Goal: Task Accomplishment & Management: Manage account settings

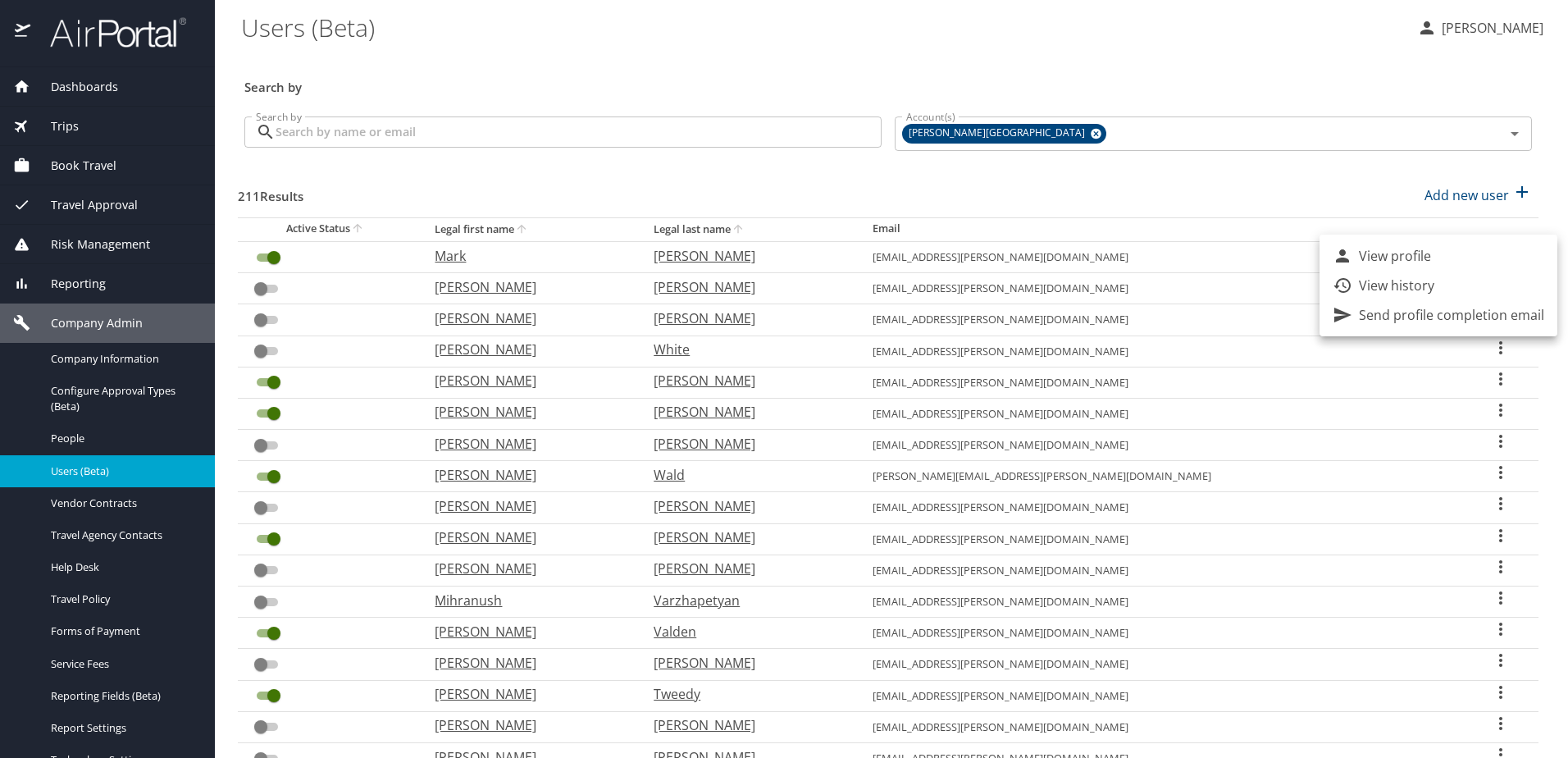
click at [73, 362] on div at bounding box center [784, 379] width 1568 height 758
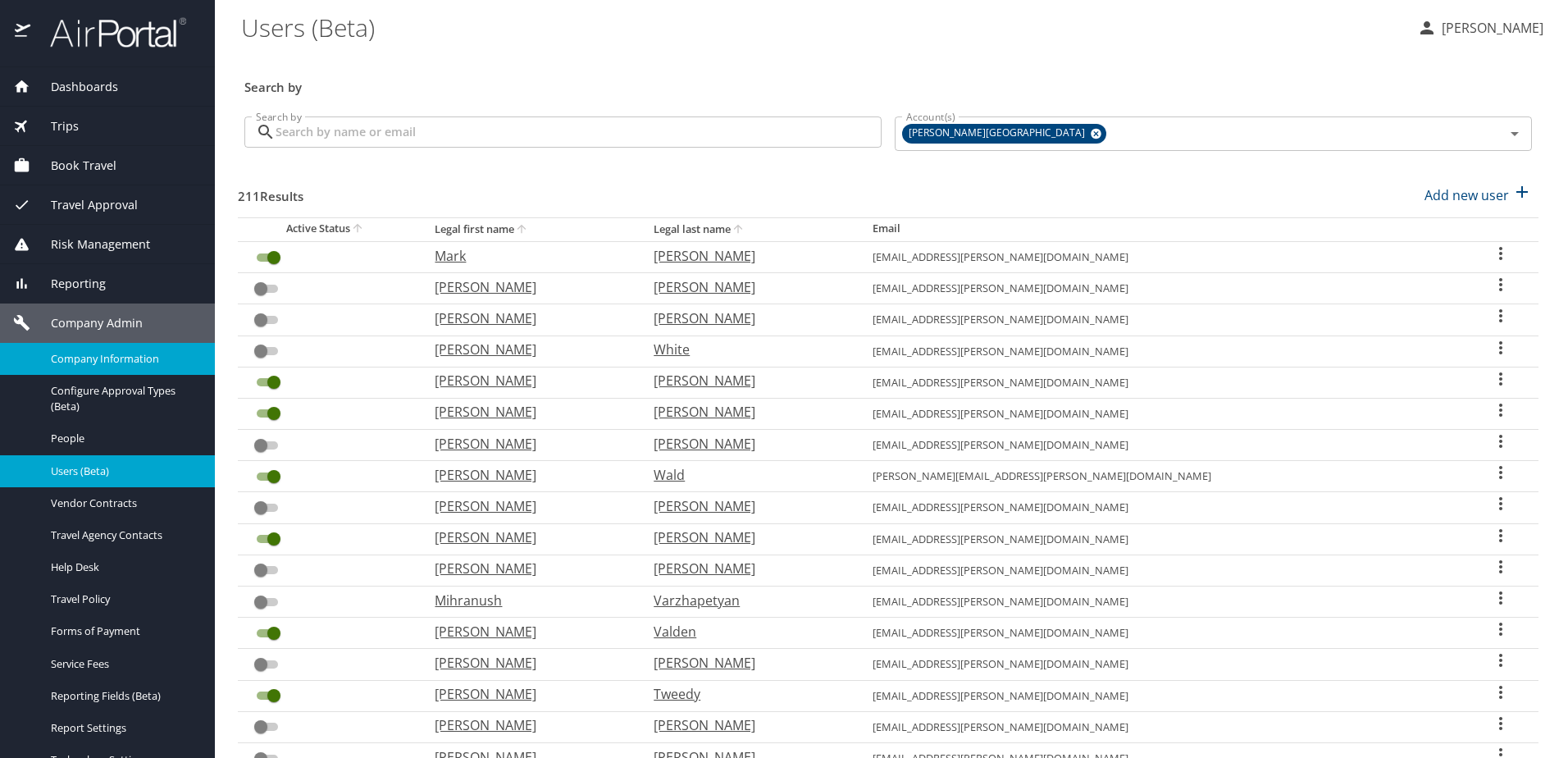
click at [76, 357] on span "Company Information" at bounding box center [124, 358] width 144 height 15
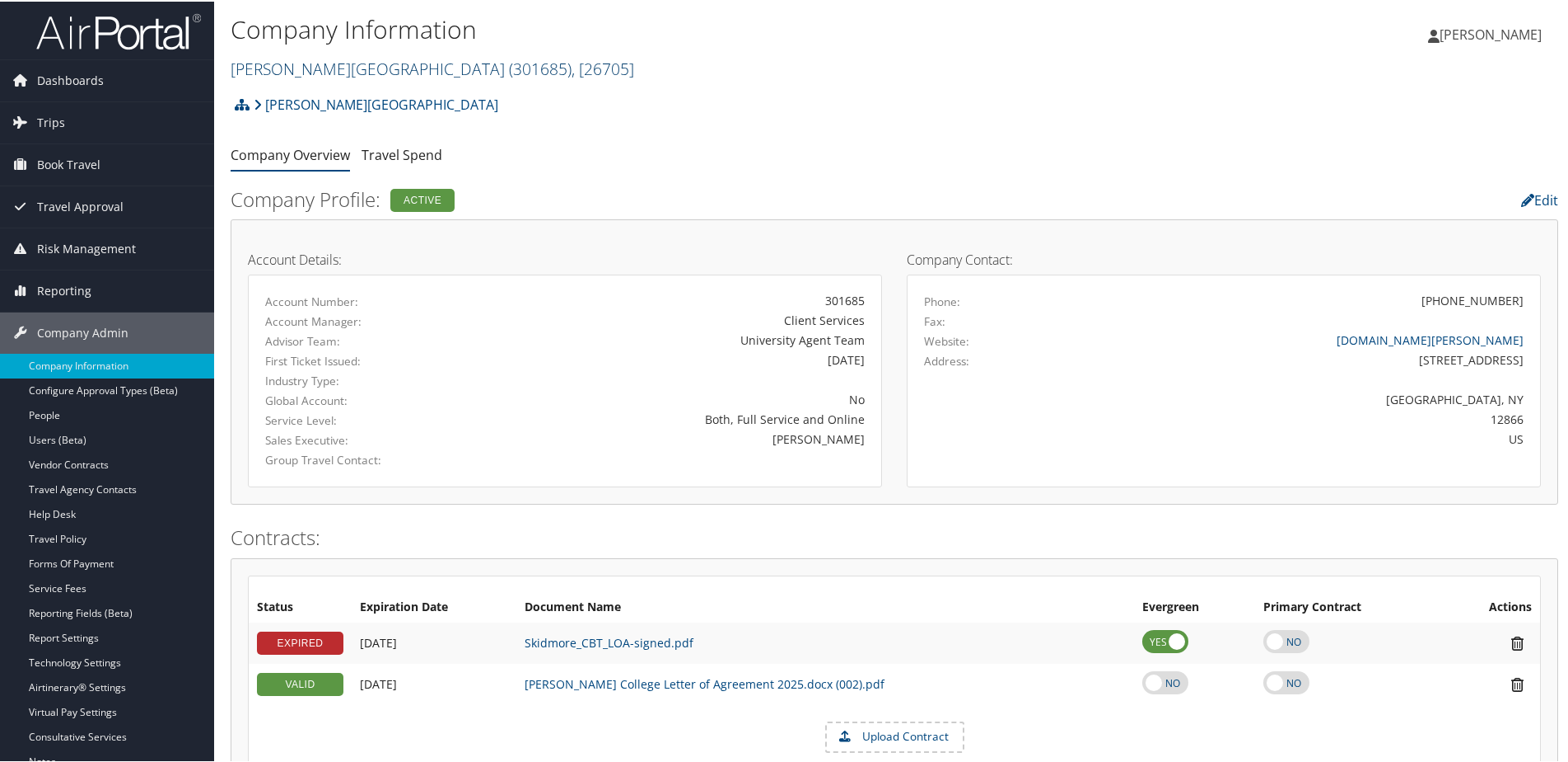
click at [319, 63] on link "Skidmore College ( 301685 ) , [ 26705 ]" at bounding box center [432, 67] width 404 height 22
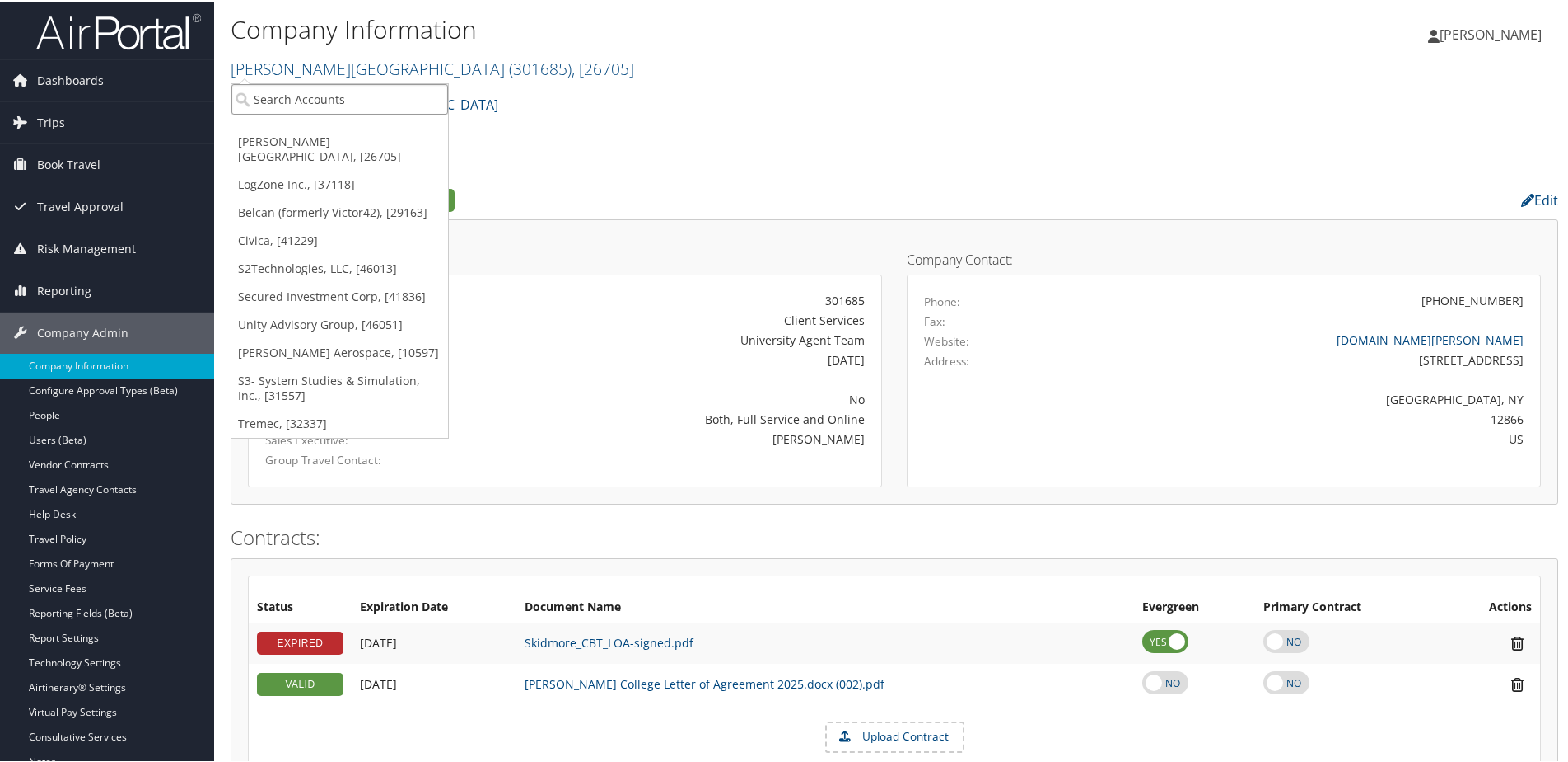
click at [312, 95] on input "search" at bounding box center [340, 97] width 217 height 31
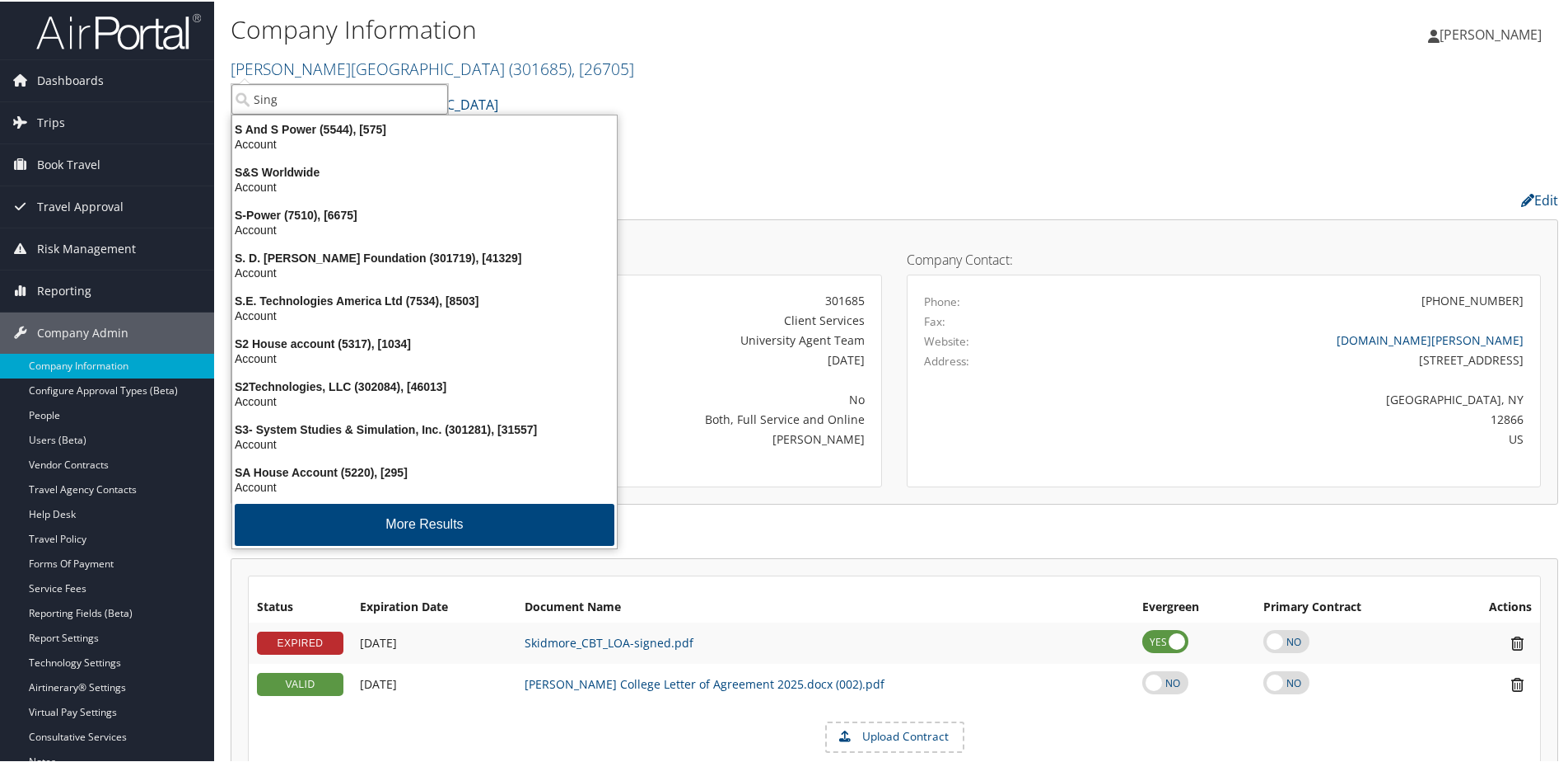
type input "Singu"
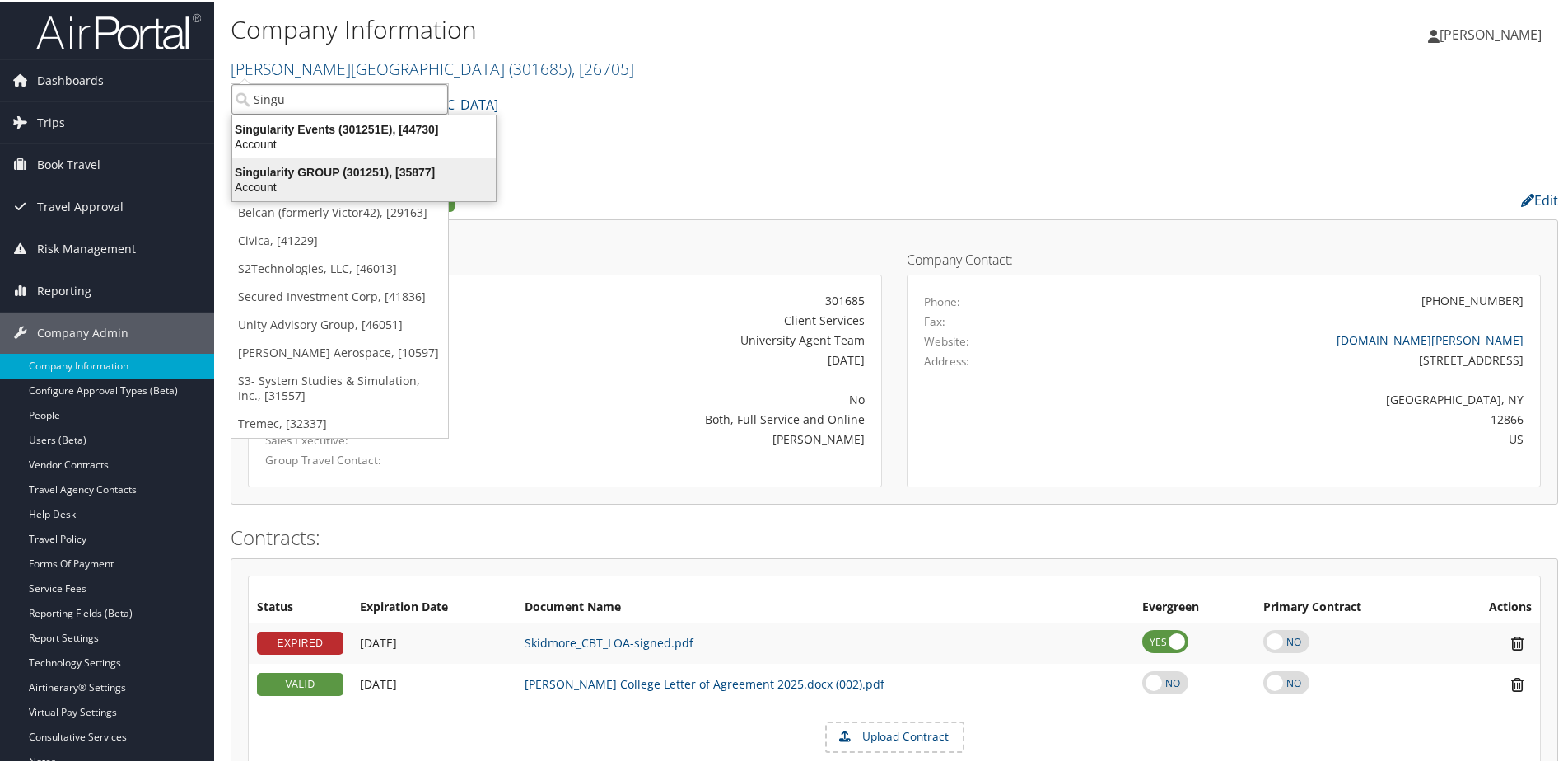
click at [329, 174] on div "Singularity GROUP (301251), [35877]" at bounding box center [364, 171] width 283 height 15
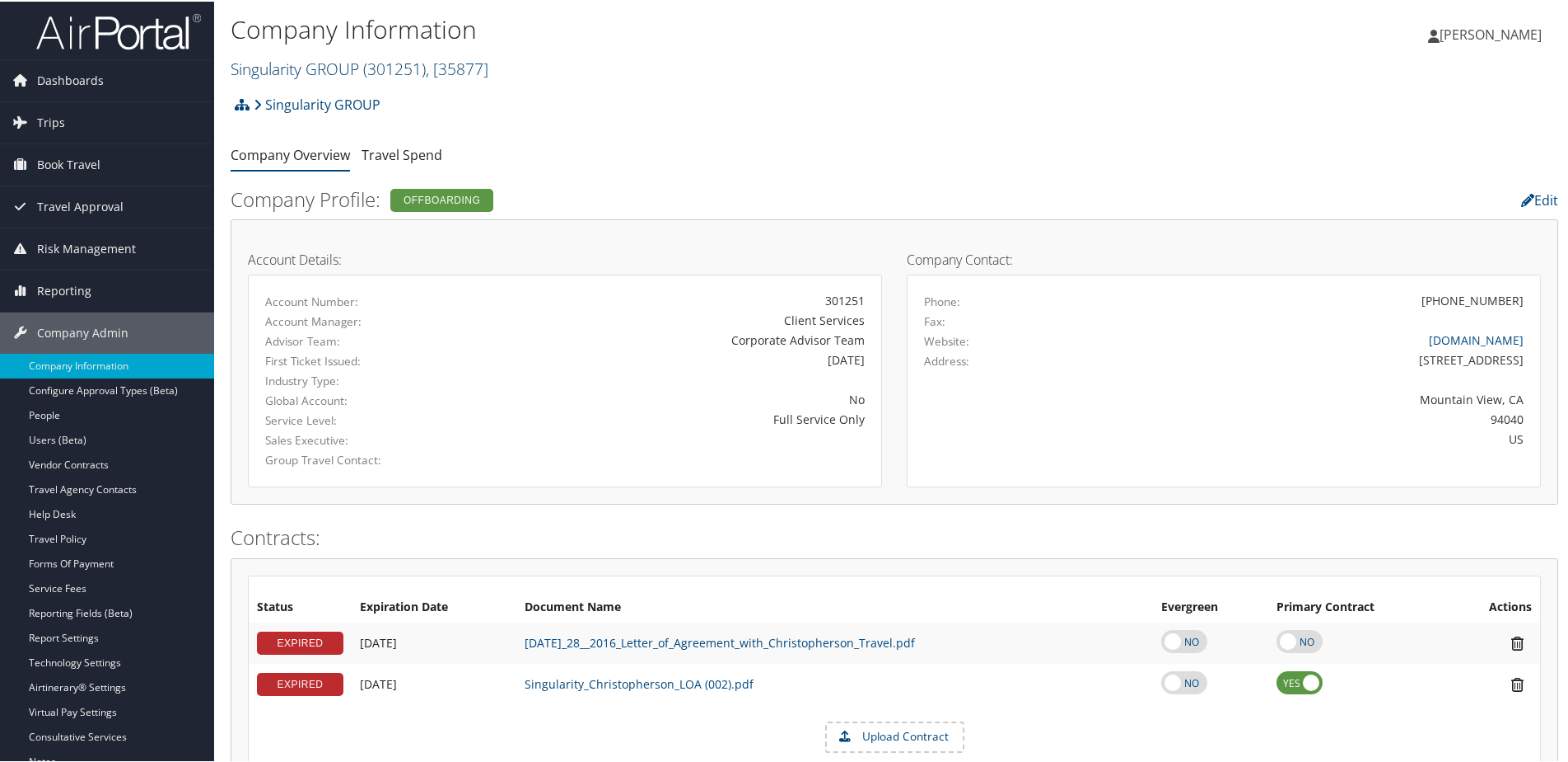
click at [292, 58] on link "Singularity GROUP ( 301251 ) , [ 35877 ]" at bounding box center [360, 67] width 258 height 22
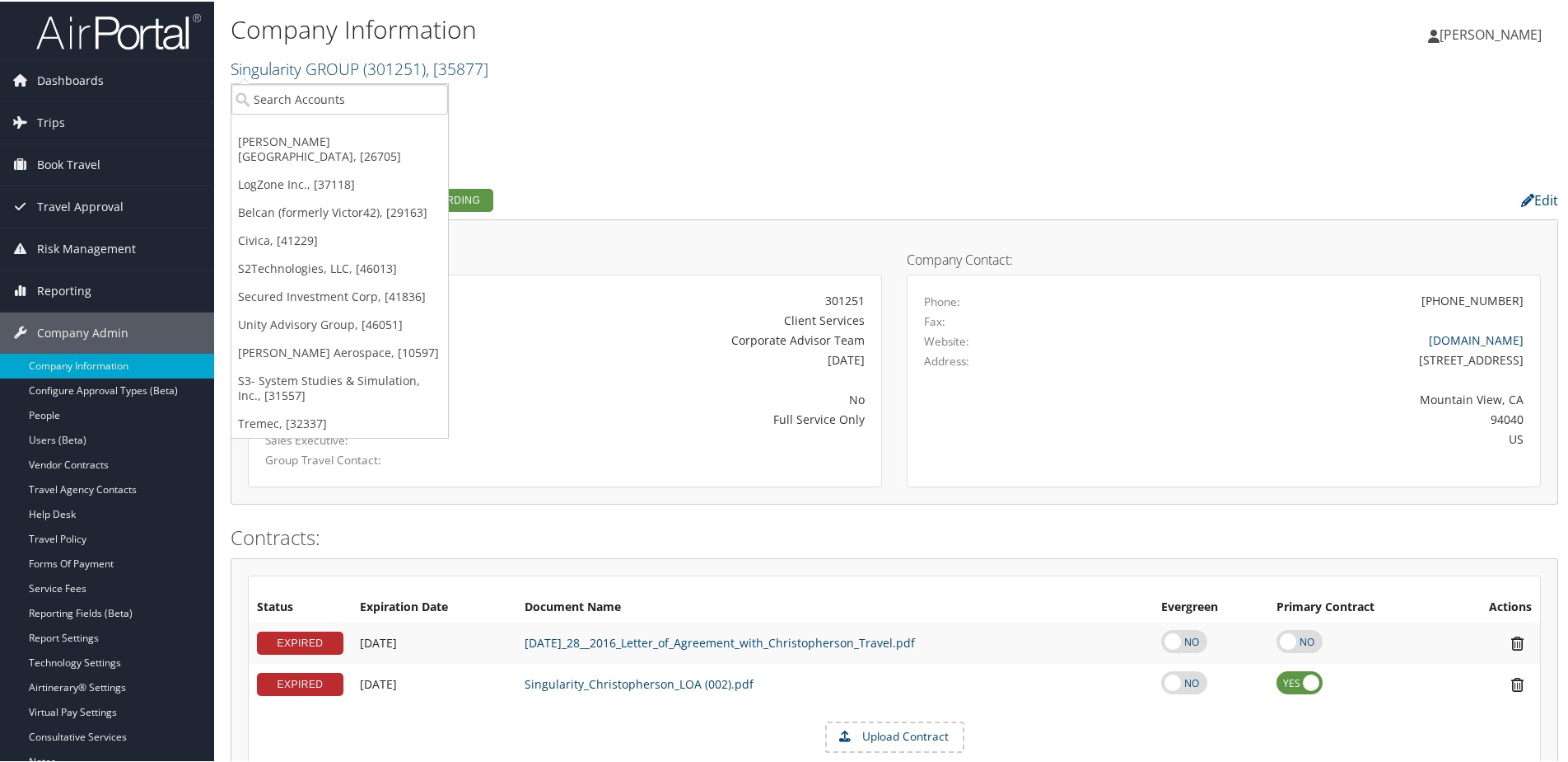
click at [556, 102] on div "Singularity GROUP Account Structure Singularity GROUP (301251) OFFBOARDING Crea…" at bounding box center [894, 109] width 1328 height 45
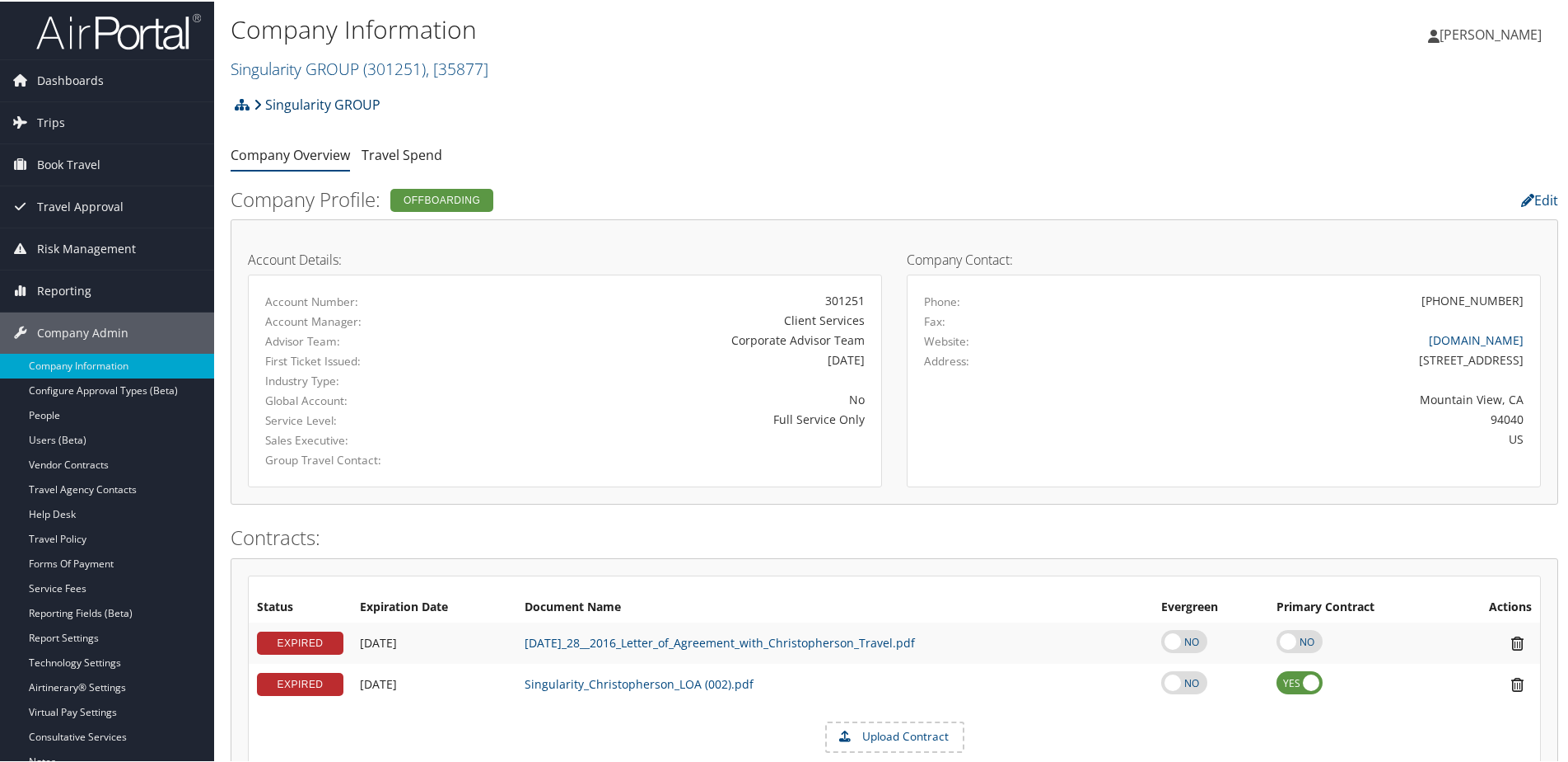
click at [324, 111] on link "Singularity GROUP" at bounding box center [317, 103] width 127 height 33
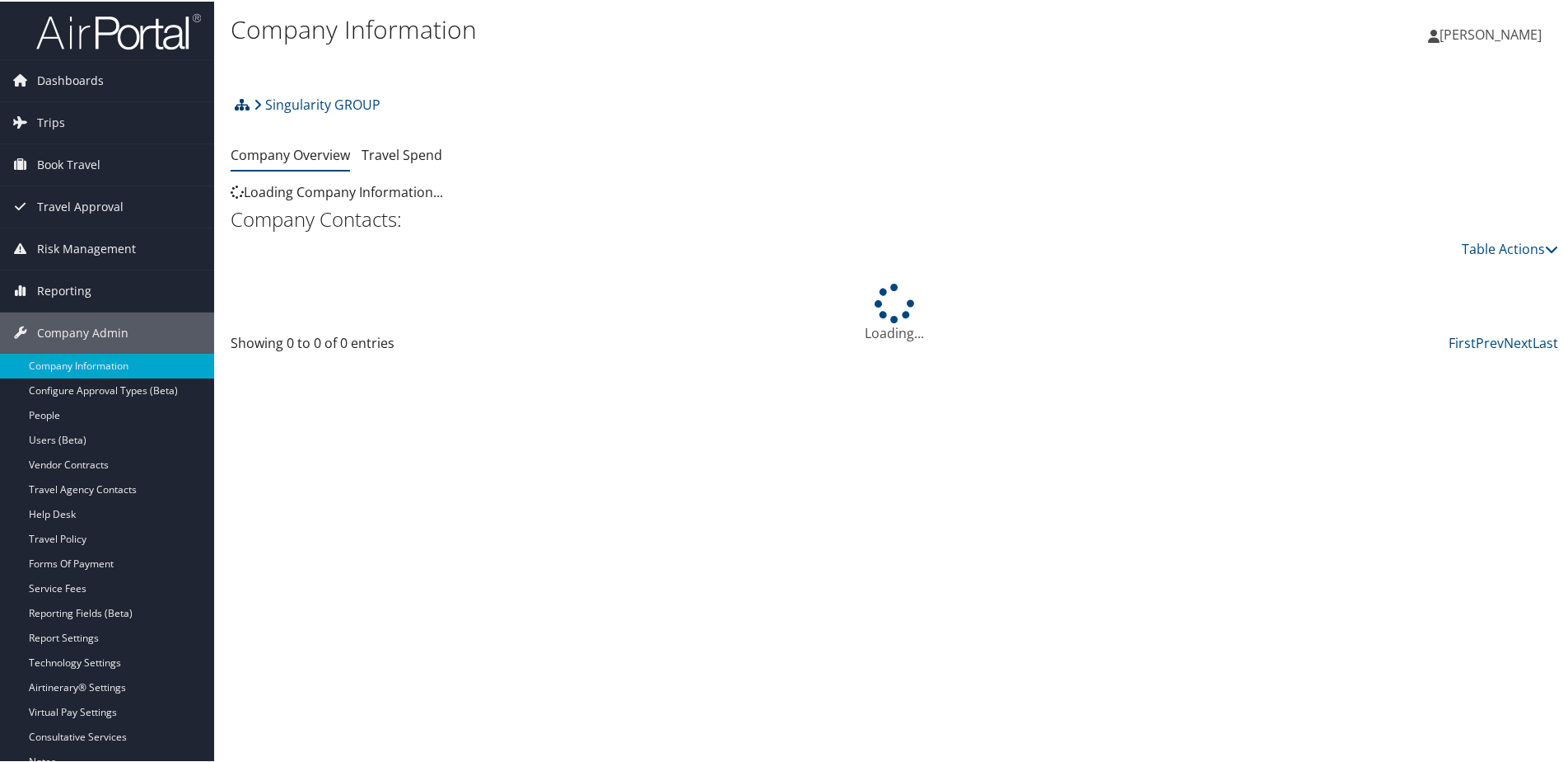
click at [242, 109] on icon at bounding box center [242, 103] width 15 height 13
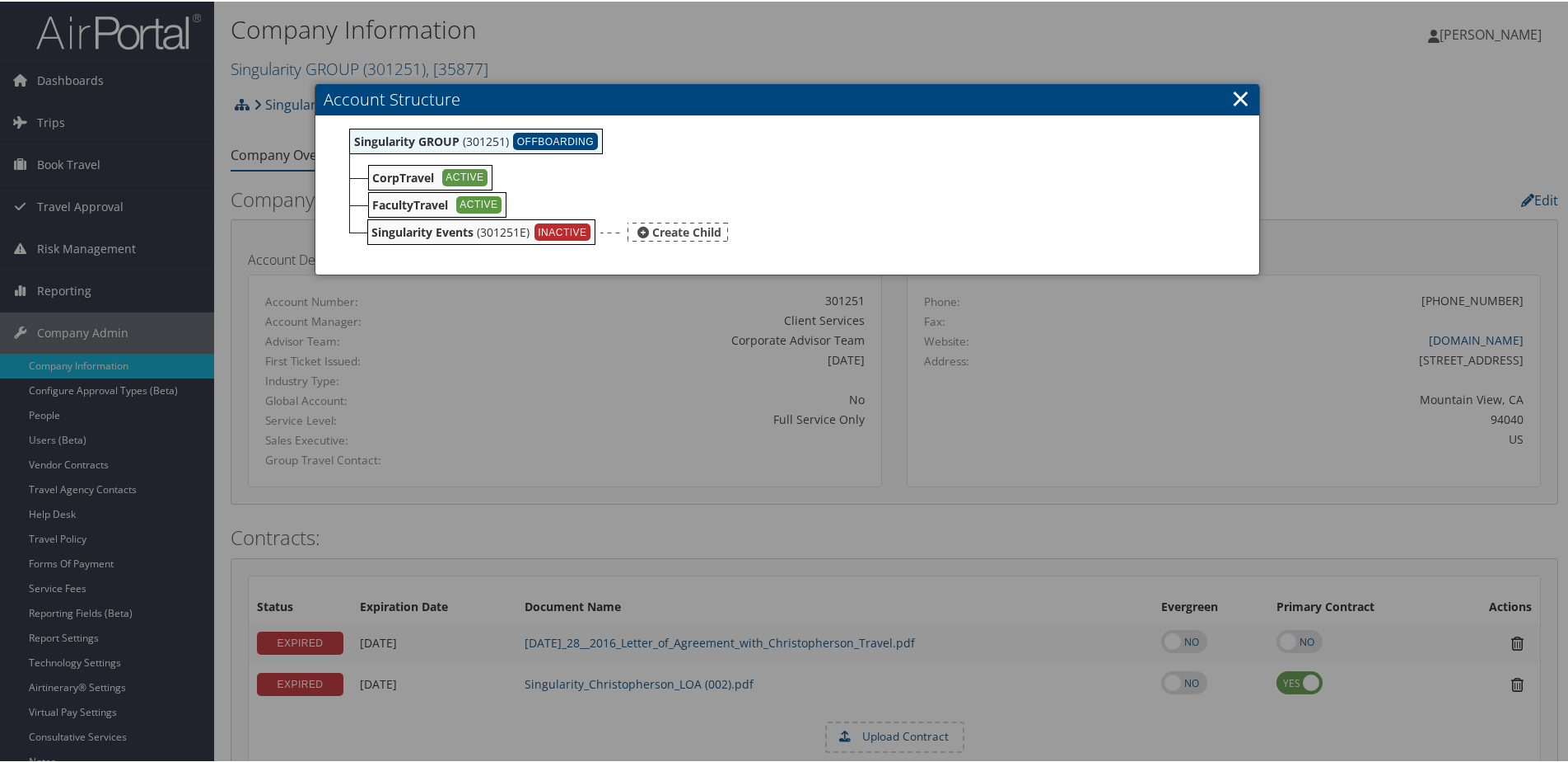
click at [445, 232] on b "Singularity Events" at bounding box center [423, 230] width 102 height 15
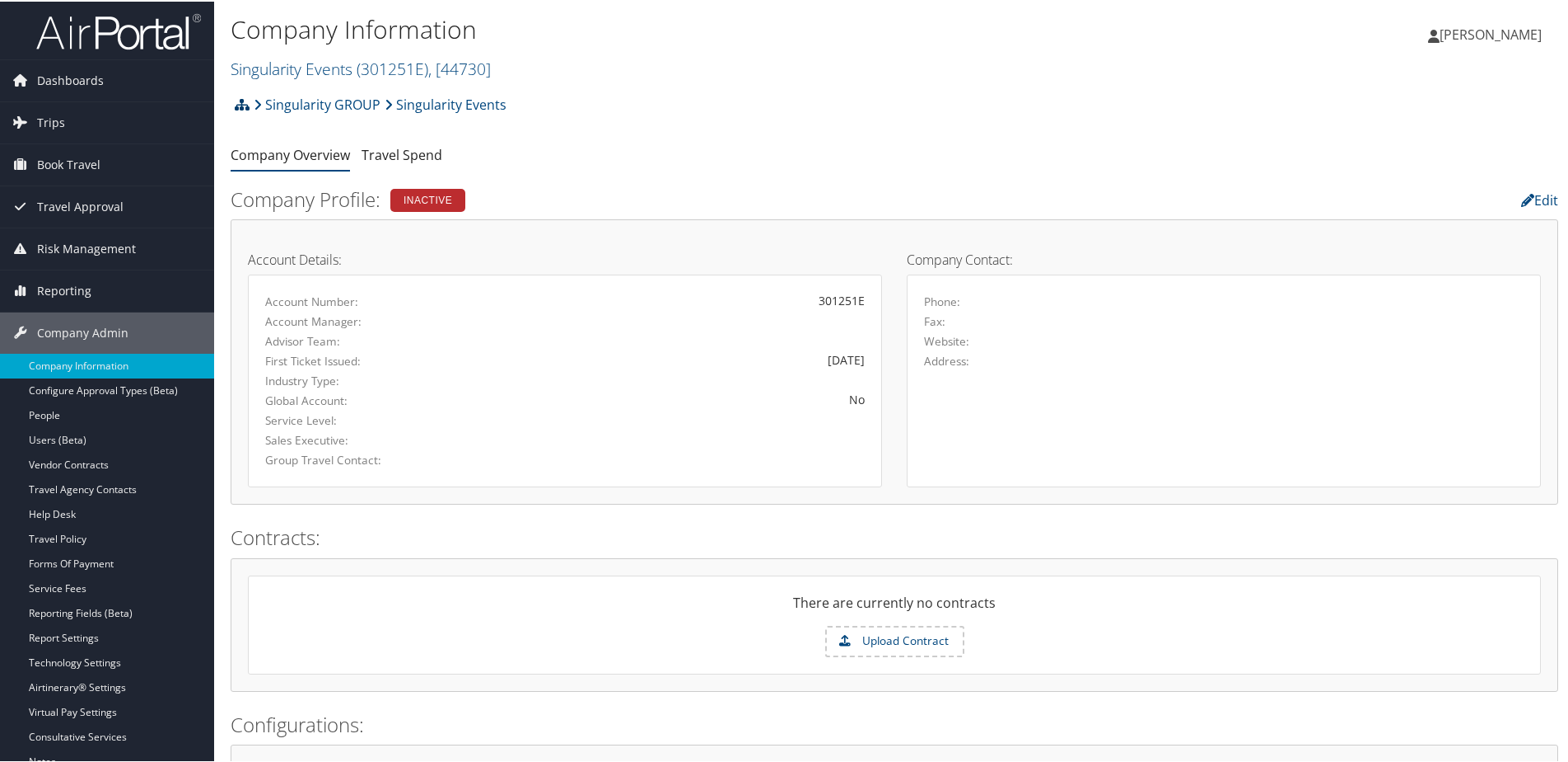
click at [241, 105] on icon at bounding box center [242, 103] width 15 height 13
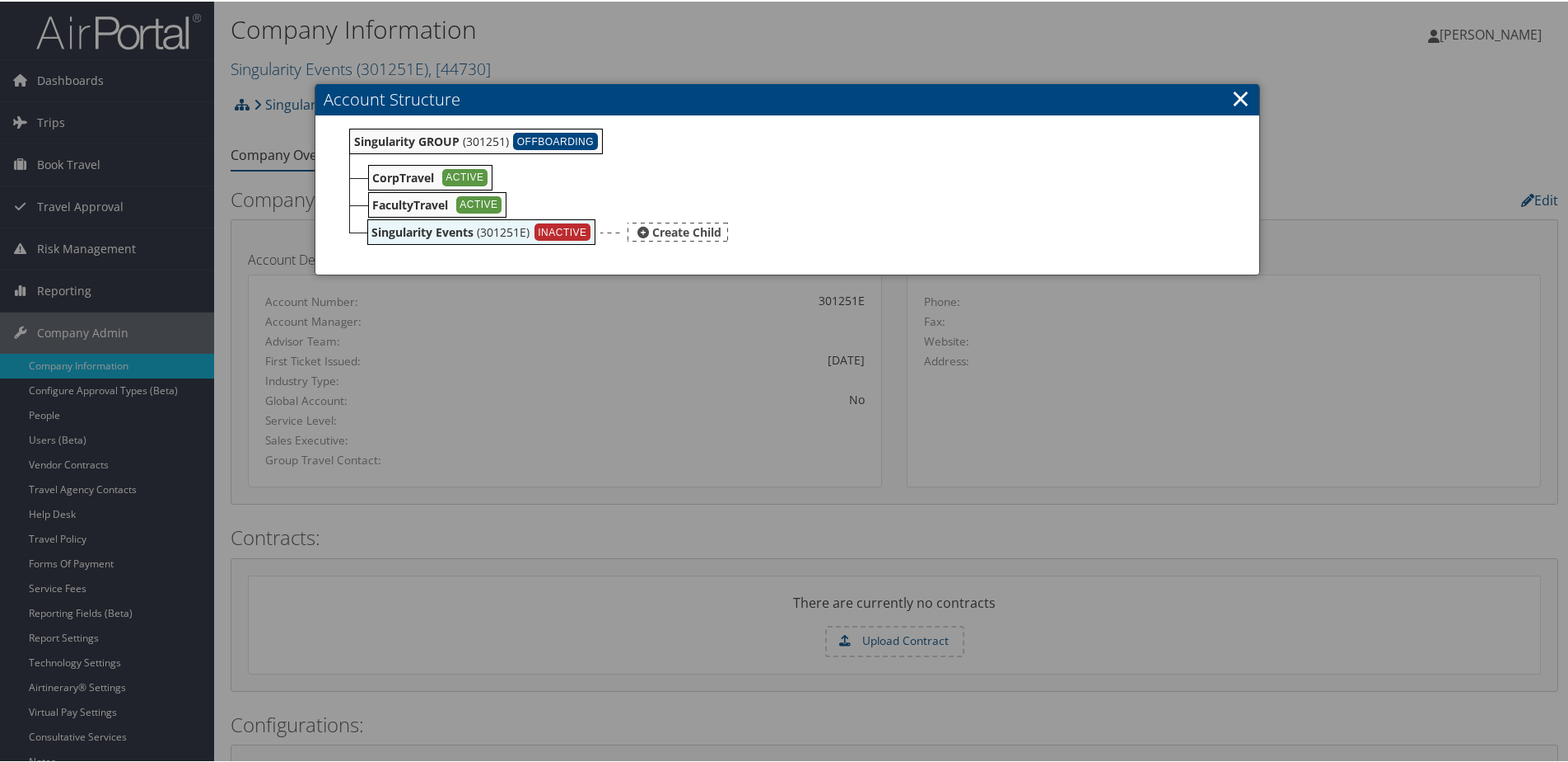
click at [412, 235] on b "Singularity Events" at bounding box center [423, 230] width 102 height 15
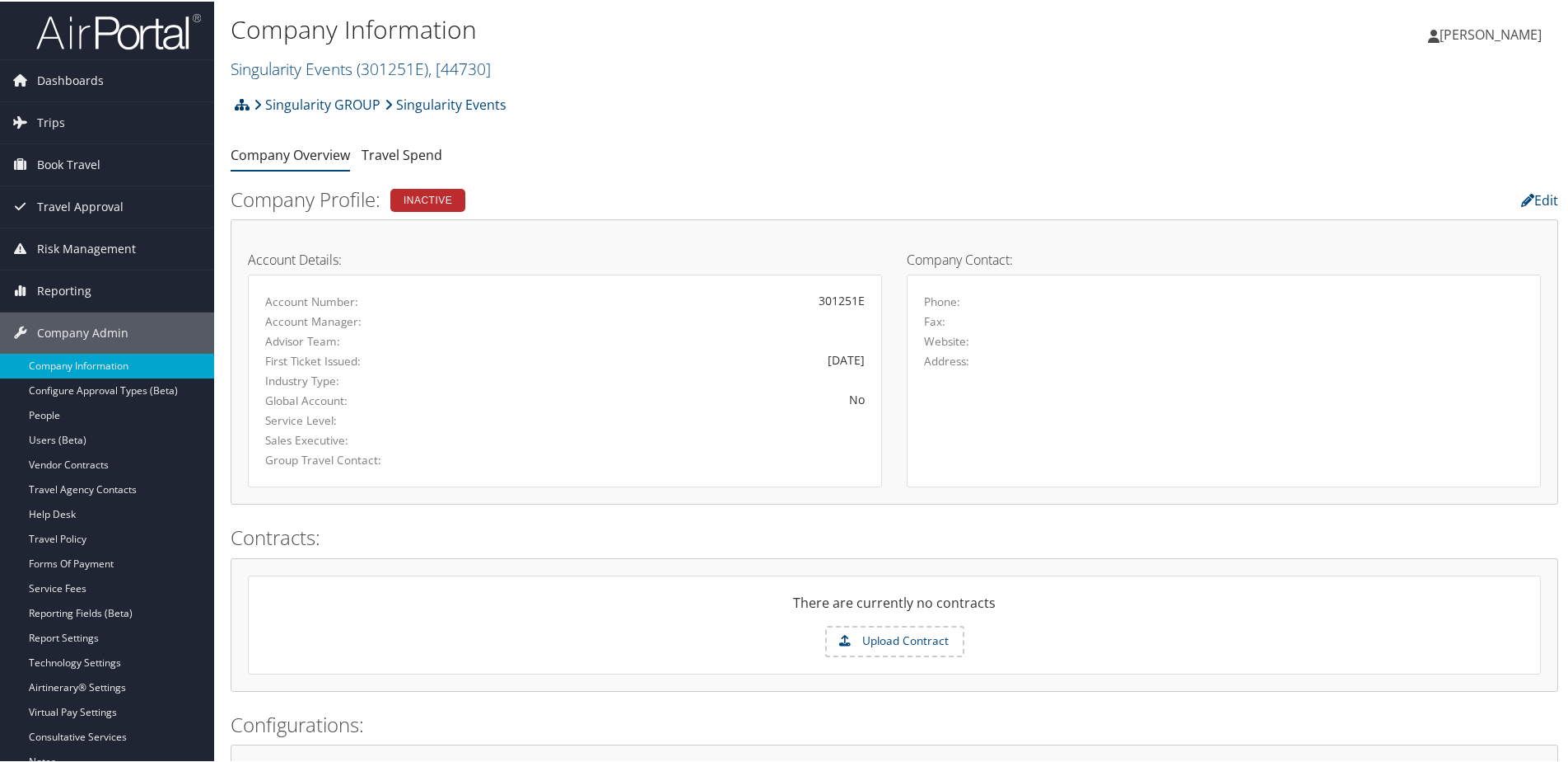
click at [241, 101] on icon at bounding box center [242, 103] width 15 height 13
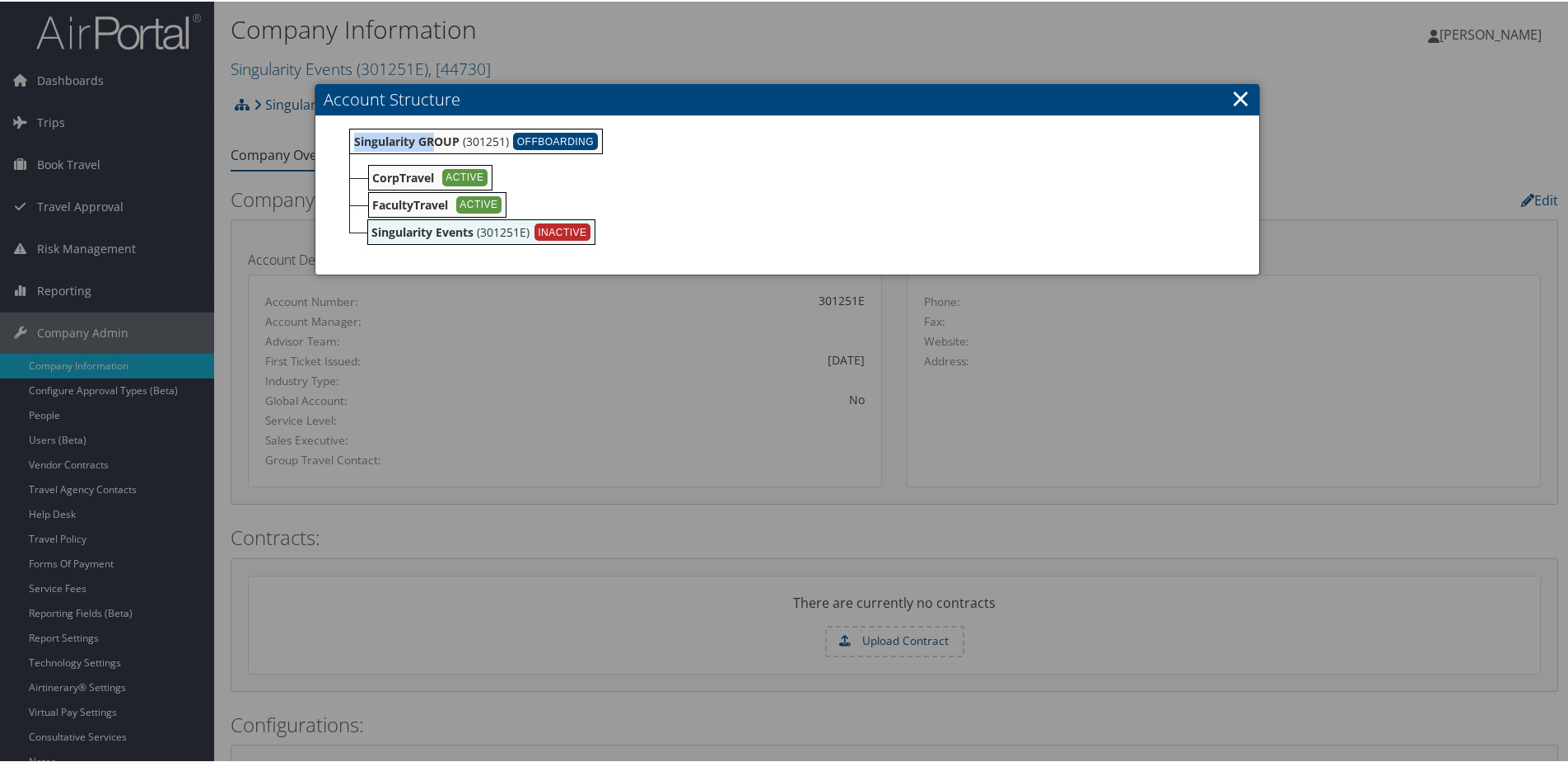
drag, startPoint x: 436, startPoint y: 136, endPoint x: 599, endPoint y: 95, distance: 168.1
click at [599, 95] on div "Account Structure Singularity GROUP (301251) OFFBOARDING Create Child CorpTrave…" at bounding box center [787, 178] width 945 height 191
click at [1241, 95] on link "×" at bounding box center [1241, 96] width 19 height 33
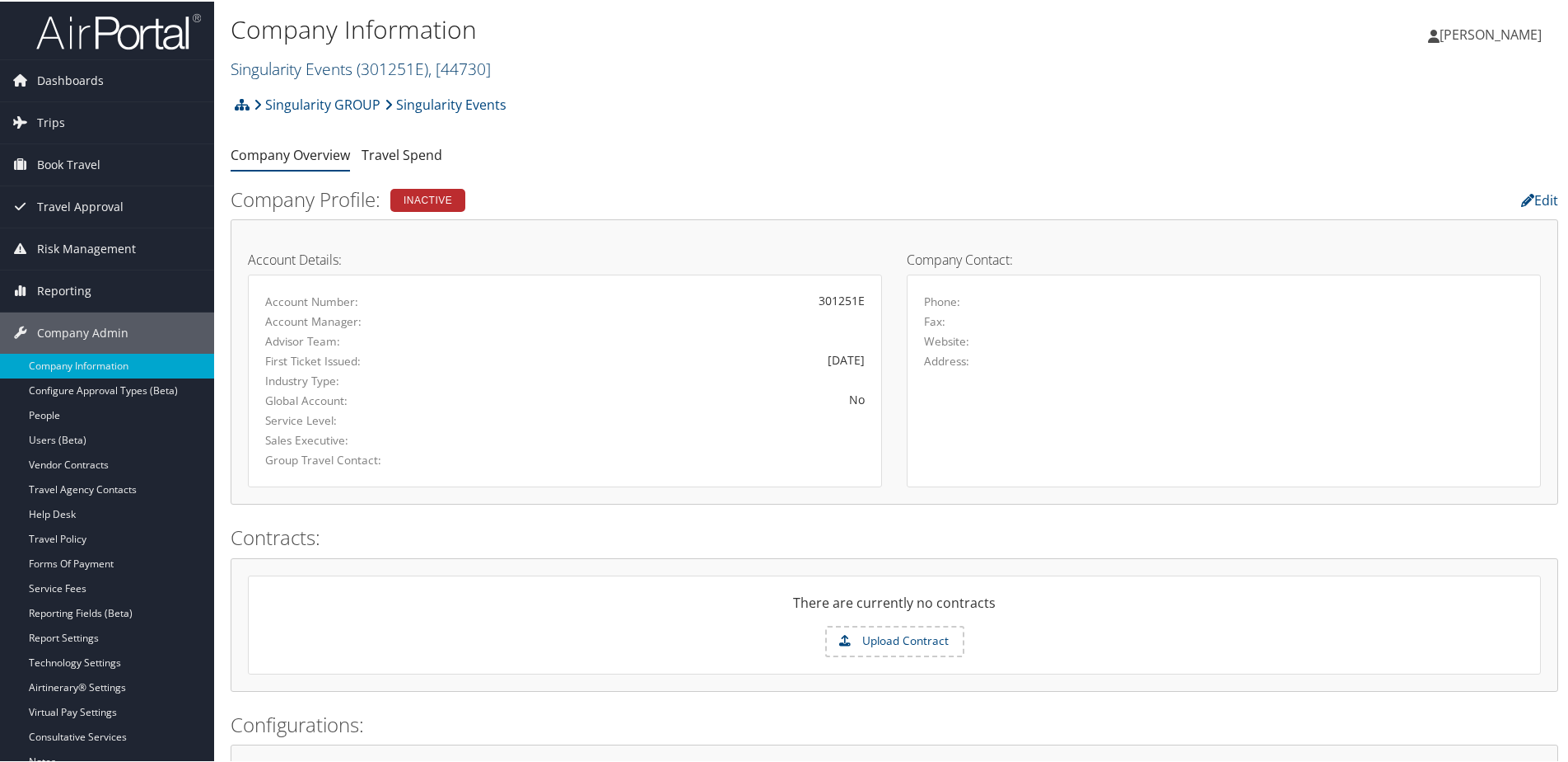
click at [268, 63] on link "Singularity Events ( 301251E ) , [ 44730 ]" at bounding box center [361, 67] width 261 height 22
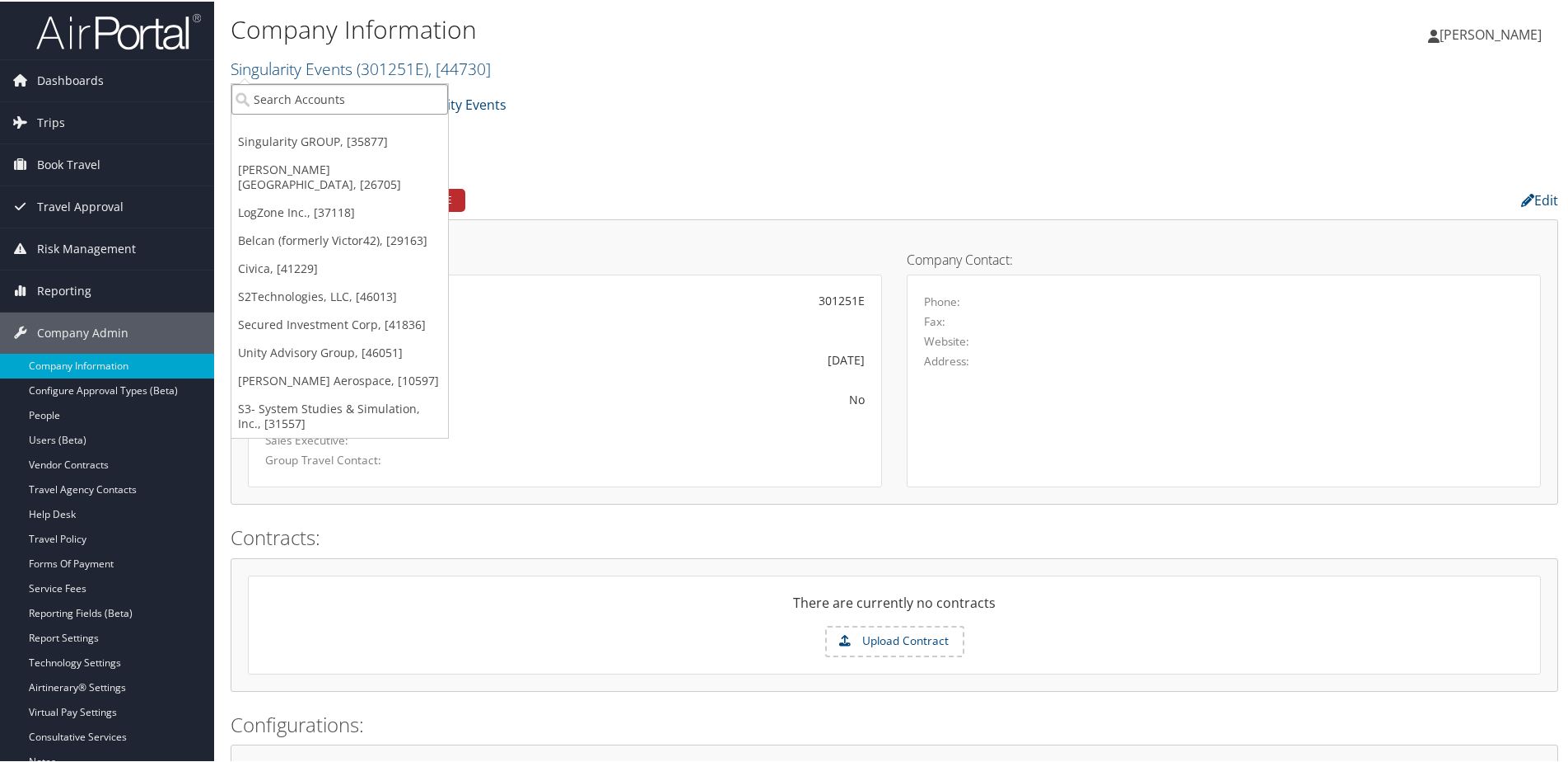
click at [270, 99] on input "search" at bounding box center [340, 97] width 217 height 31
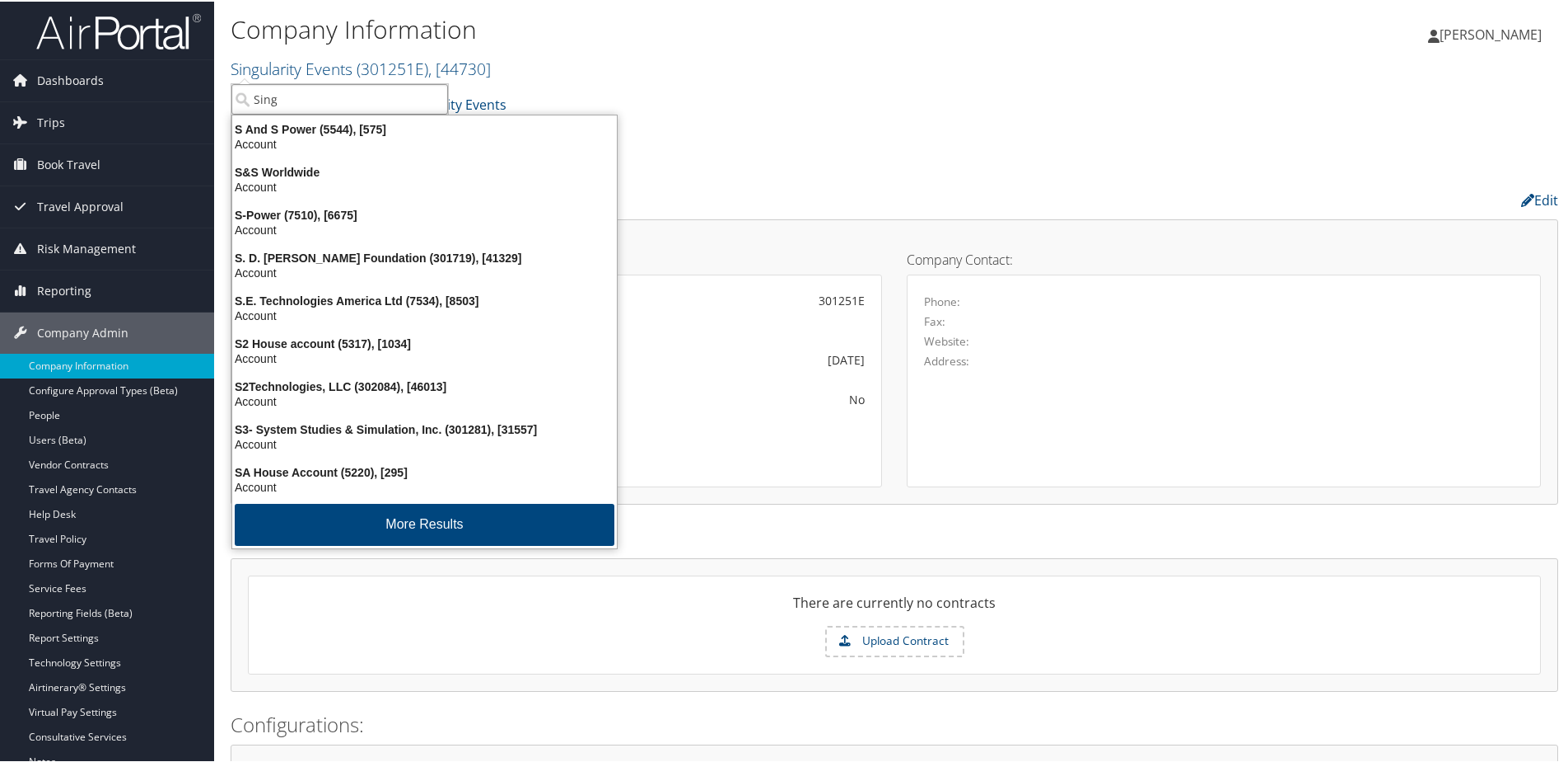
type input "Singu"
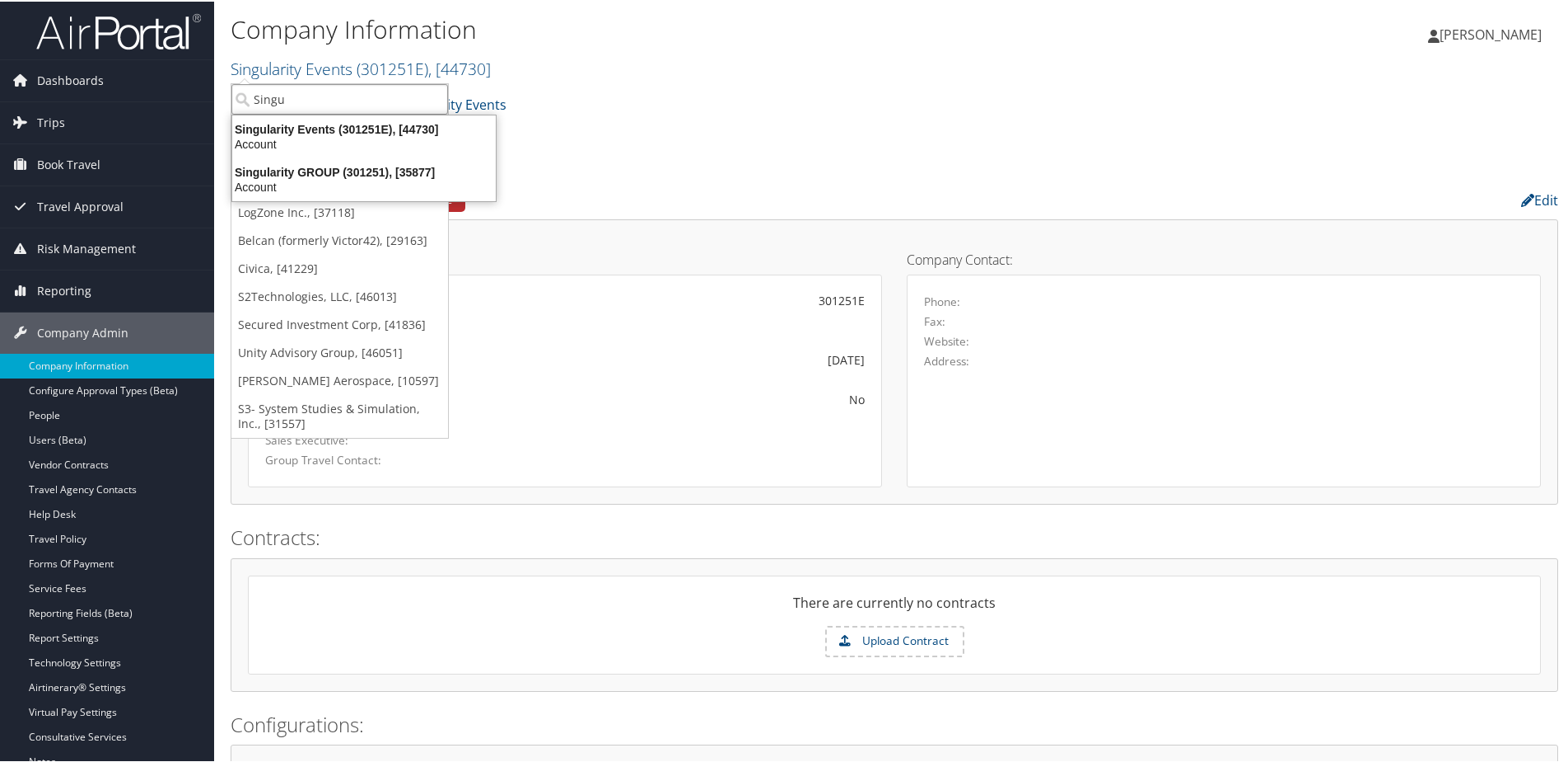
drag, startPoint x: 296, startPoint y: 98, endPoint x: 234, endPoint y: 87, distance: 63.0
click at [234, 87] on input "Singu" at bounding box center [340, 97] width 217 height 31
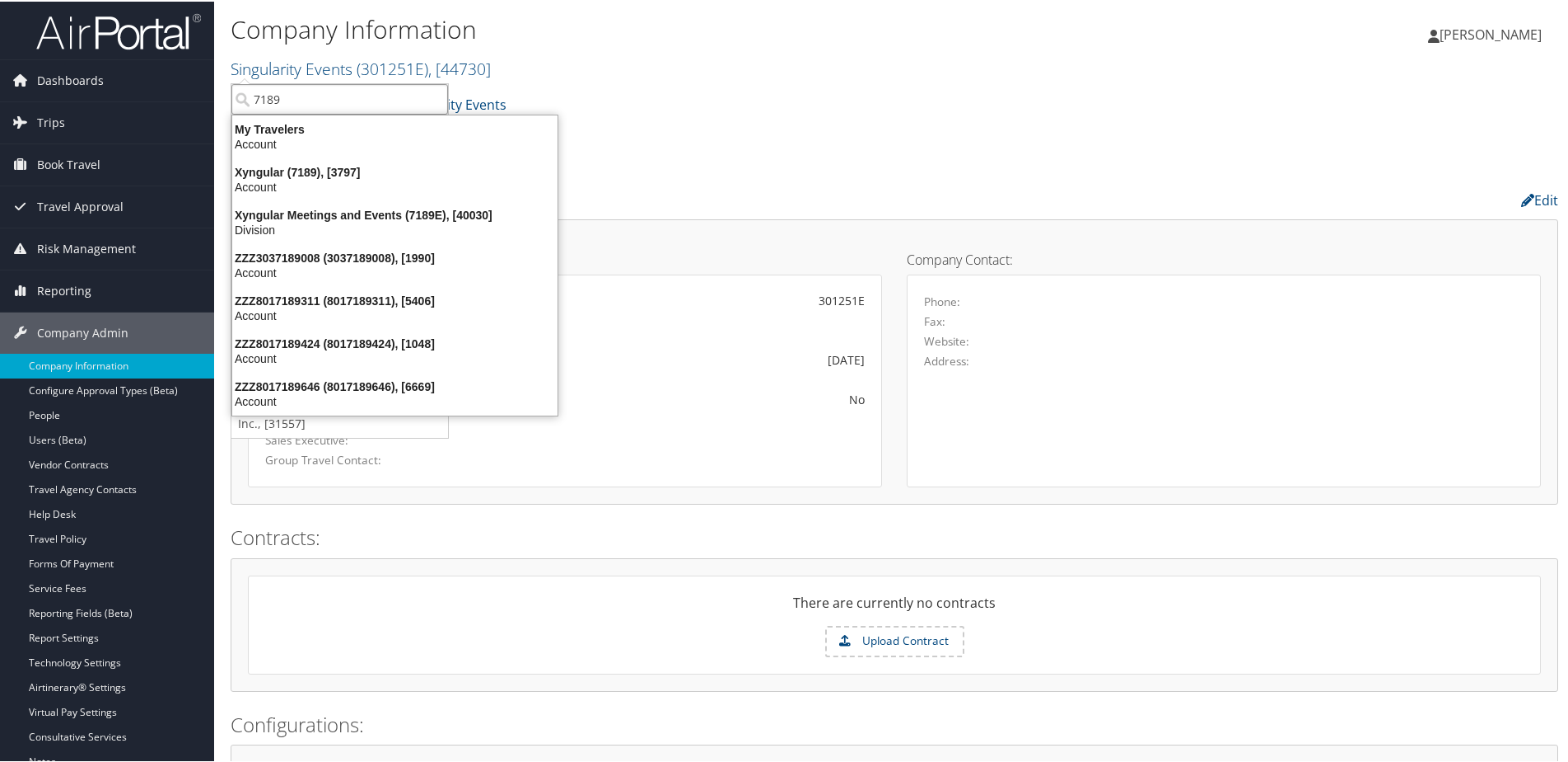
type input "7189"
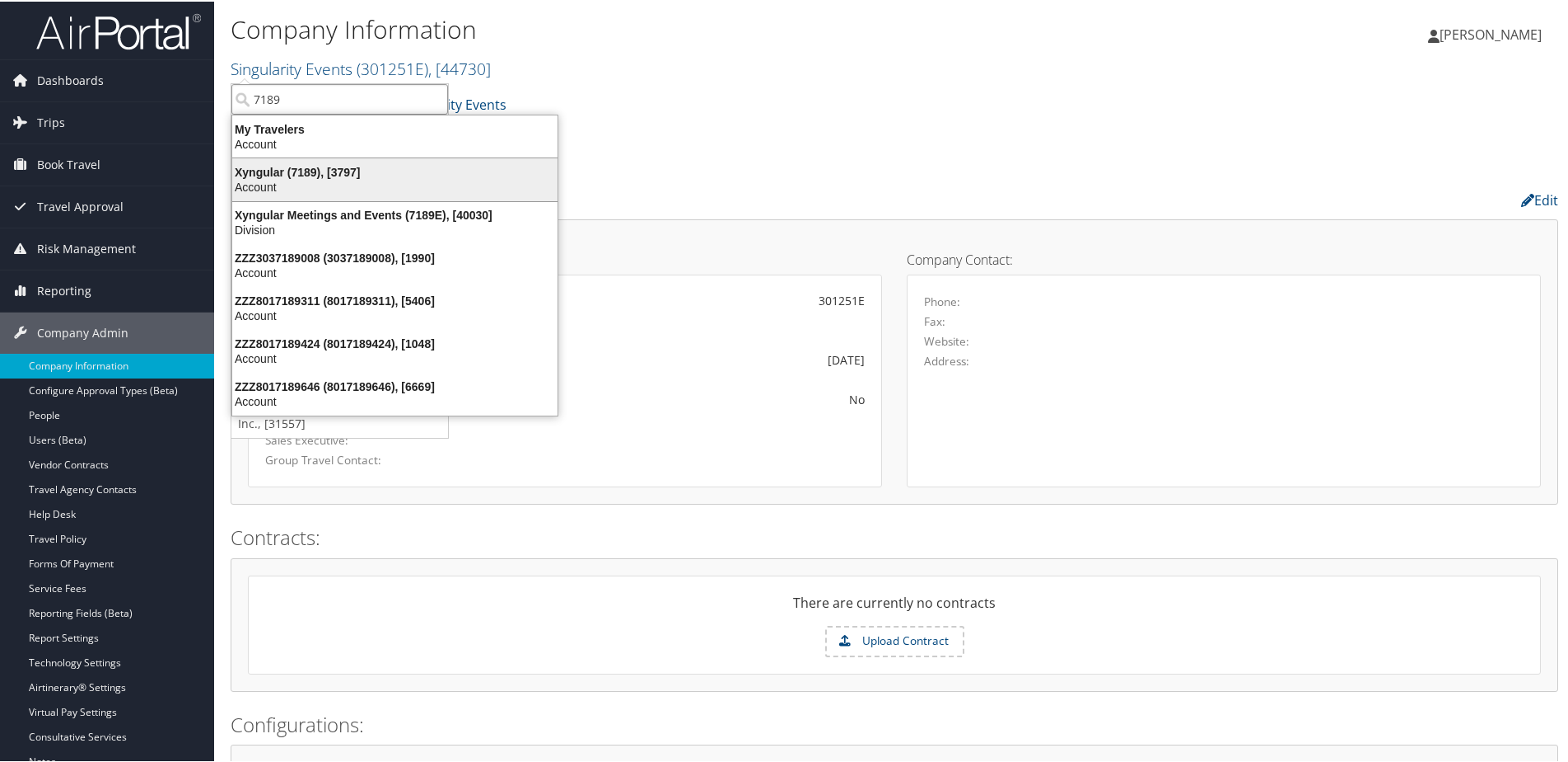
click at [261, 185] on div "Account" at bounding box center [395, 185] width 345 height 15
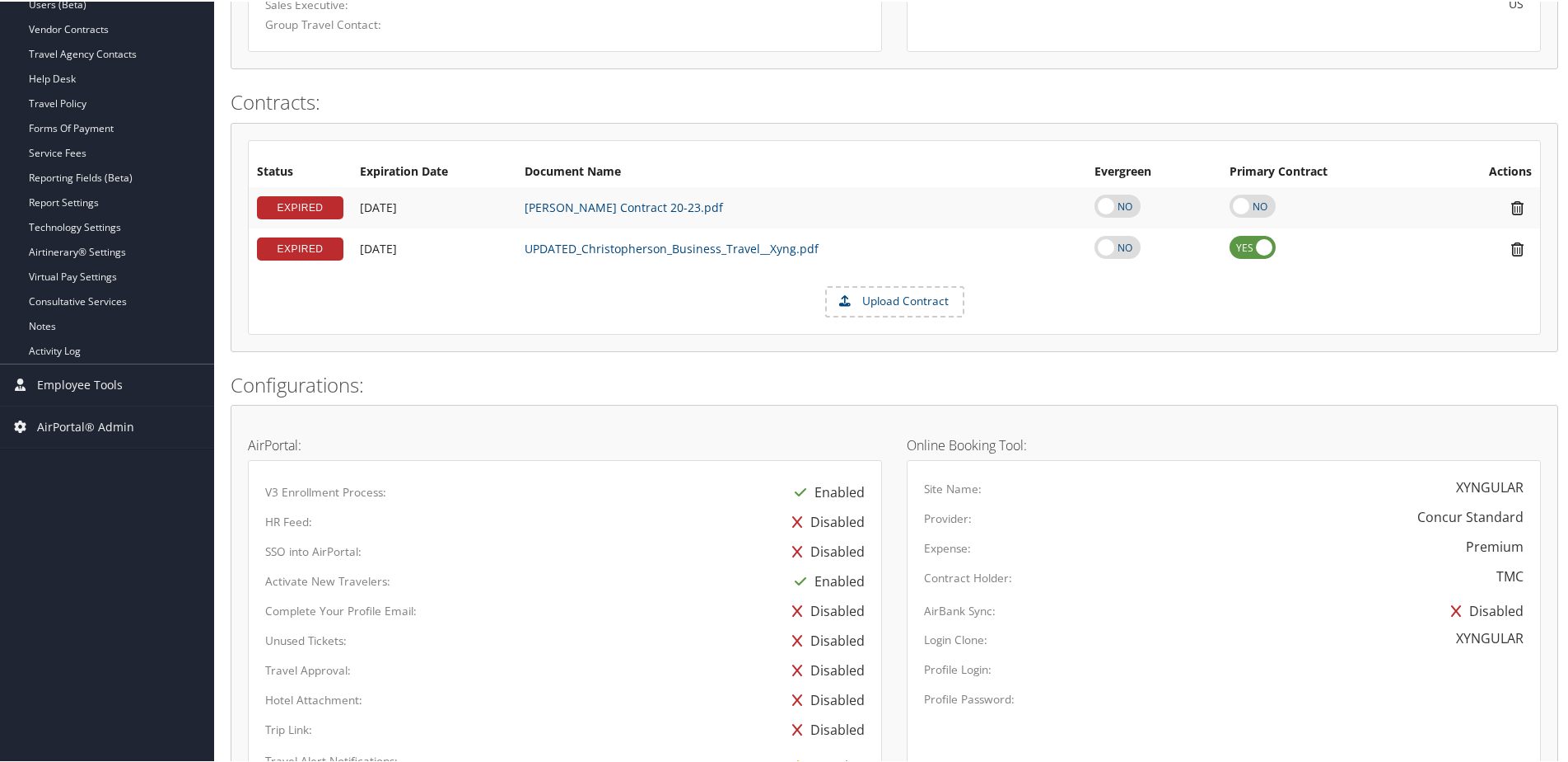
scroll to position [202, 0]
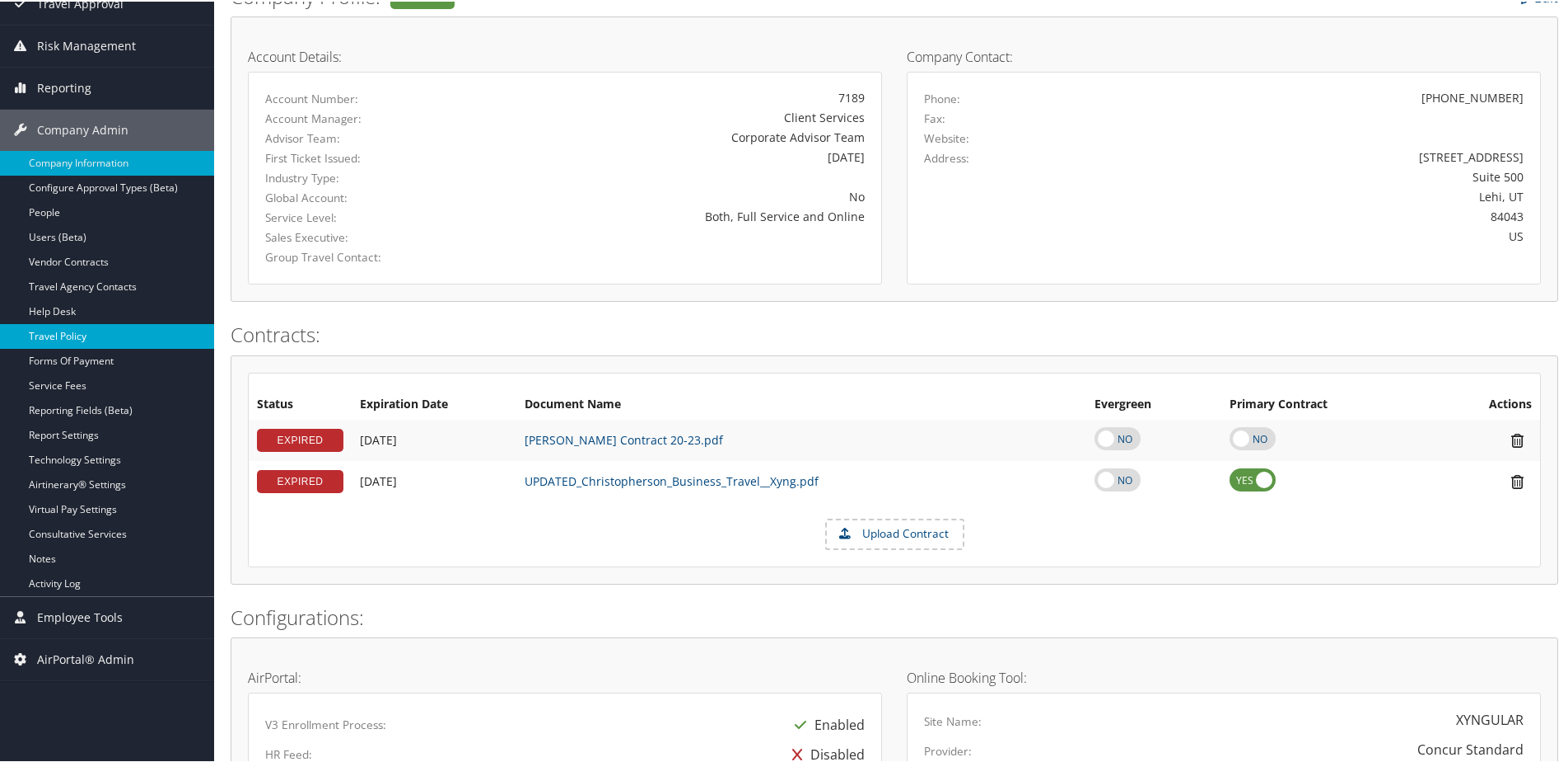
click at [70, 334] on link "Travel Policy" at bounding box center [107, 334] width 214 height 25
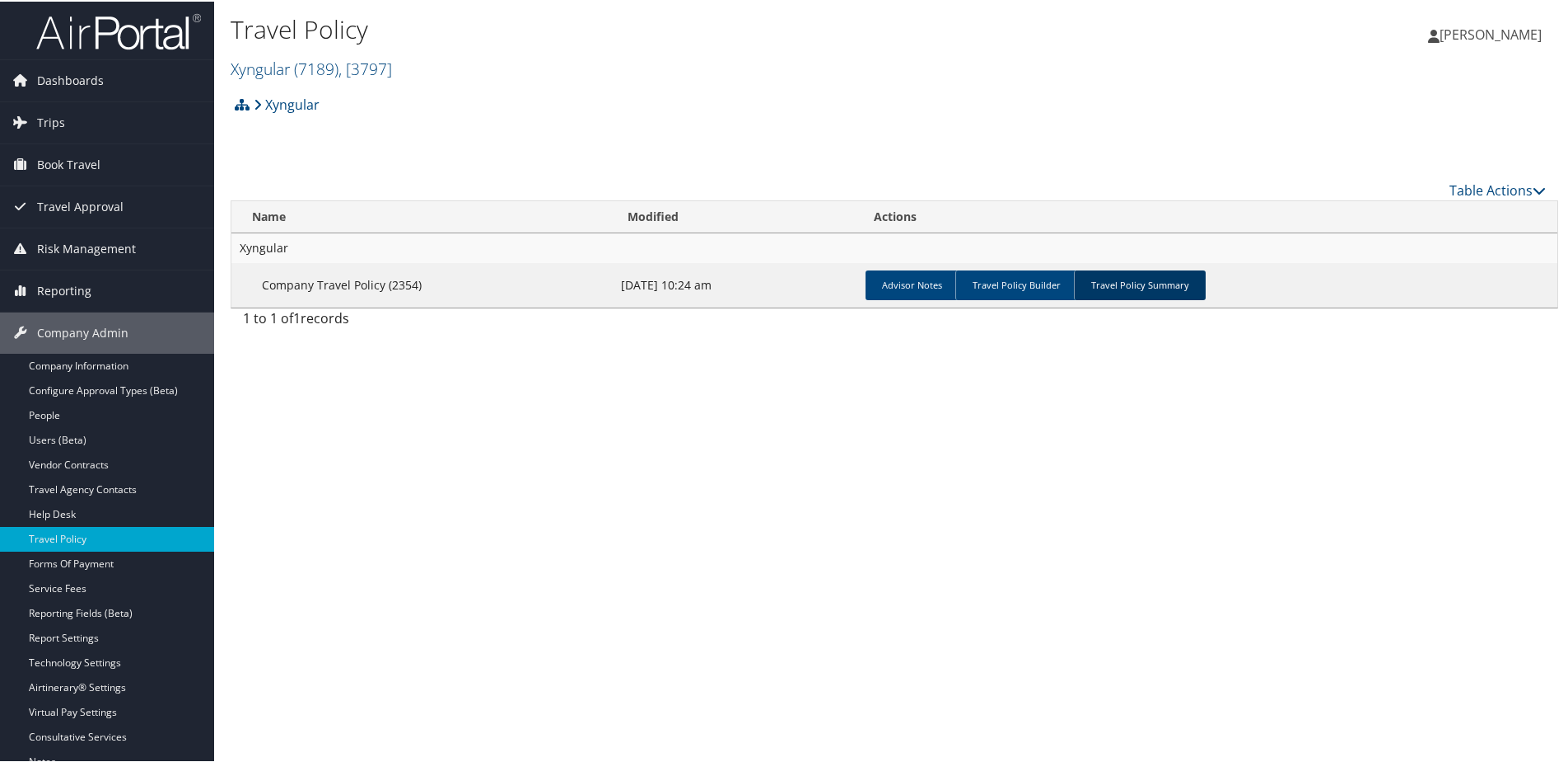
click at [1183, 287] on link "Travel Policy Summary" at bounding box center [1140, 283] width 132 height 30
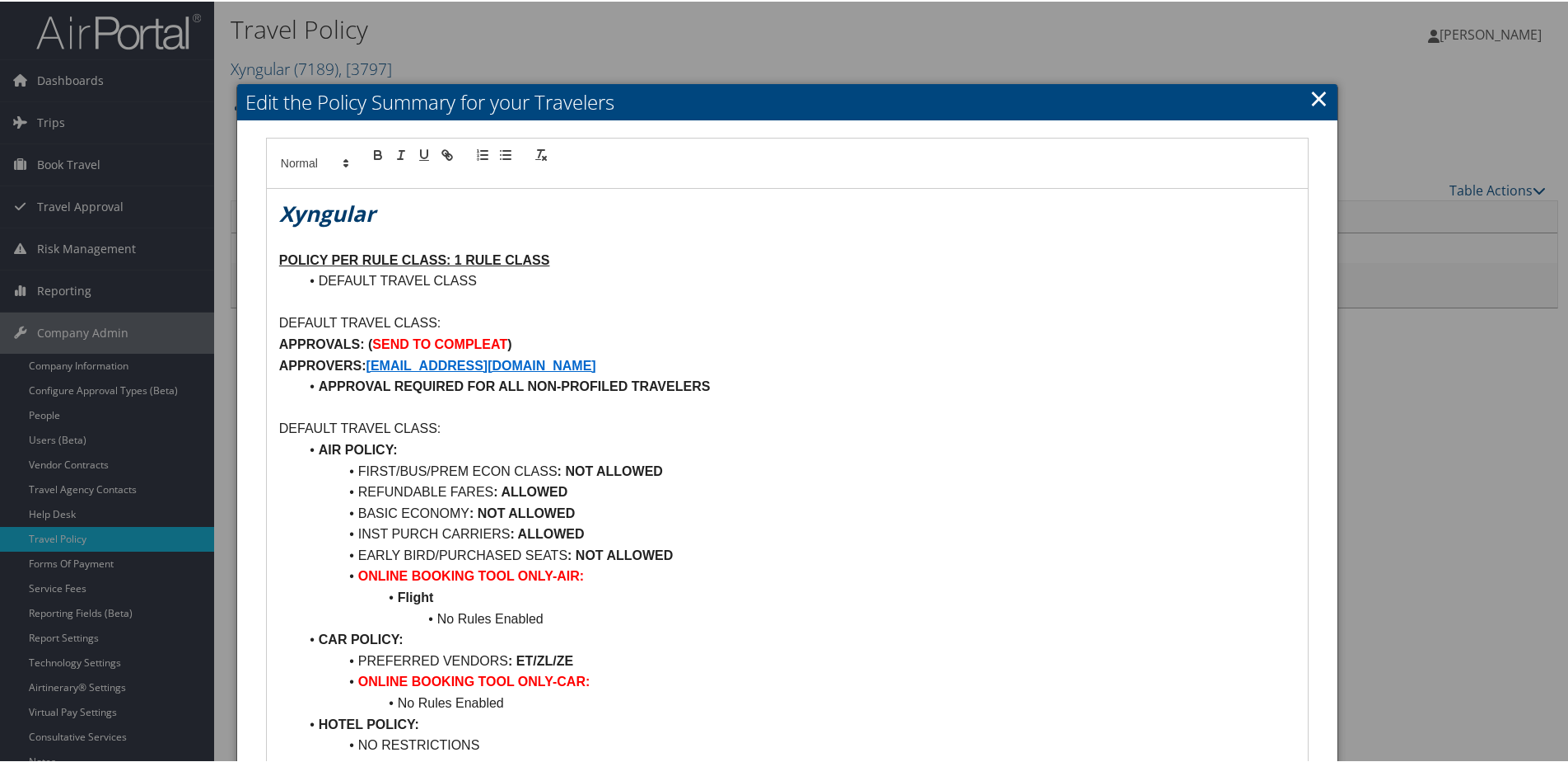
click at [1309, 105] on link "×" at bounding box center [1319, 96] width 19 height 33
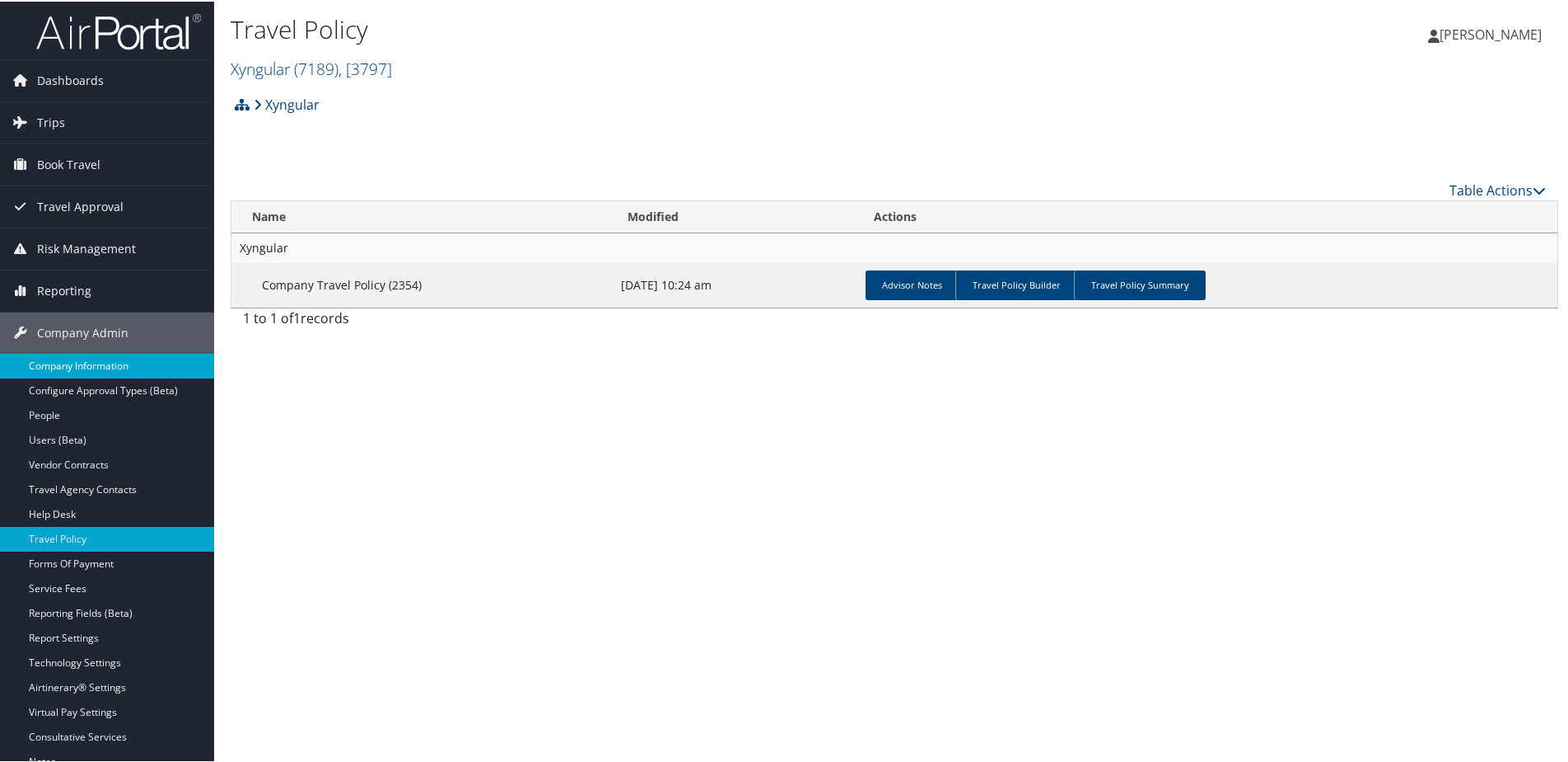
click at [99, 370] on link "Company Information" at bounding box center [107, 365] width 214 height 25
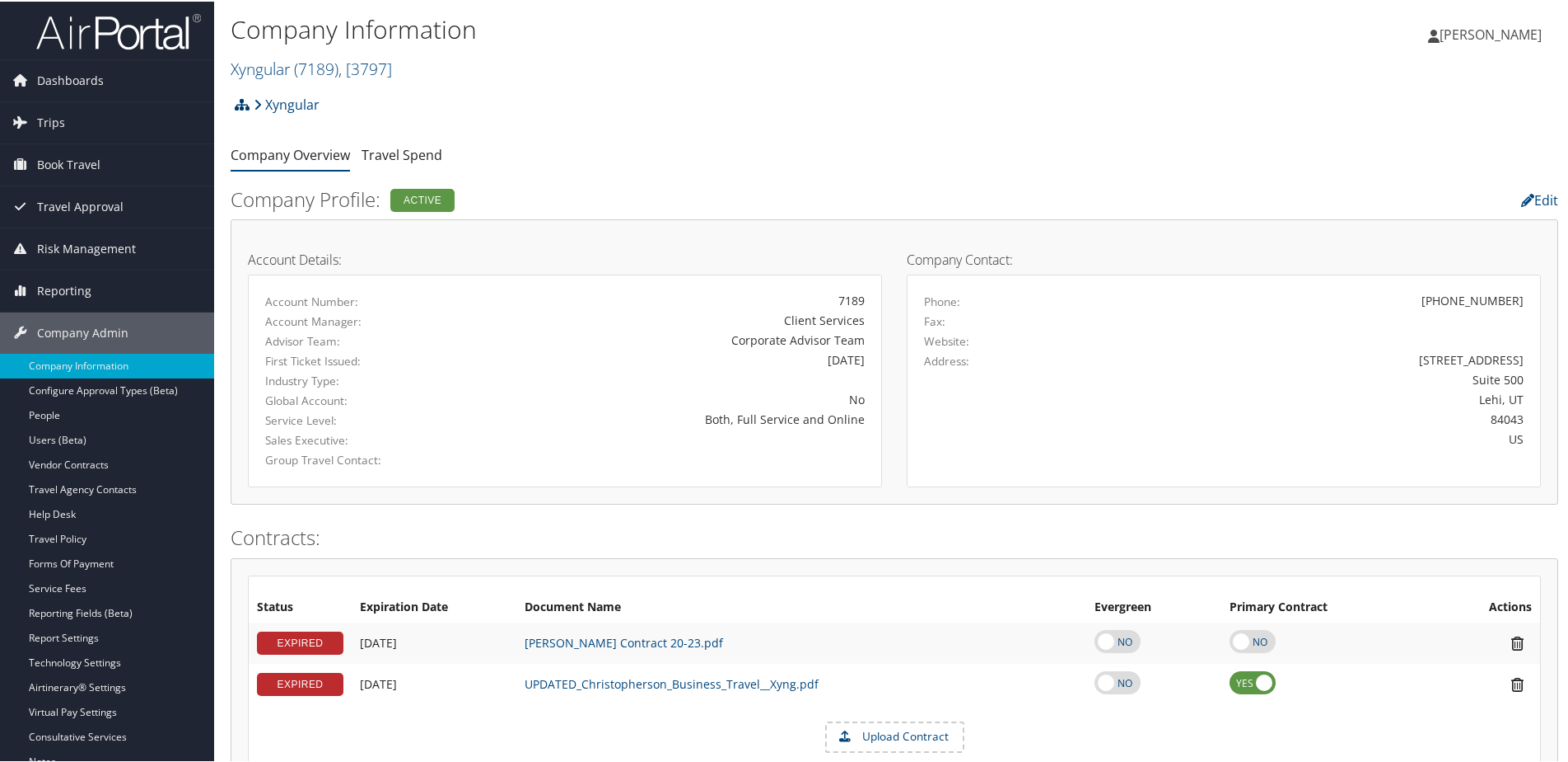
click at [243, 103] on icon at bounding box center [242, 103] width 15 height 13
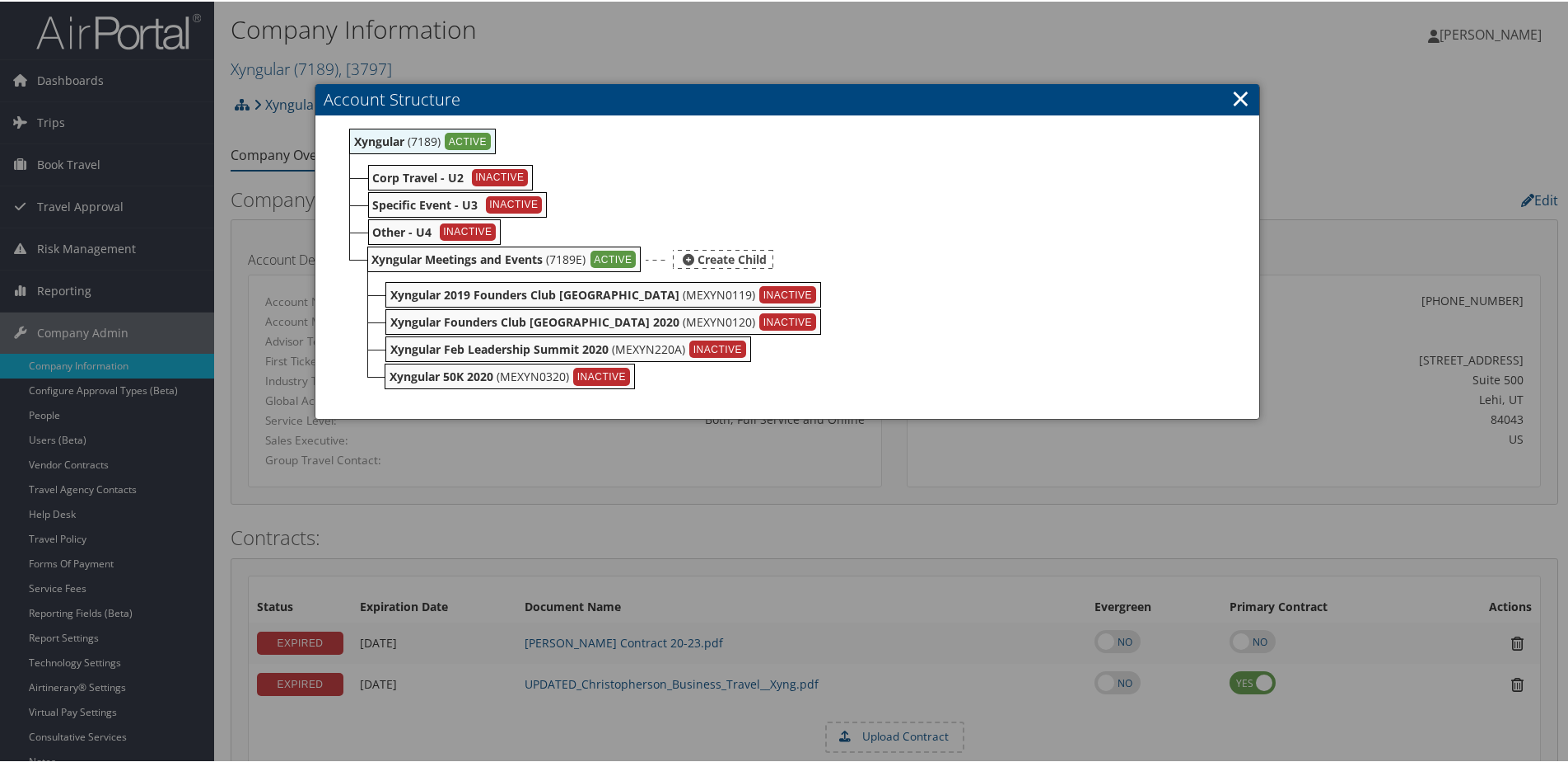
click at [413, 262] on b "Xyngular Meetings and Events" at bounding box center [458, 258] width 172 height 15
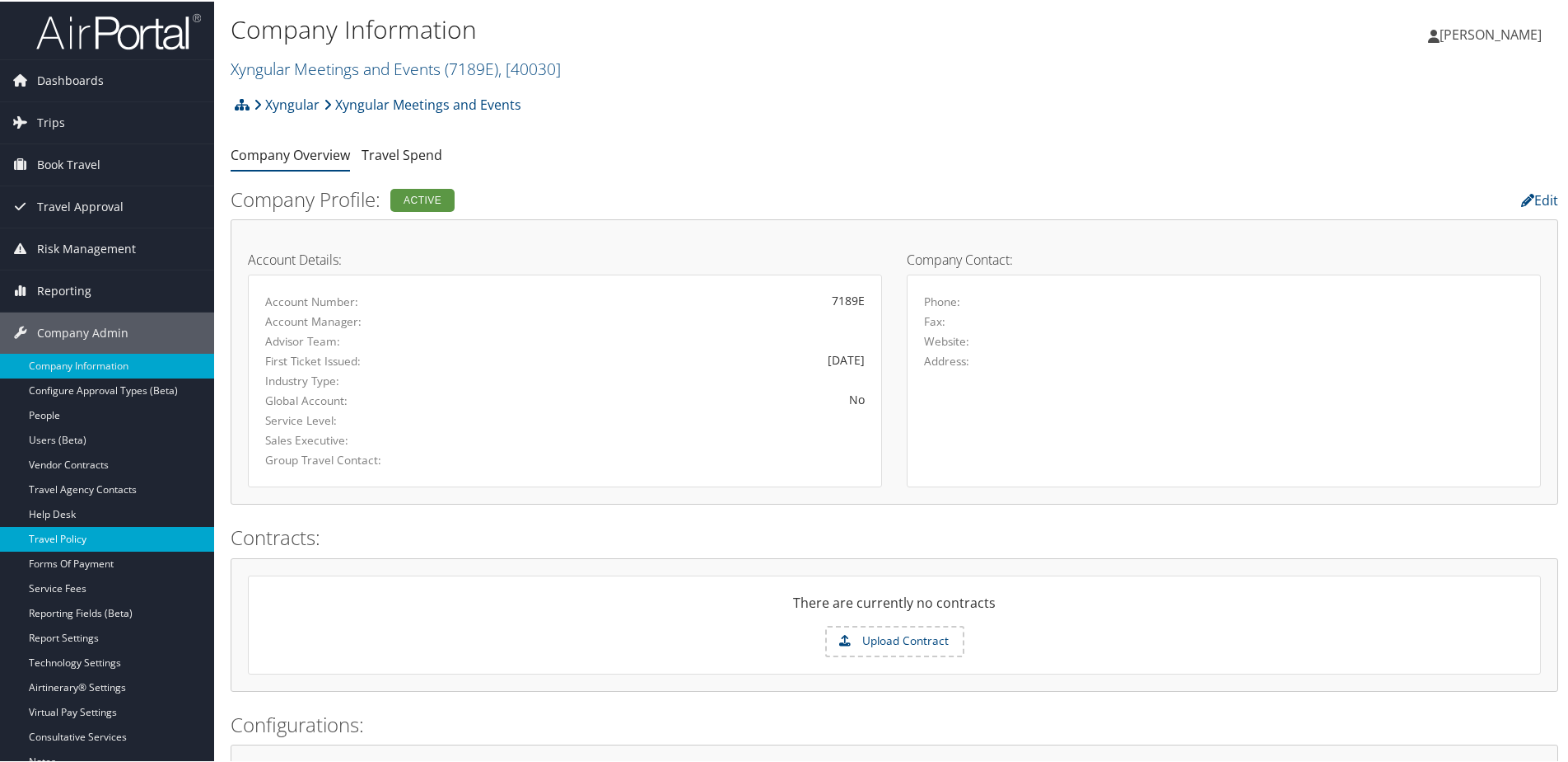
click at [58, 541] on link "Travel Policy" at bounding box center [107, 538] width 214 height 25
click at [273, 109] on link "Xyngular" at bounding box center [286, 103] width 66 height 33
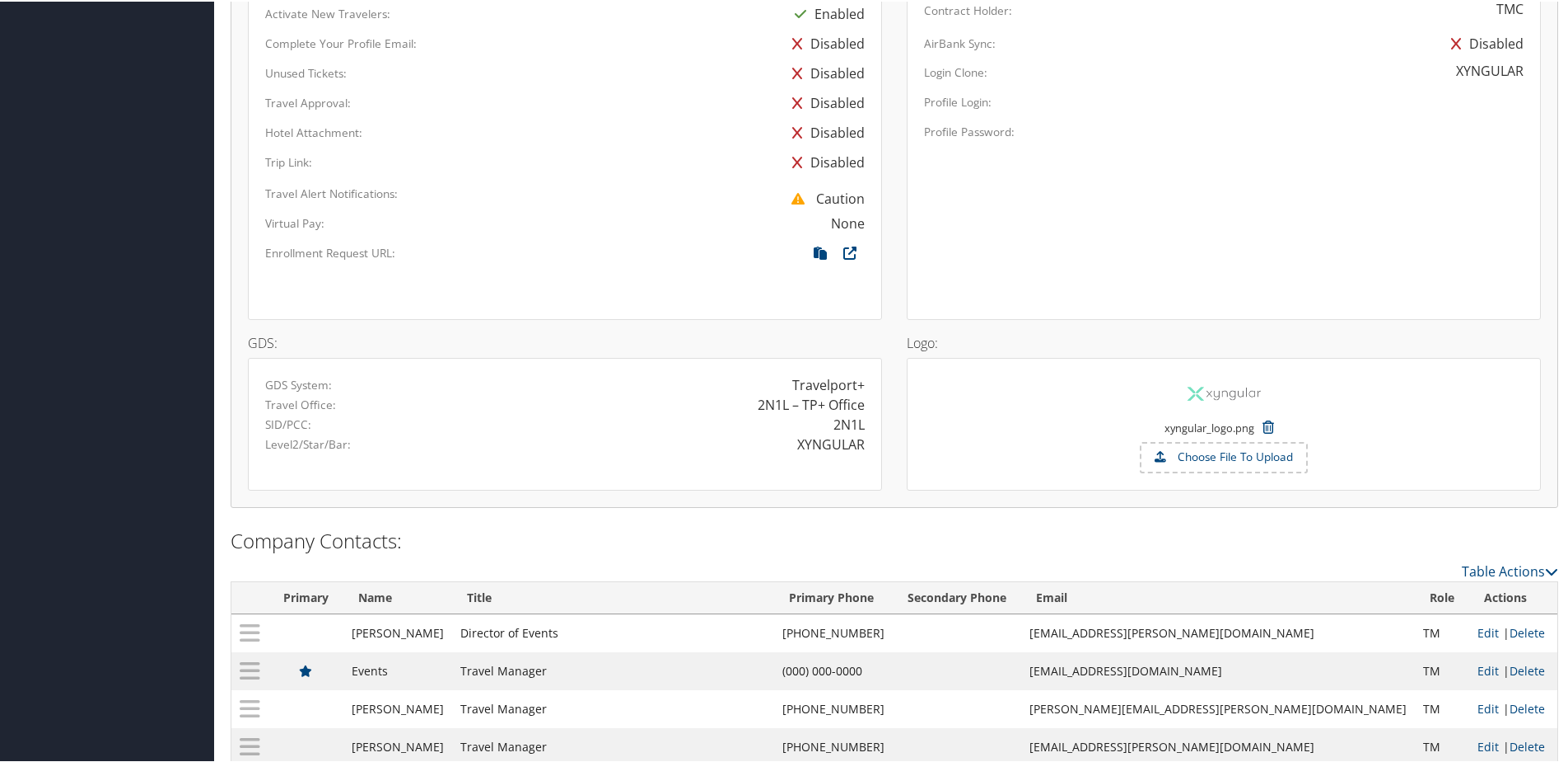
scroll to position [1110, 0]
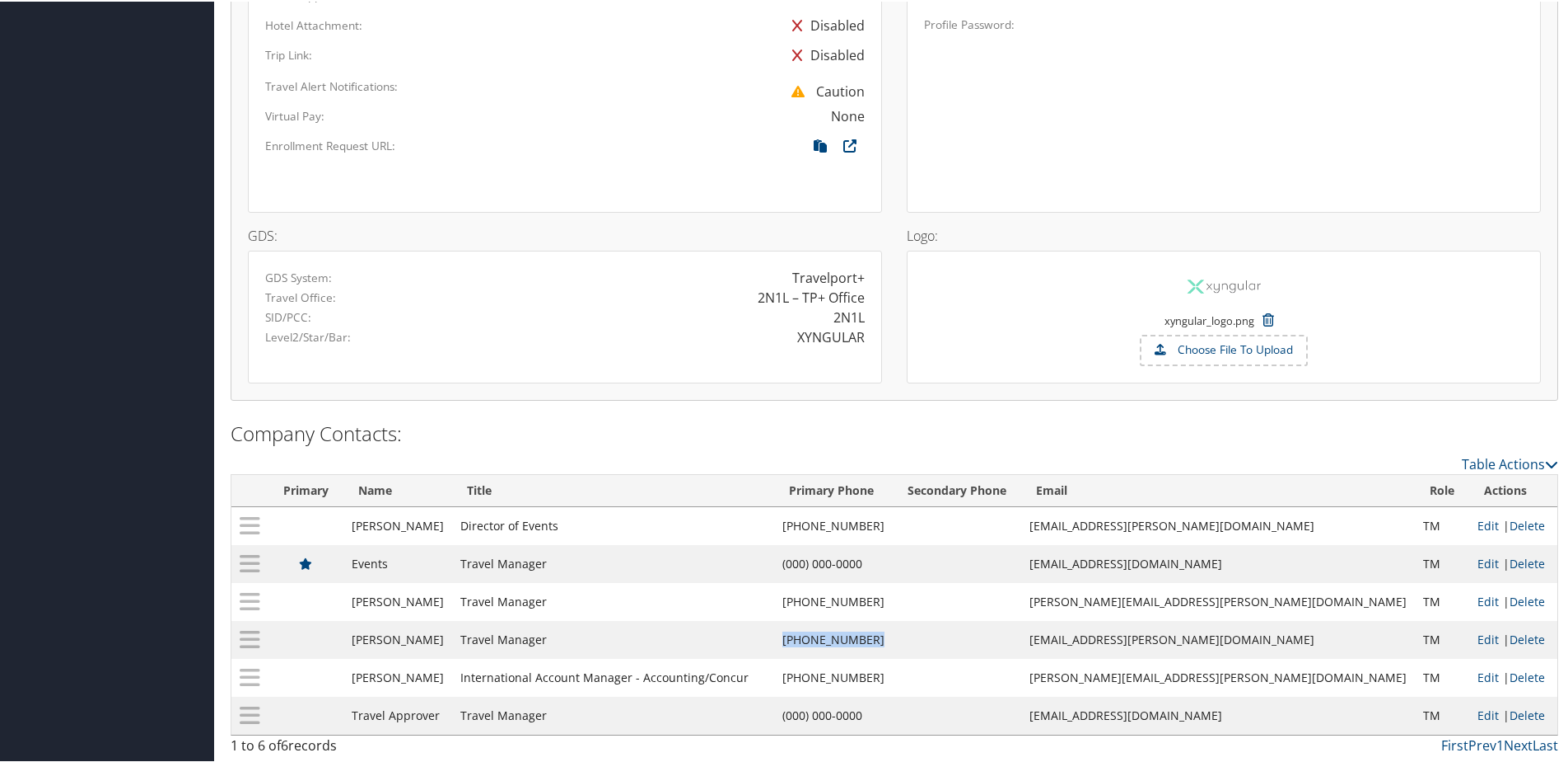
drag, startPoint x: 869, startPoint y: 646, endPoint x: 975, endPoint y: 633, distance: 106.8
click at [893, 633] on td "[PHONE_NUMBER]" at bounding box center [833, 638] width 118 height 38
copy td "(801) 864-8119"
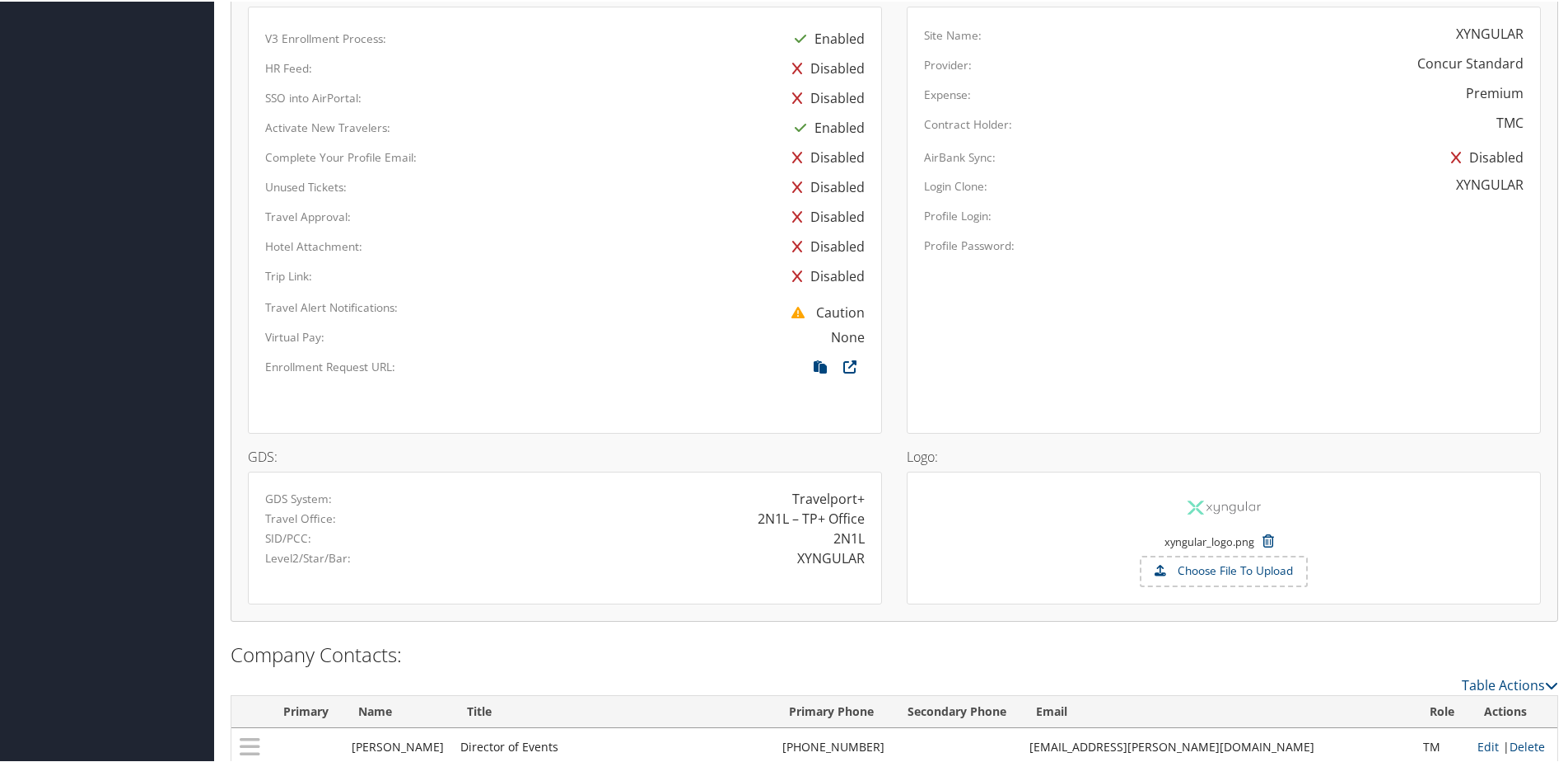
scroll to position [1071, 0]
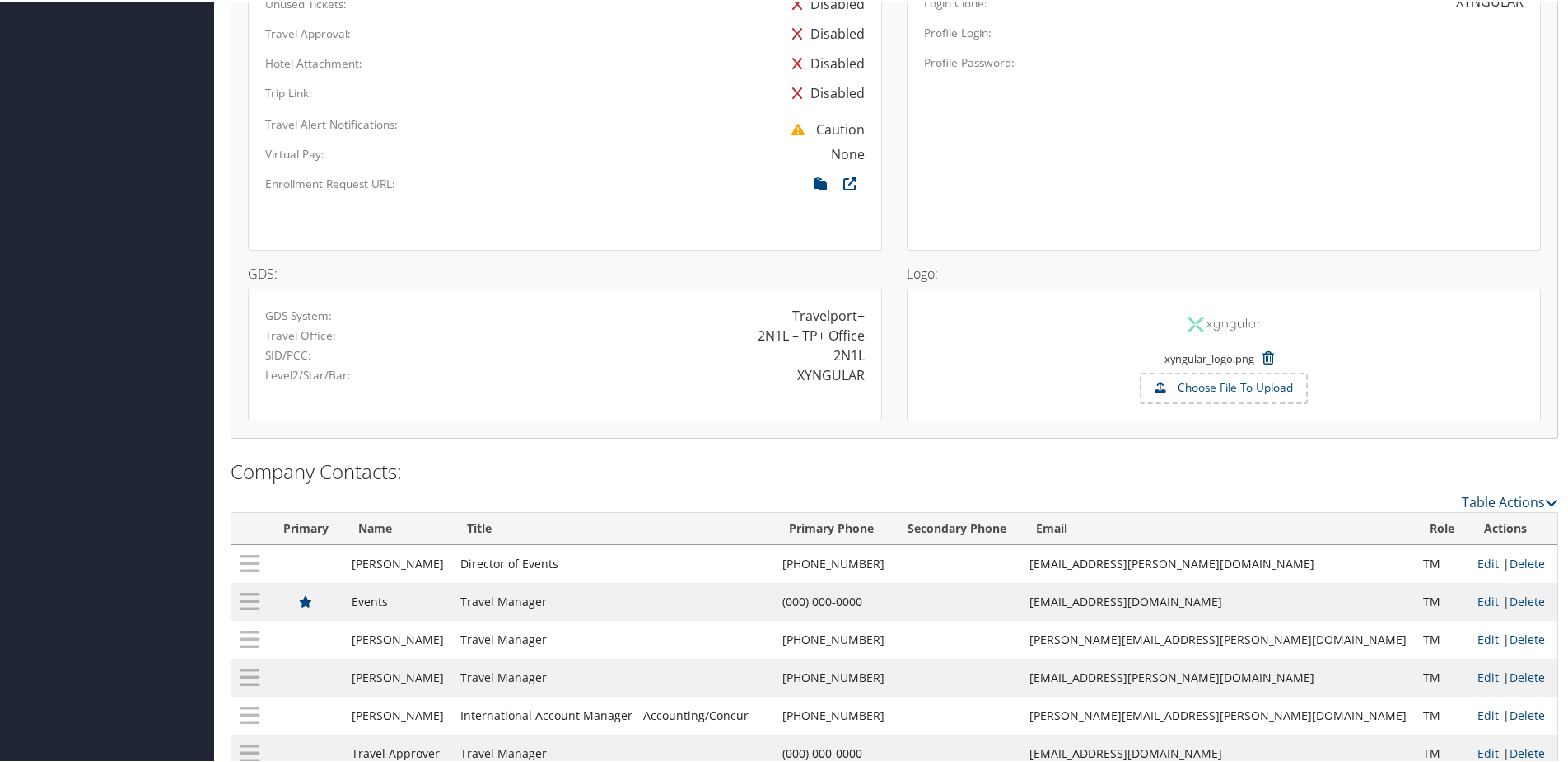
click at [641, 677] on td "Travel Manager" at bounding box center [613, 676] width 322 height 38
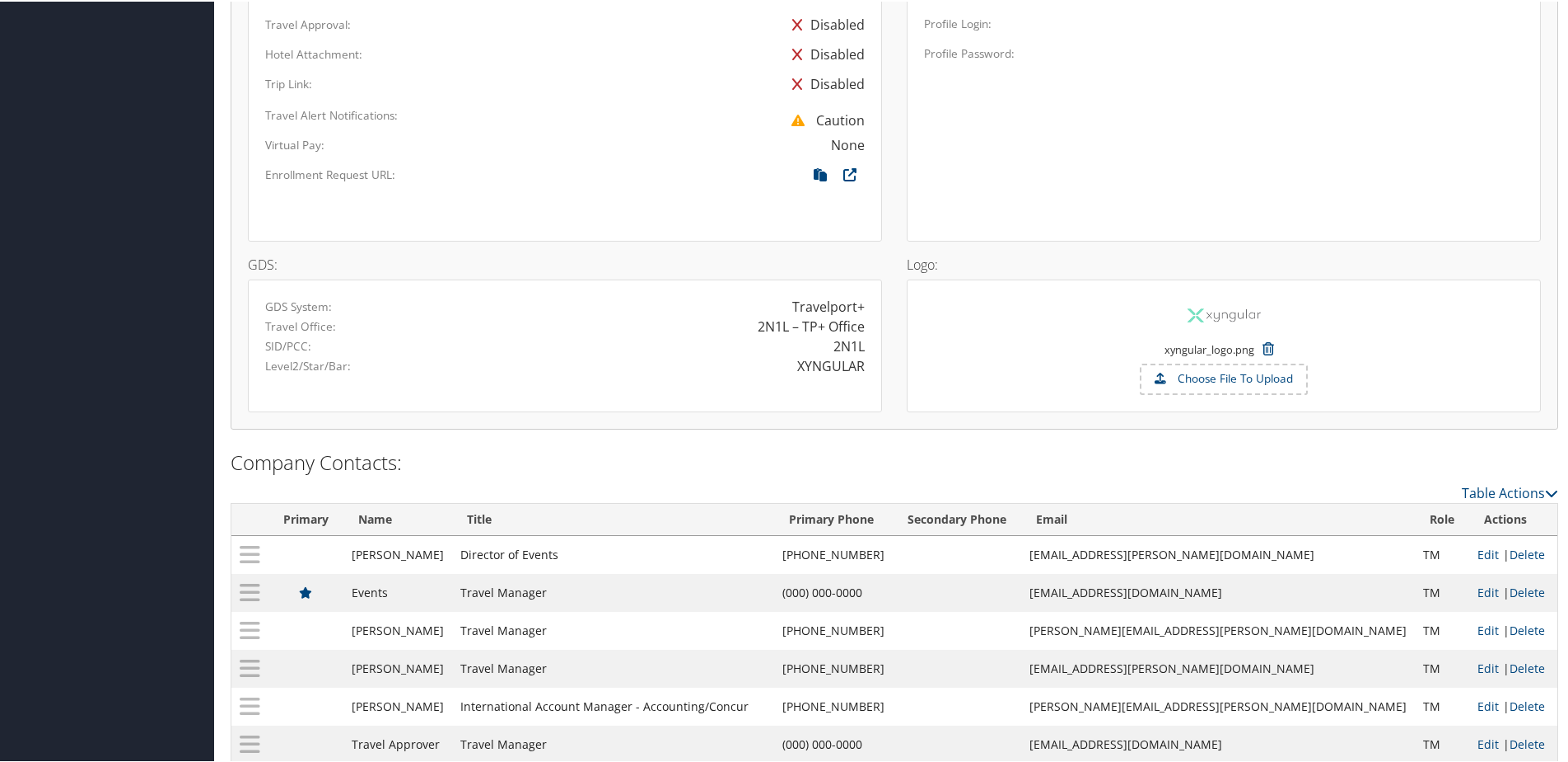
scroll to position [1110, 0]
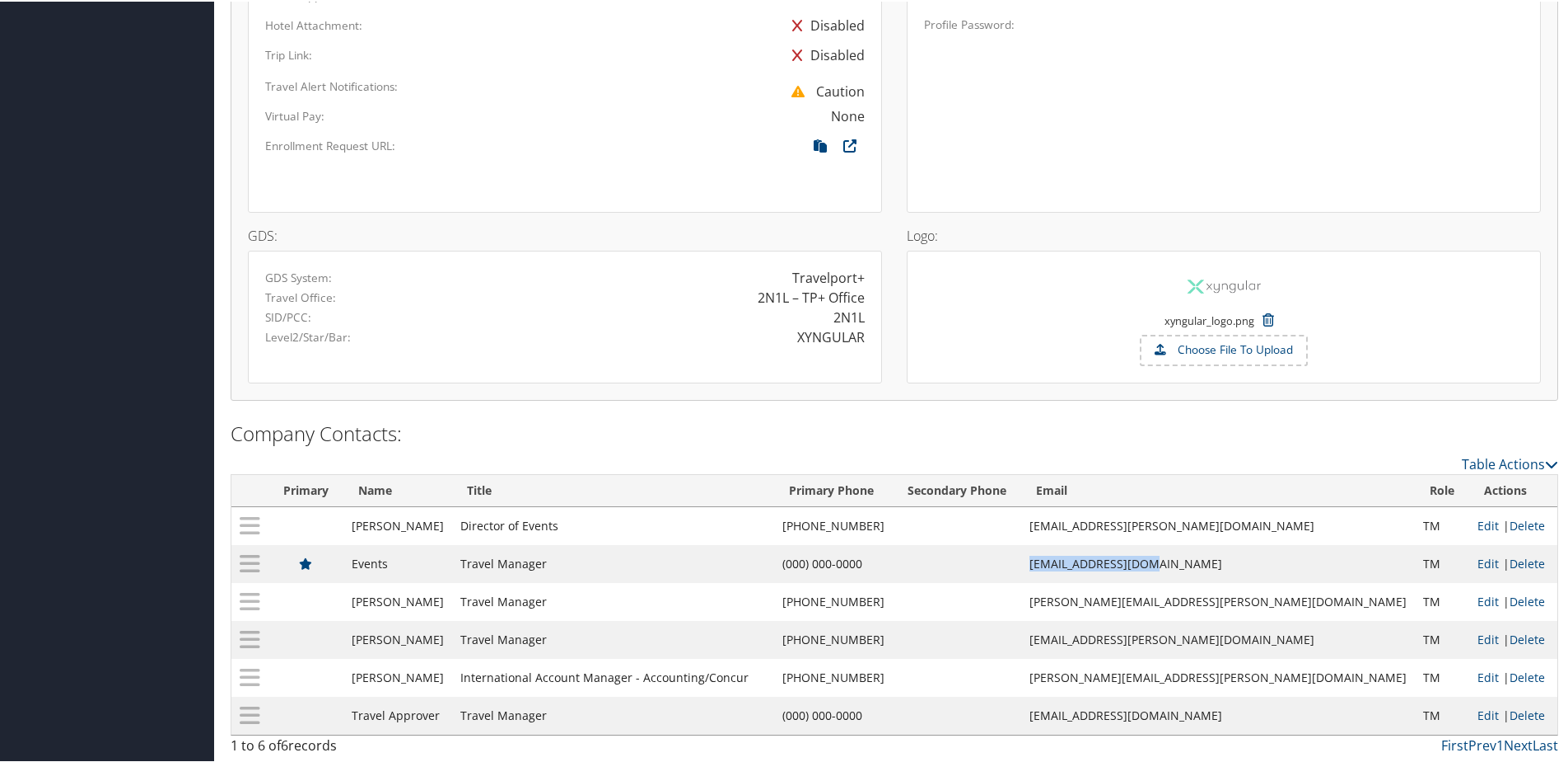
drag, startPoint x: 1147, startPoint y: 562, endPoint x: 1285, endPoint y: 568, distance: 138.1
click at [1285, 568] on tr "Events Travel Manager (000) 000-0000 events@xyngular.com TM Edit | Delete" at bounding box center [895, 562] width 1327 height 38
copy tr "[EMAIL_ADDRESS][DOMAIN_NAME]"
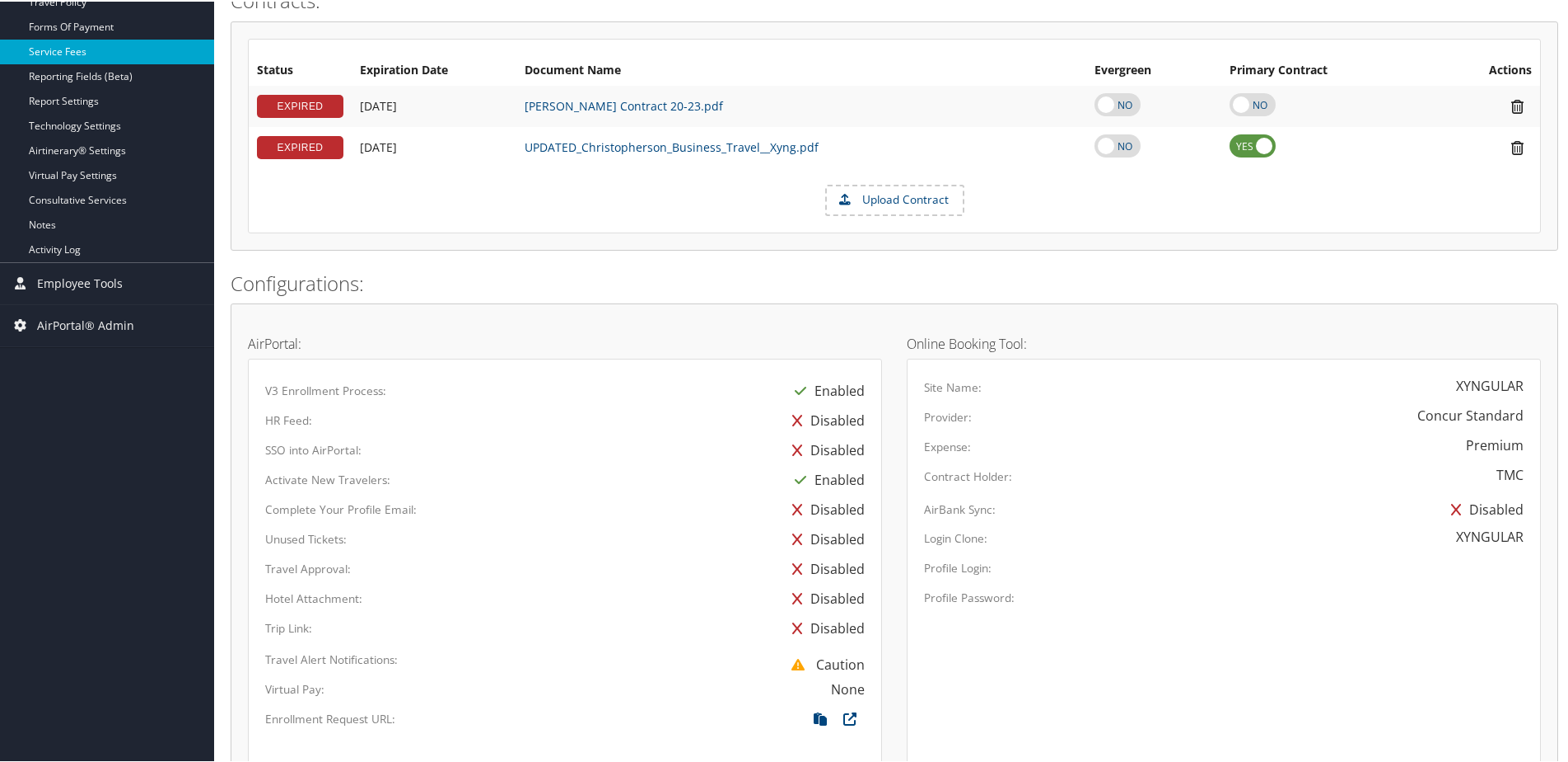
scroll to position [368, 0]
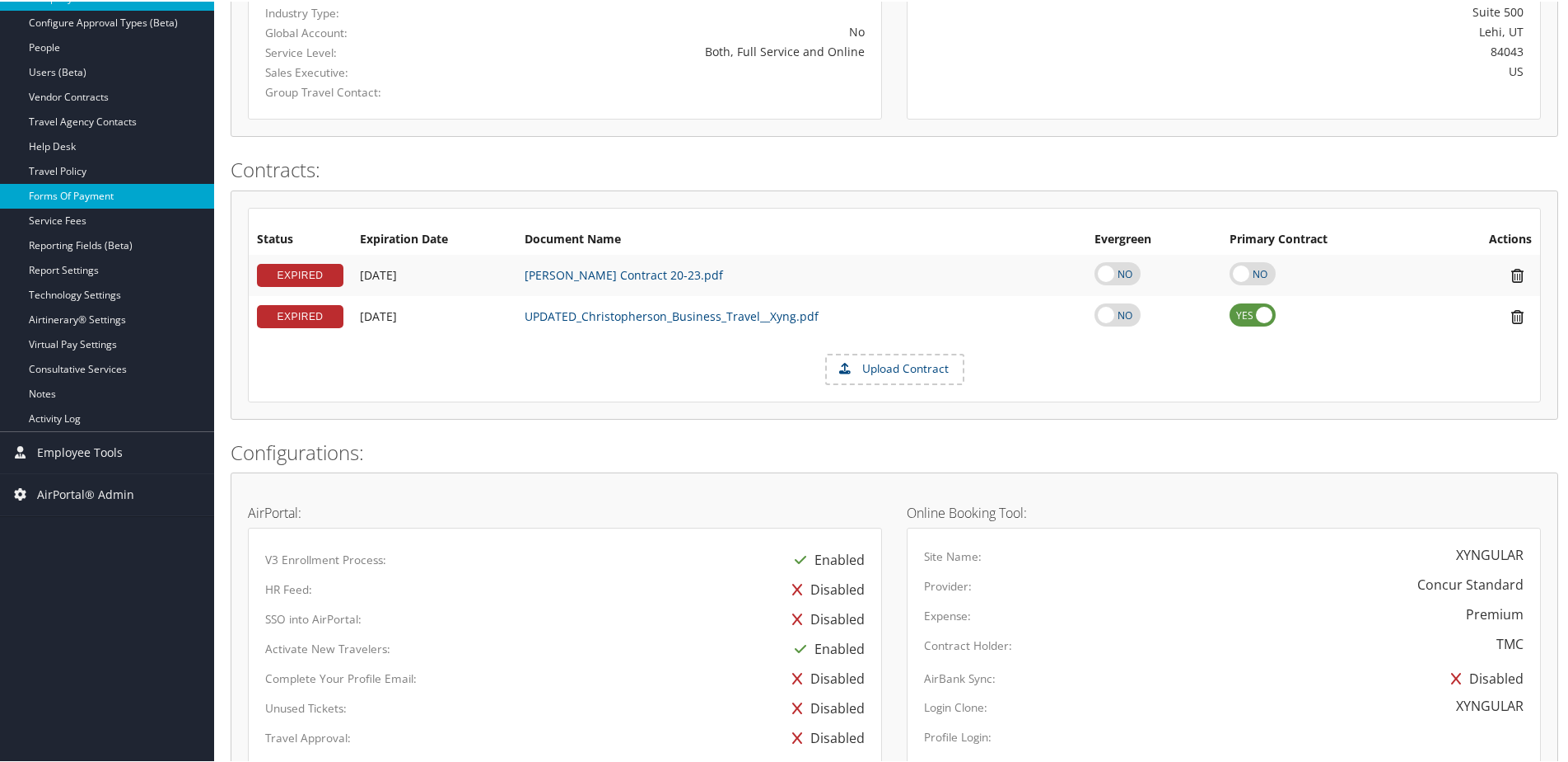
click at [60, 201] on link "Forms Of Payment" at bounding box center [107, 195] width 214 height 25
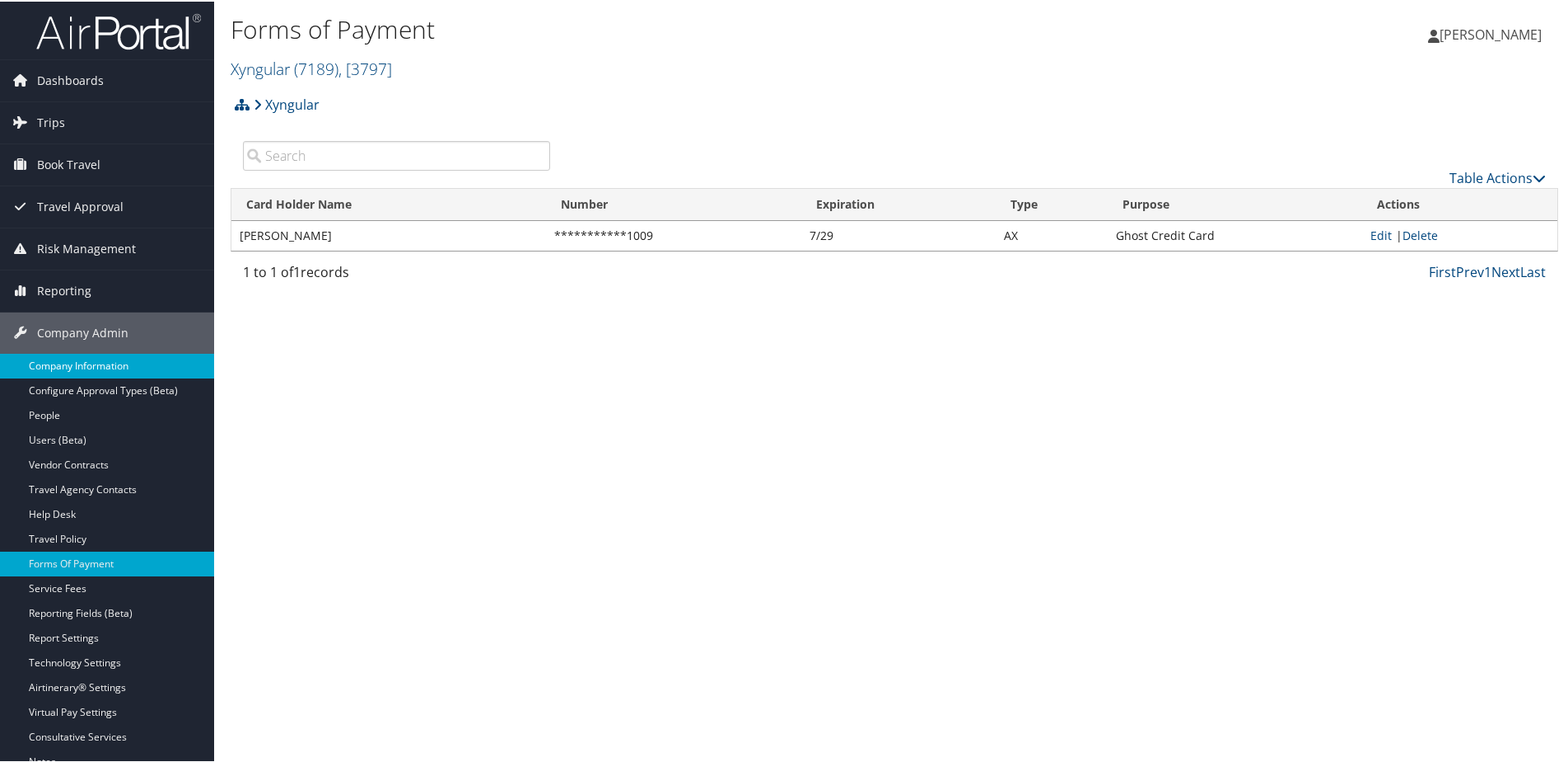
click at [44, 367] on link "Company Information" at bounding box center [107, 365] width 214 height 25
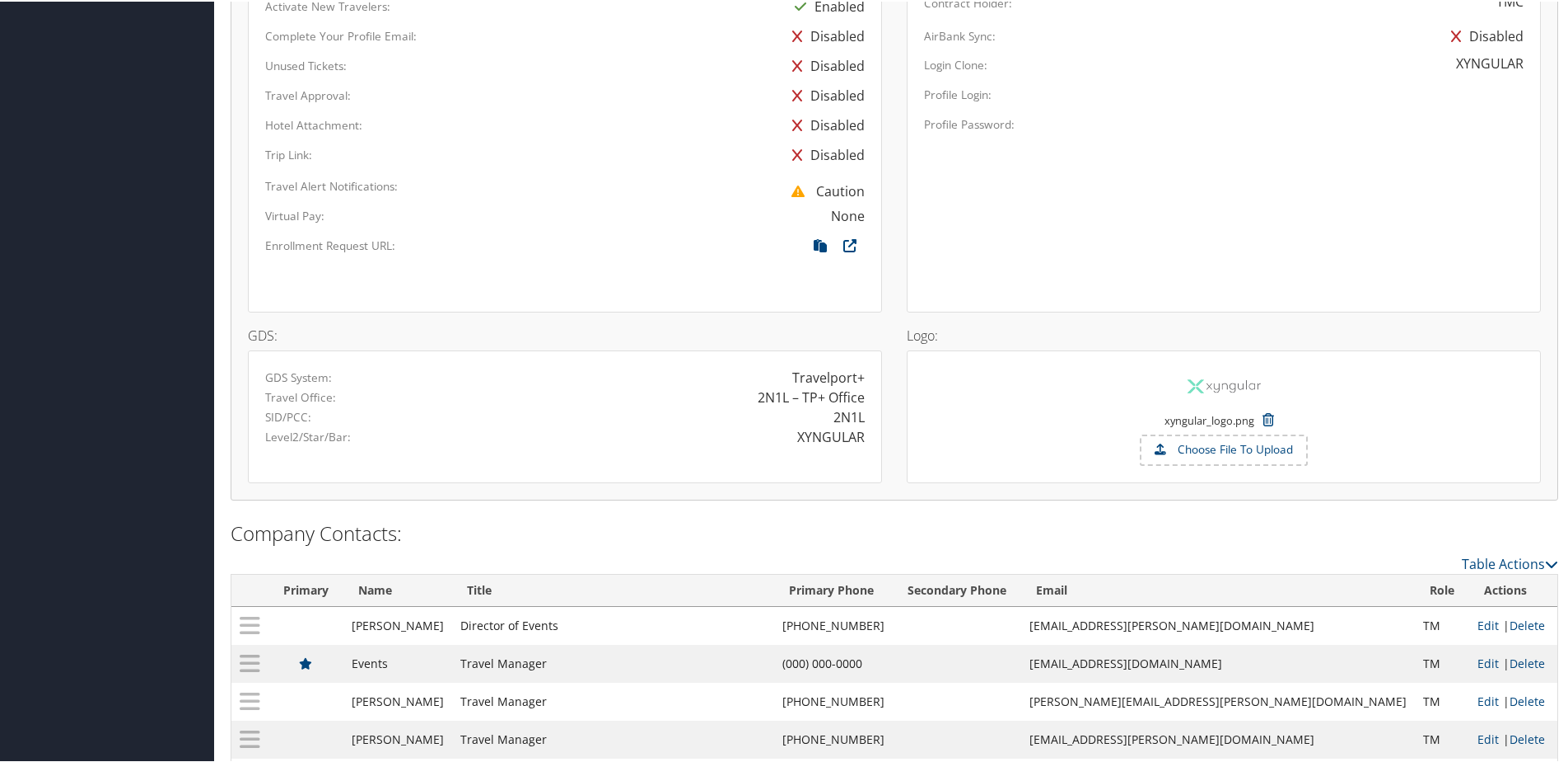
scroll to position [1110, 0]
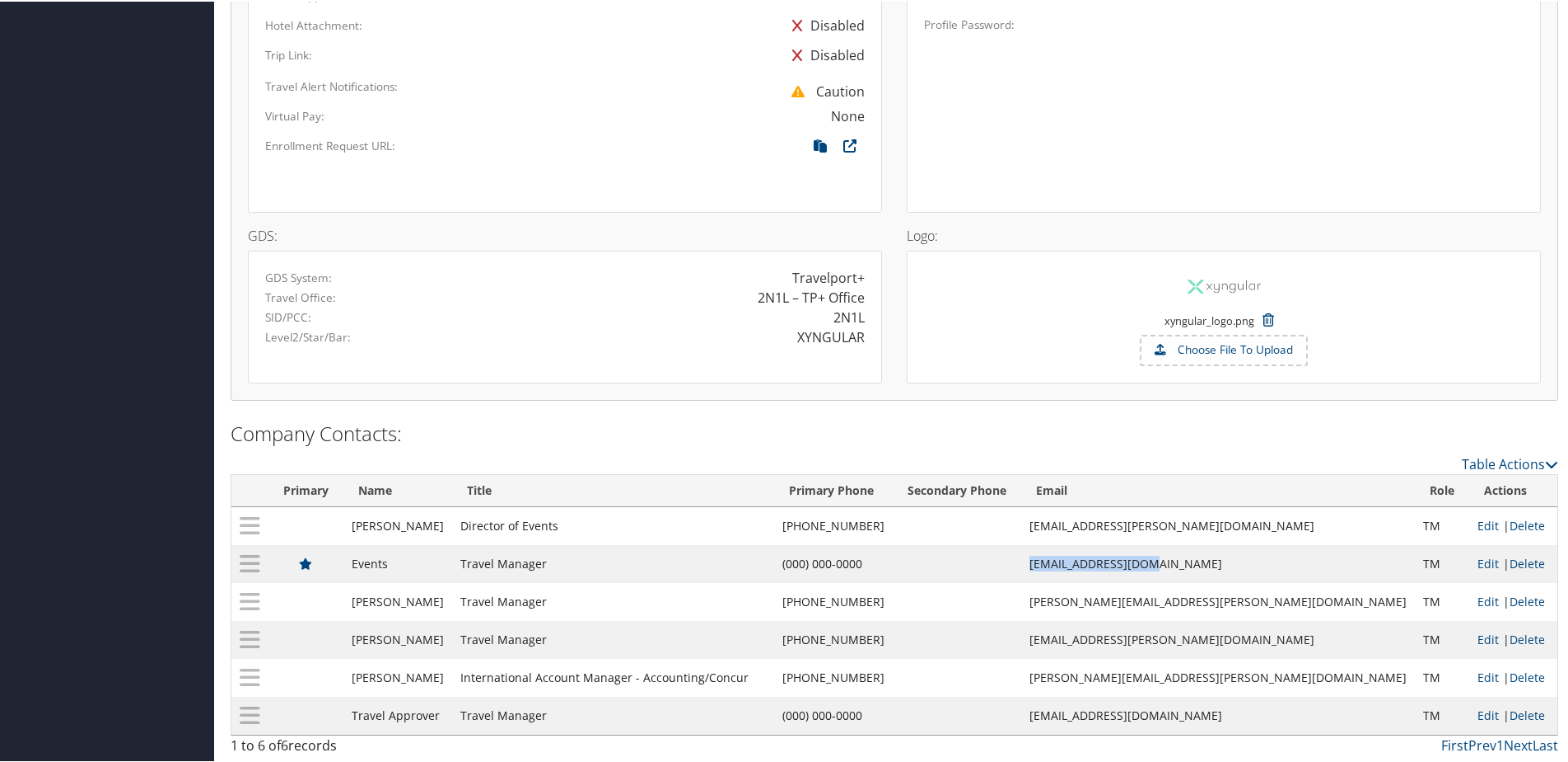
drag, startPoint x: 1148, startPoint y: 569, endPoint x: 1301, endPoint y: 562, distance: 153.2
click at [1301, 562] on tr "Events Travel Manager (000) 000-0000 events@xyngular.com TM Edit | Delete" at bounding box center [895, 562] width 1327 height 38
copy tr "[EMAIL_ADDRESS][DOMAIN_NAME]"
drag, startPoint x: 1135, startPoint y: 724, endPoint x: 1275, endPoint y: 721, distance: 140.0
click at [1275, 721] on tr "Travel Approver Travel Manager (000) 000-0000 flights@xyngular.com TM Edit | De…" at bounding box center [895, 714] width 1327 height 38
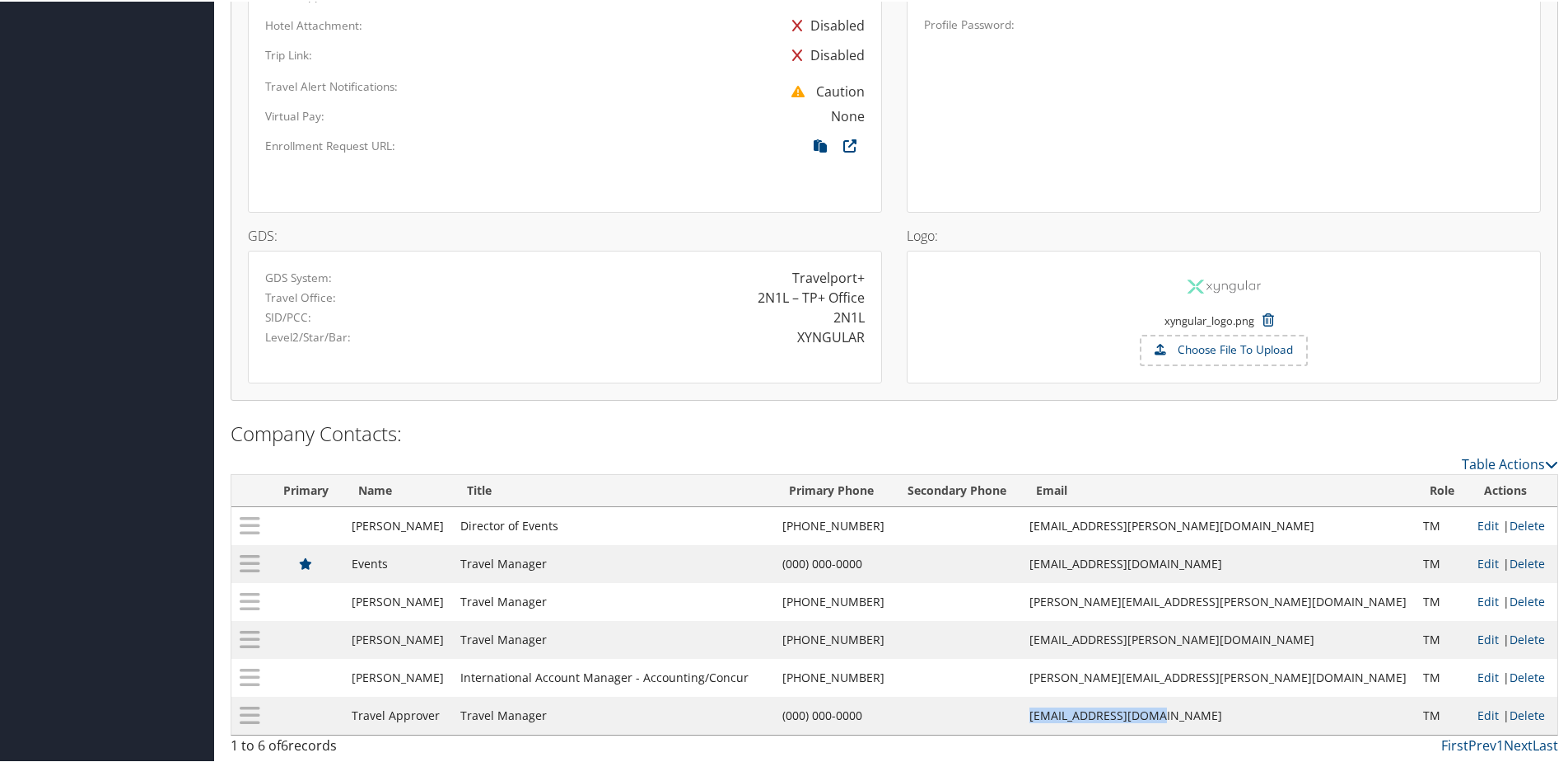
copy tr "flights@xyngular.com"
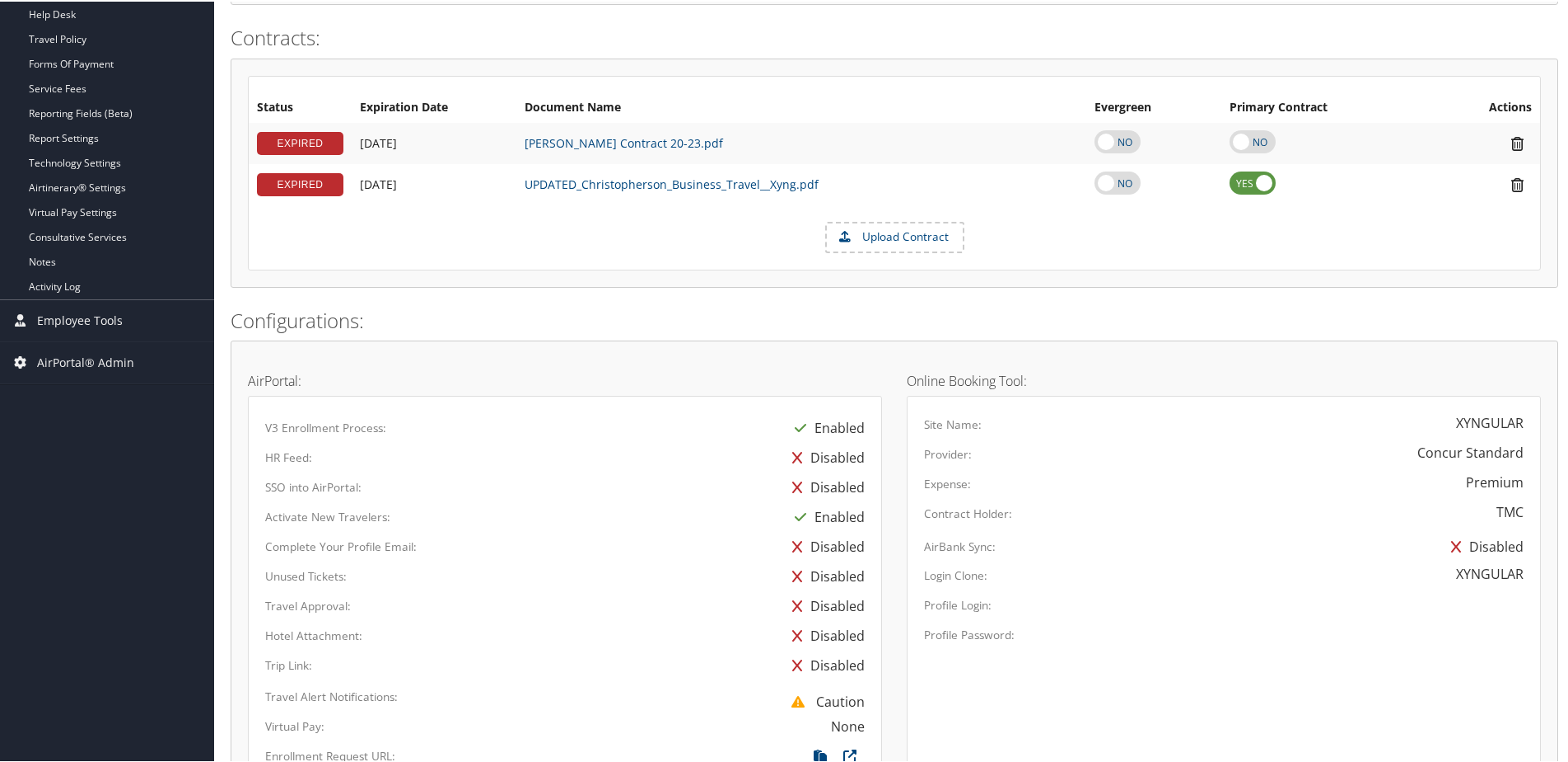
scroll to position [286, 0]
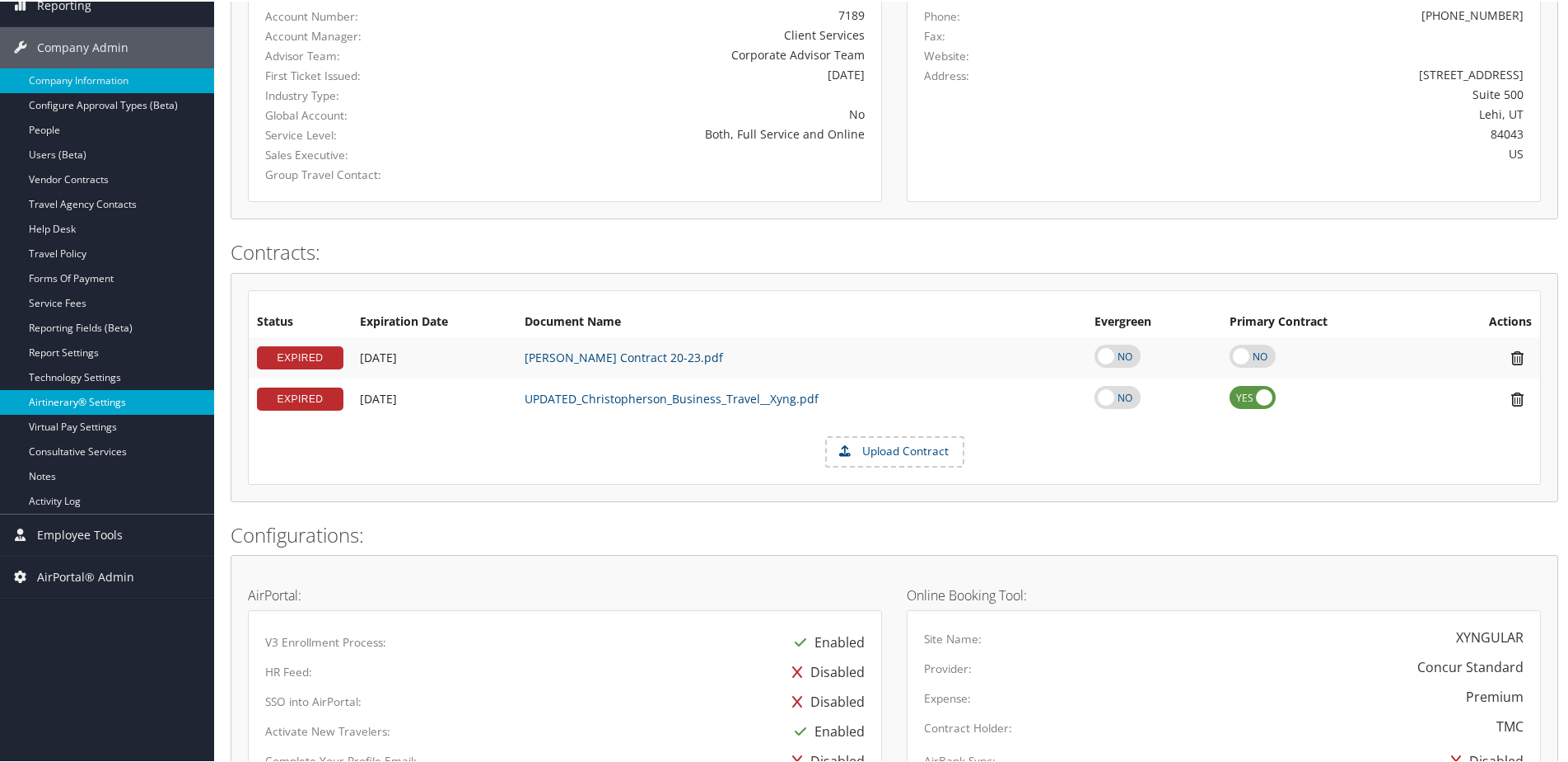
click at [56, 396] on link "Airtinerary® Settings" at bounding box center [107, 401] width 214 height 25
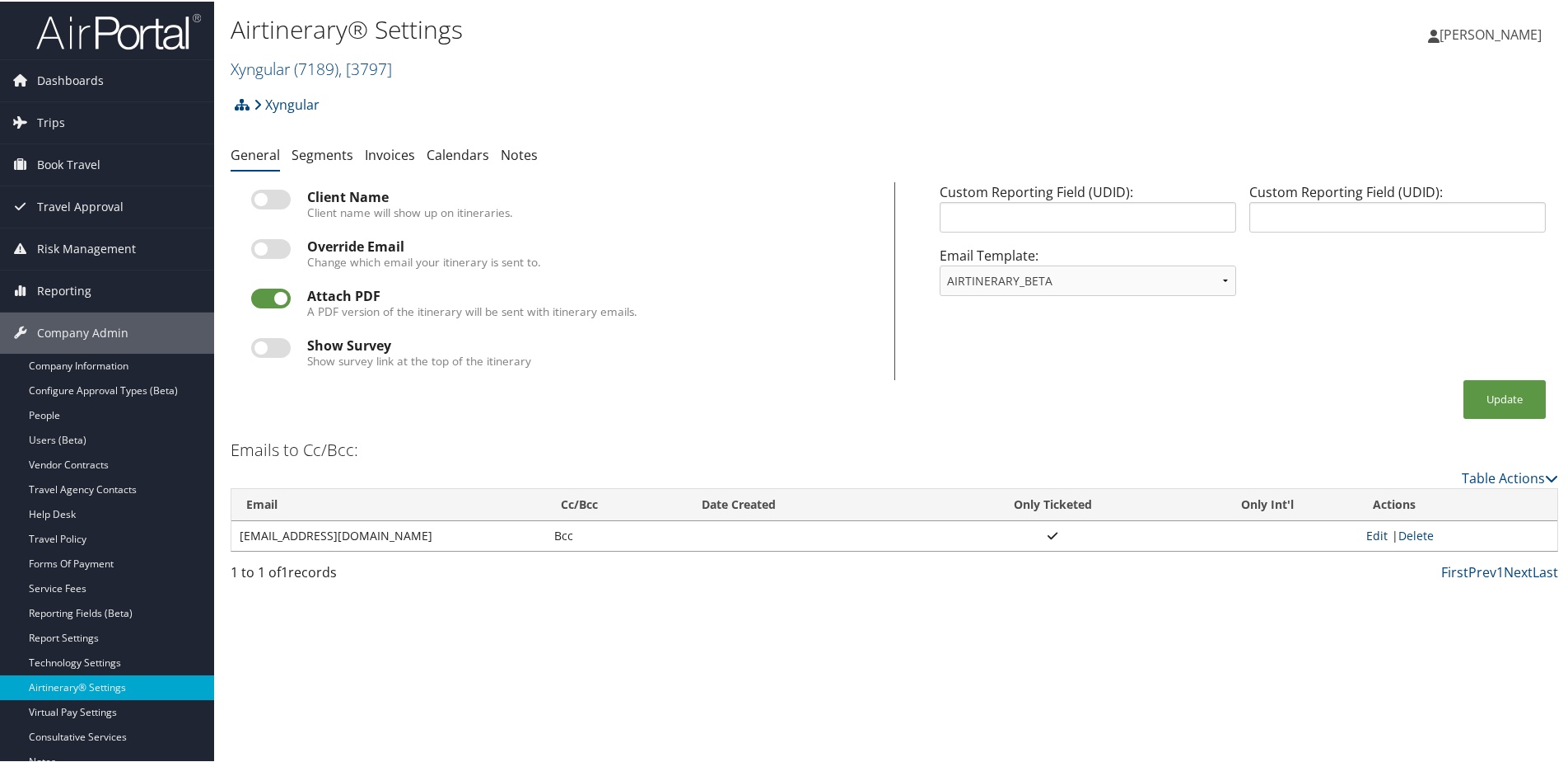
click at [1367, 539] on link "Edit" at bounding box center [1377, 534] width 21 height 15
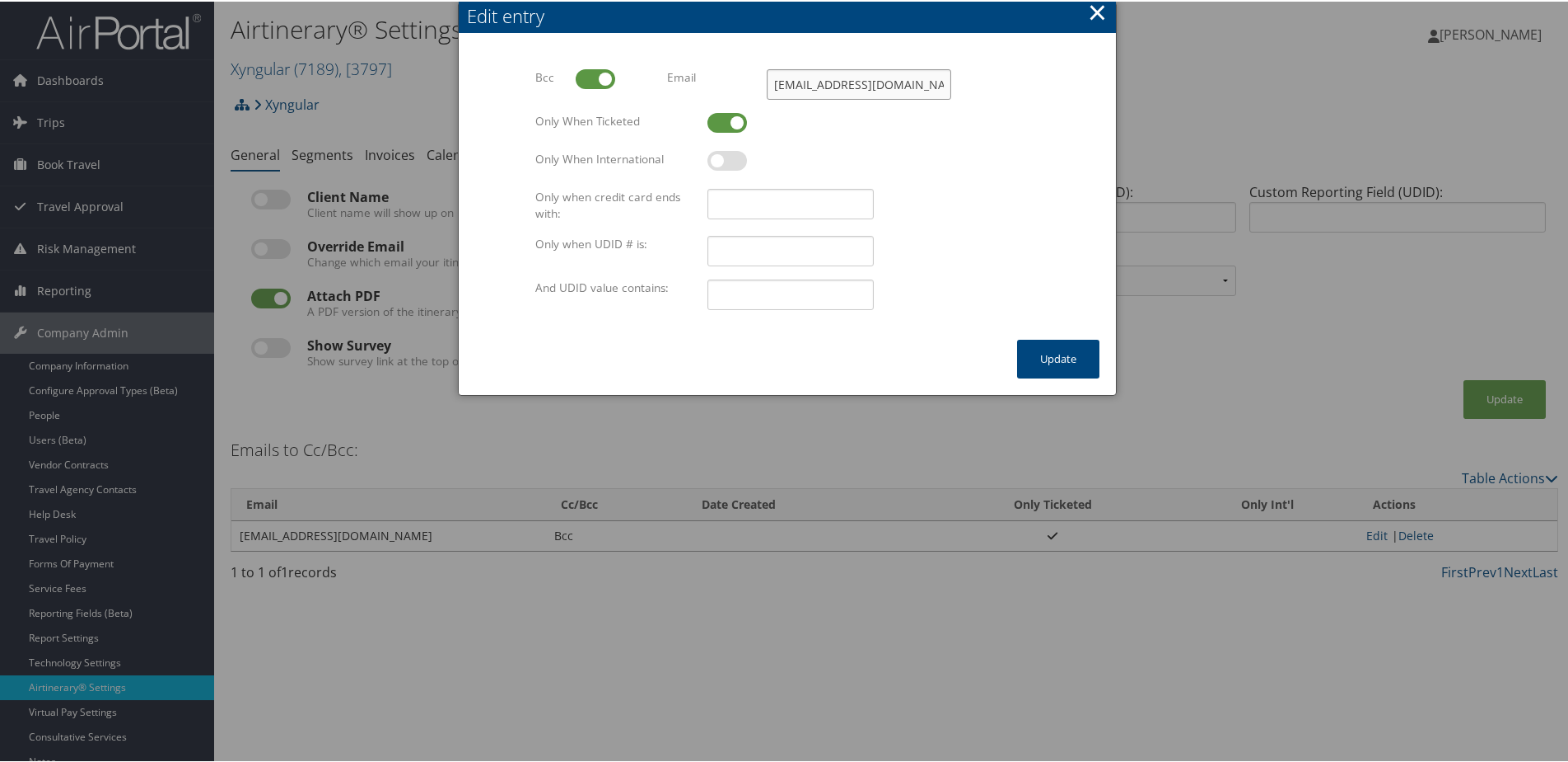
drag, startPoint x: 894, startPoint y: 84, endPoint x: 757, endPoint y: 91, distance: 137.2
click at [761, 91] on div "Flights@xyngular.com Multiple values The selected items contain different value…" at bounding box center [859, 90] width 198 height 44
click at [798, 87] on input "Flights@xyngular.com" at bounding box center [859, 83] width 184 height 31
click at [806, 81] on input "Flights@xyngular.com" at bounding box center [859, 83] width 184 height 31
click at [859, 158] on div at bounding box center [873, 168] width 332 height 38
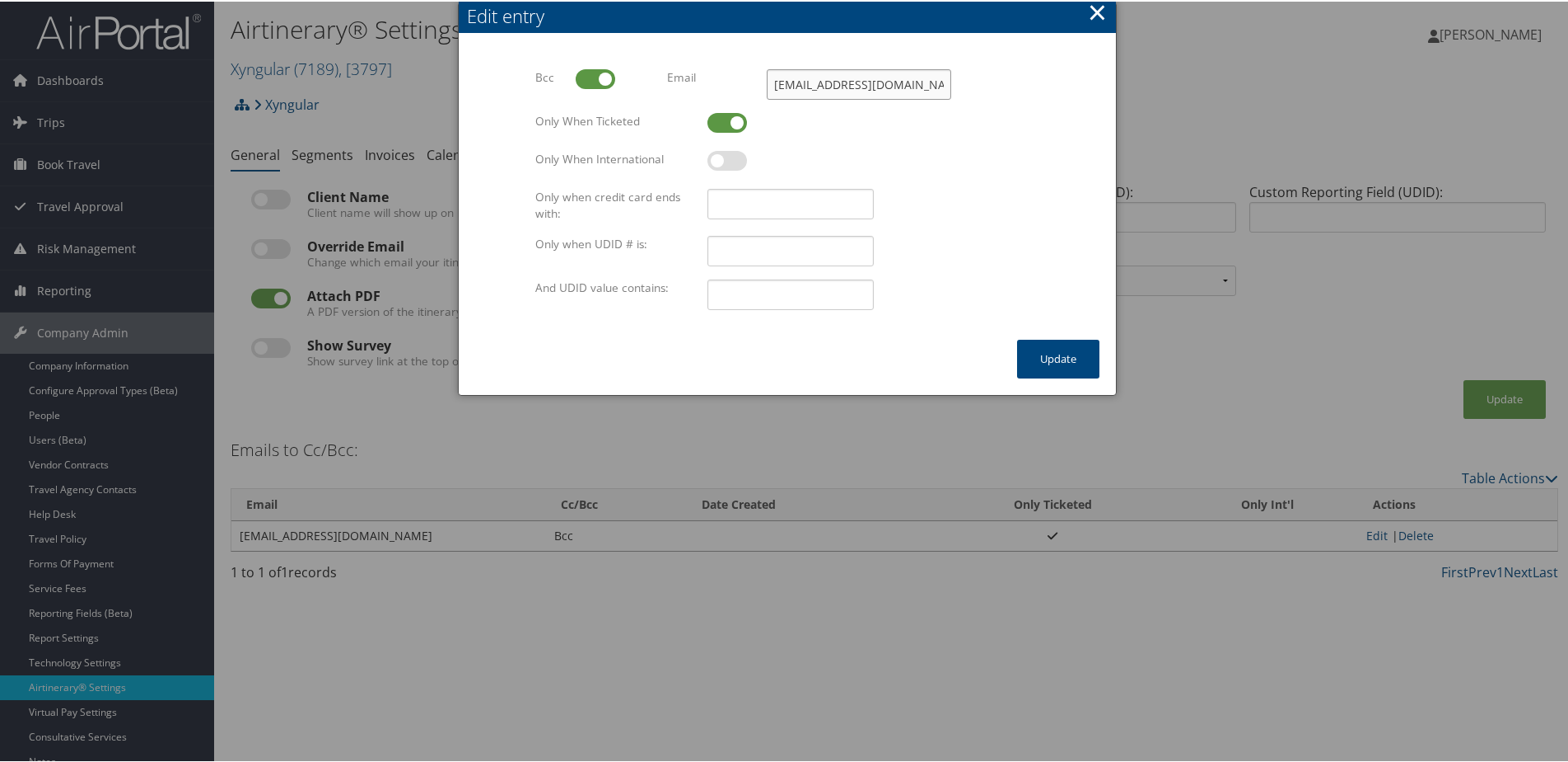
drag, startPoint x: 805, startPoint y: 77, endPoint x: 763, endPoint y: 76, distance: 42.0
click at [767, 76] on input "Flights@xyngular.com" at bounding box center [859, 83] width 184 height 31
type input "events@xyngular.com"
click at [1076, 353] on button "Update" at bounding box center [1058, 357] width 82 height 39
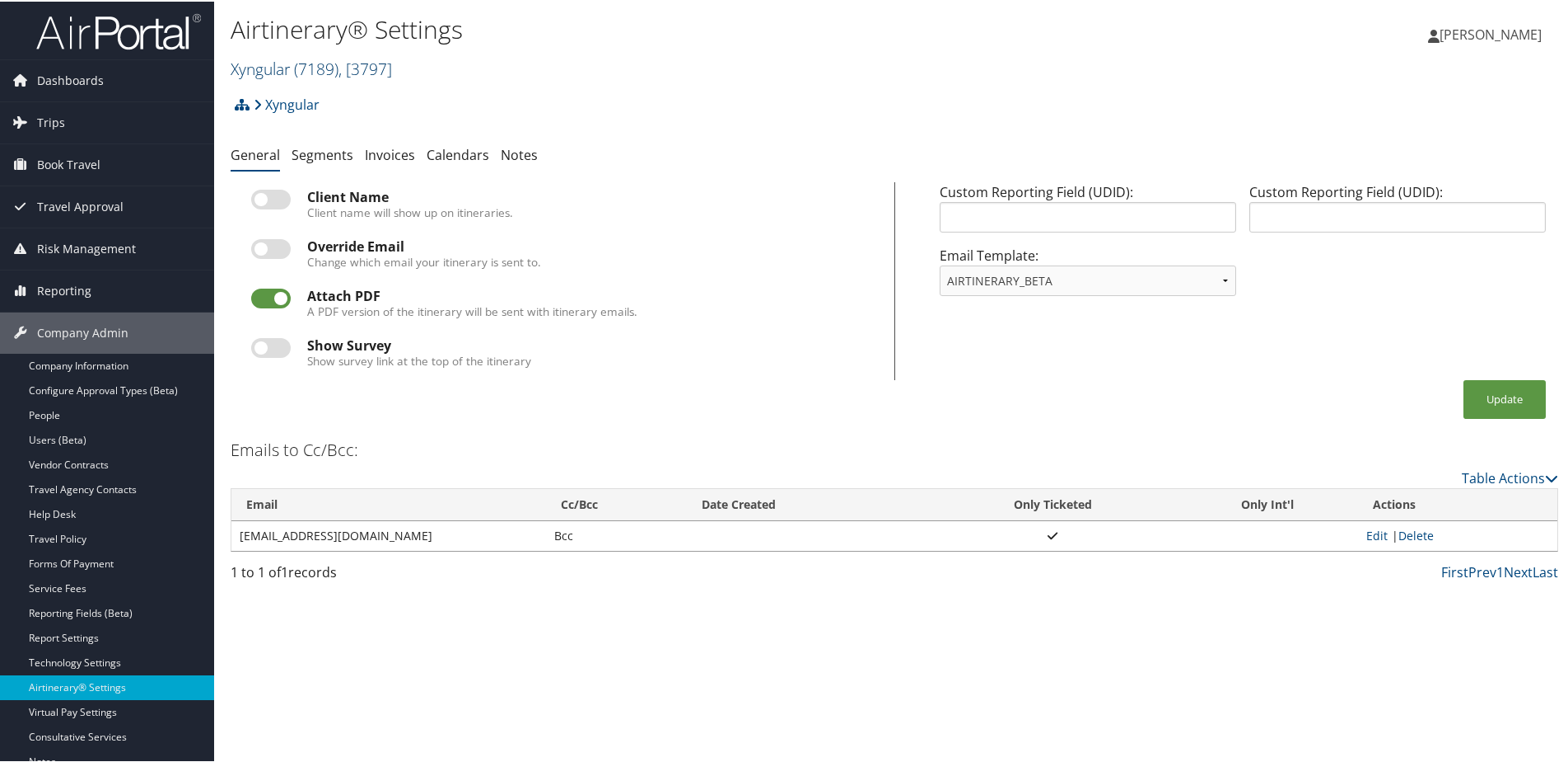
click at [290, 67] on link "Xyngular ( 7189 ) , [ 3797 ]" at bounding box center [311, 67] width 161 height 22
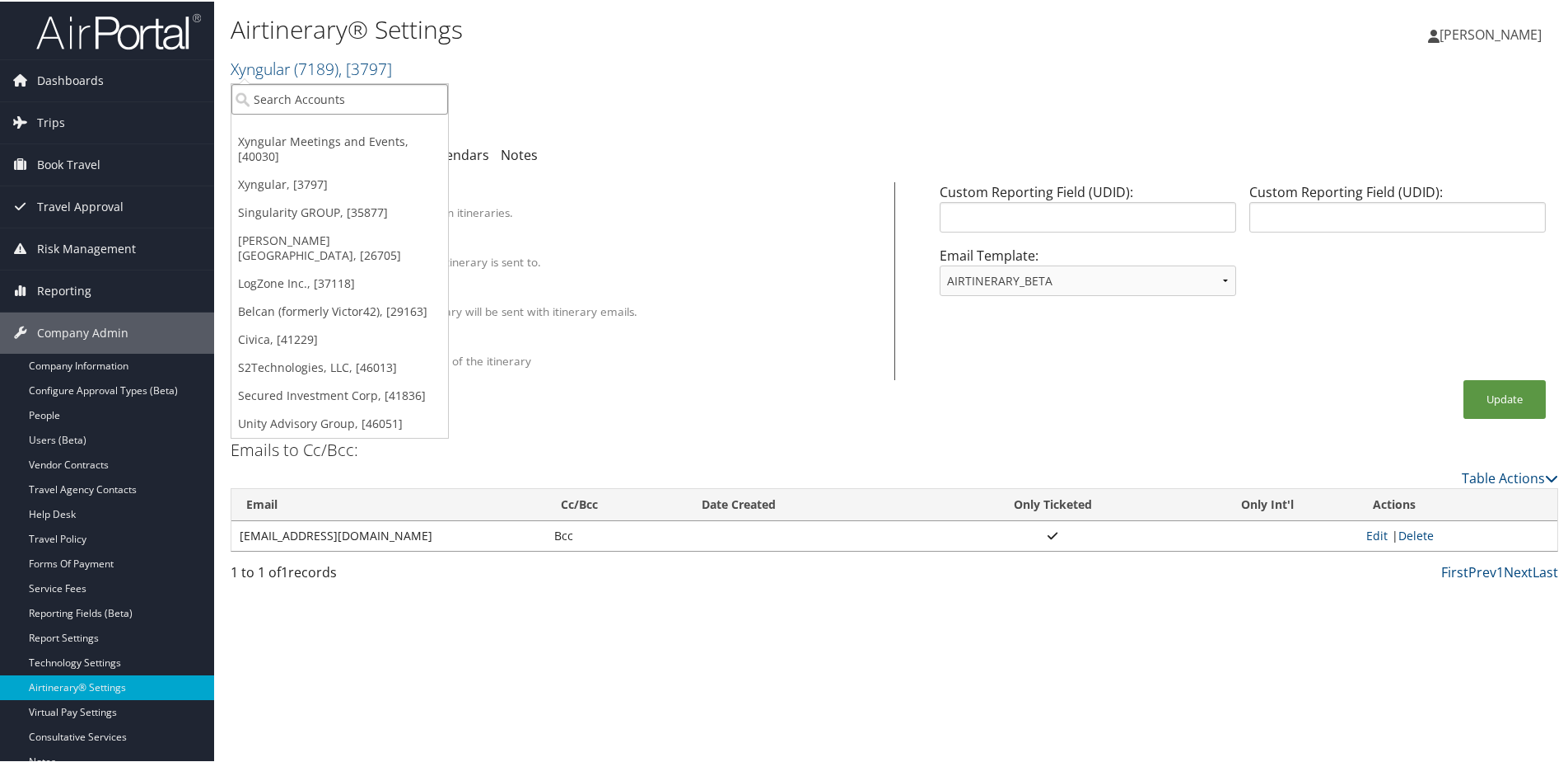
click at [268, 95] on input "search" at bounding box center [340, 97] width 217 height 31
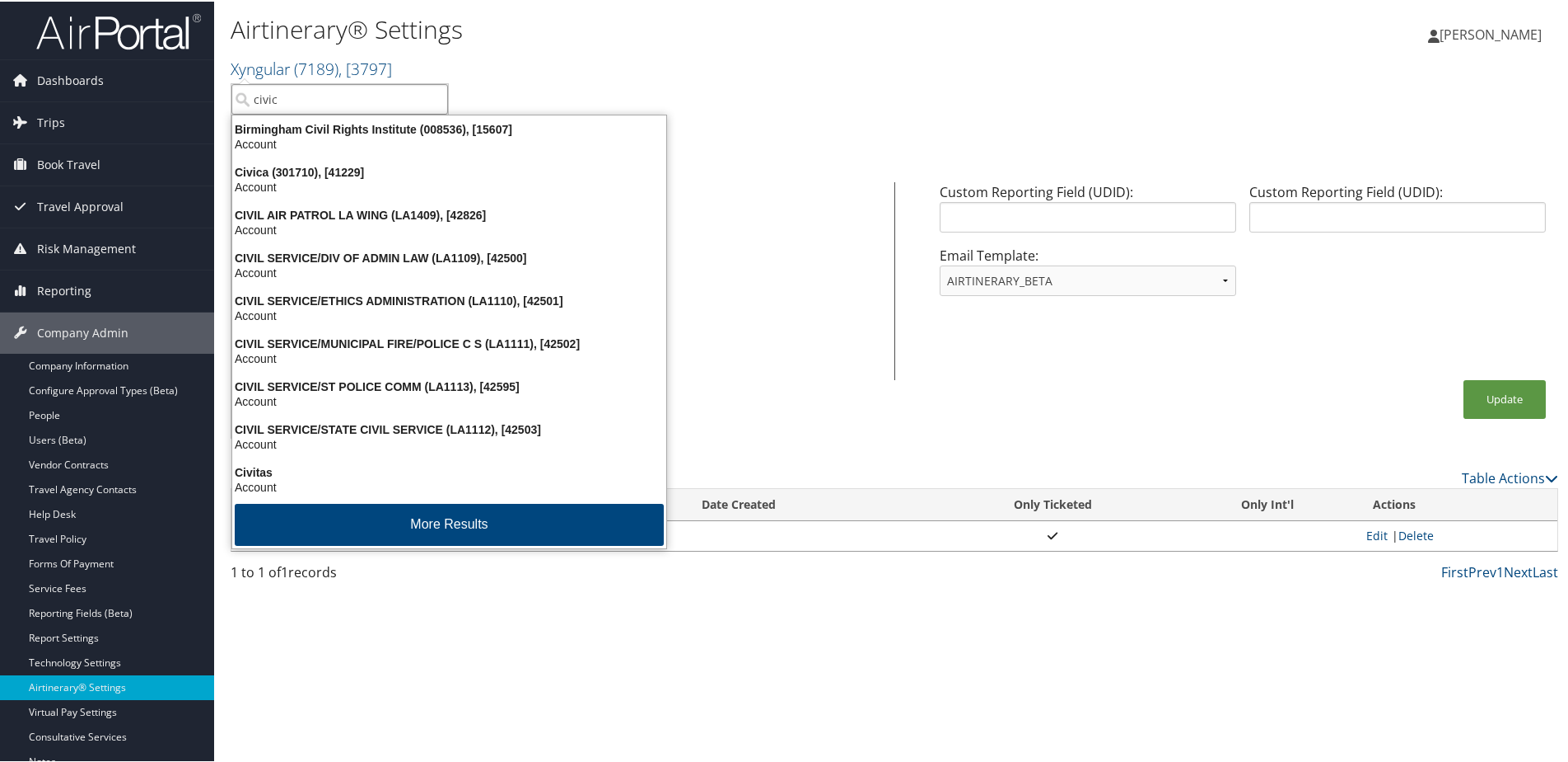
type input "civica"
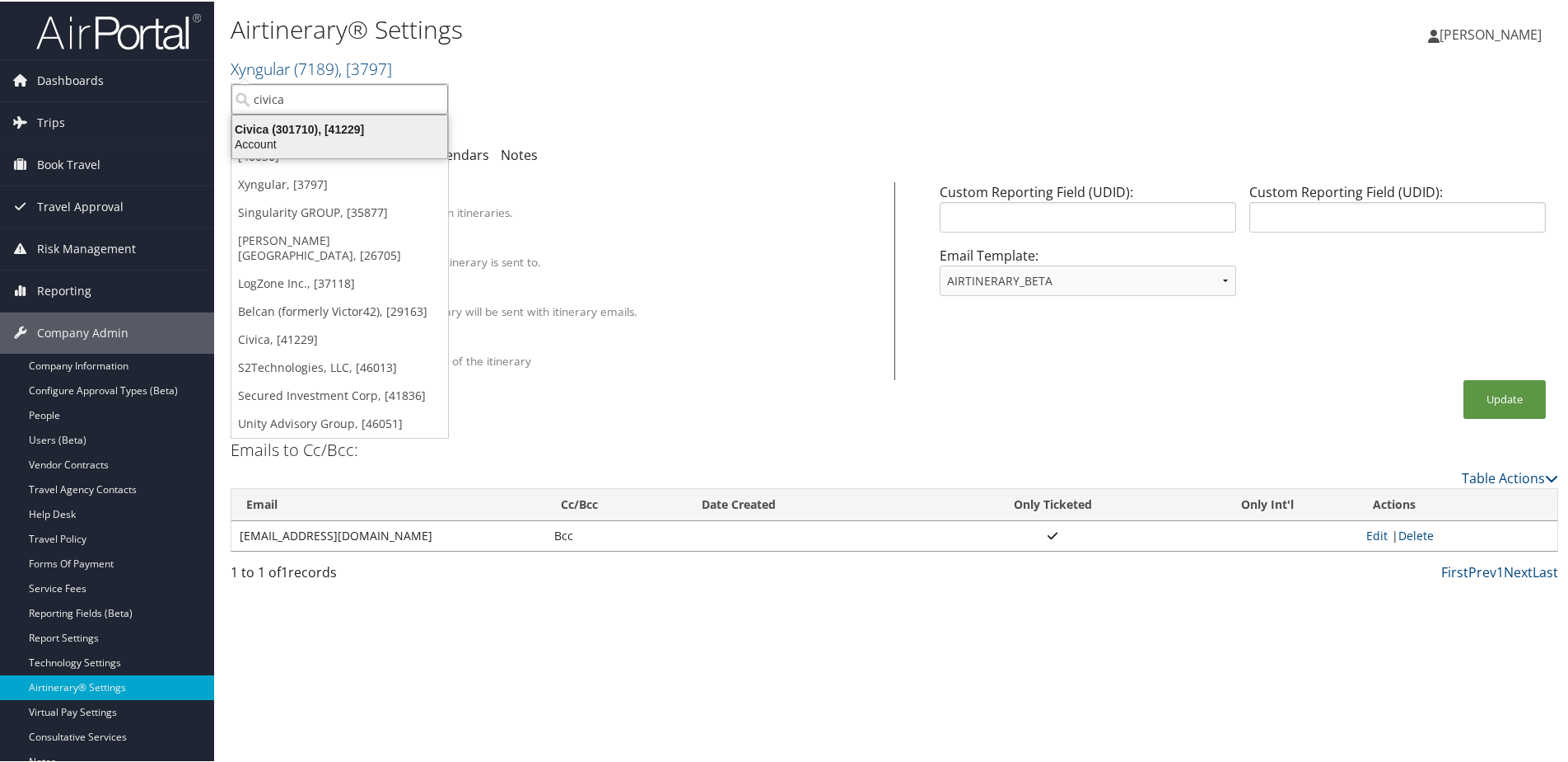
click at [289, 135] on div "Civica (301710), [41229]" at bounding box center [340, 128] width 235 height 15
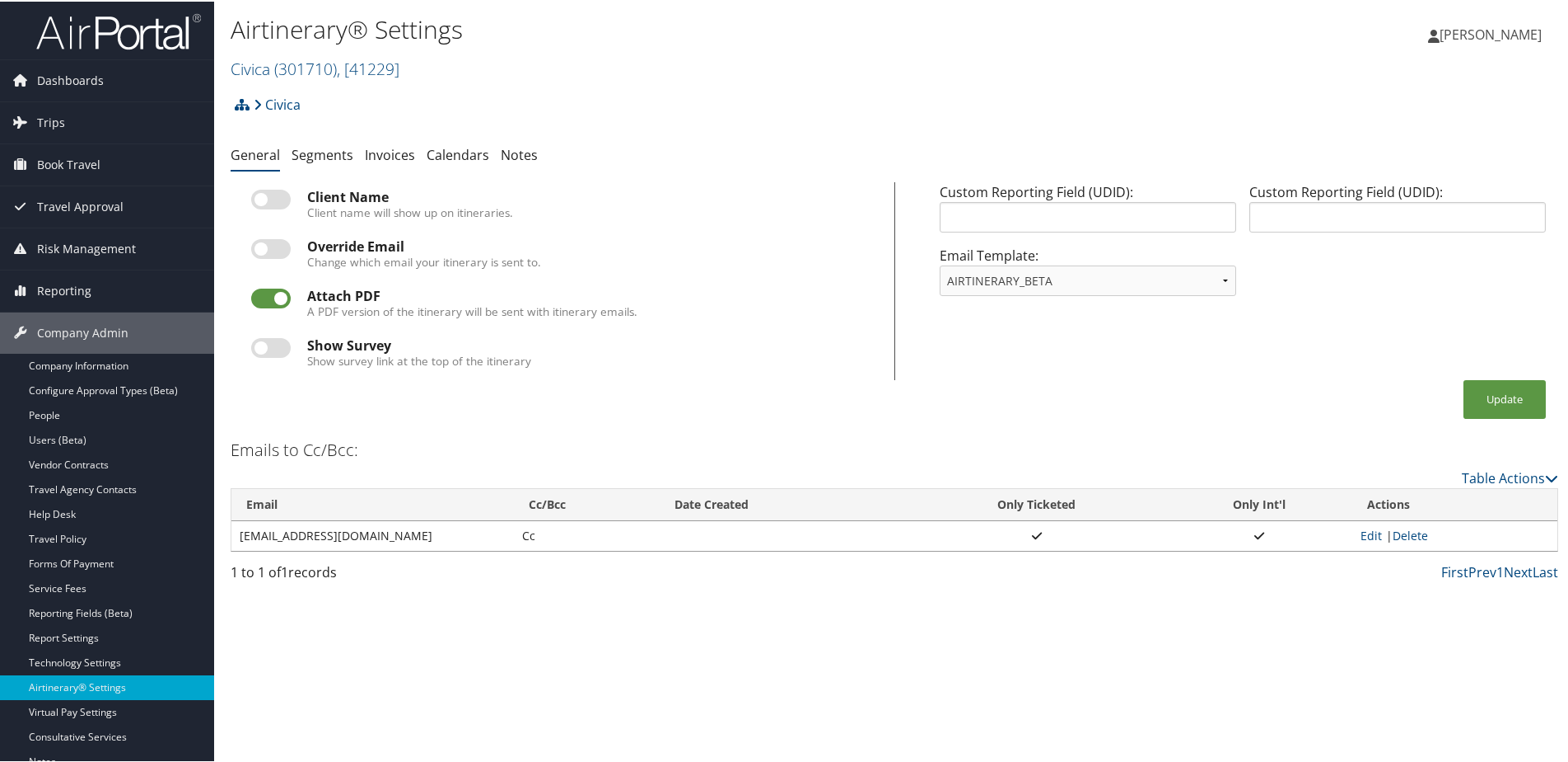
click at [107, 28] on img at bounding box center [118, 30] width 165 height 39
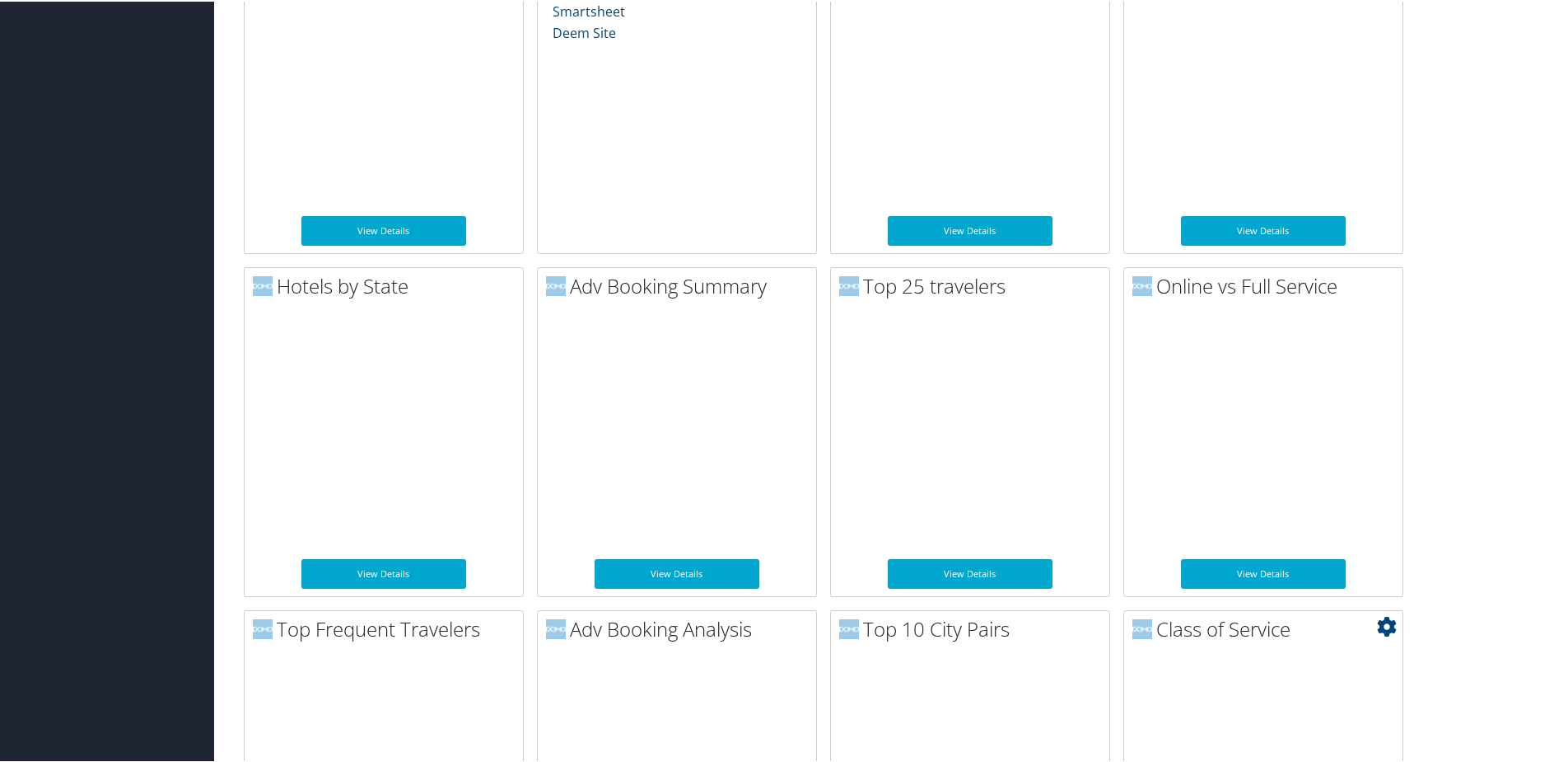
scroll to position [1154, 0]
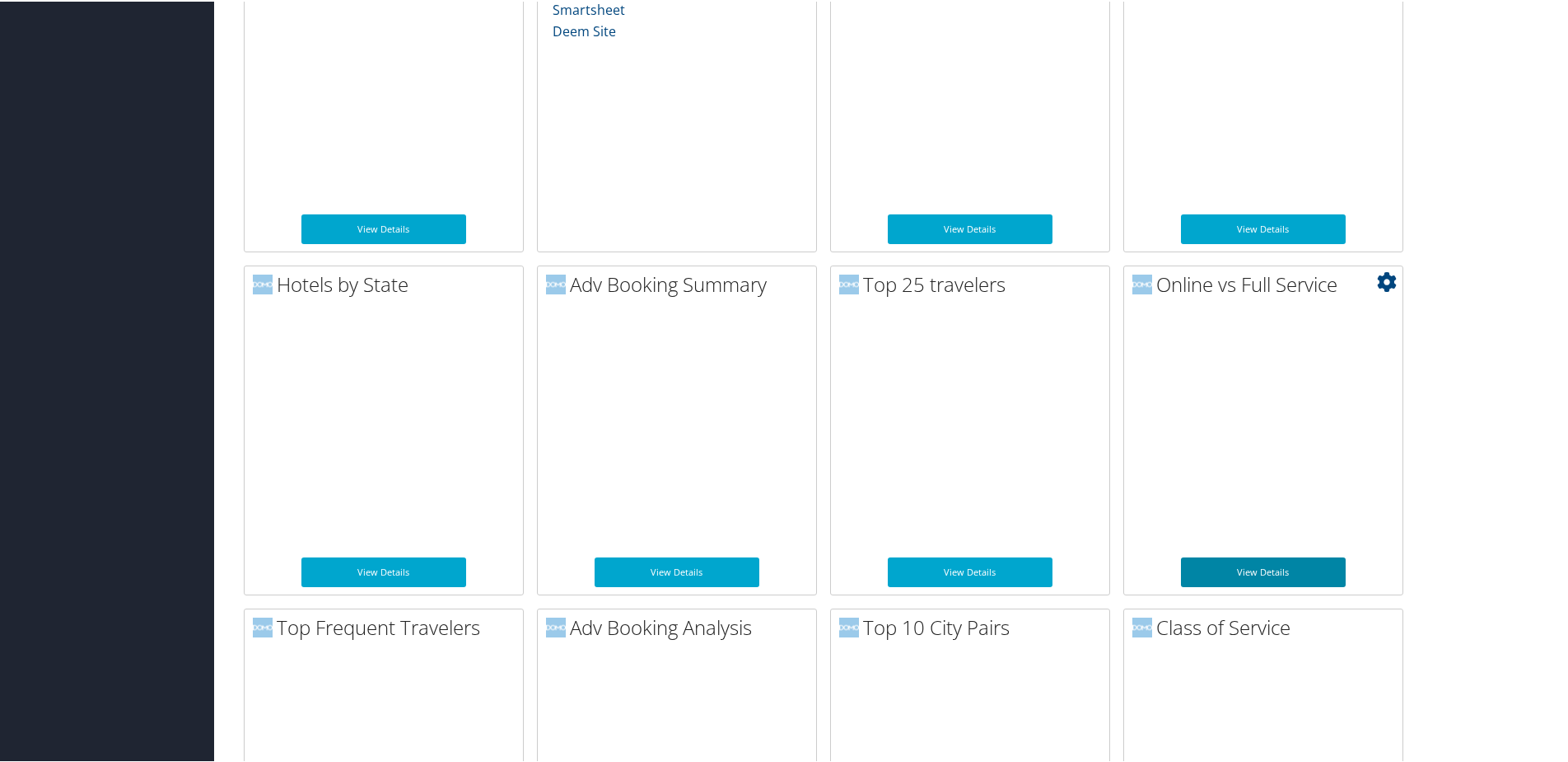
click at [1262, 577] on link "View Details" at bounding box center [1264, 570] width 165 height 30
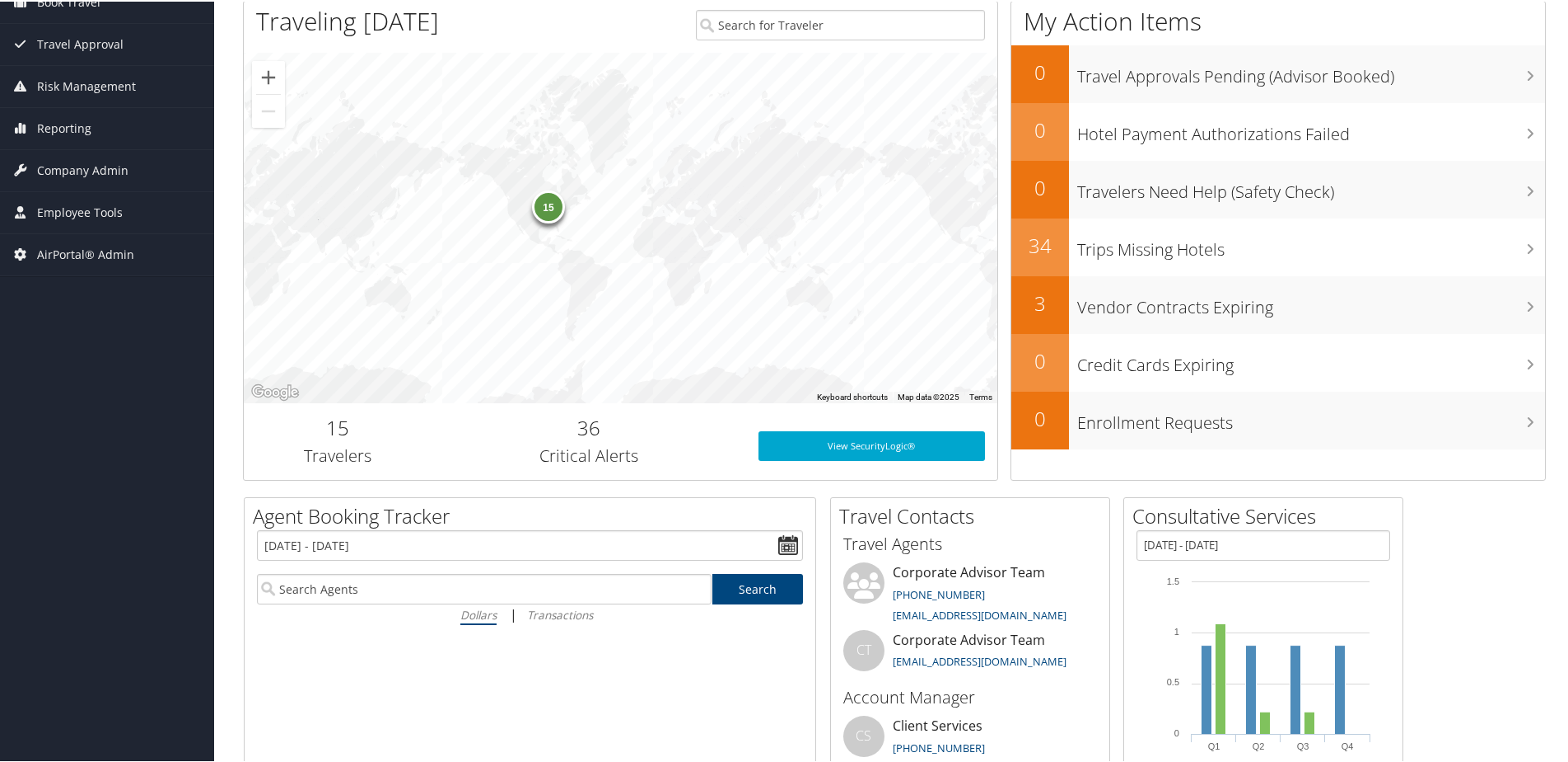
scroll to position [82, 0]
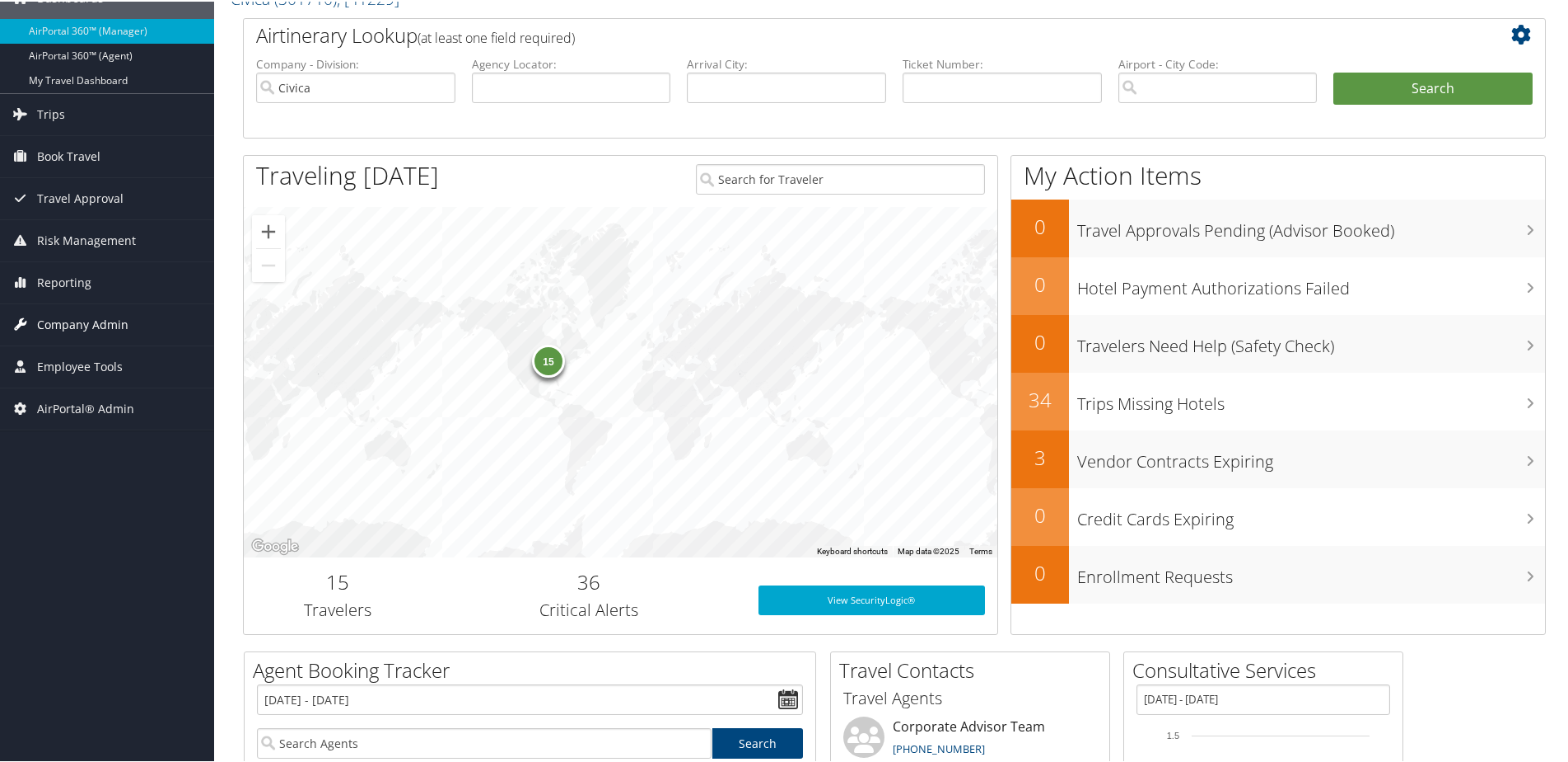
click at [89, 324] on span "Company Admin" at bounding box center [83, 323] width 92 height 41
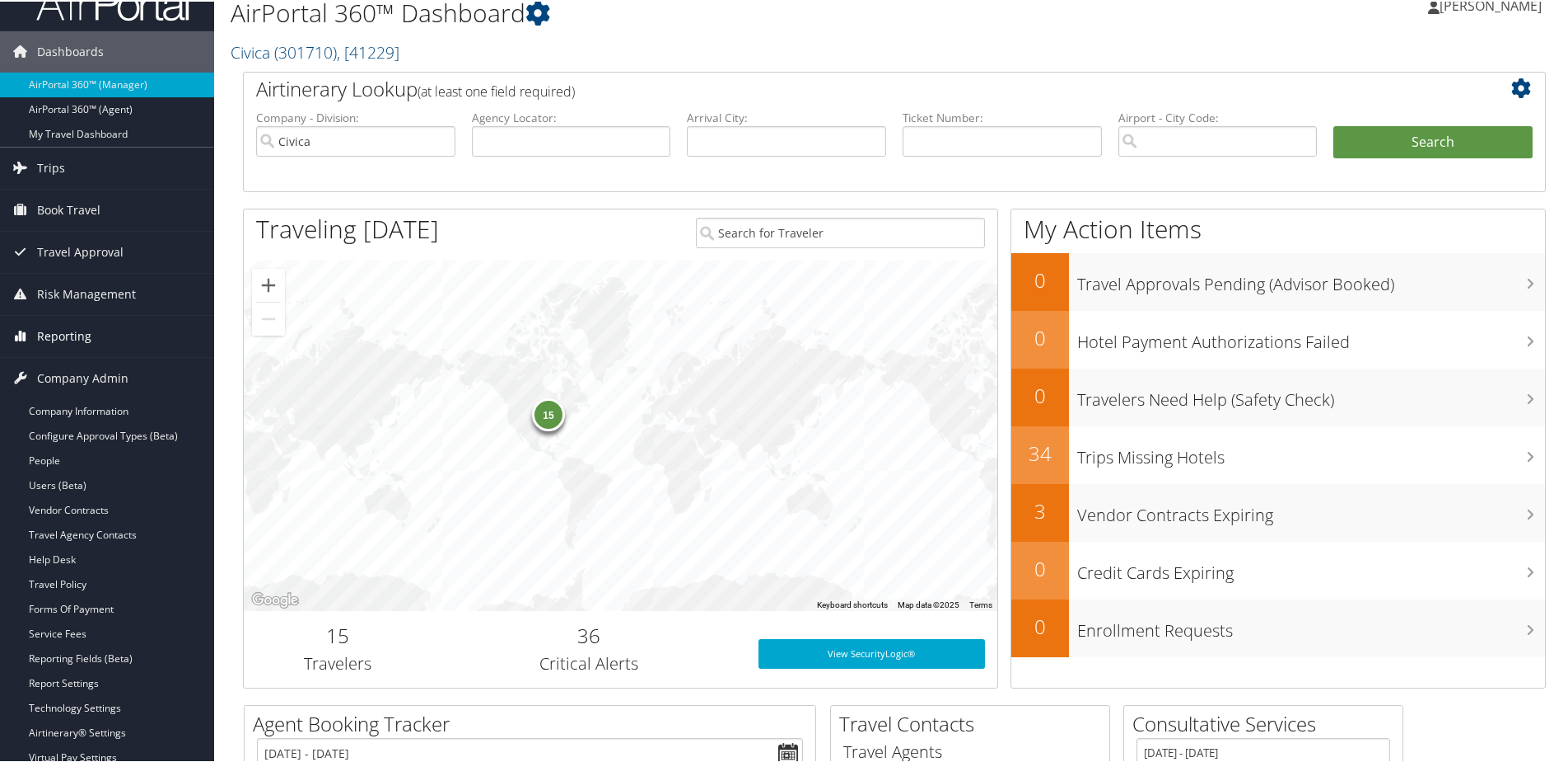
scroll to position [0, 0]
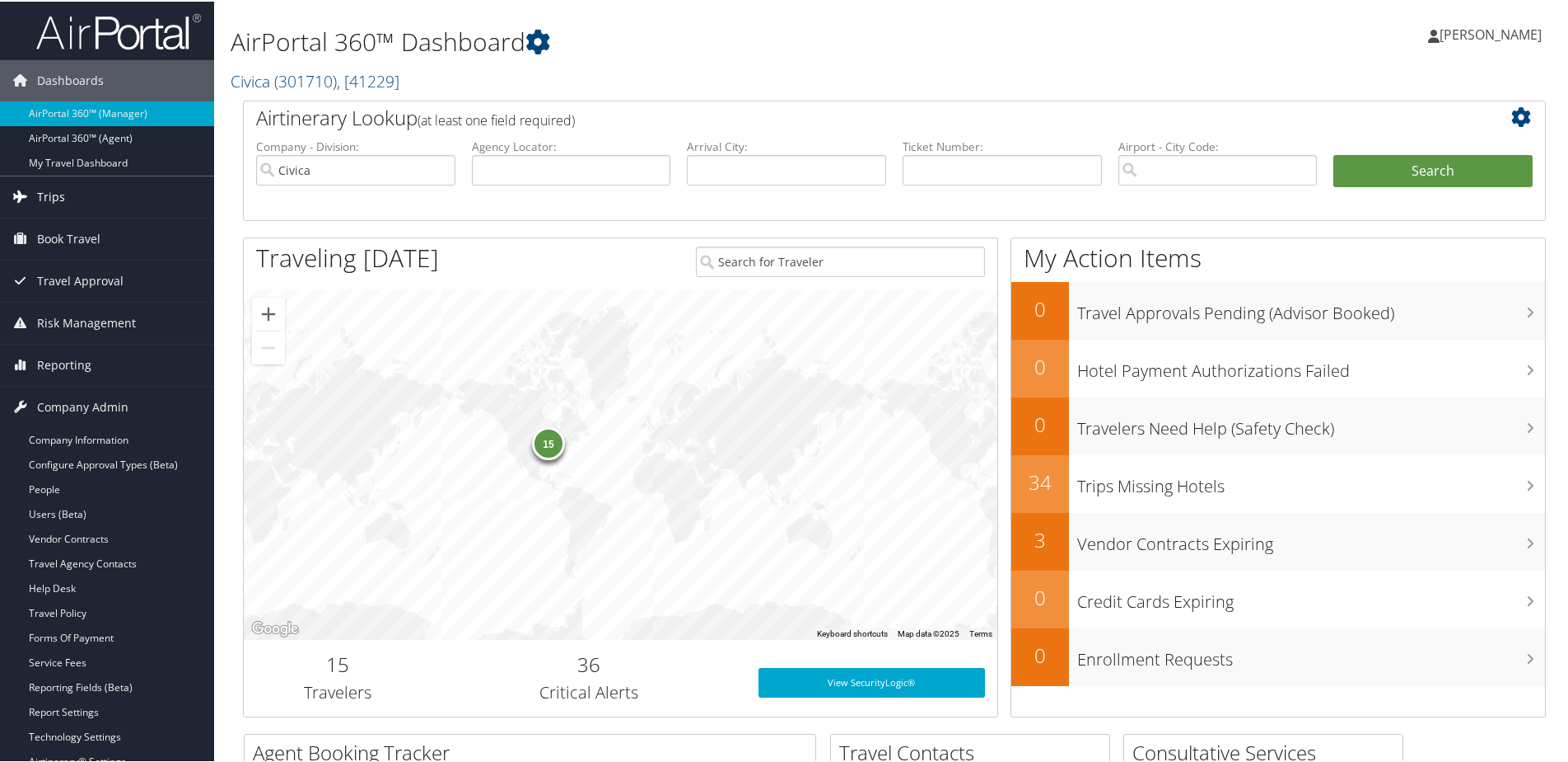
click at [54, 196] on span "Trips" at bounding box center [51, 195] width 28 height 41
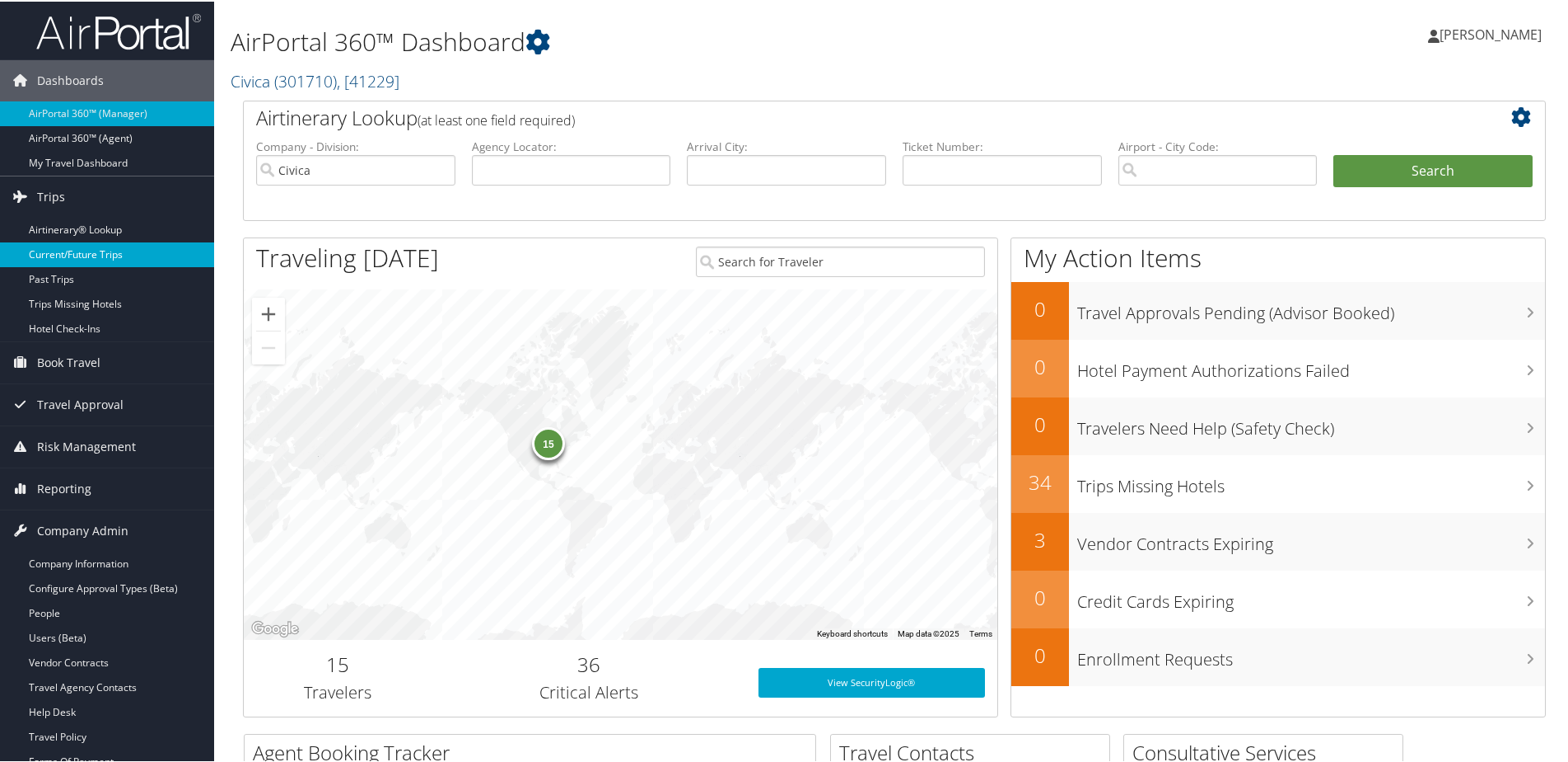
click at [65, 256] on link "Current/Future Trips" at bounding box center [107, 253] width 214 height 25
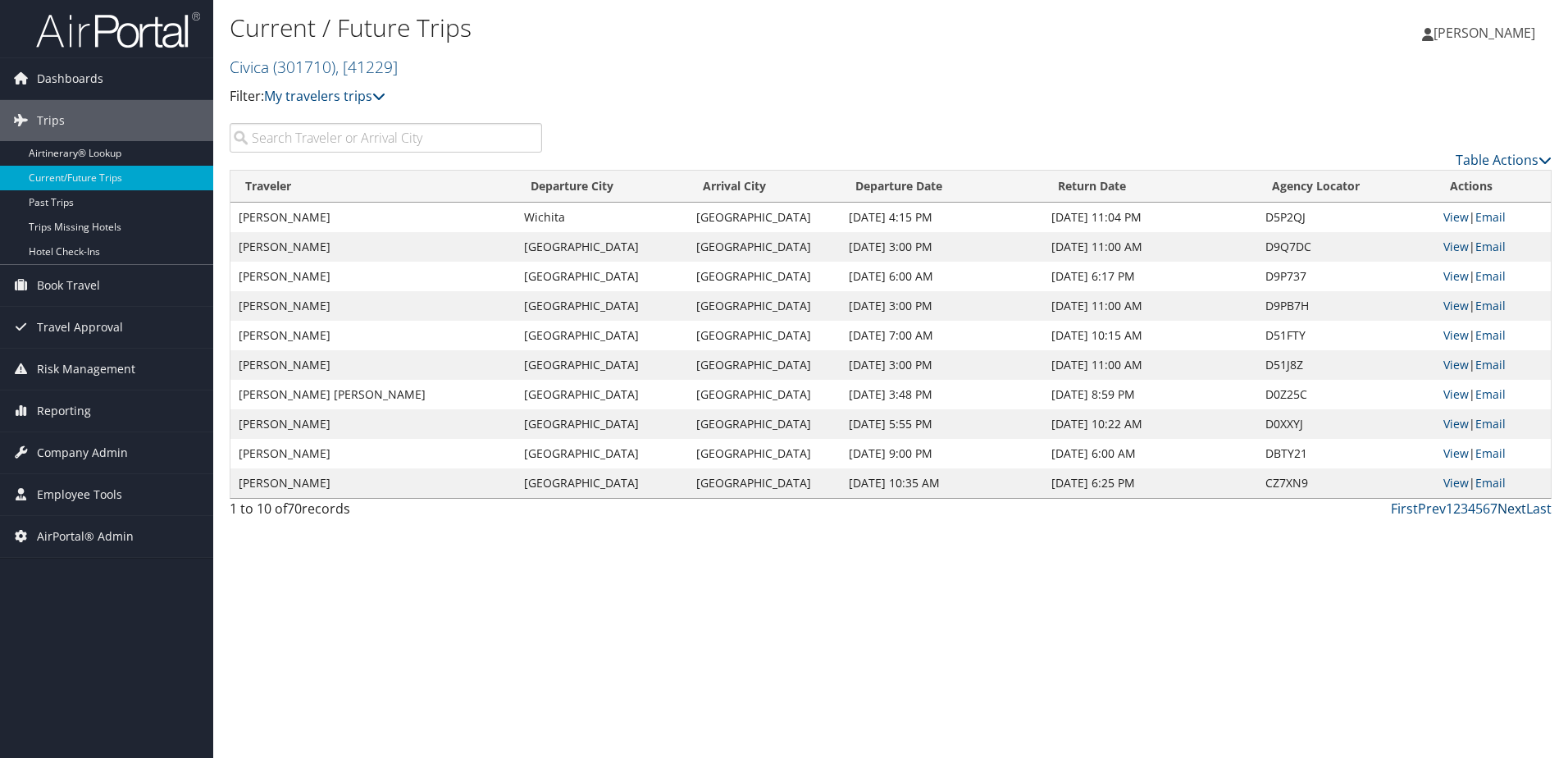
click at [1512, 507] on link "Next" at bounding box center [1512, 508] width 29 height 18
click at [1540, 506] on link "Last" at bounding box center [1539, 508] width 26 height 18
click at [231, 68] on link "Civica ( 301710 ) , [ 41229 ]" at bounding box center [314, 66] width 168 height 22
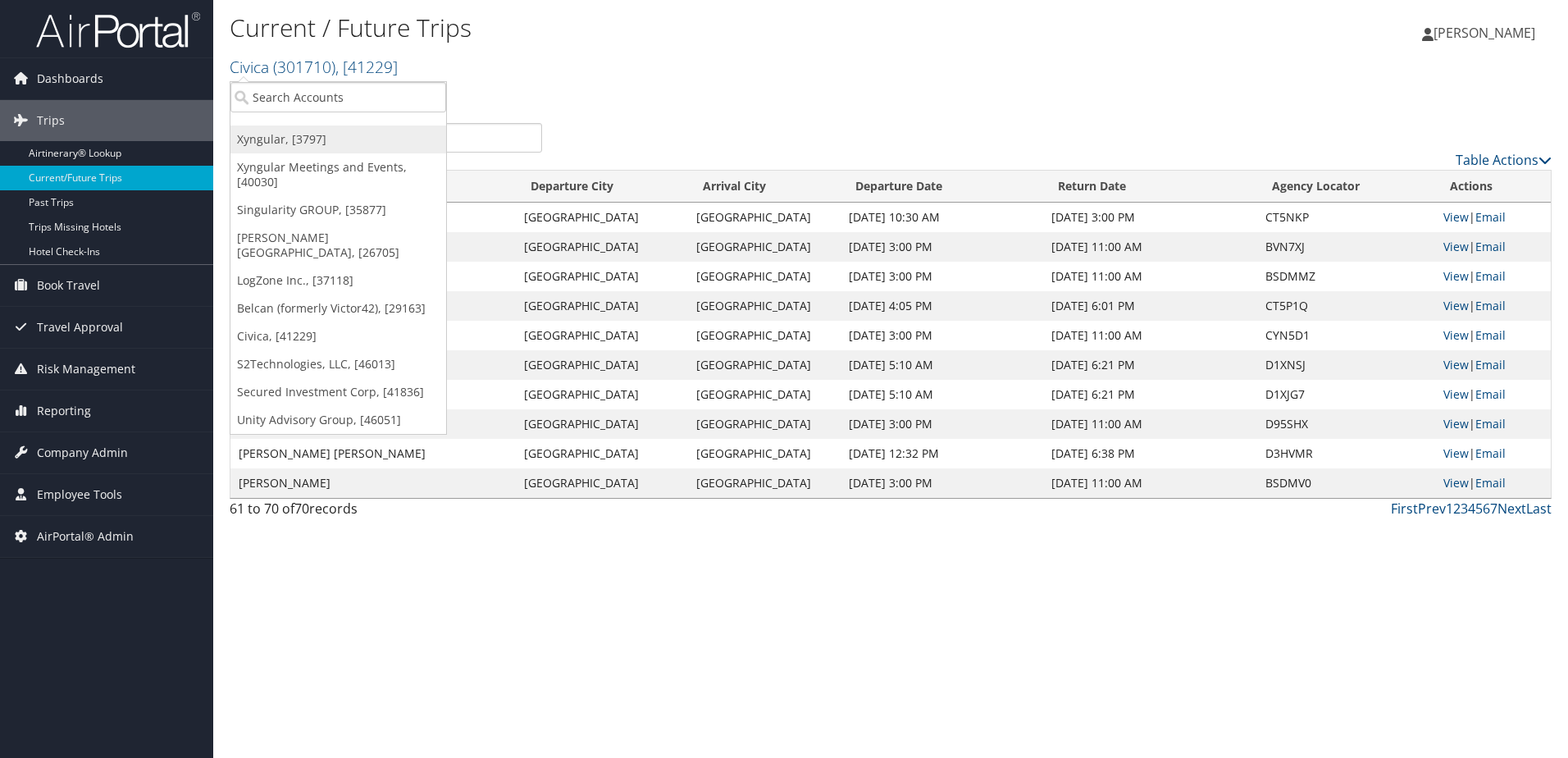
click at [262, 135] on link "Xyngular, [3797]" at bounding box center [338, 139] width 216 height 28
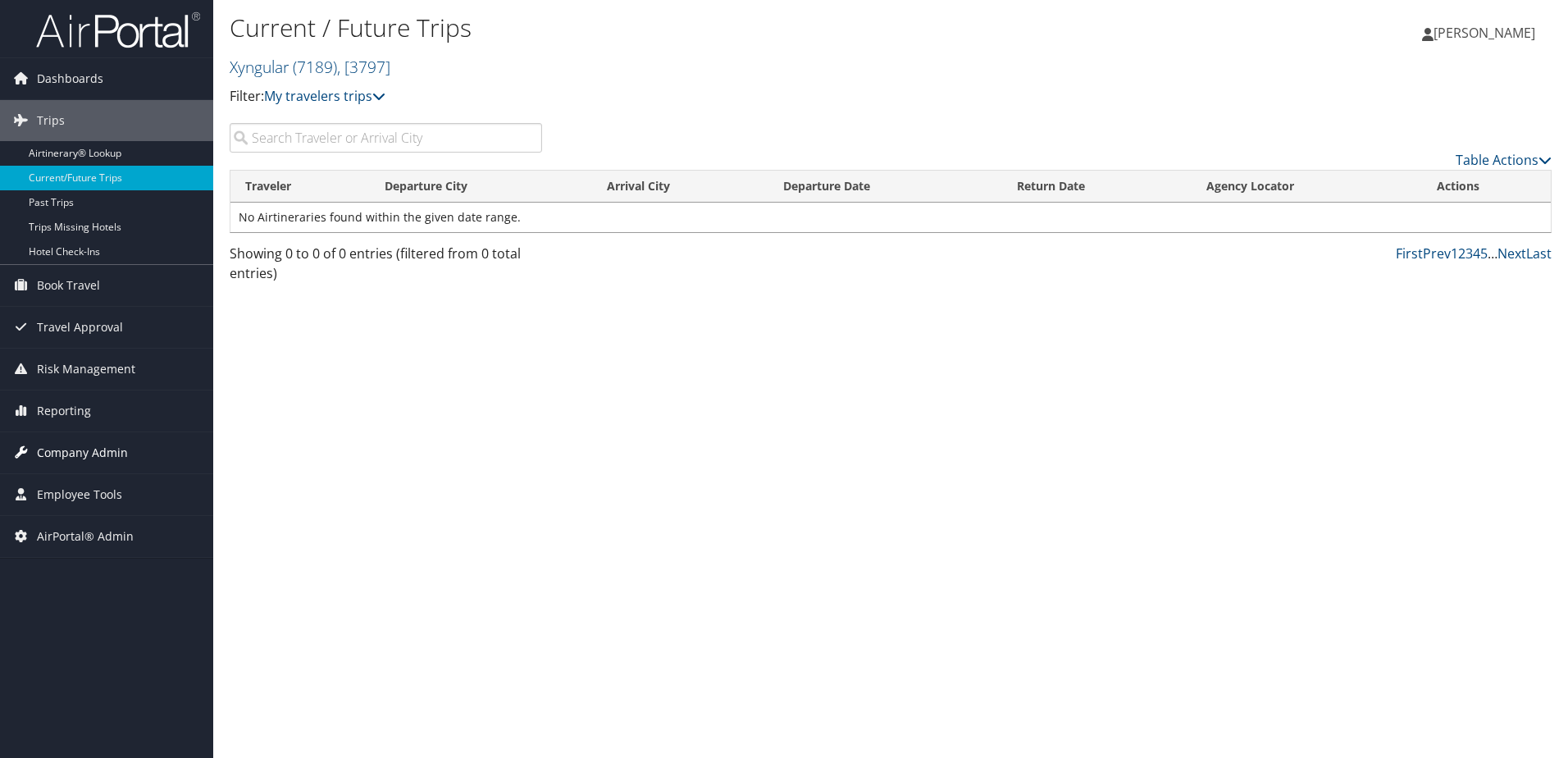
click at [64, 450] on span "Company Admin" at bounding box center [83, 452] width 91 height 41
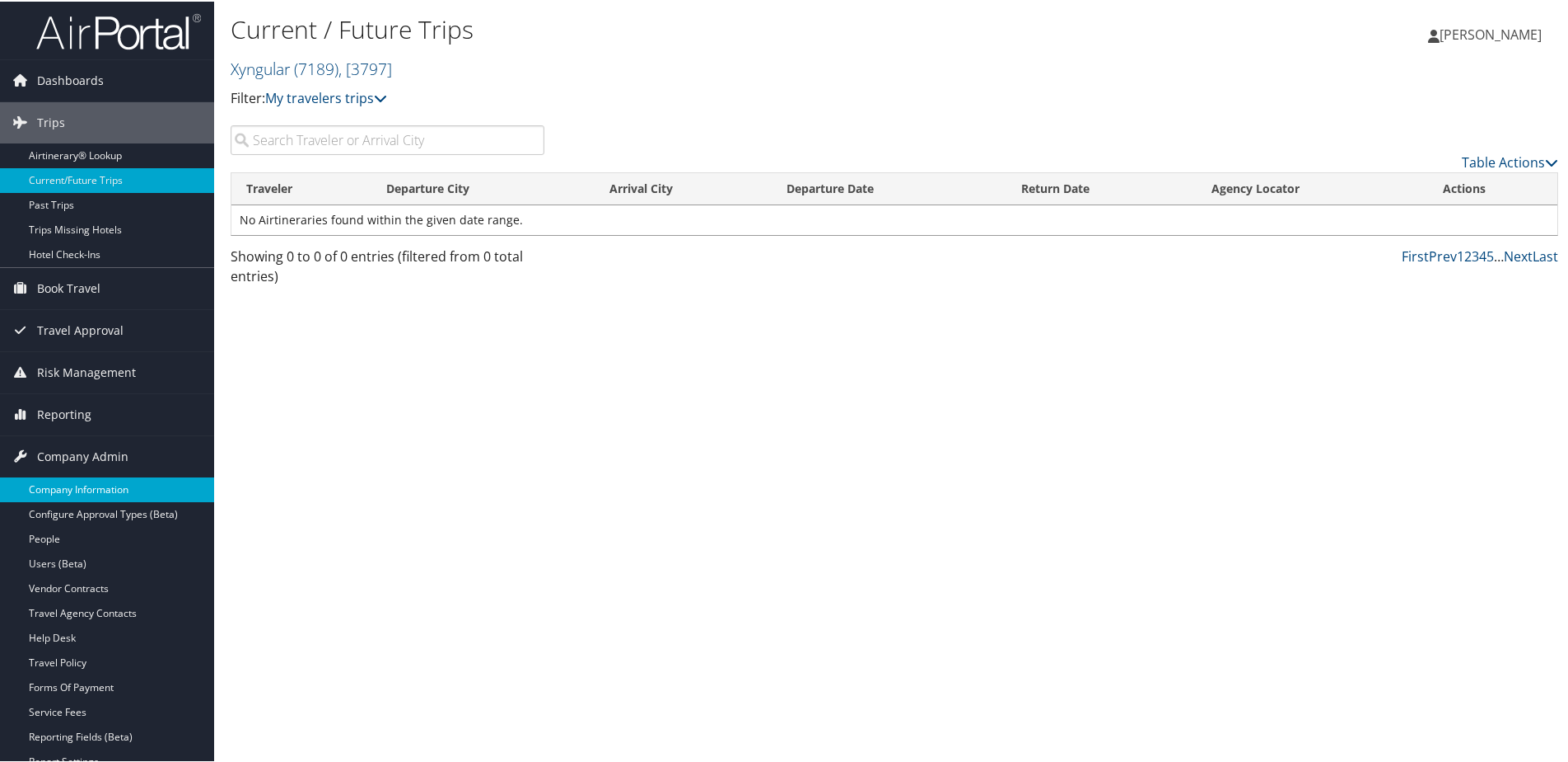
click at [61, 481] on link "Company Information" at bounding box center [107, 488] width 214 height 25
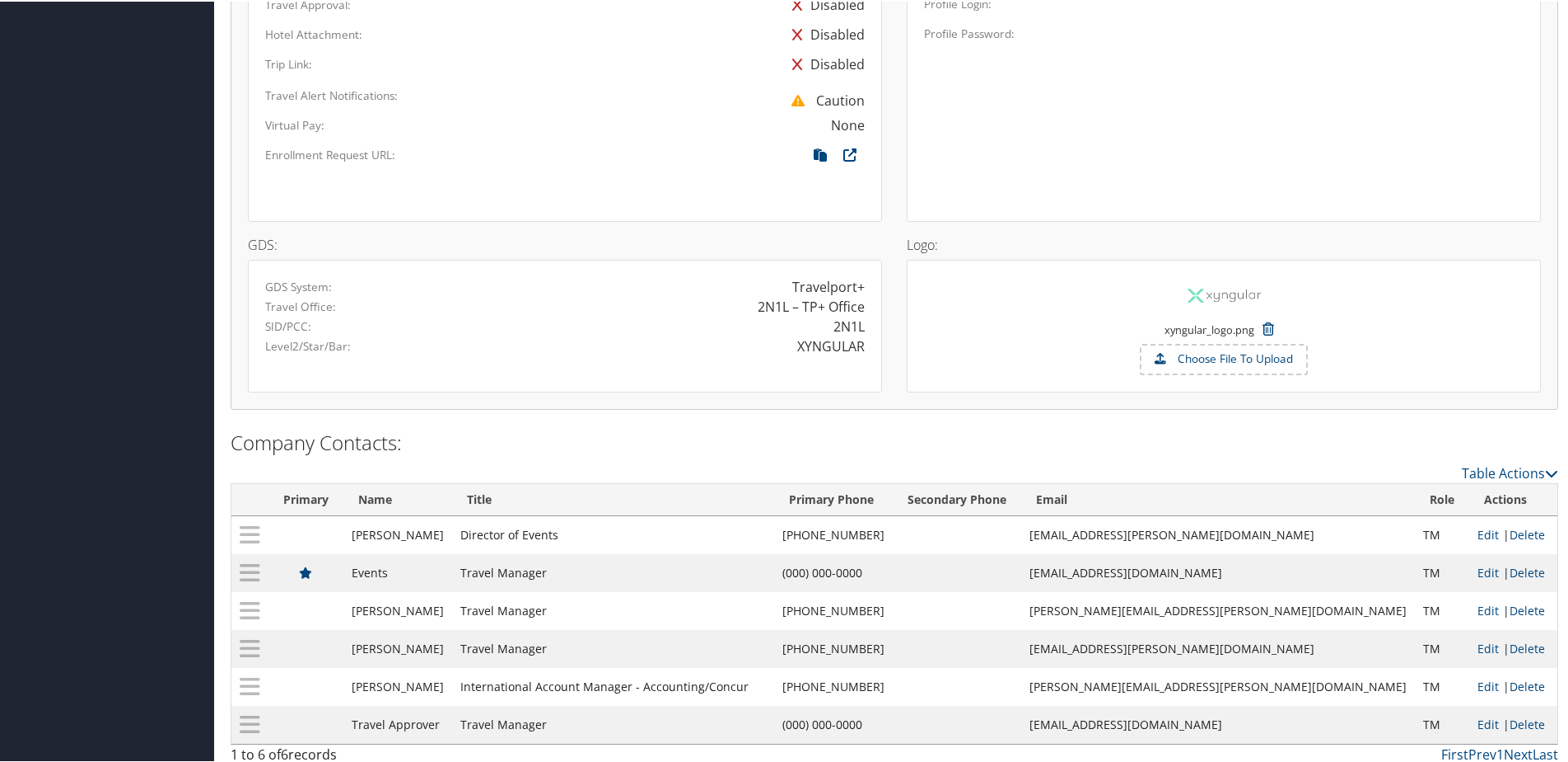
scroll to position [1110, 0]
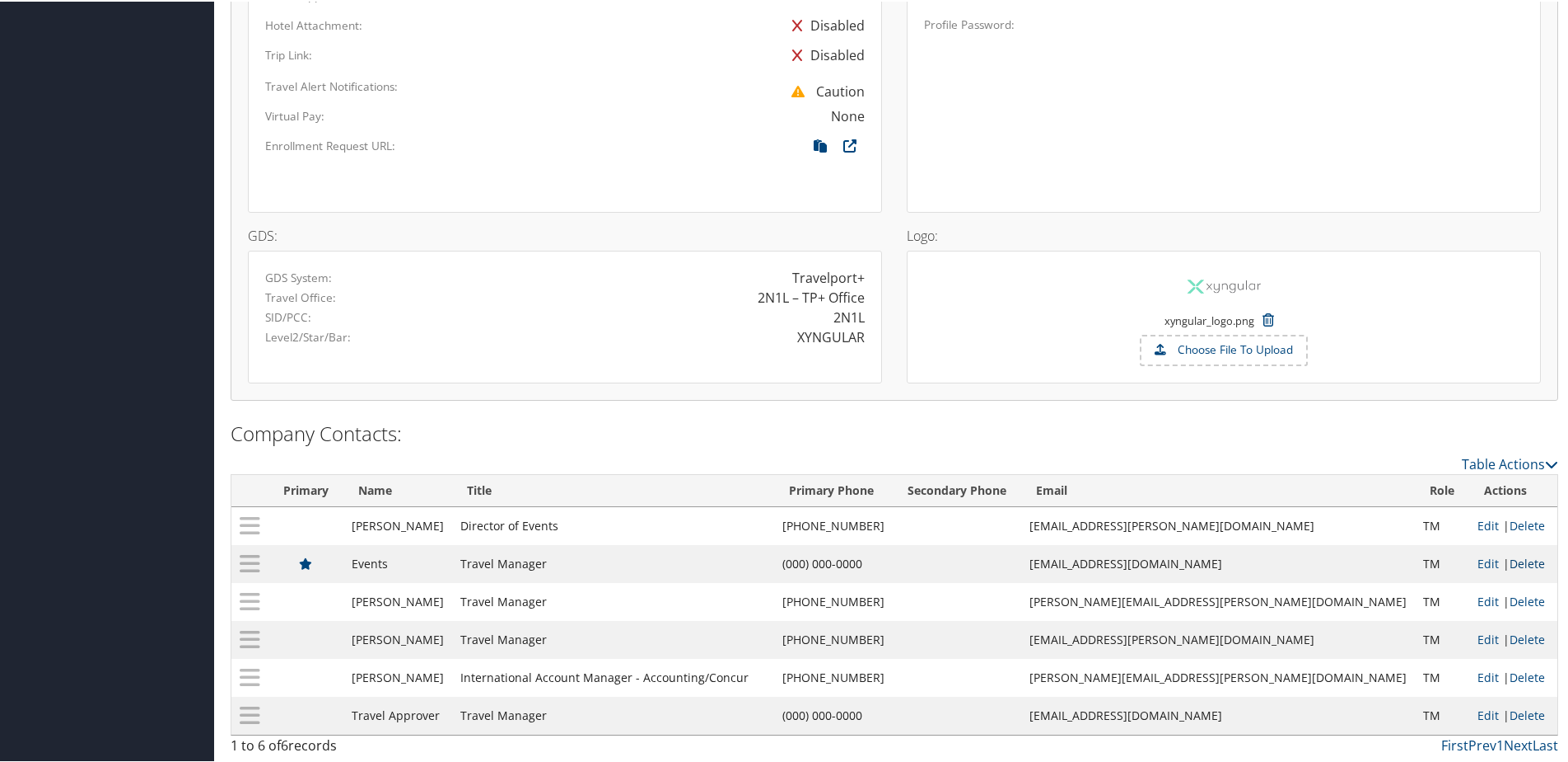
click at [1510, 563] on link "Delete" at bounding box center [1527, 561] width 35 height 15
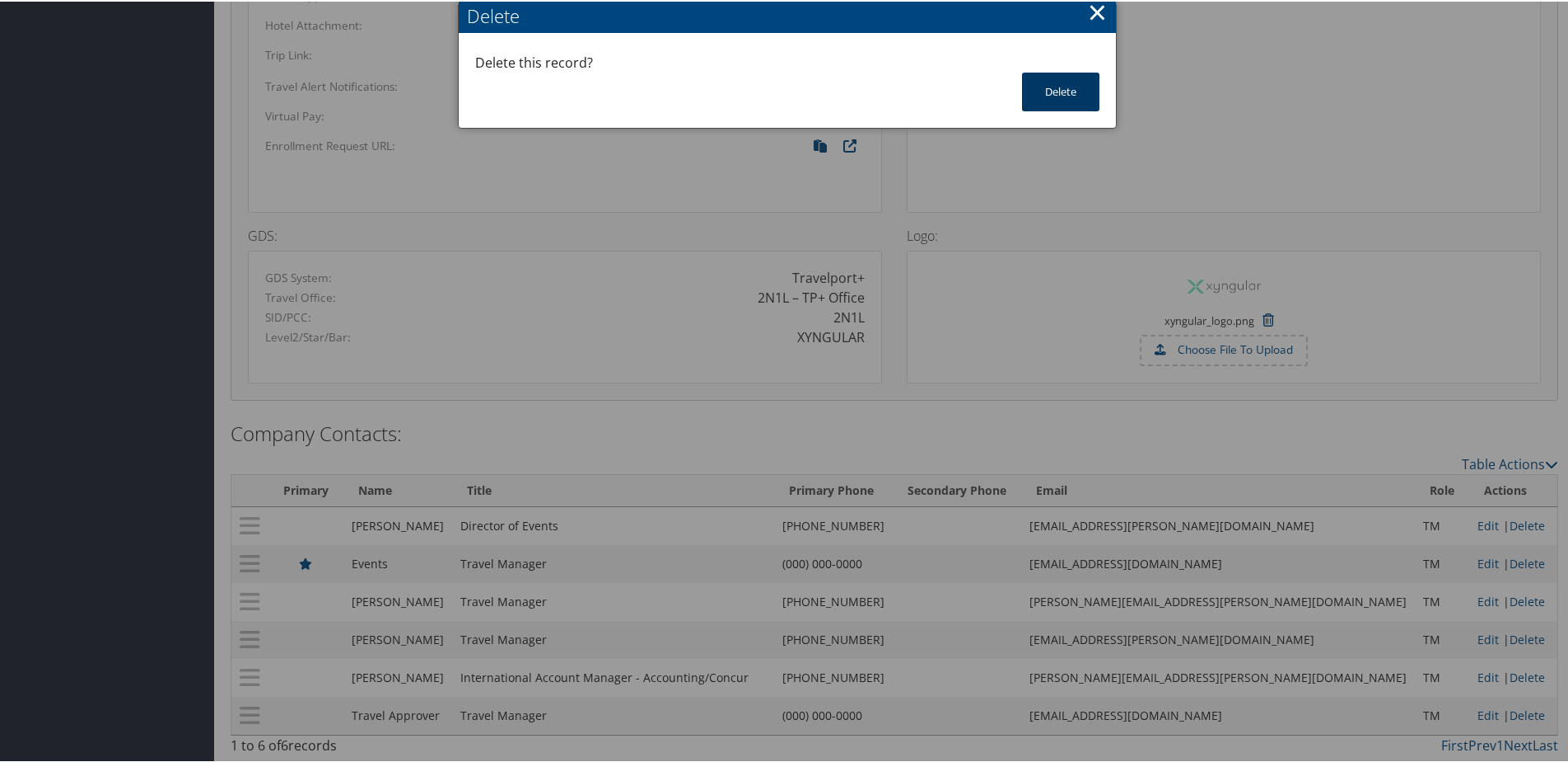
click at [1032, 89] on button "Delete" at bounding box center [1060, 90] width 77 height 39
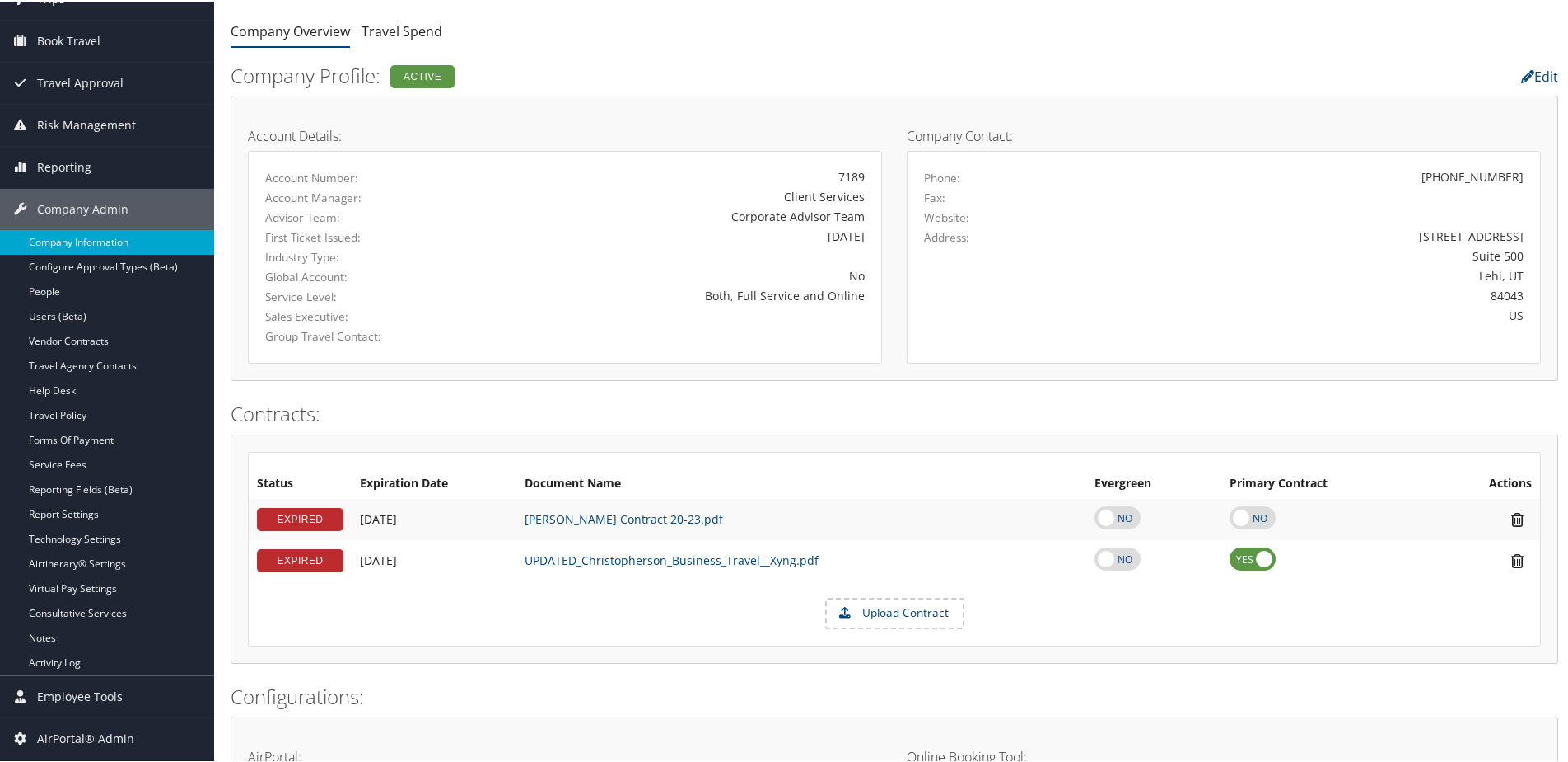
scroll to position [0, 0]
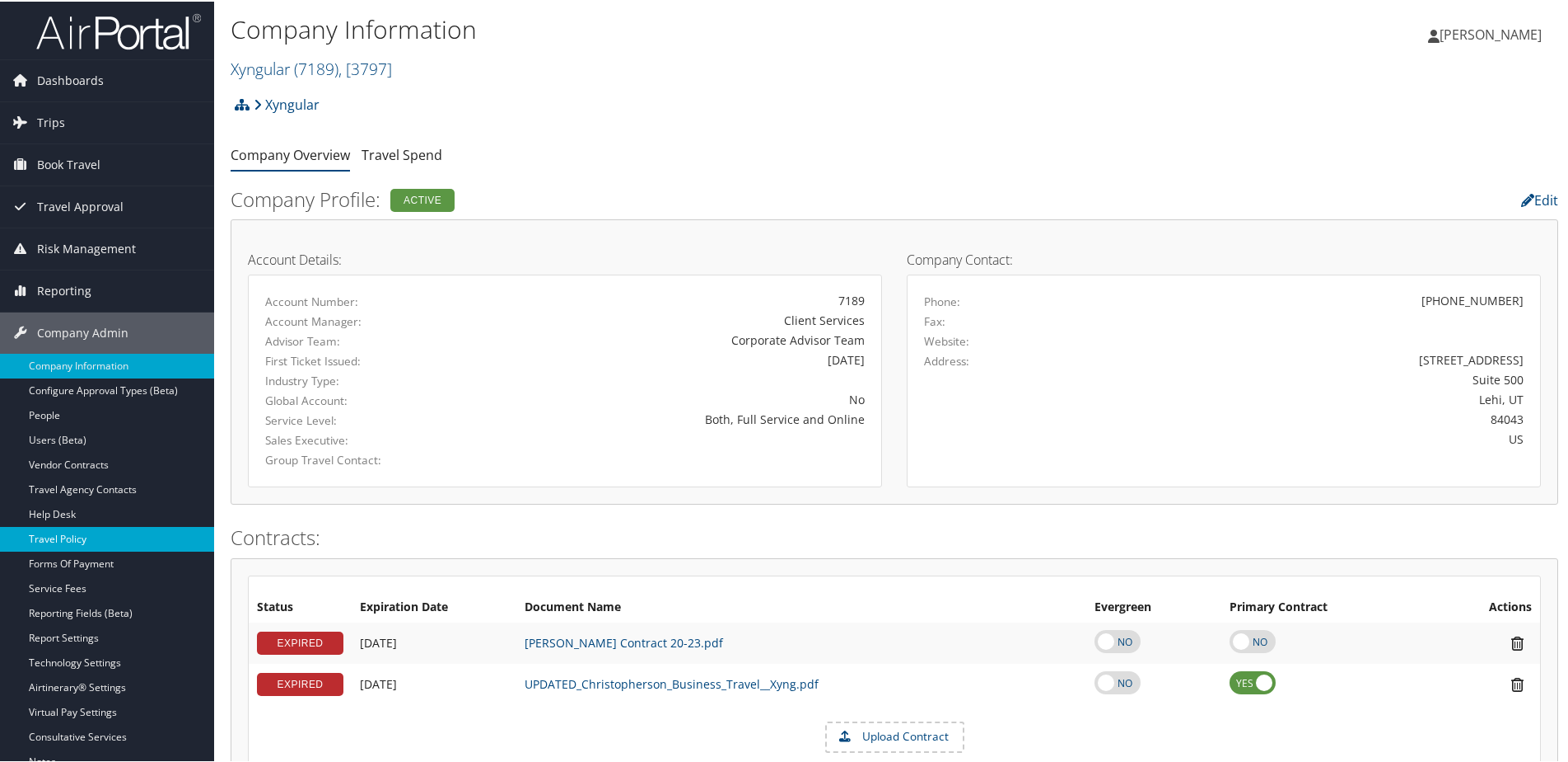
click at [65, 538] on link "Travel Policy" at bounding box center [107, 538] width 214 height 25
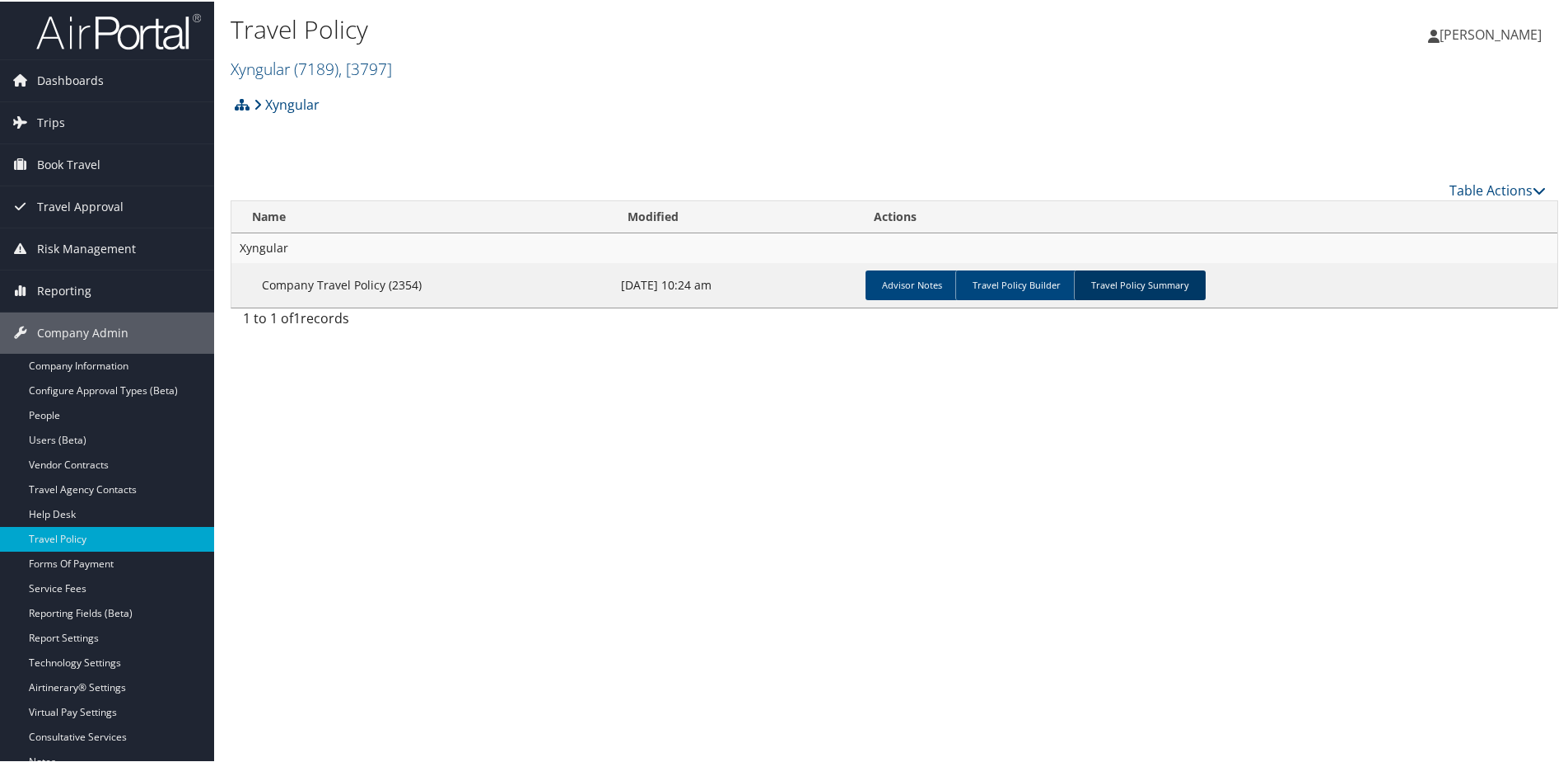
click at [1110, 281] on link "Travel Policy Summary" at bounding box center [1140, 283] width 132 height 30
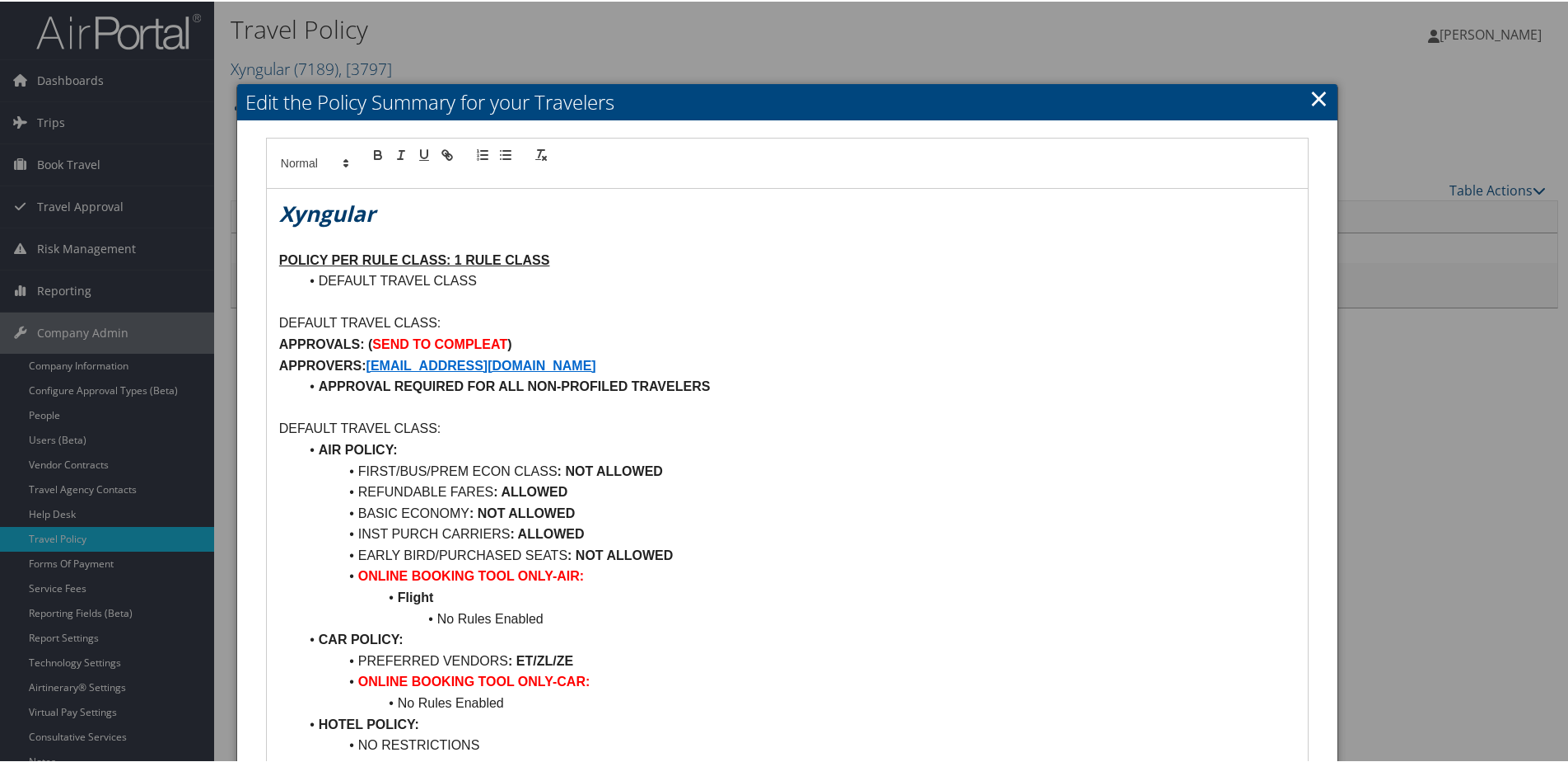
click at [1315, 97] on link "×" at bounding box center [1319, 96] width 19 height 33
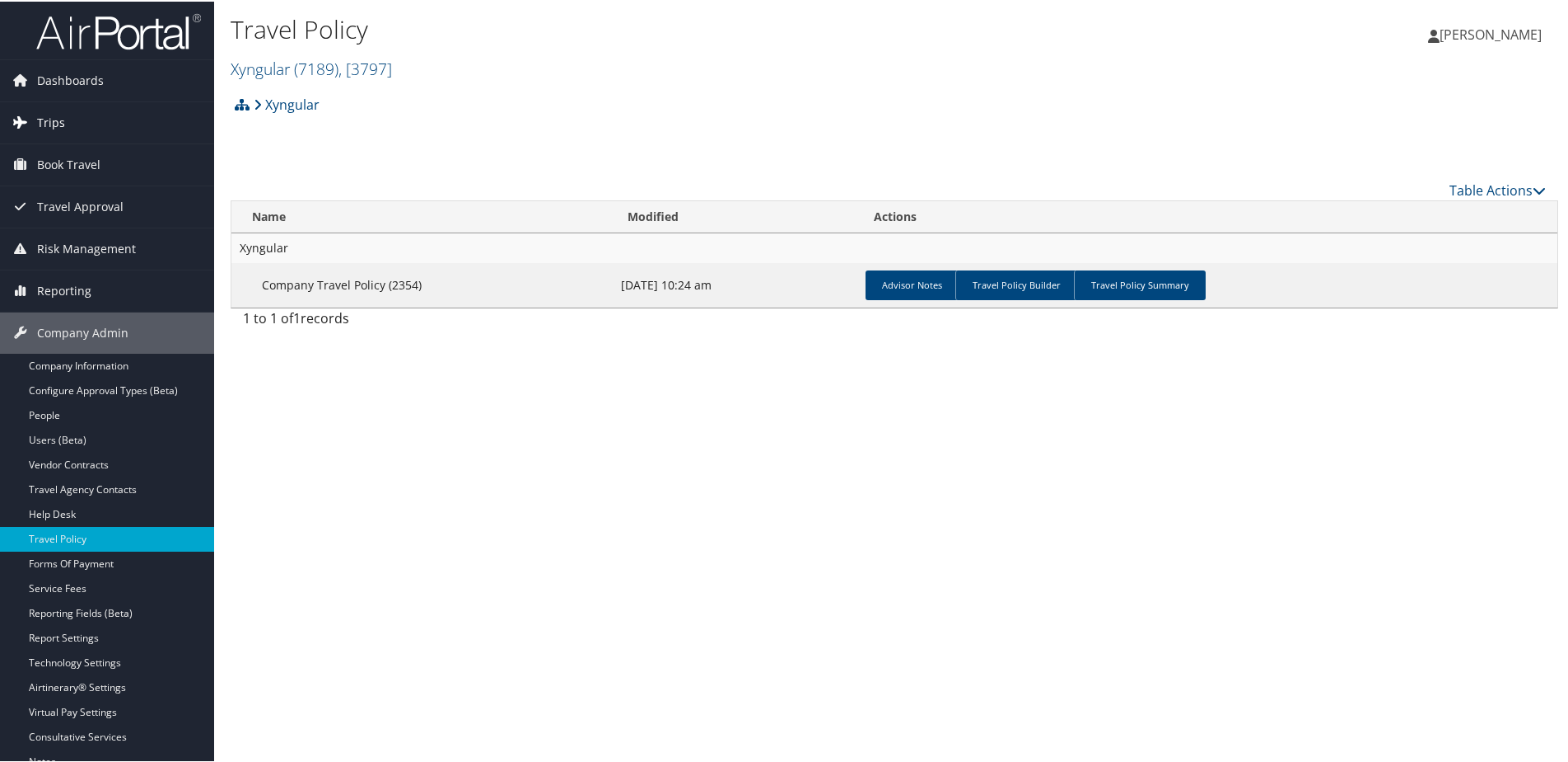
click at [40, 117] on span "Trips" at bounding box center [51, 120] width 28 height 41
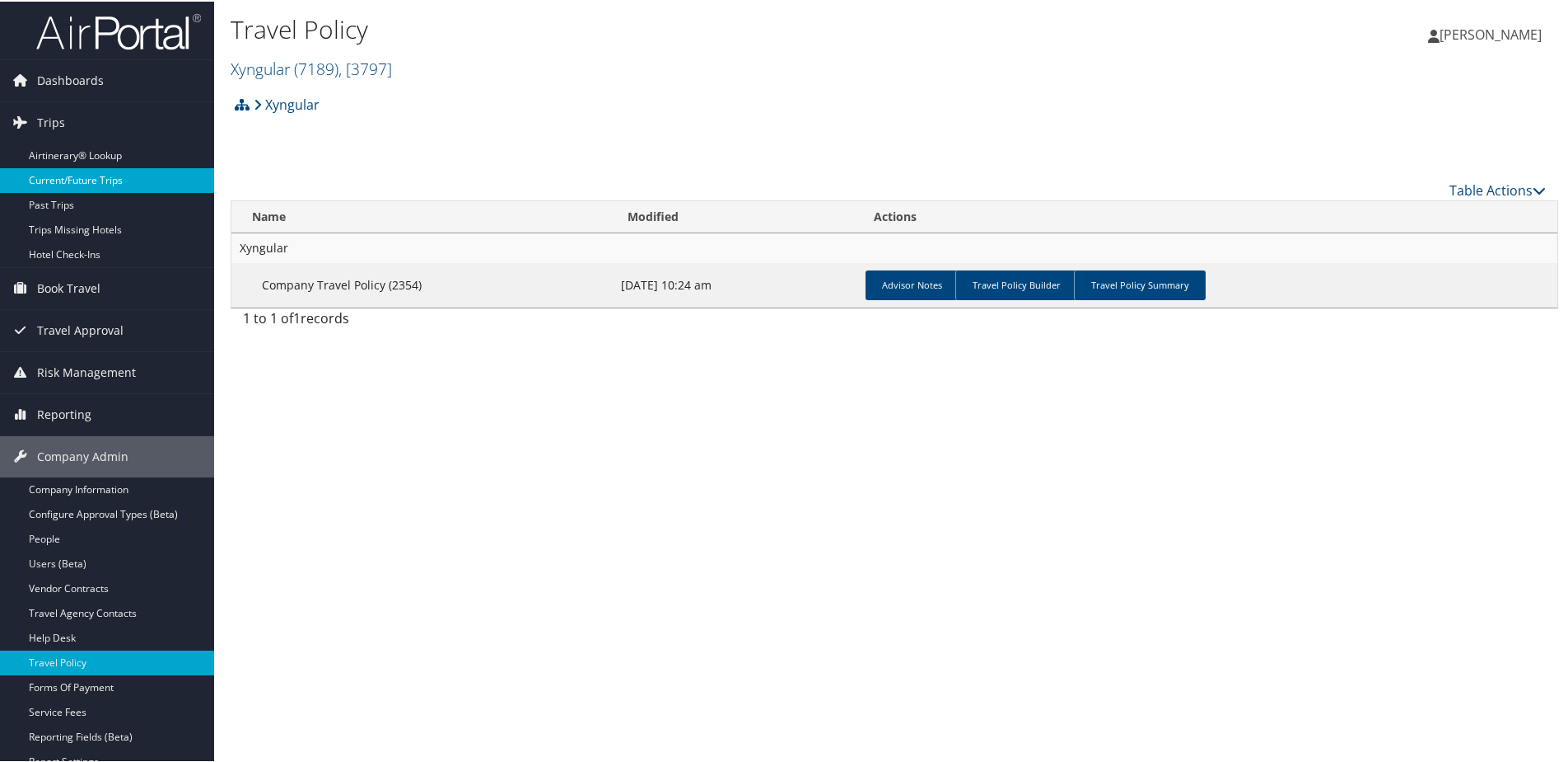
click at [81, 178] on link "Current/Future Trips" at bounding box center [107, 179] width 214 height 25
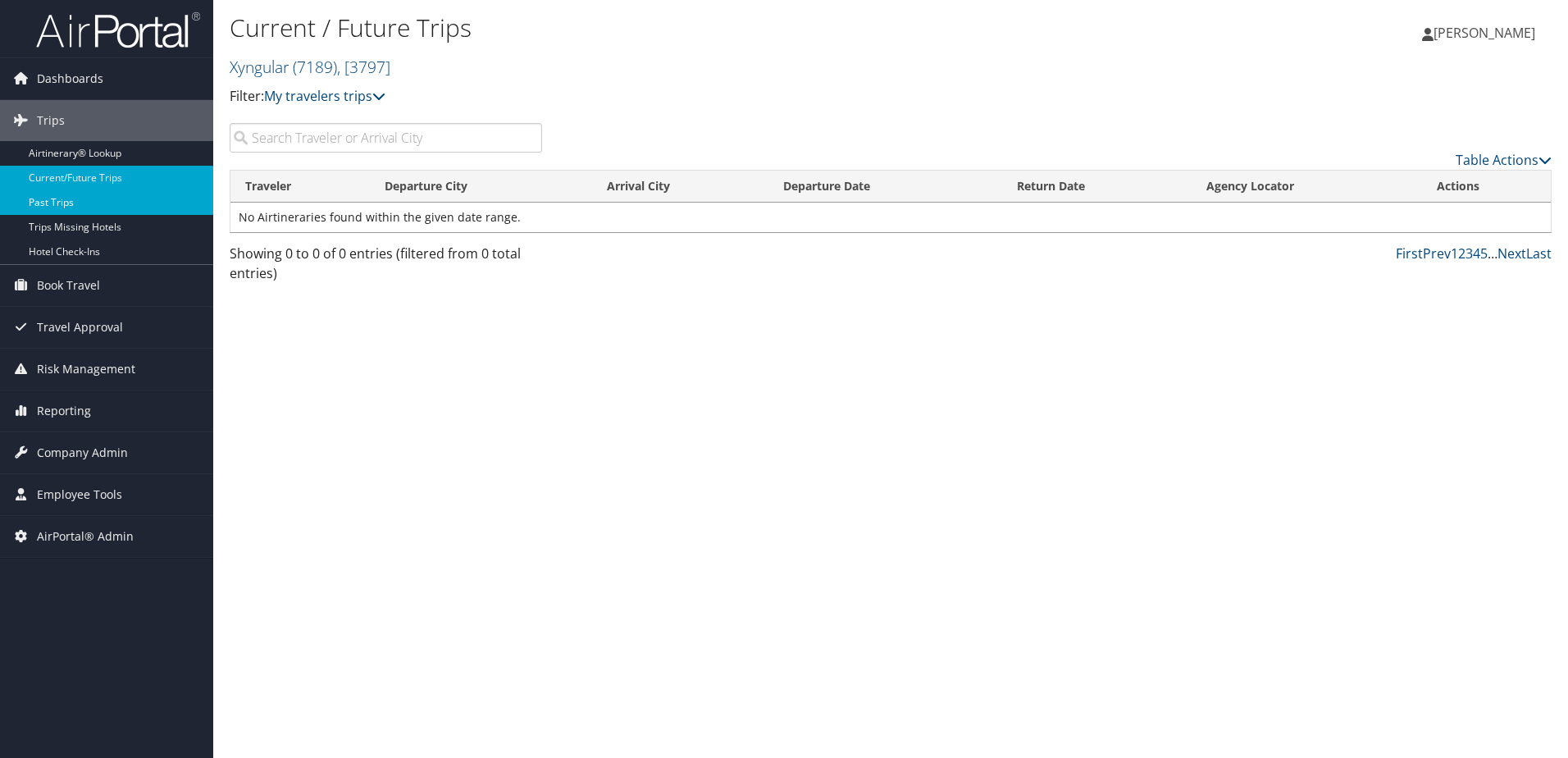
click at [50, 199] on link "Past Trips" at bounding box center [106, 202] width 213 height 25
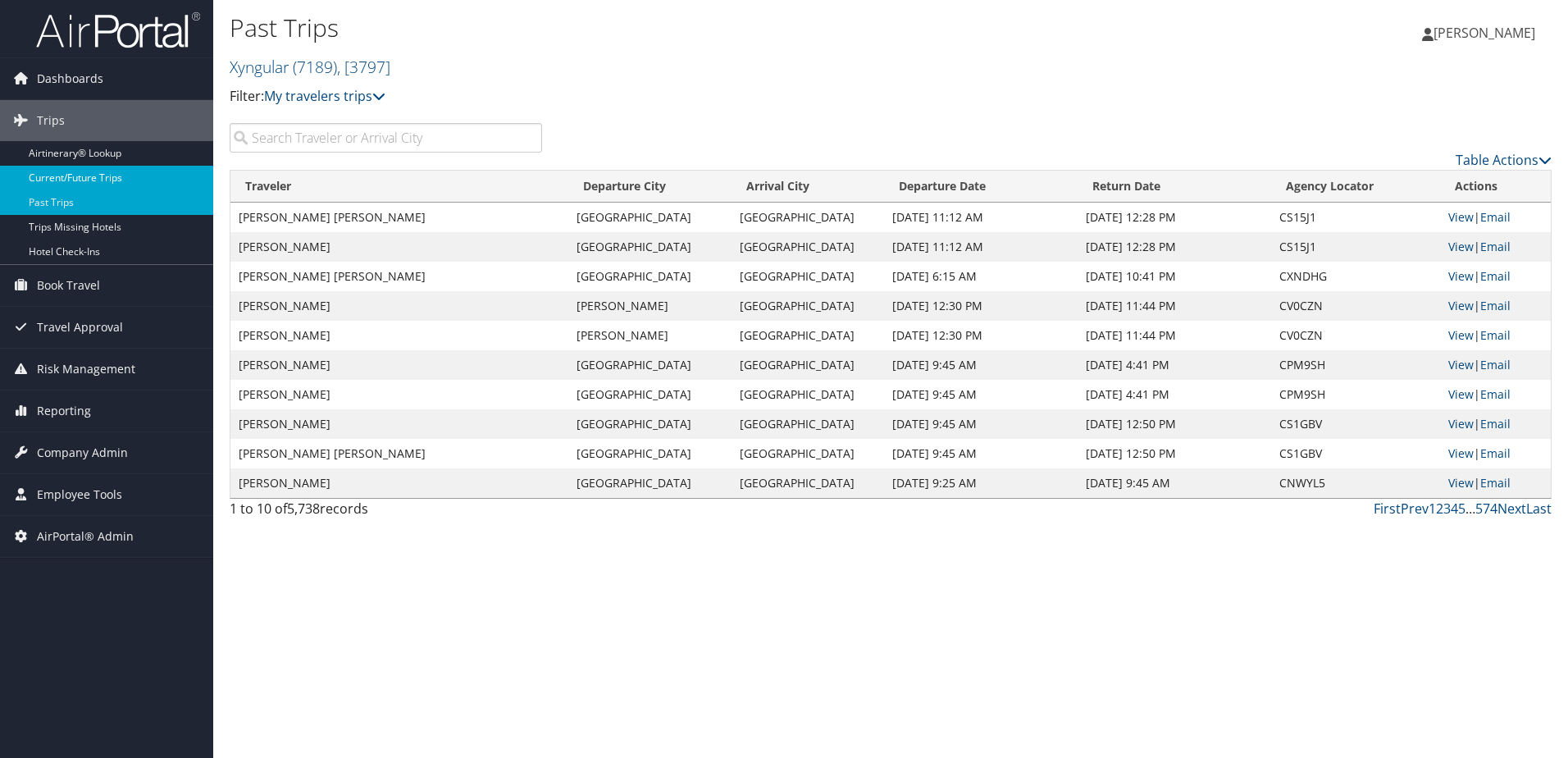
click at [67, 172] on link "Current/Future Trips" at bounding box center [106, 178] width 213 height 25
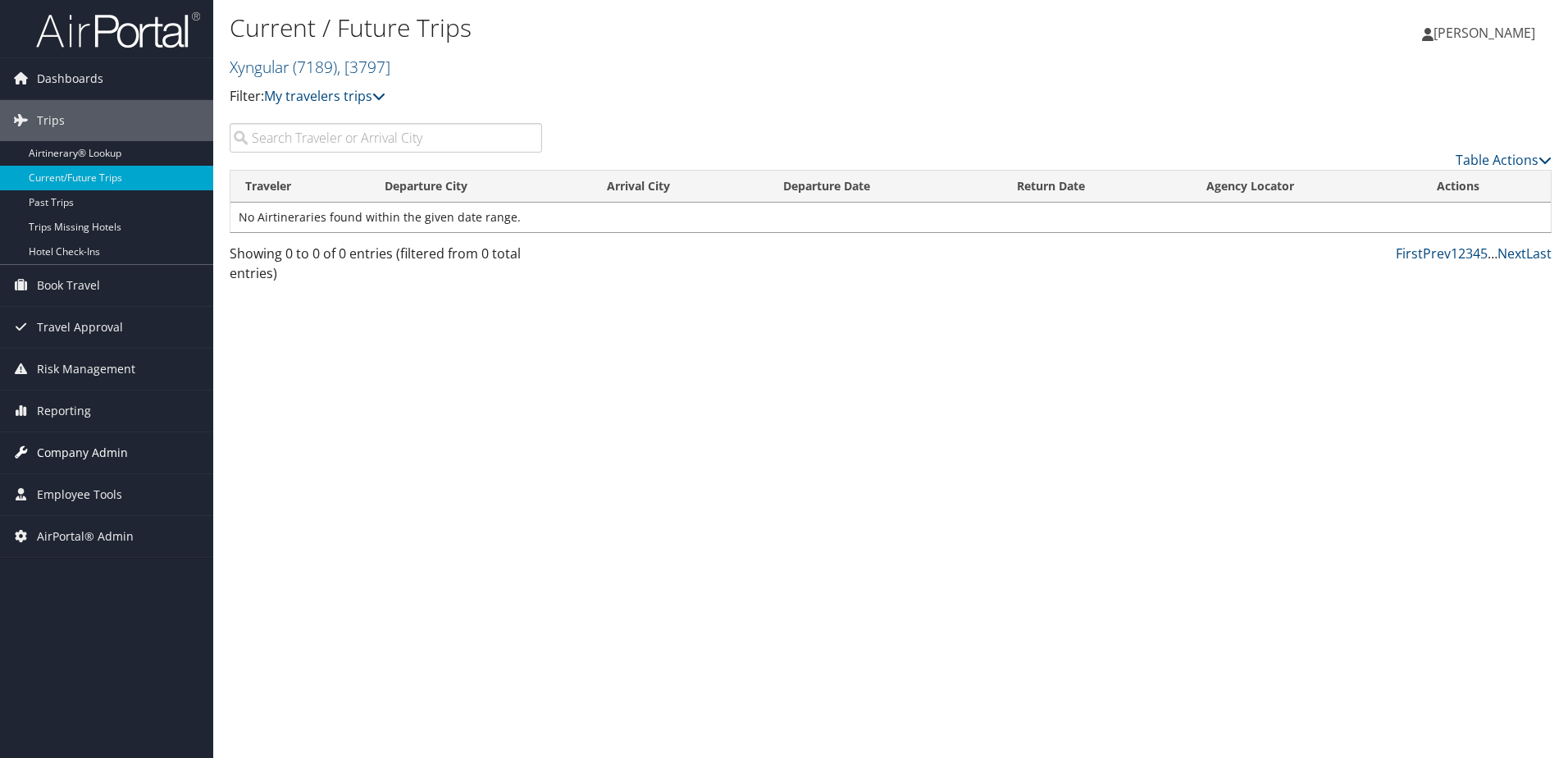
click at [60, 453] on span "Company Admin" at bounding box center [83, 452] width 91 height 41
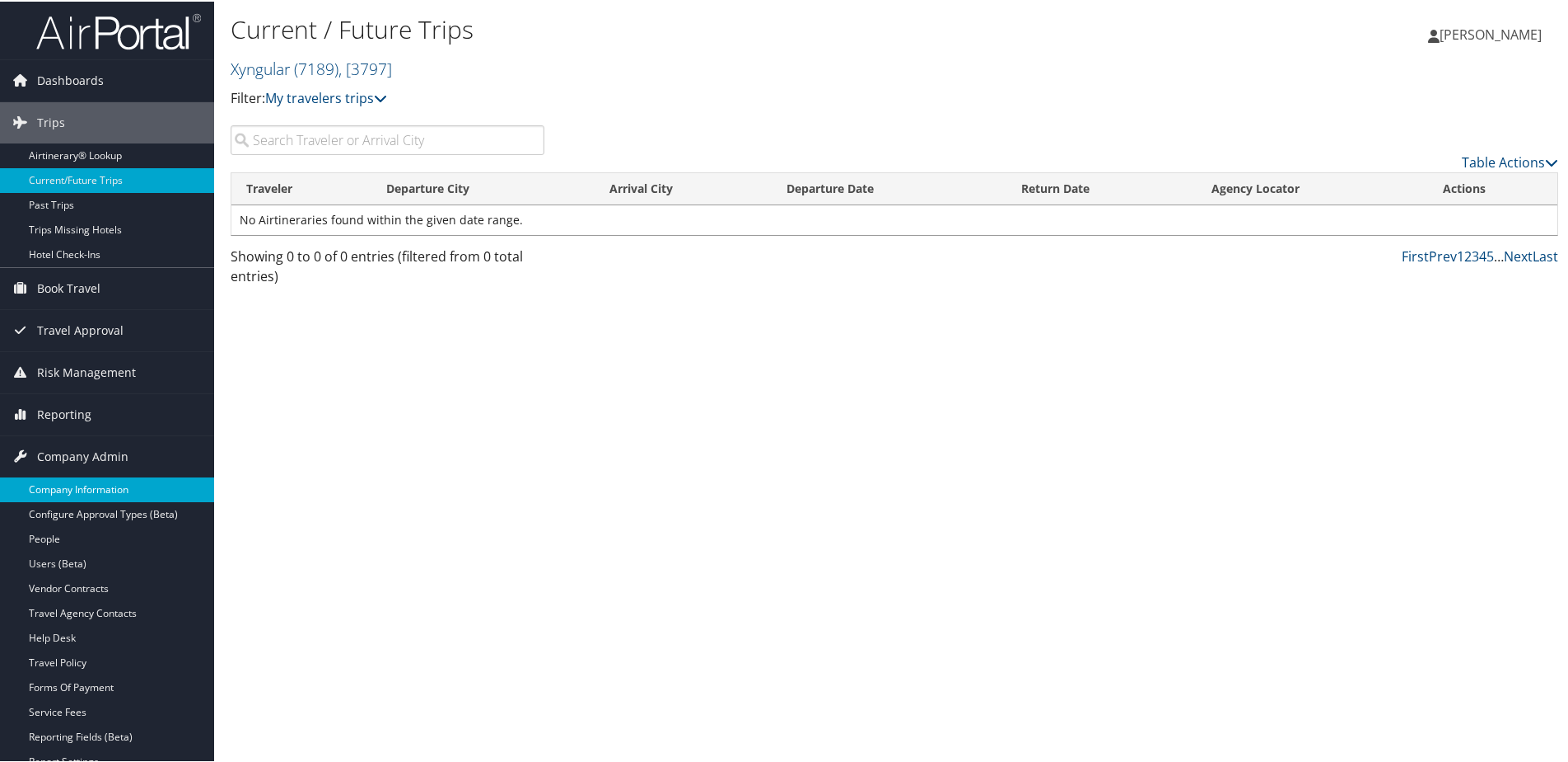
click at [57, 483] on link "Company Information" at bounding box center [107, 488] width 214 height 25
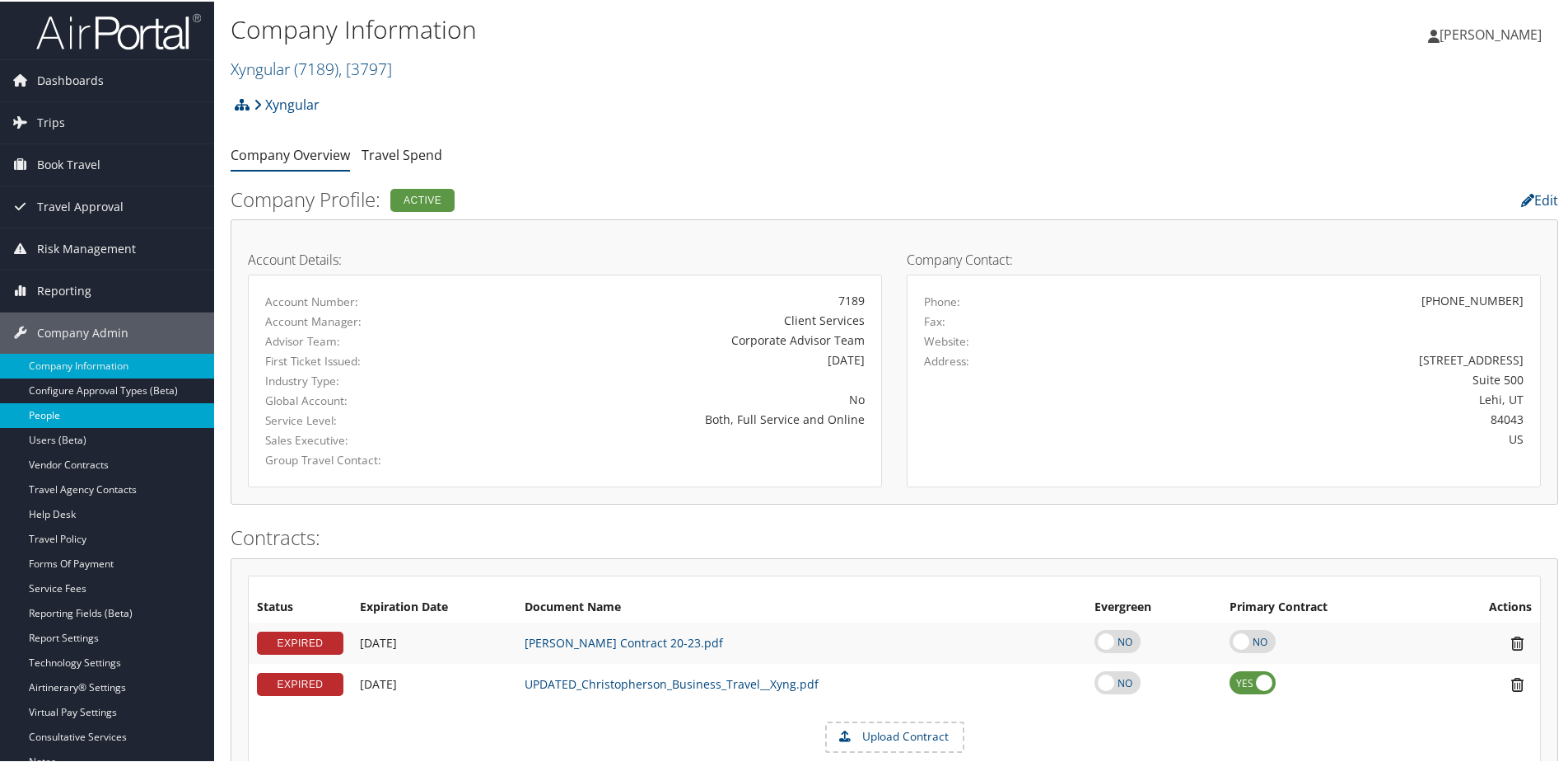
click at [56, 407] on link "People" at bounding box center [107, 413] width 214 height 25
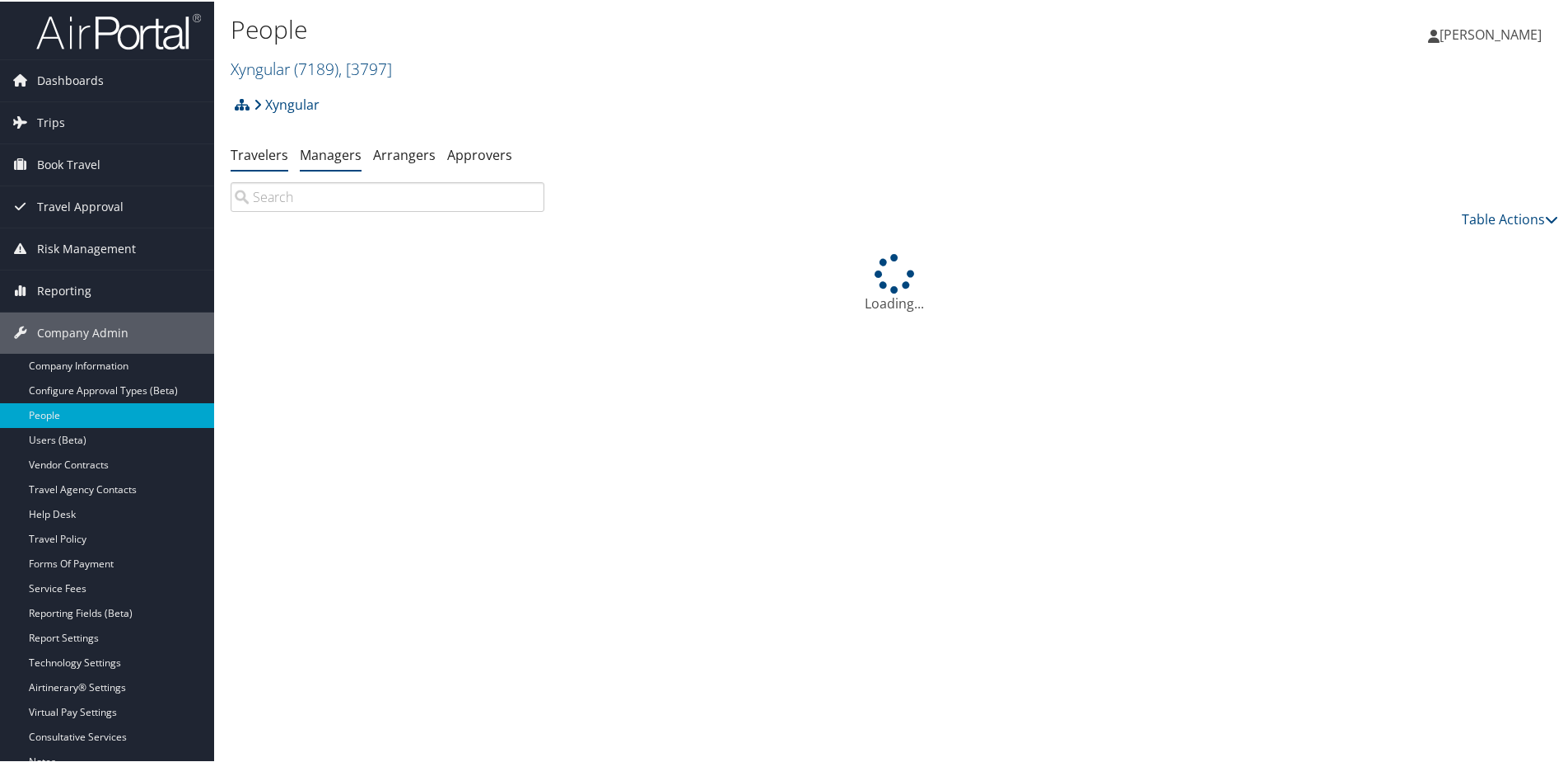
click at [310, 157] on link "Managers" at bounding box center [330, 153] width 62 height 18
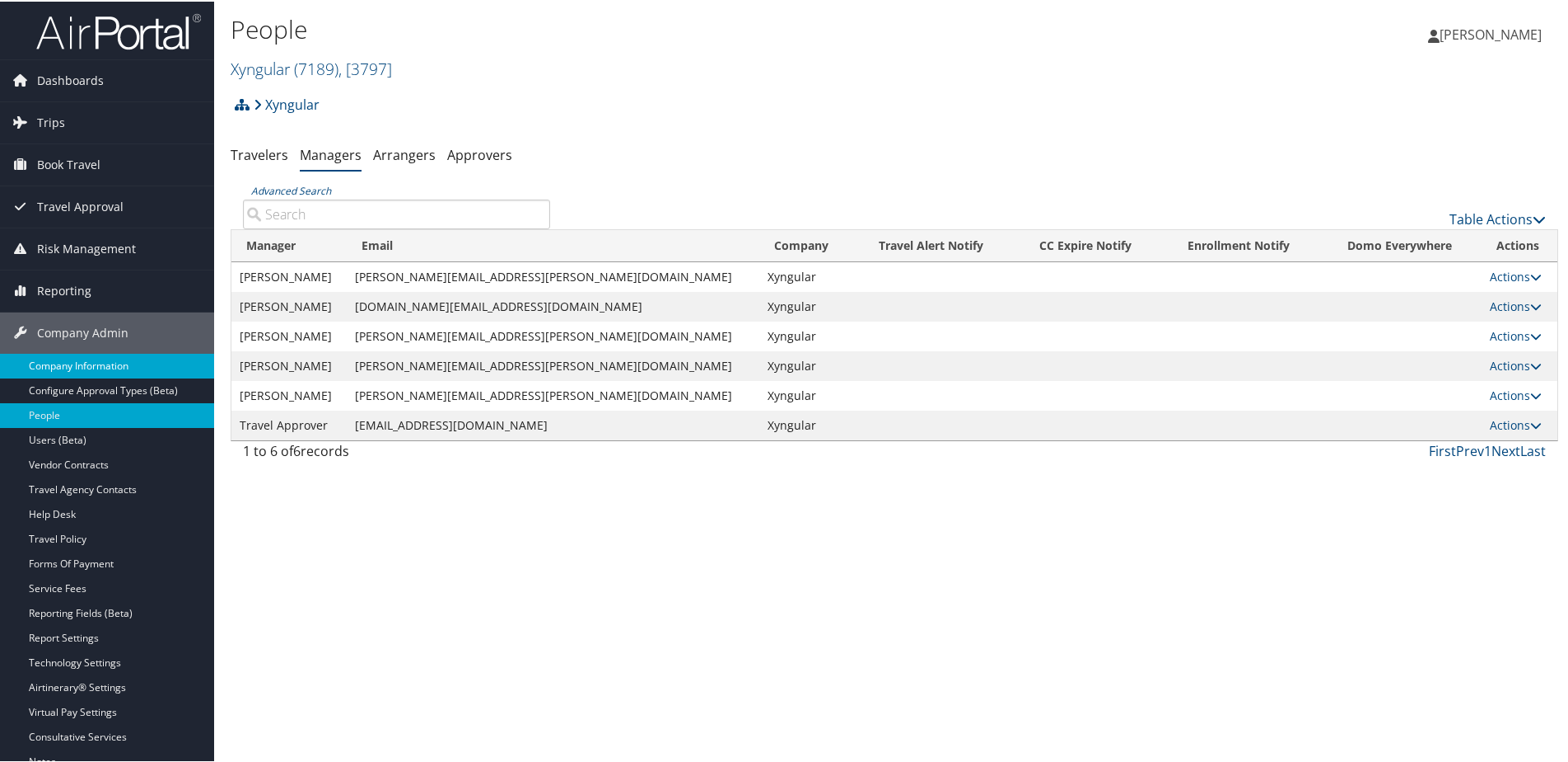
click at [96, 370] on link "Company Information" at bounding box center [107, 365] width 214 height 25
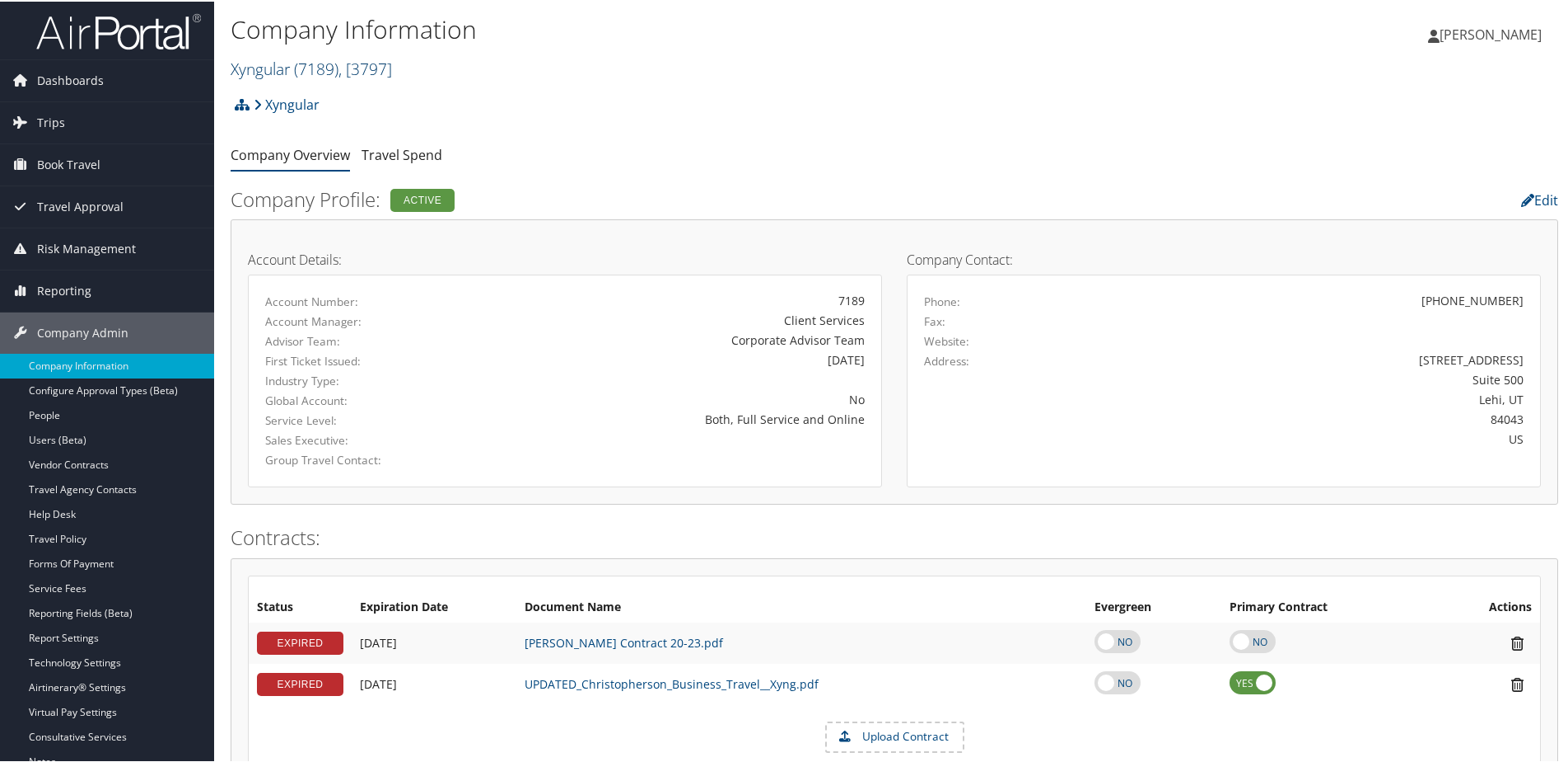
click at [278, 67] on link "Xyngular ( 7189 ) , [ 3797 ]" at bounding box center [311, 67] width 161 height 22
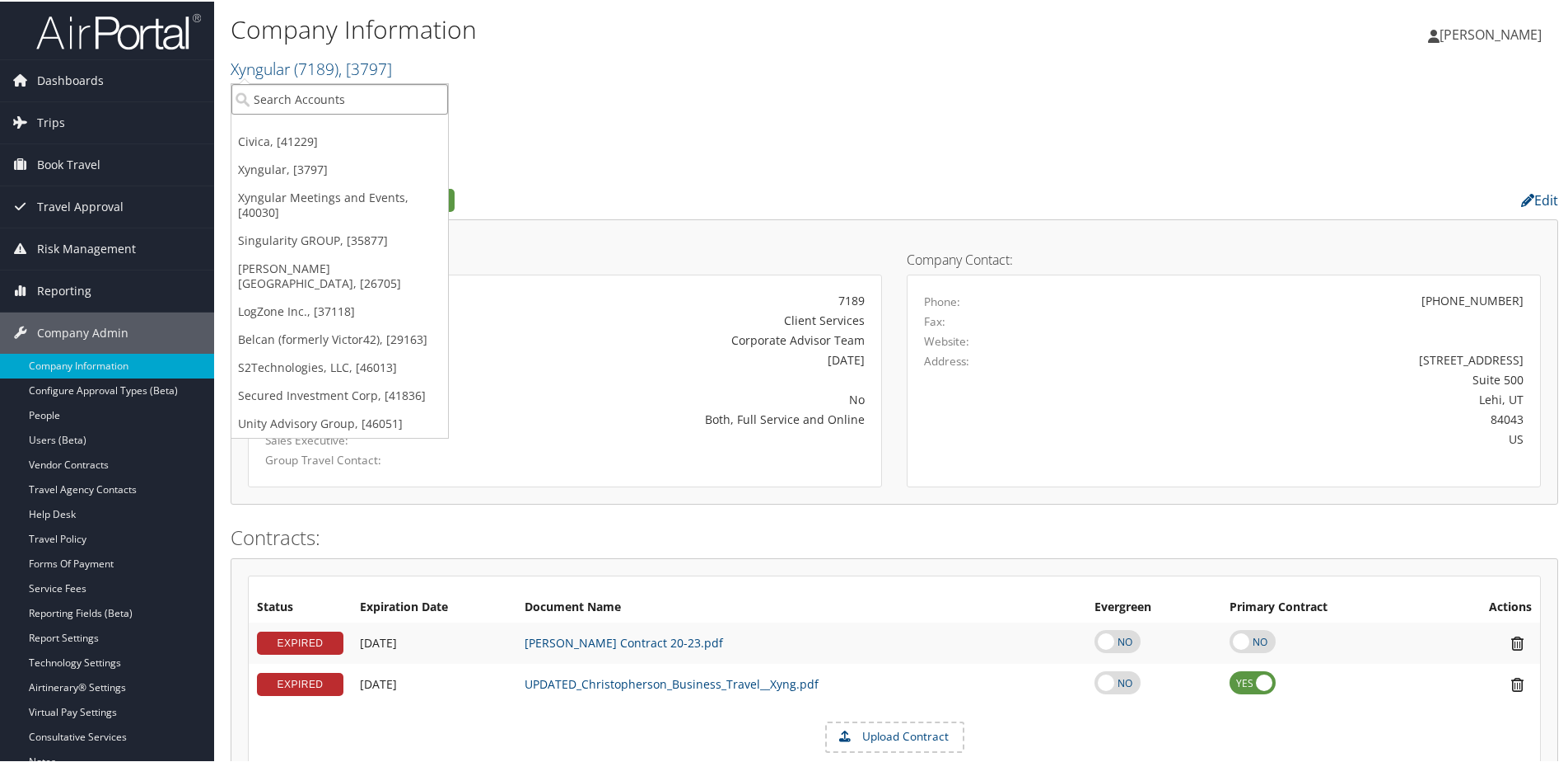
paste input "NCSL"
type input "NCSL"
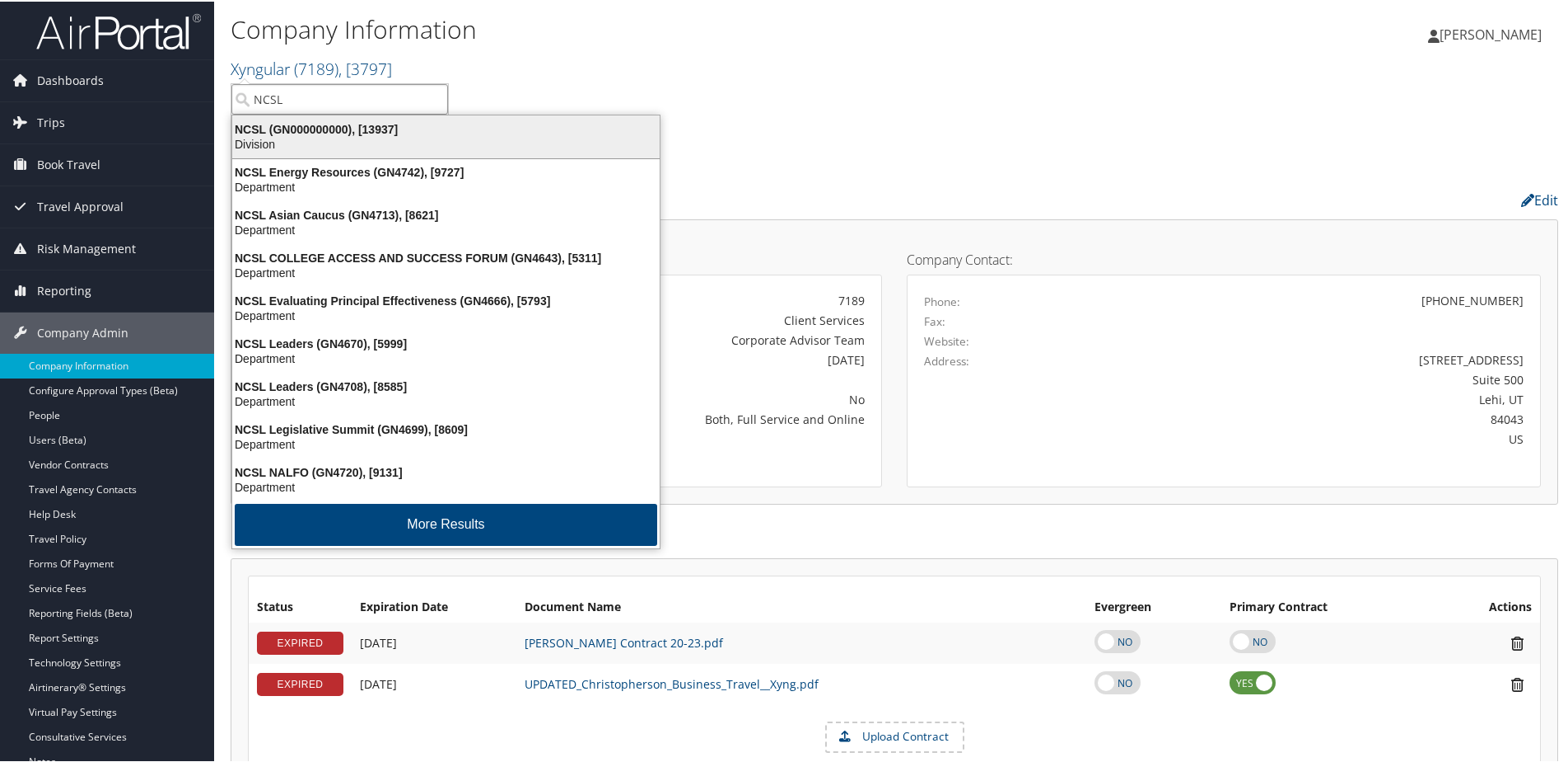
click at [252, 124] on div "NCSL (GN000000000), [13937]" at bounding box center [446, 128] width 448 height 15
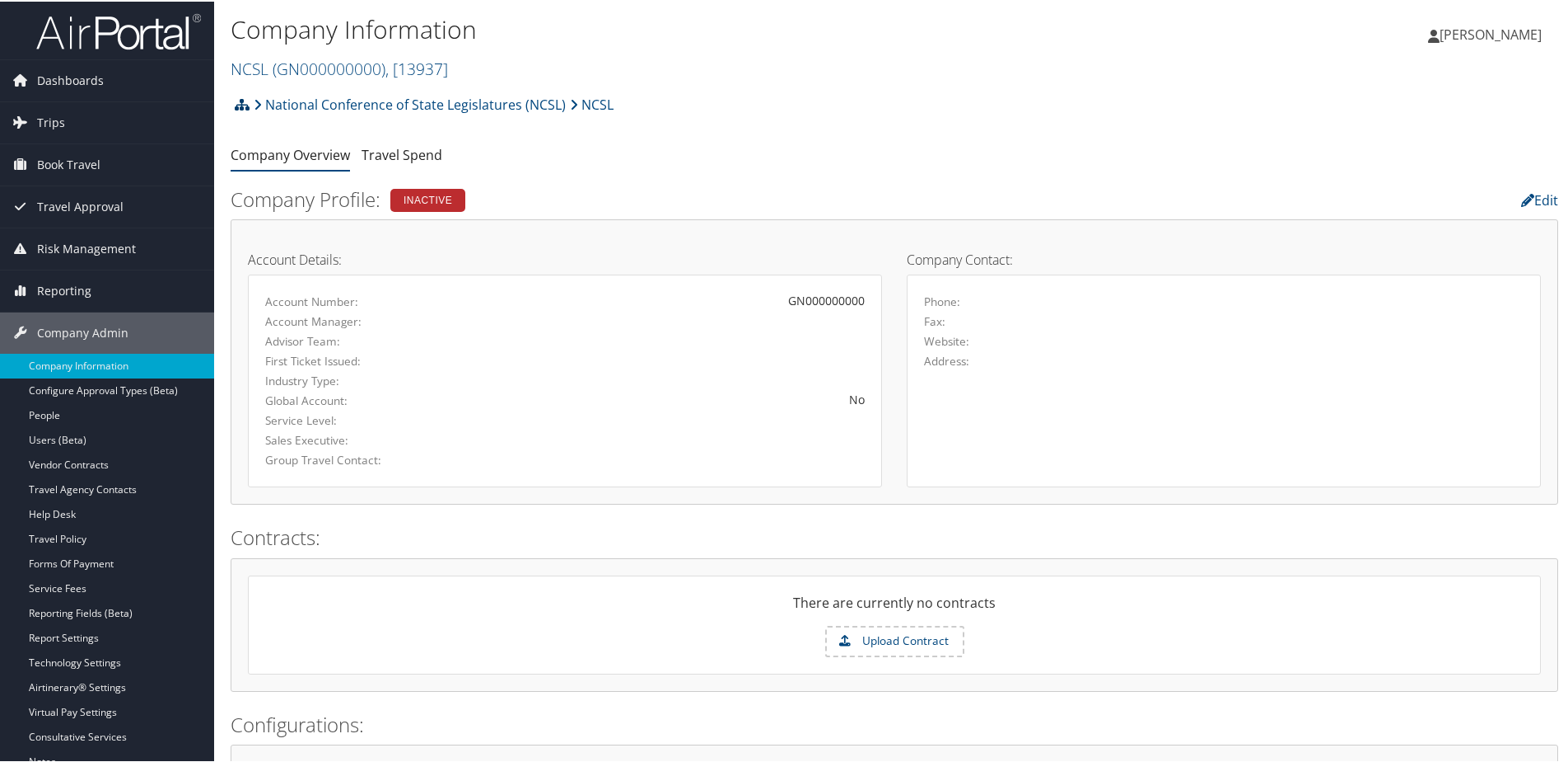
click at [238, 102] on icon at bounding box center [242, 103] width 15 height 13
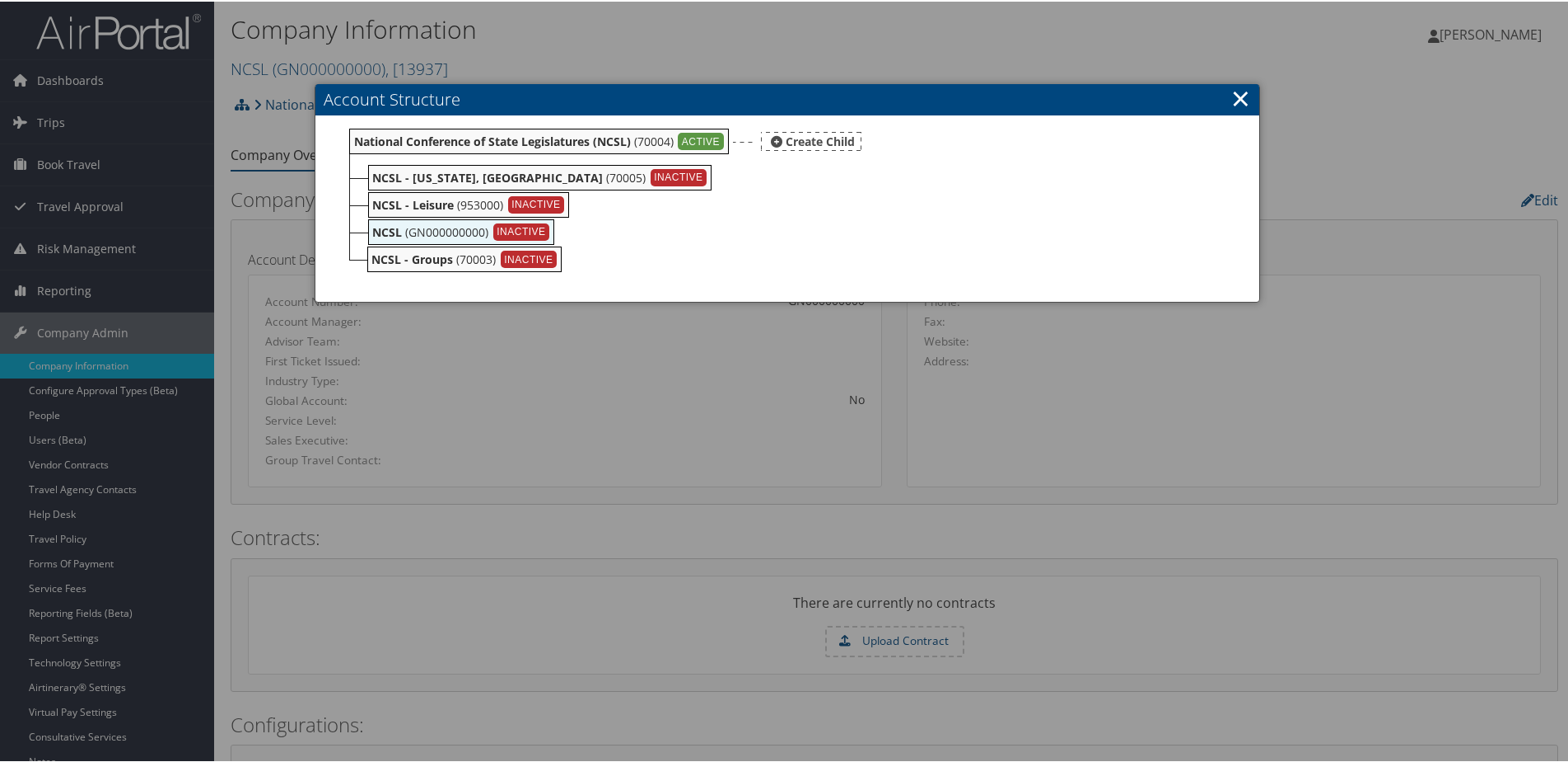
click at [448, 138] on b "National Conference of State Legislatures (NCSL)" at bounding box center [492, 139] width 277 height 15
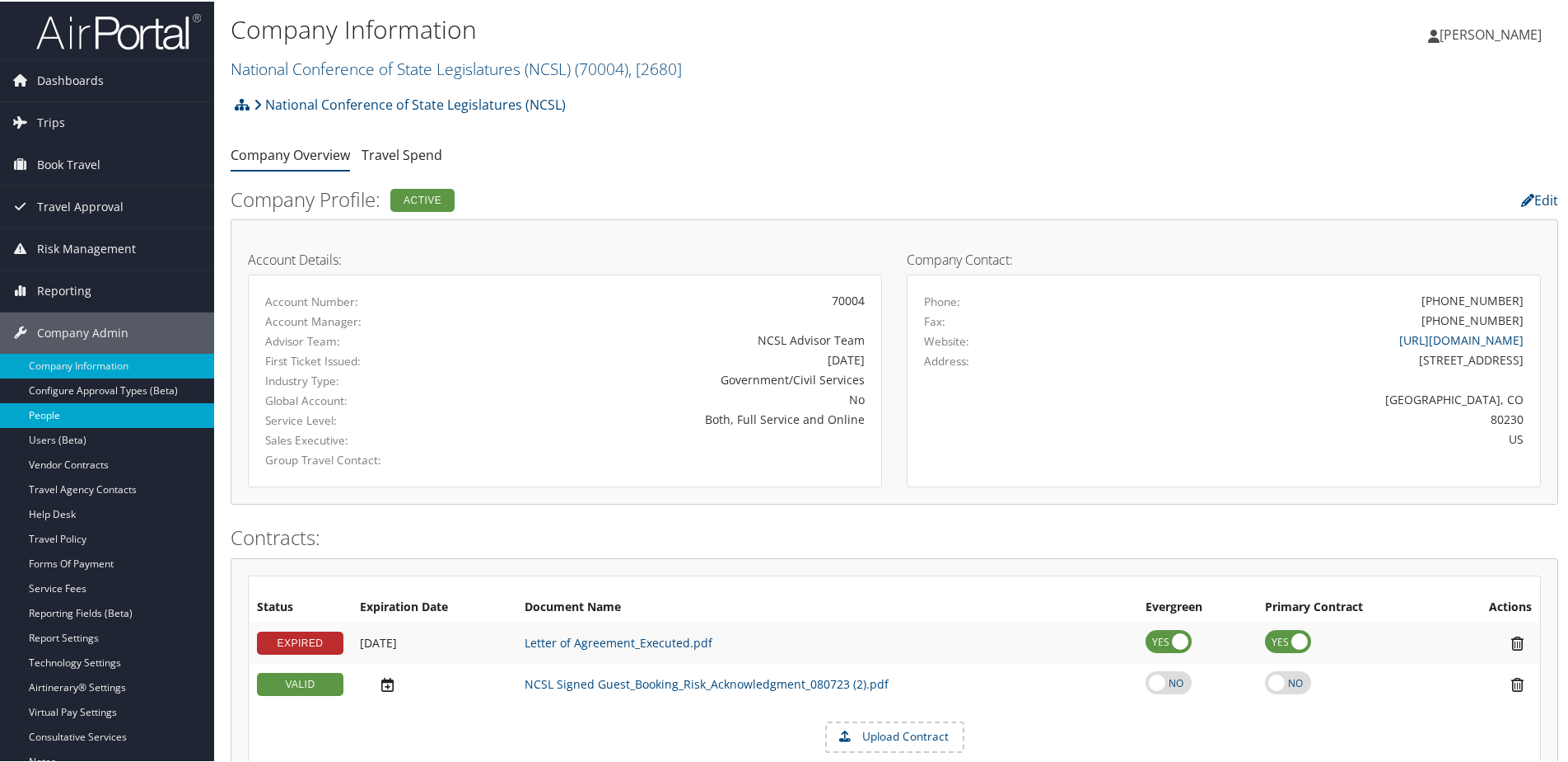
click at [51, 417] on link "People" at bounding box center [107, 413] width 214 height 25
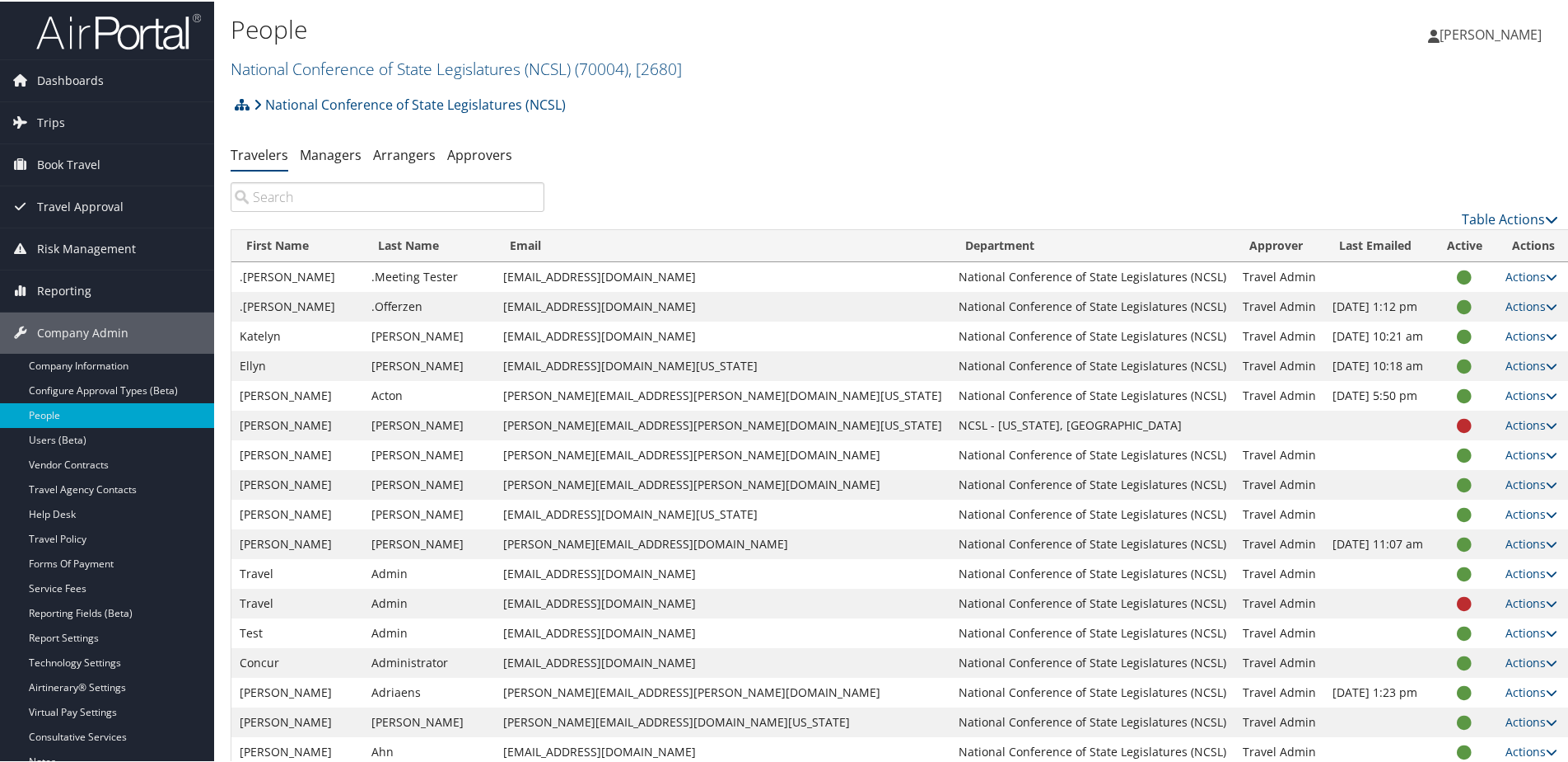
paste input "[PERSON_NAME]"
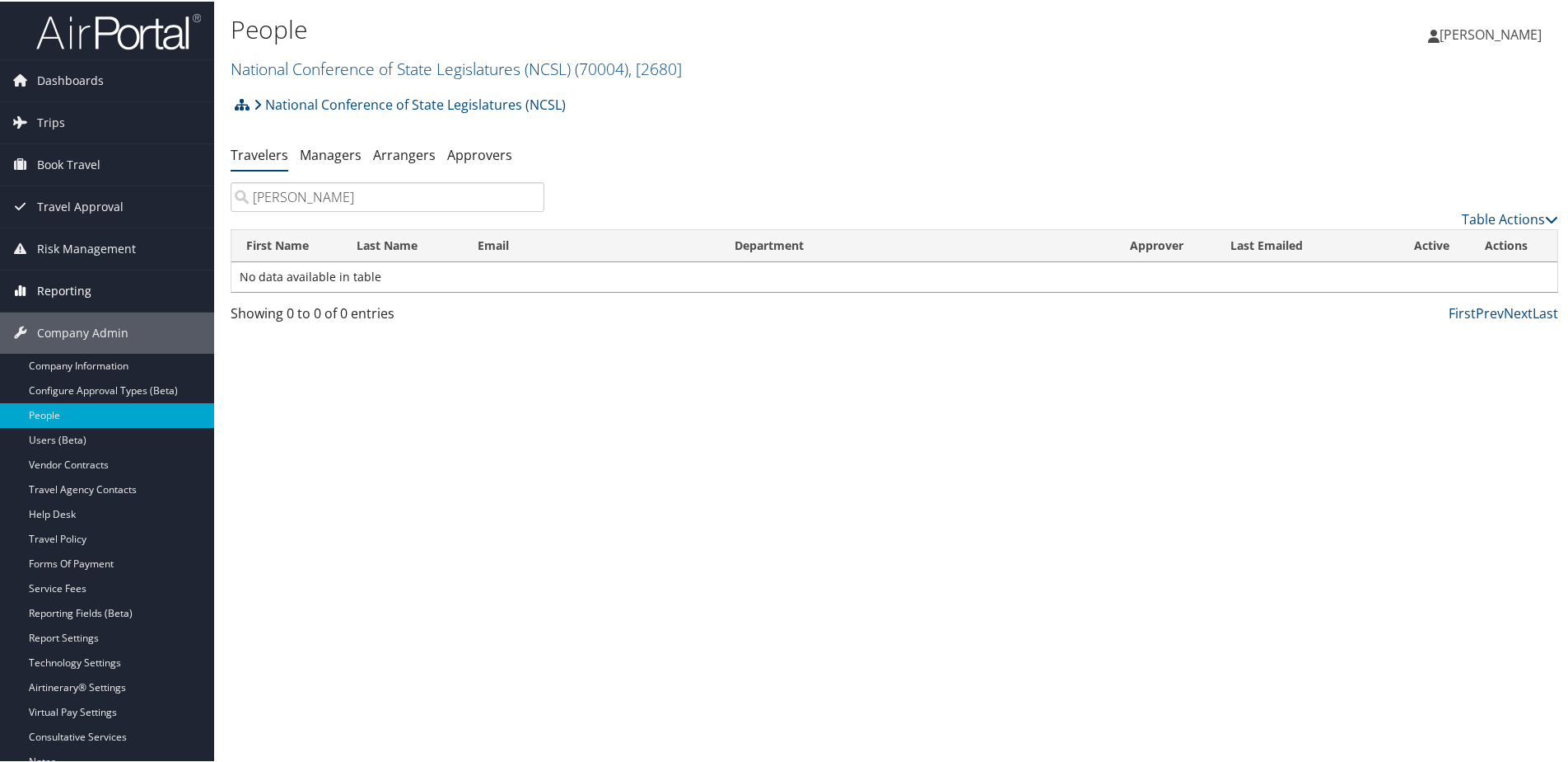
type input "Cynthia Blaha"
click at [65, 292] on span "Reporting" at bounding box center [64, 288] width 54 height 41
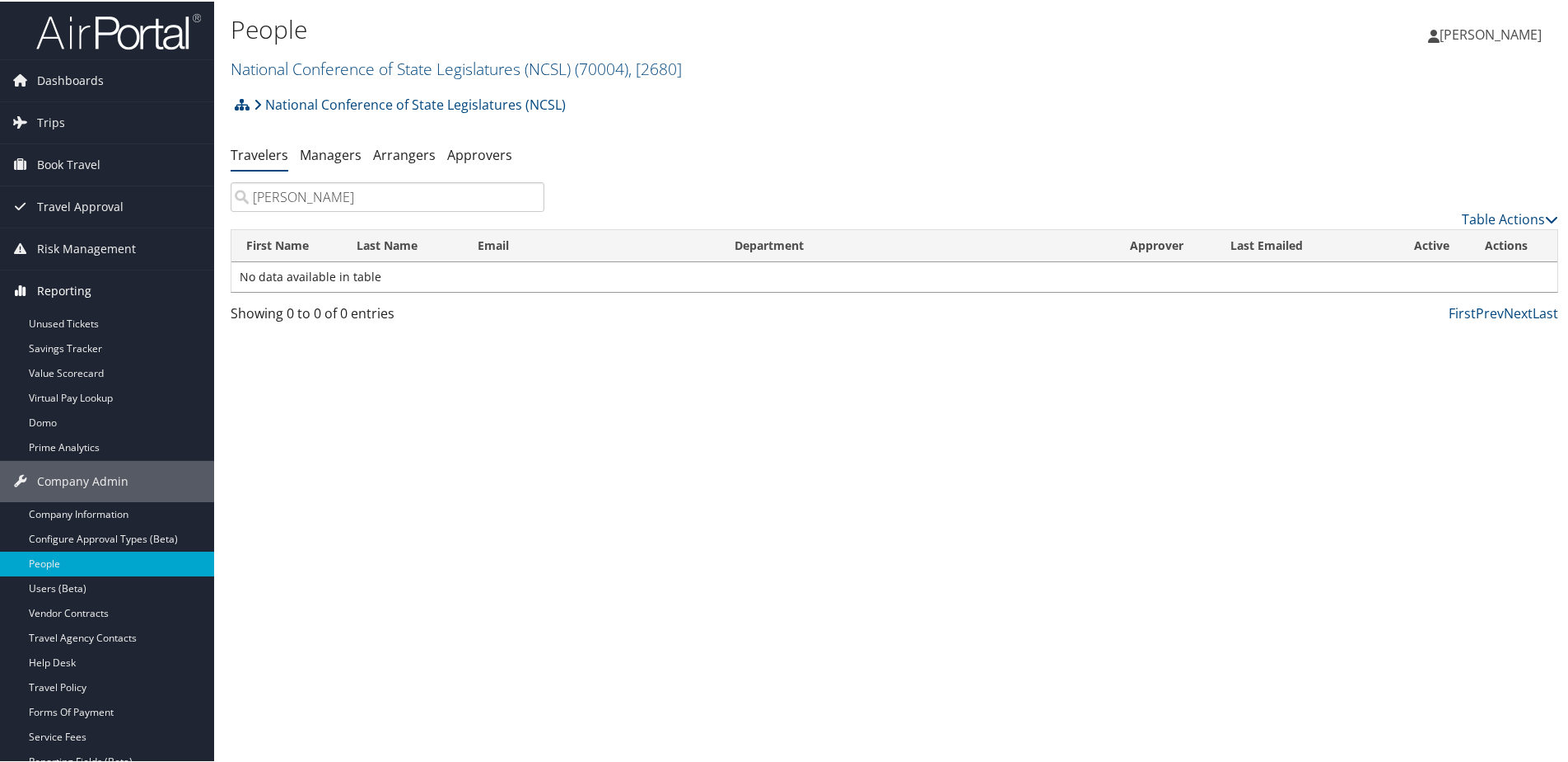
click at [65, 292] on span "Reporting" at bounding box center [64, 288] width 54 height 41
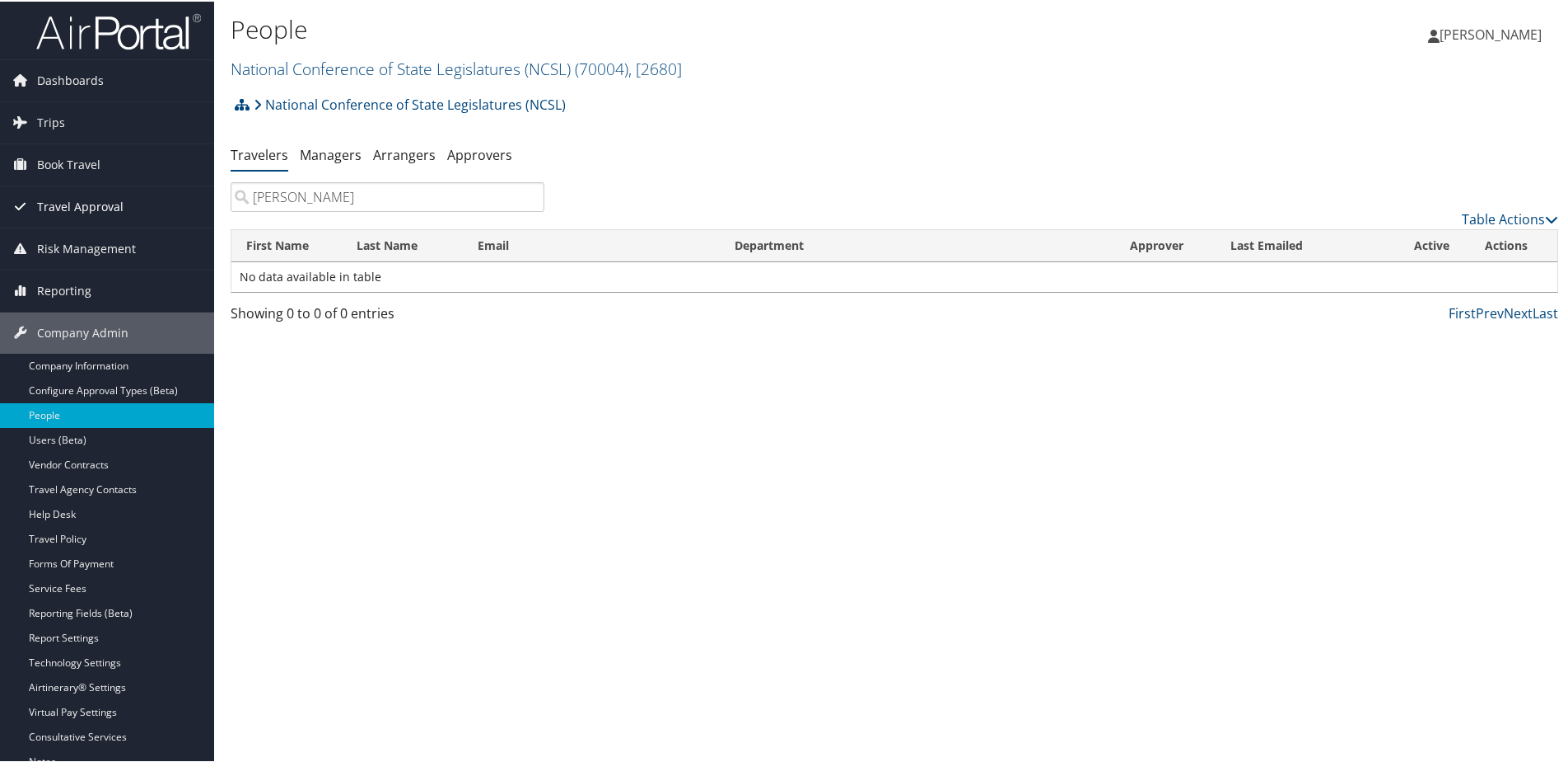
click at [62, 214] on span "Travel Approval" at bounding box center [80, 204] width 87 height 41
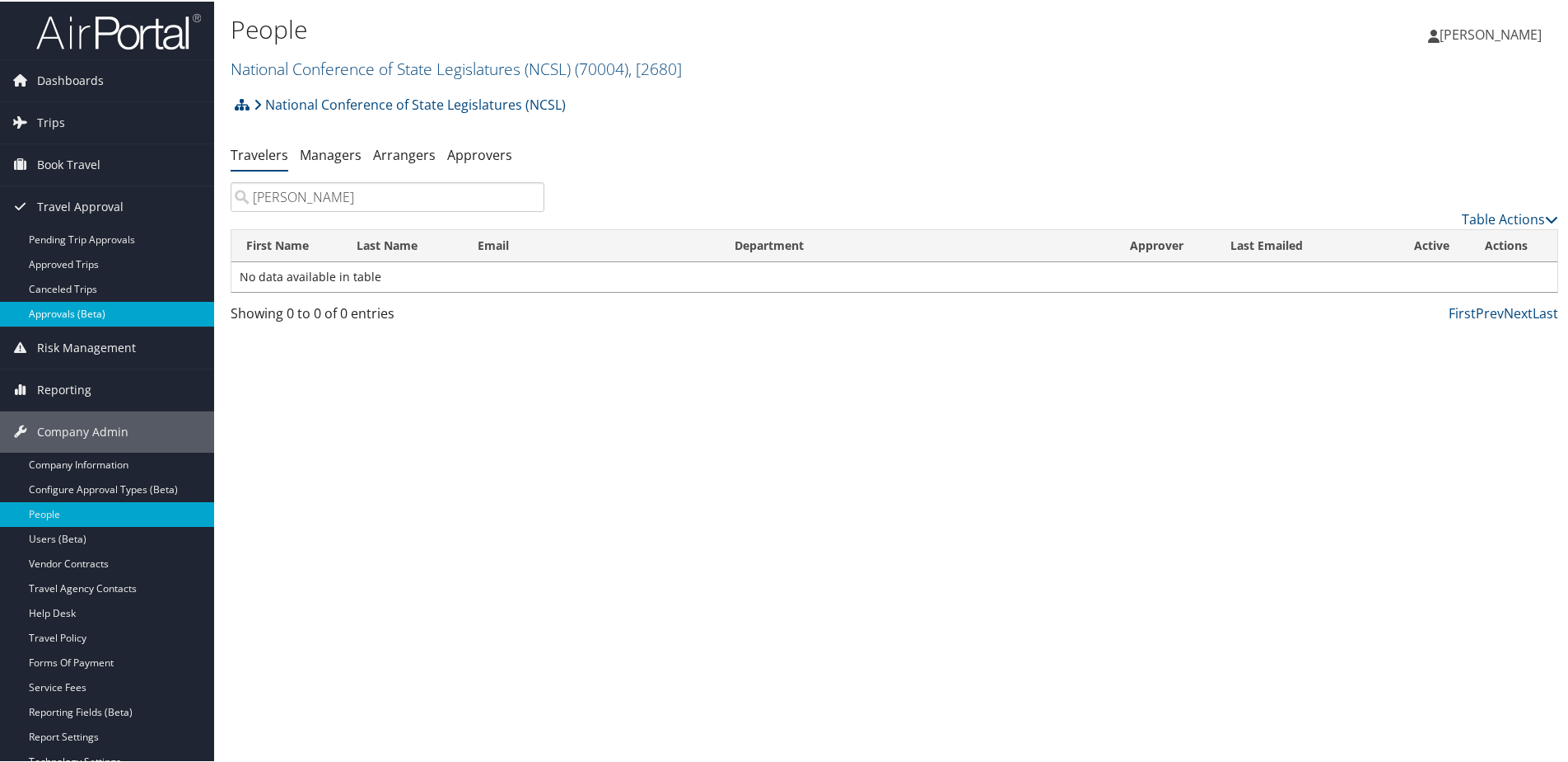
click at [48, 313] on link "Approvals (Beta)" at bounding box center [107, 312] width 214 height 25
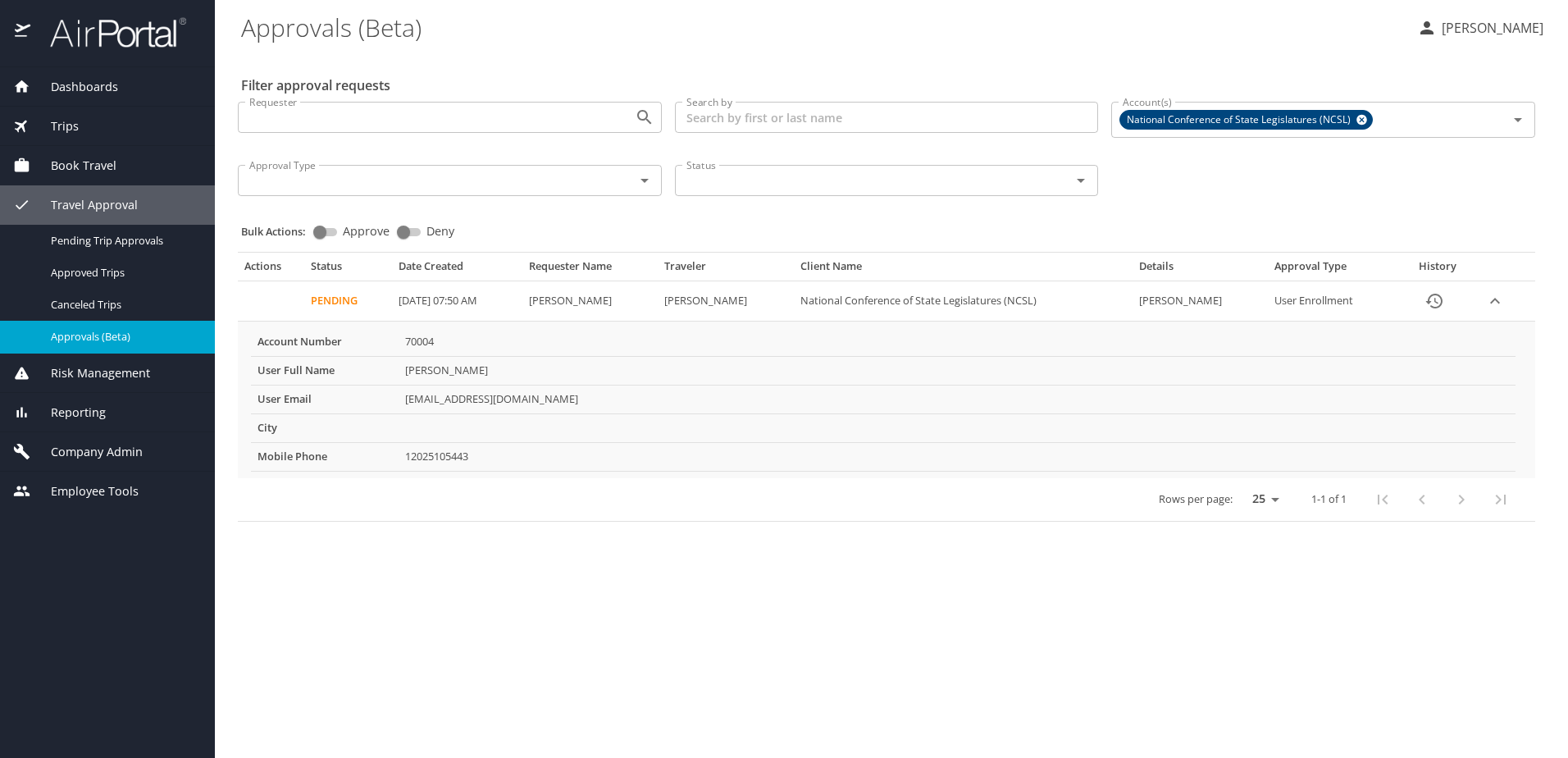
click at [86, 497] on span "Employee Tools" at bounding box center [85, 491] width 108 height 18
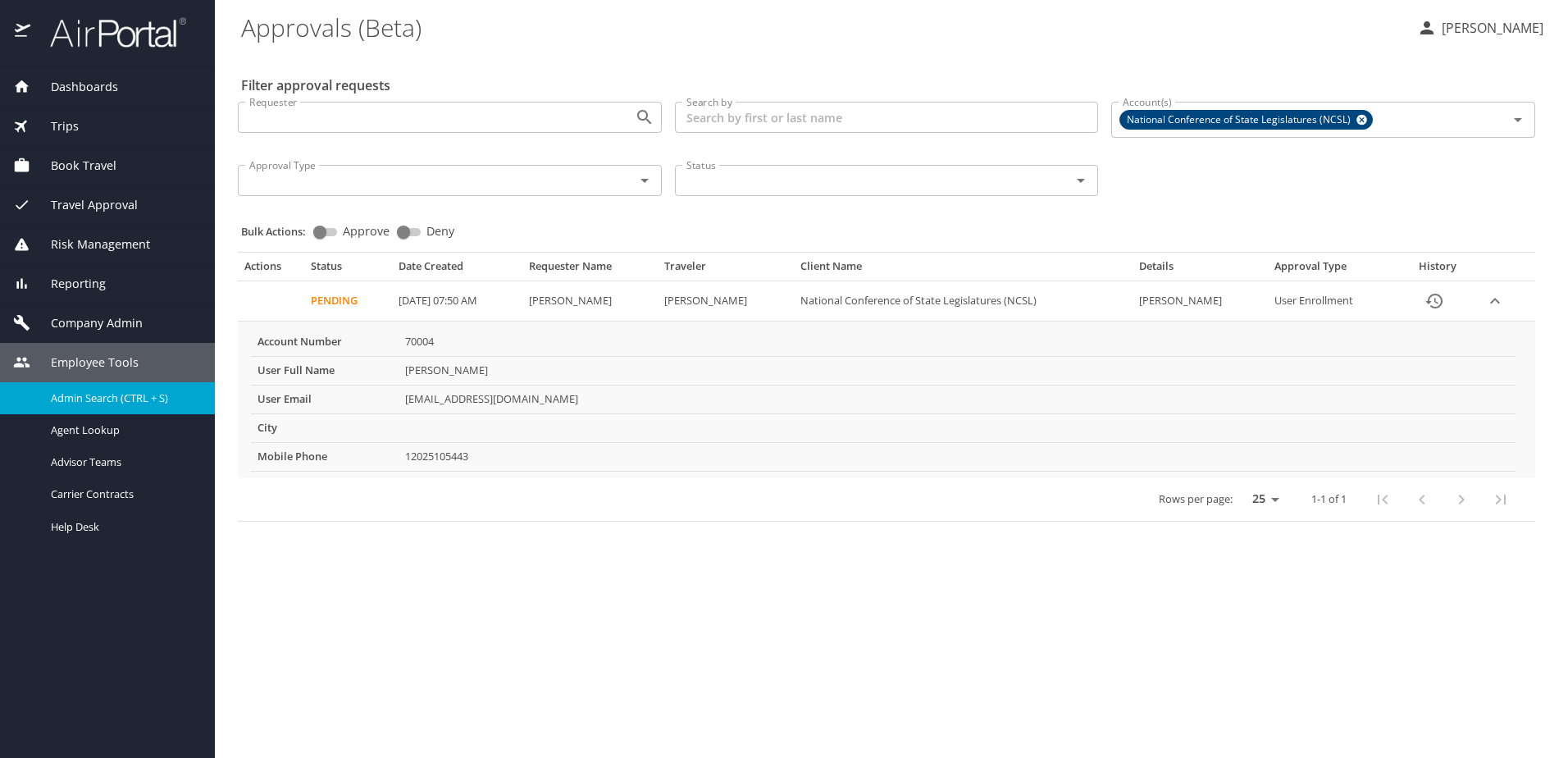
click at [81, 392] on span "Admin Search (CTRL + S)" at bounding box center [109, 398] width 117 height 15
click at [82, 396] on span "Admin Search (CTRL + S)" at bounding box center [109, 398] width 117 height 15
click at [77, 397] on span "Admin Search (CTRL + S)" at bounding box center [109, 398] width 117 height 15
click at [76, 351] on div "Employee Tools" at bounding box center [107, 362] width 215 height 39
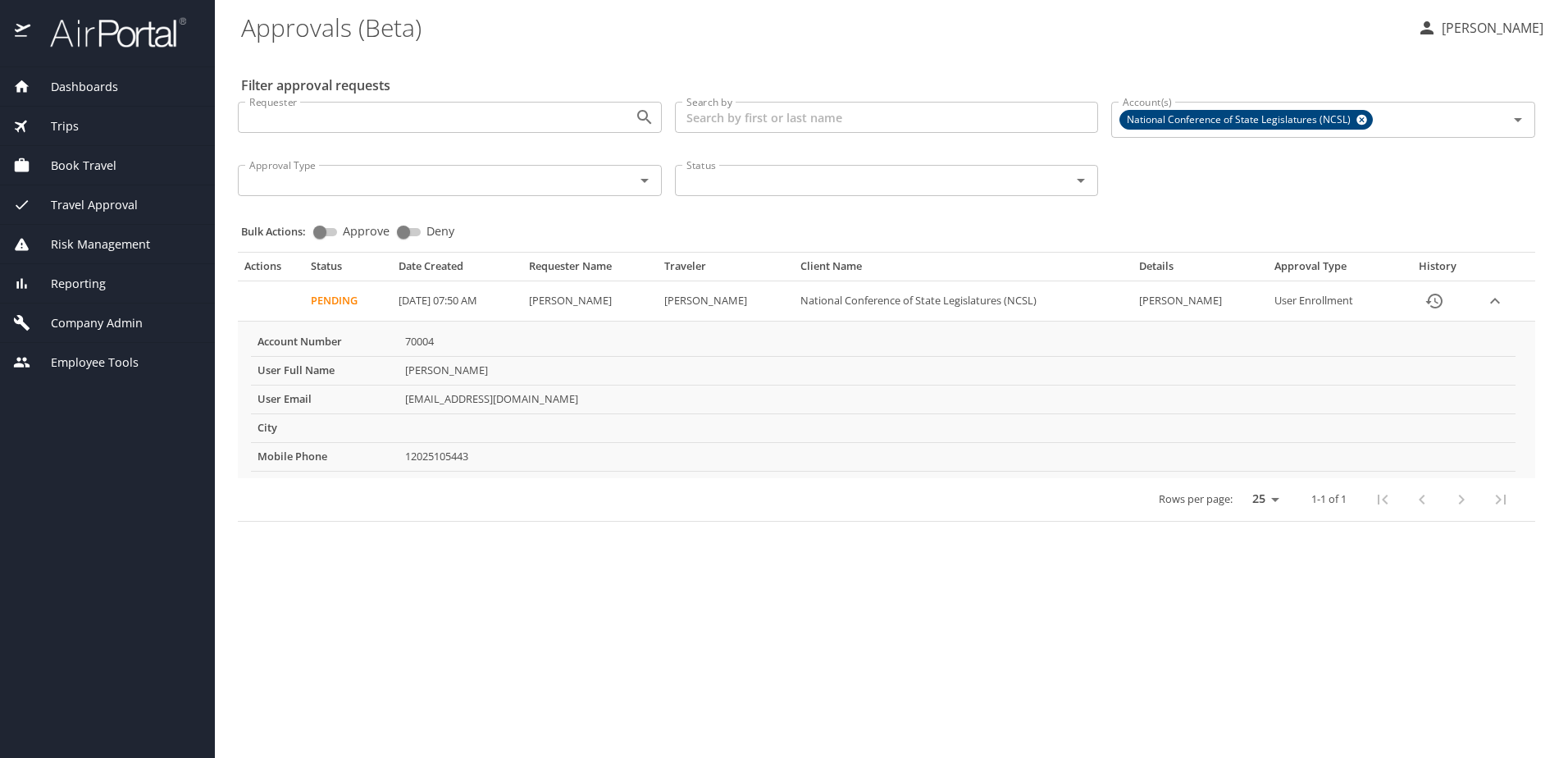
click at [76, 320] on span "Company Admin" at bounding box center [86, 323] width 112 height 18
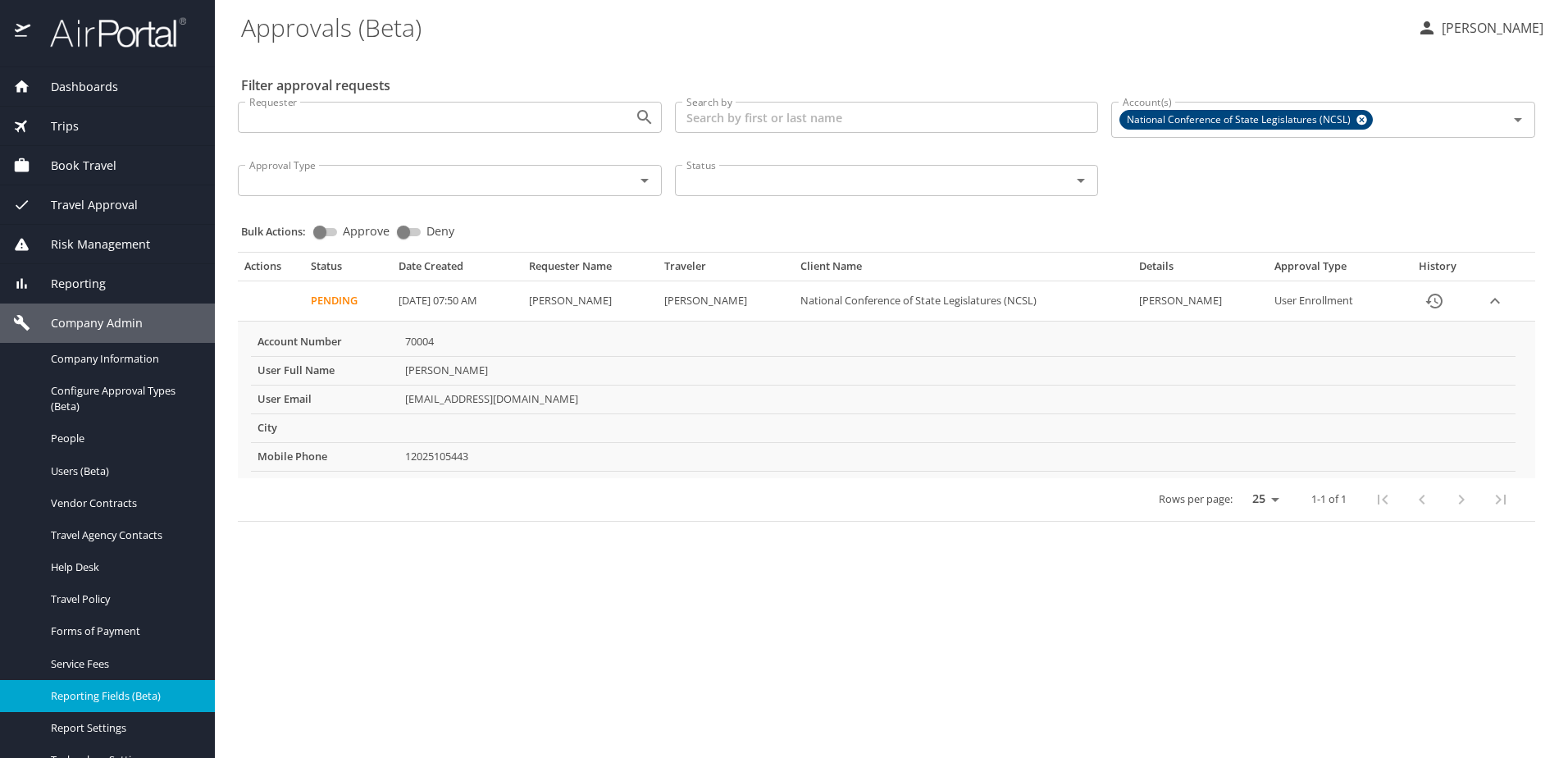
scroll to position [218, 0]
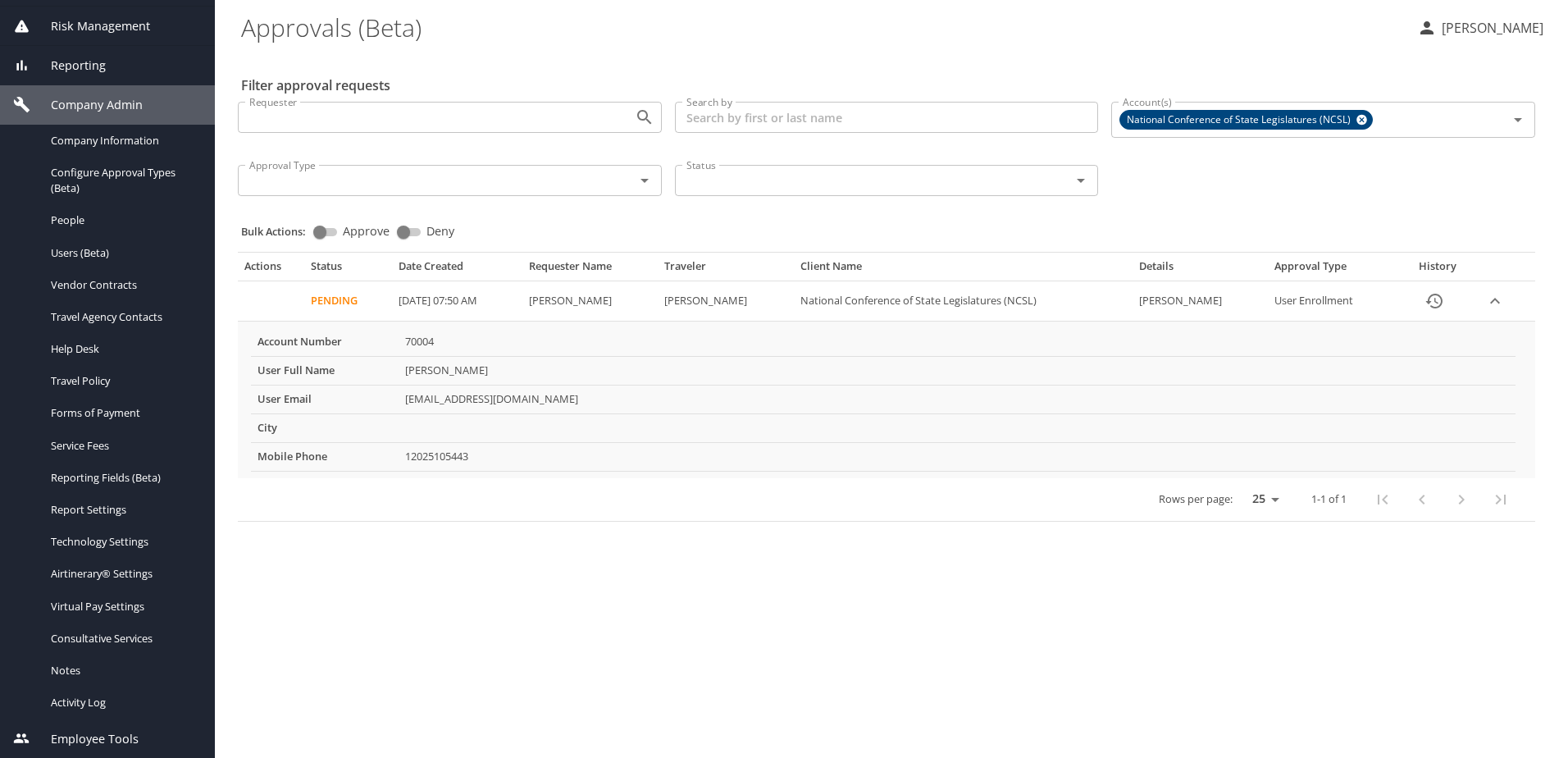
click at [80, 736] on span "Employee Tools" at bounding box center [85, 738] width 108 height 18
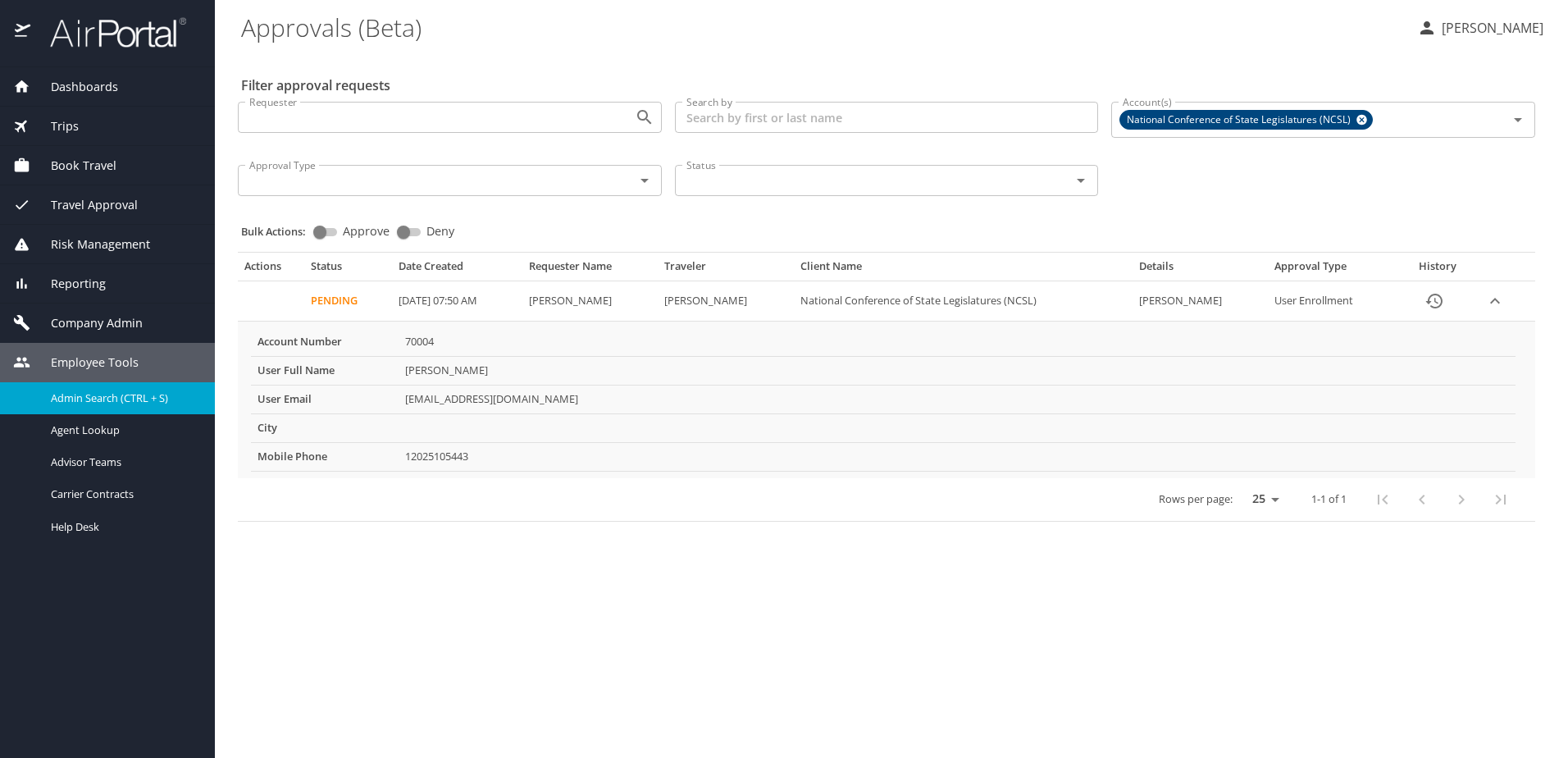
scroll to position [0, 0]
click at [65, 396] on span "Admin Search (CTRL + S)" at bounding box center [109, 398] width 117 height 15
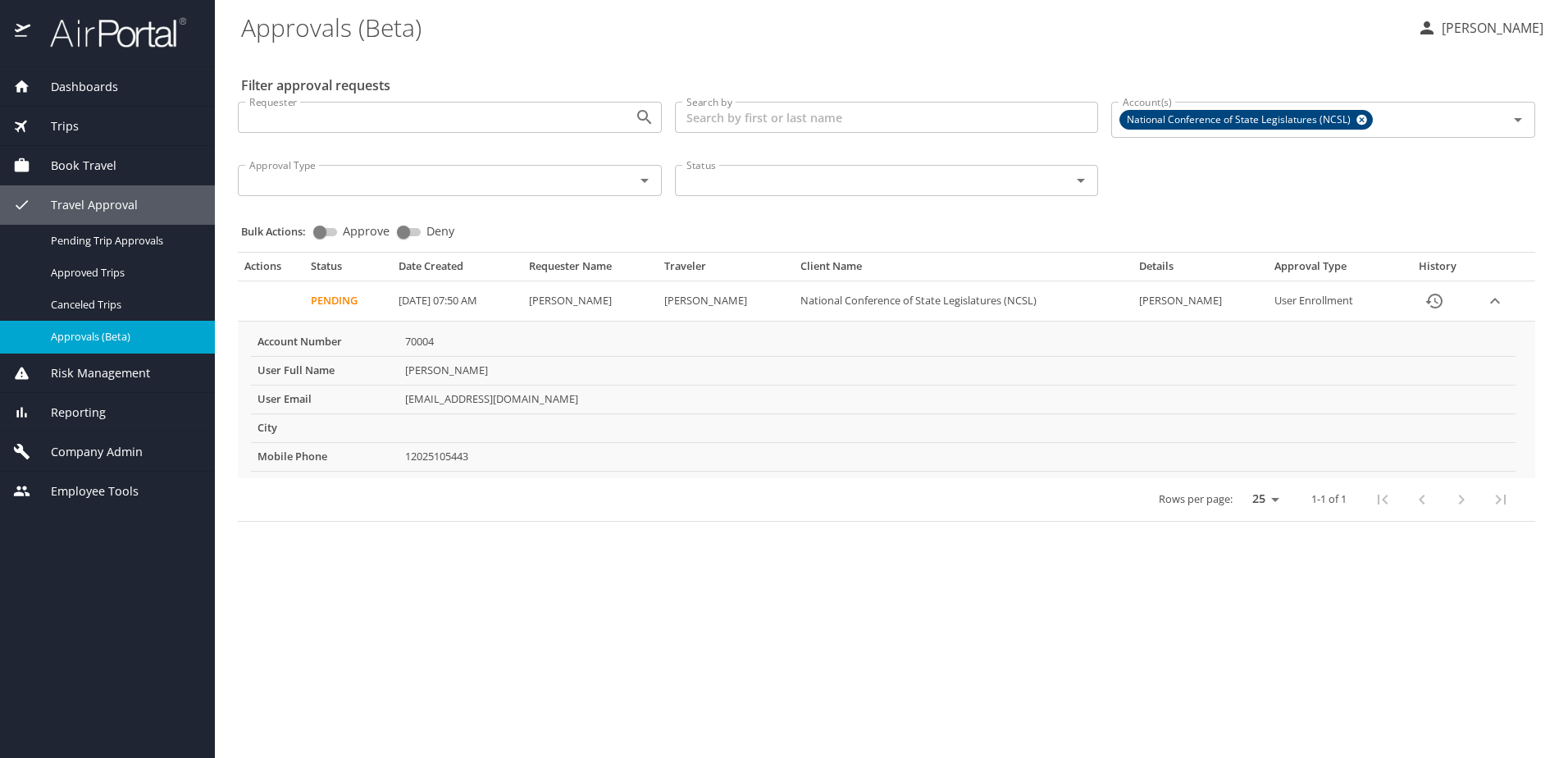
click at [57, 486] on span "Employee Tools" at bounding box center [85, 491] width 108 height 18
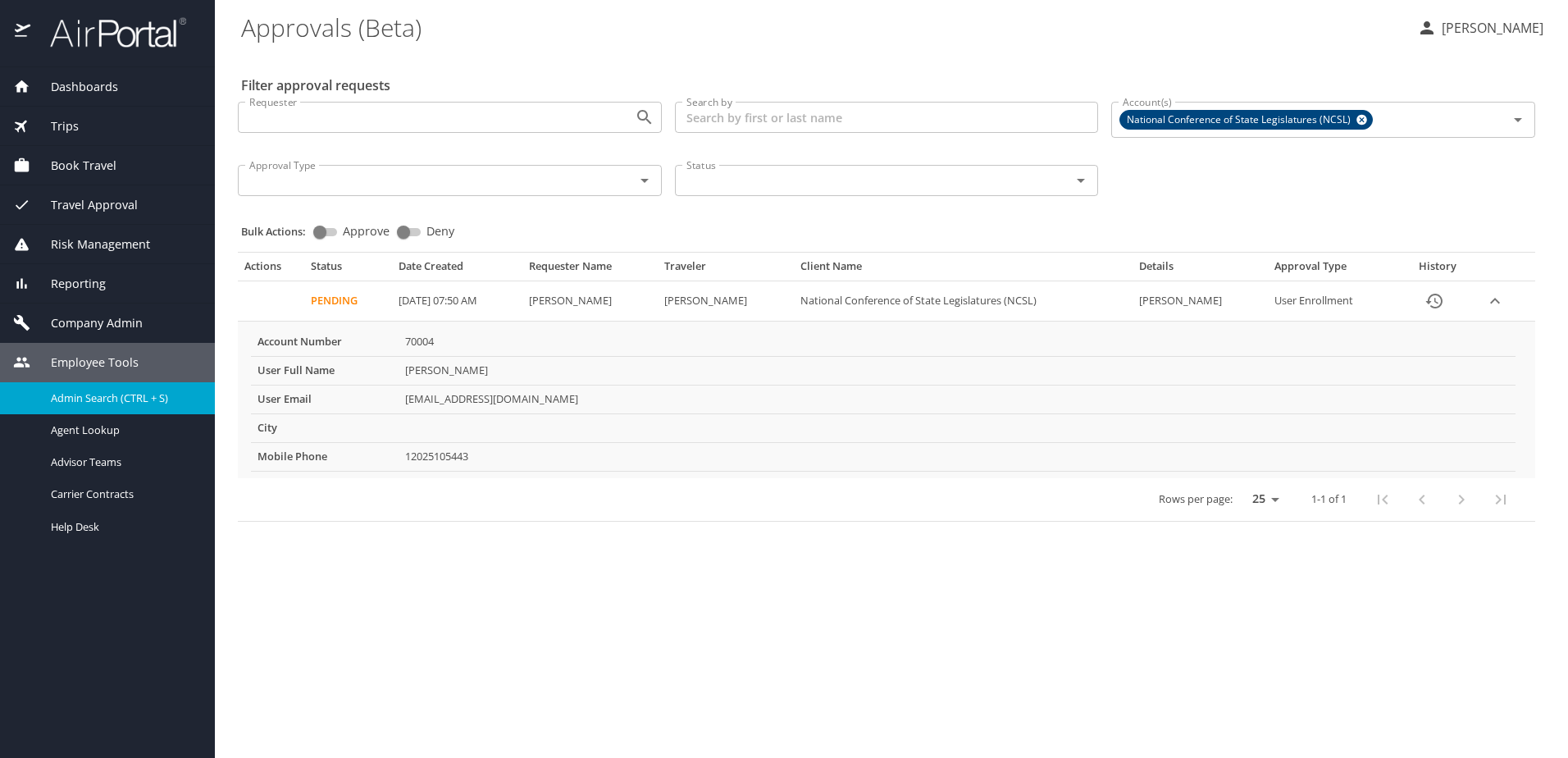
click at [83, 398] on span "Admin Search (CTRL + S)" at bounding box center [109, 398] width 117 height 15
click at [156, 394] on span "Admin Search (CTRL + S)" at bounding box center [109, 398] width 117 height 15
click at [90, 432] on span "Agent Lookup" at bounding box center [124, 430] width 144 height 15
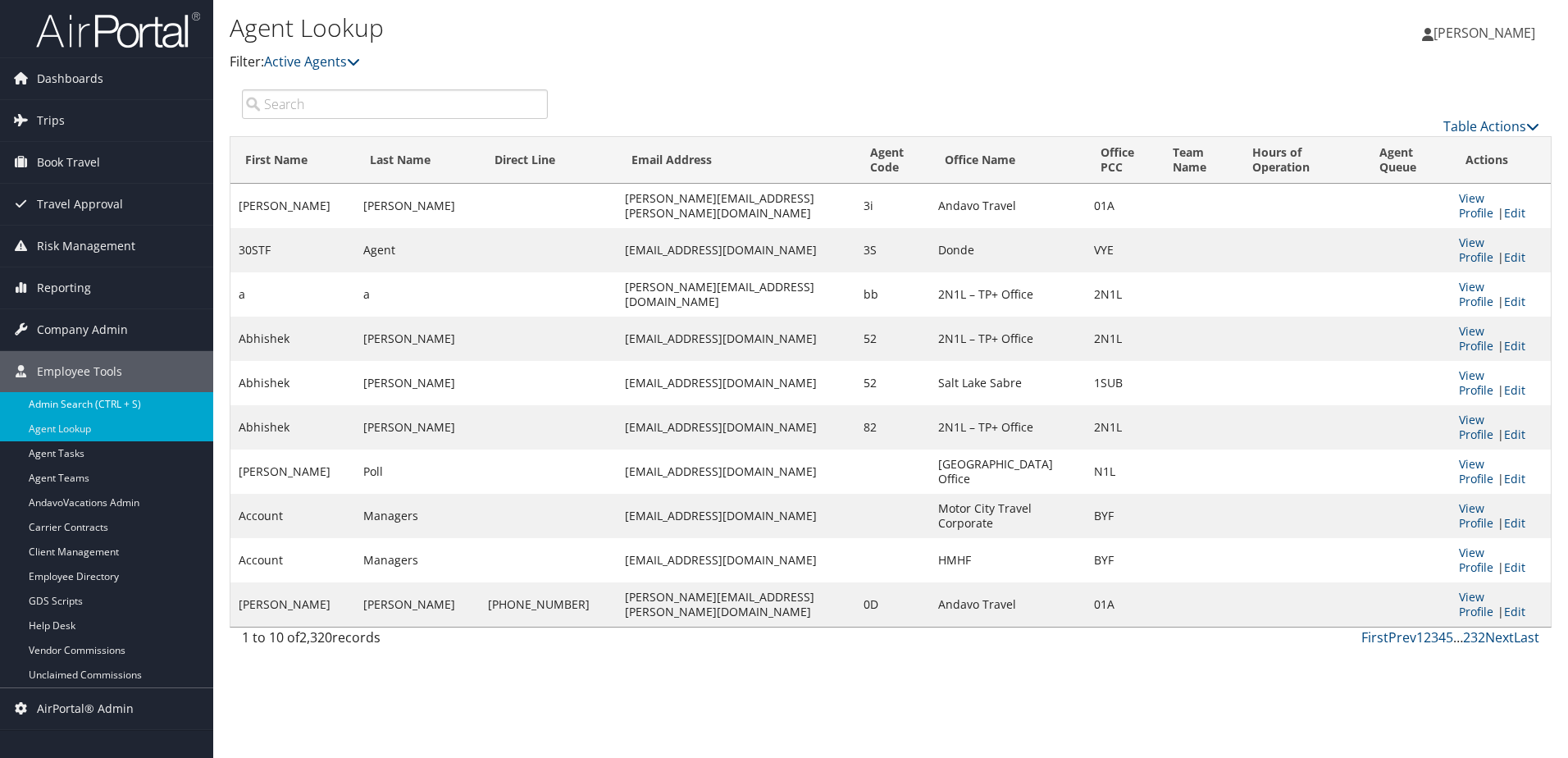
click at [91, 401] on link "Admin Search (CTRL + S)" at bounding box center [106, 405] width 213 height 25
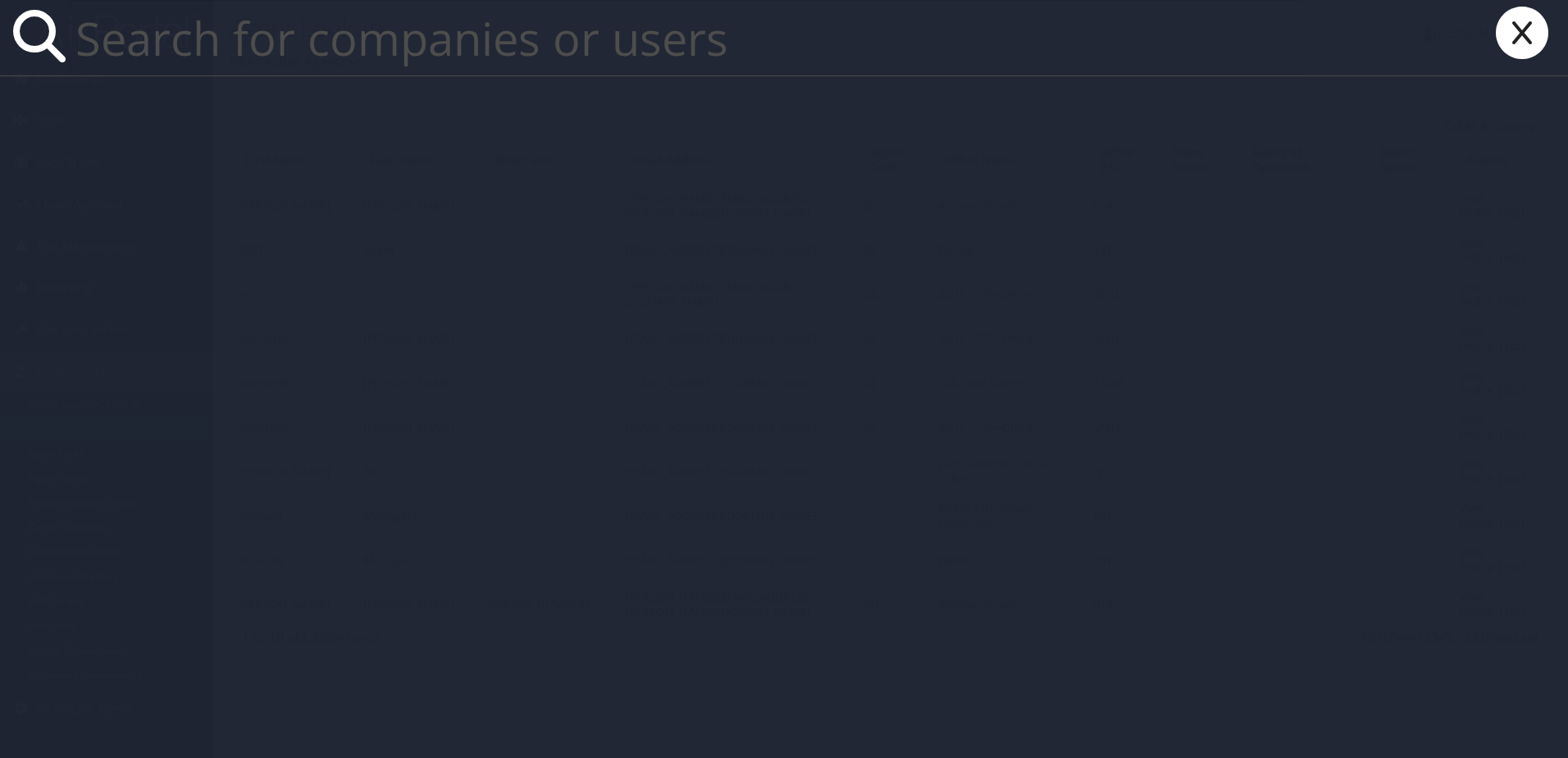
paste input "[PERSON_NAME]"
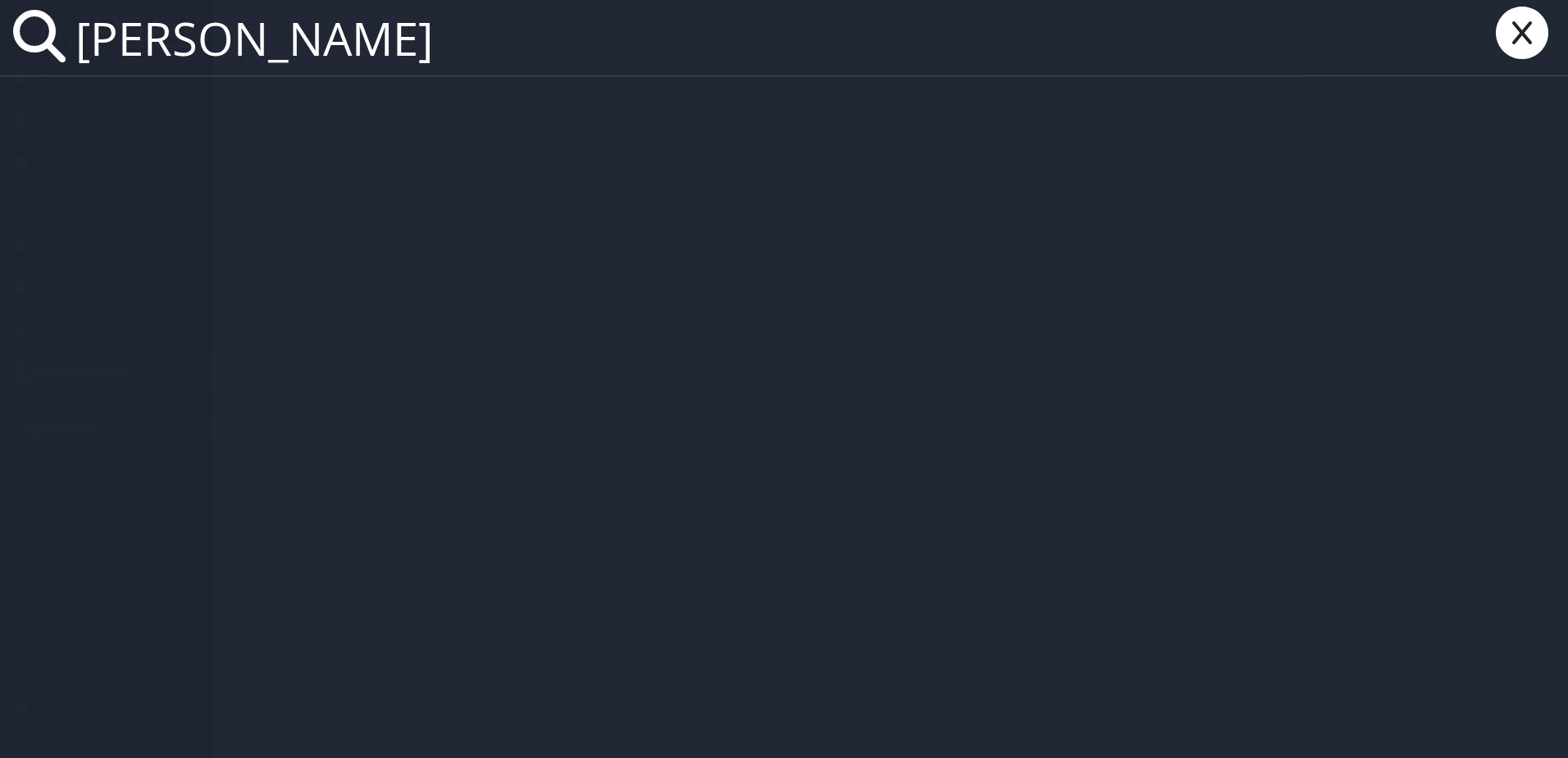
type input "[PERSON_NAME]"
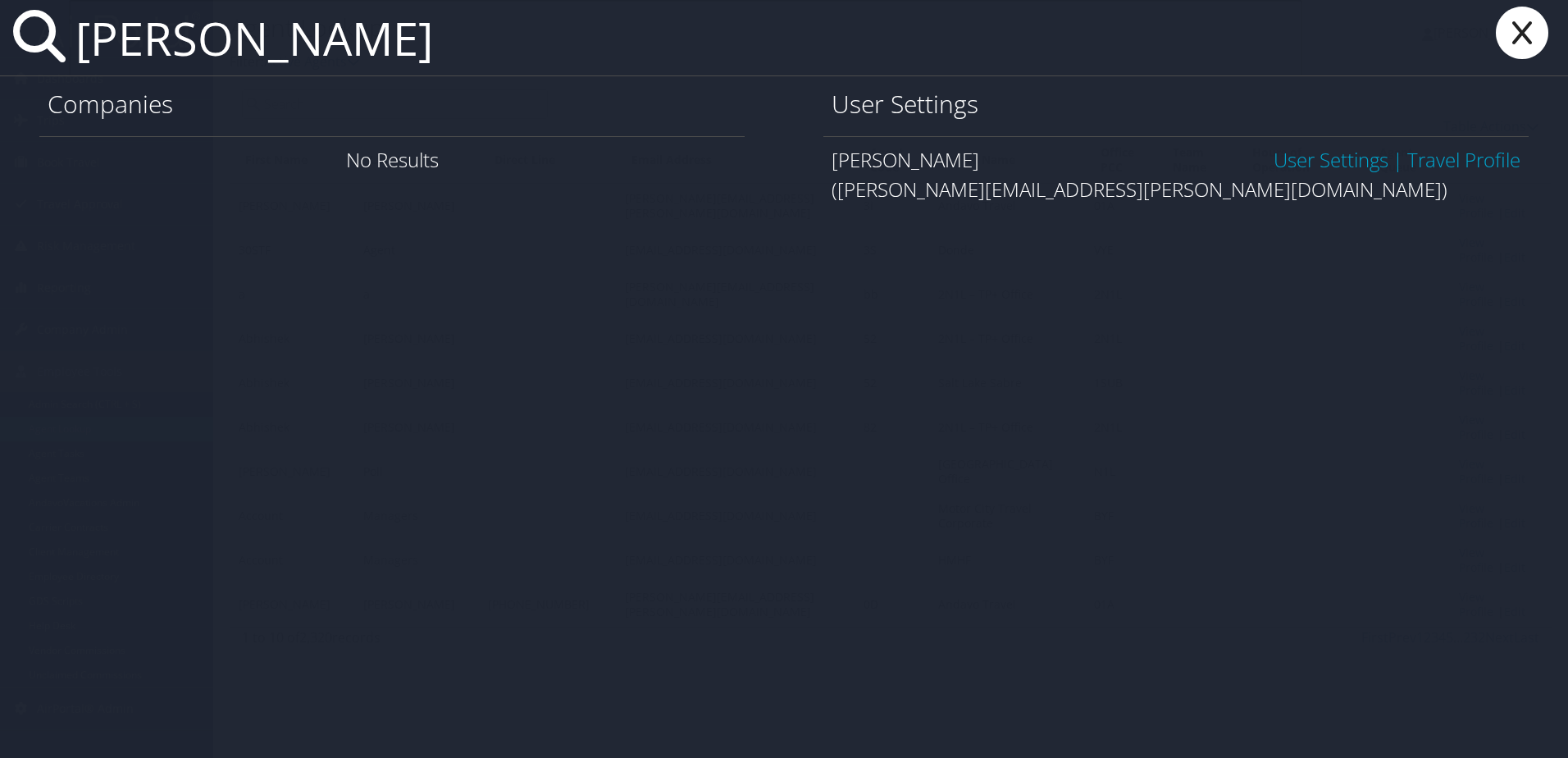
click at [1295, 165] on link "User Settings" at bounding box center [1330, 160] width 115 height 27
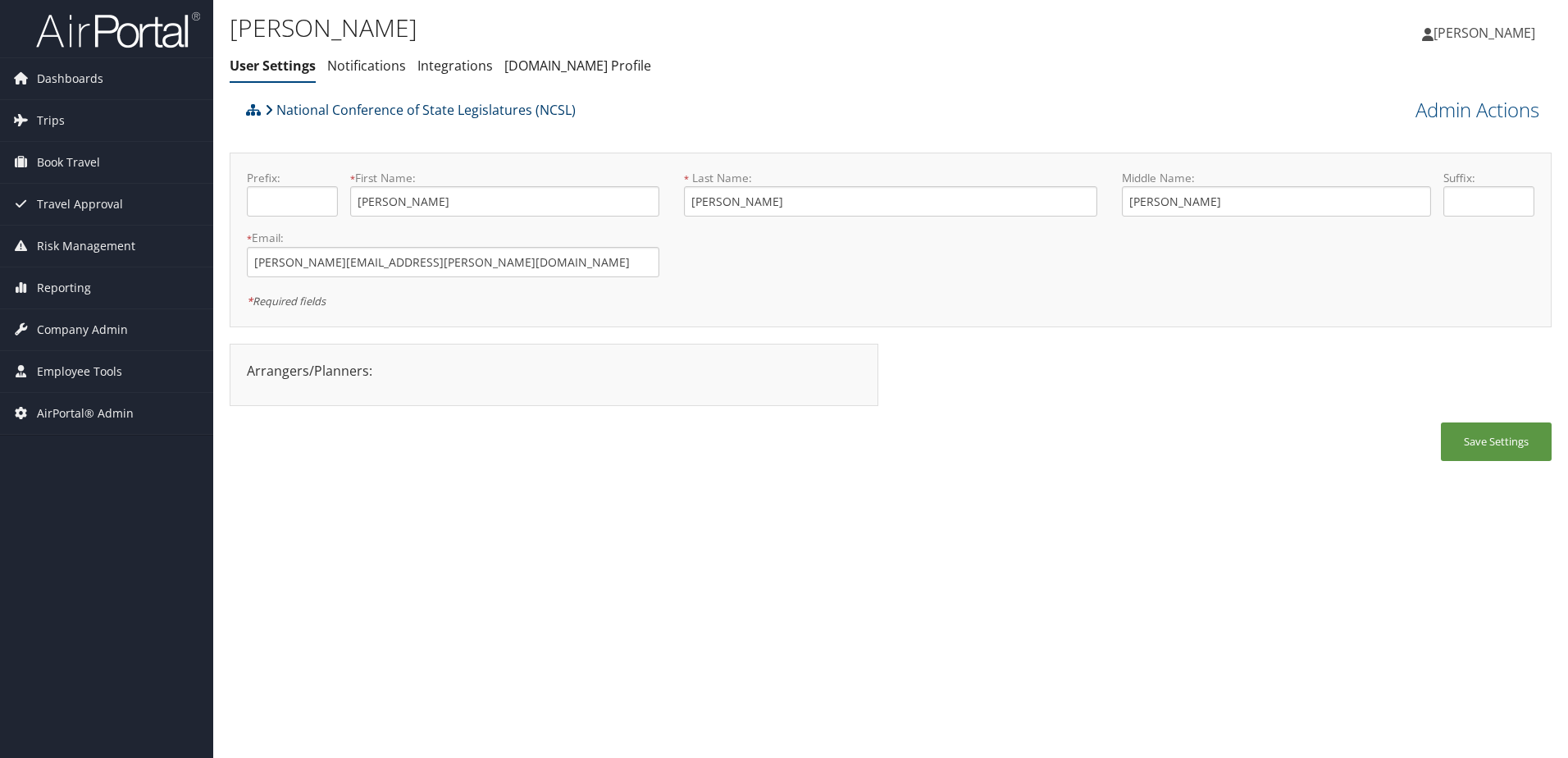
click at [395, 111] on link "National Conference of State Legislatures (NCSL)" at bounding box center [420, 109] width 311 height 33
click at [1459, 120] on link "Admin Actions" at bounding box center [1478, 109] width 124 height 28
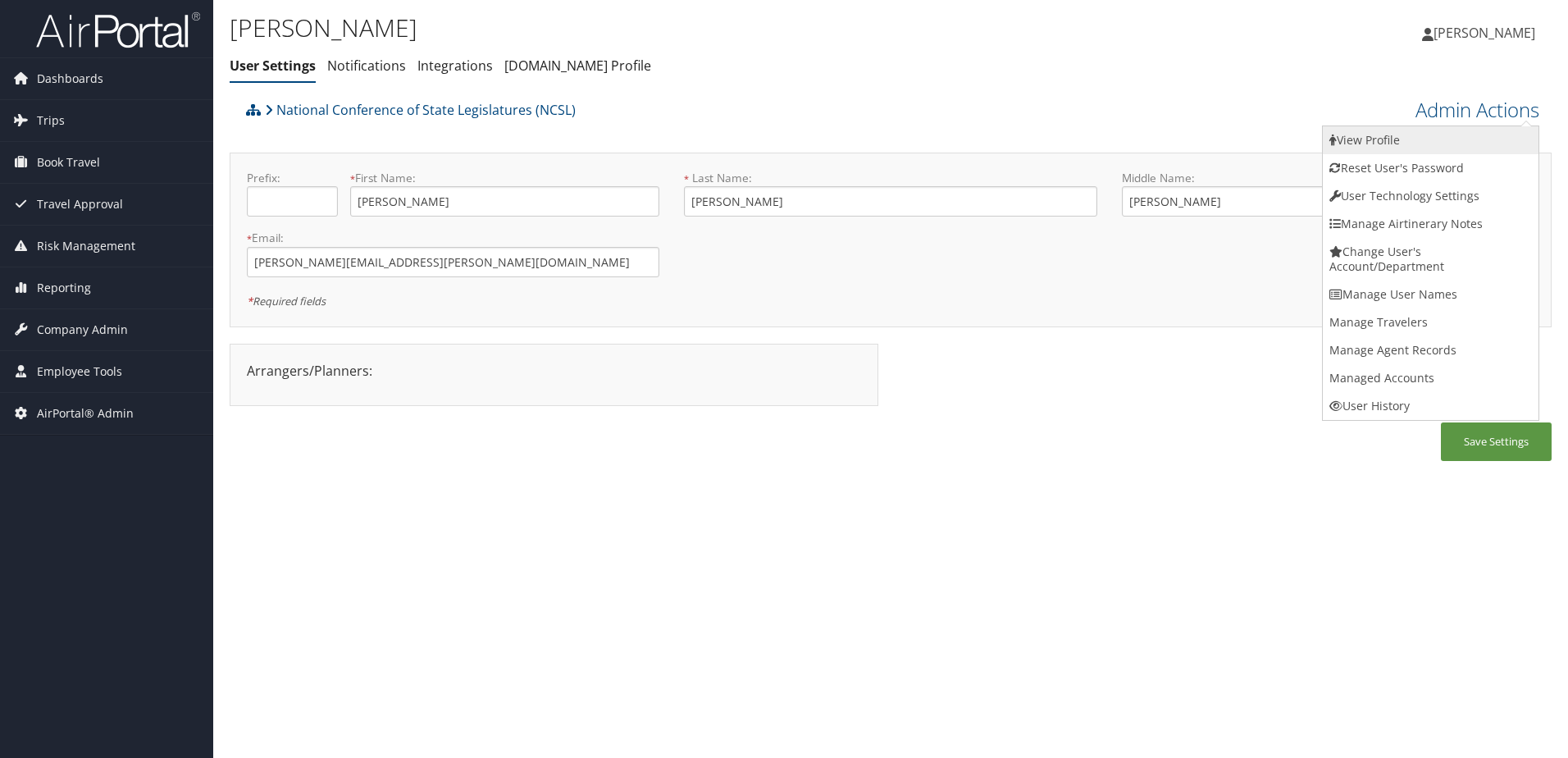
click at [1393, 130] on link "View Profile" at bounding box center [1430, 140] width 216 height 28
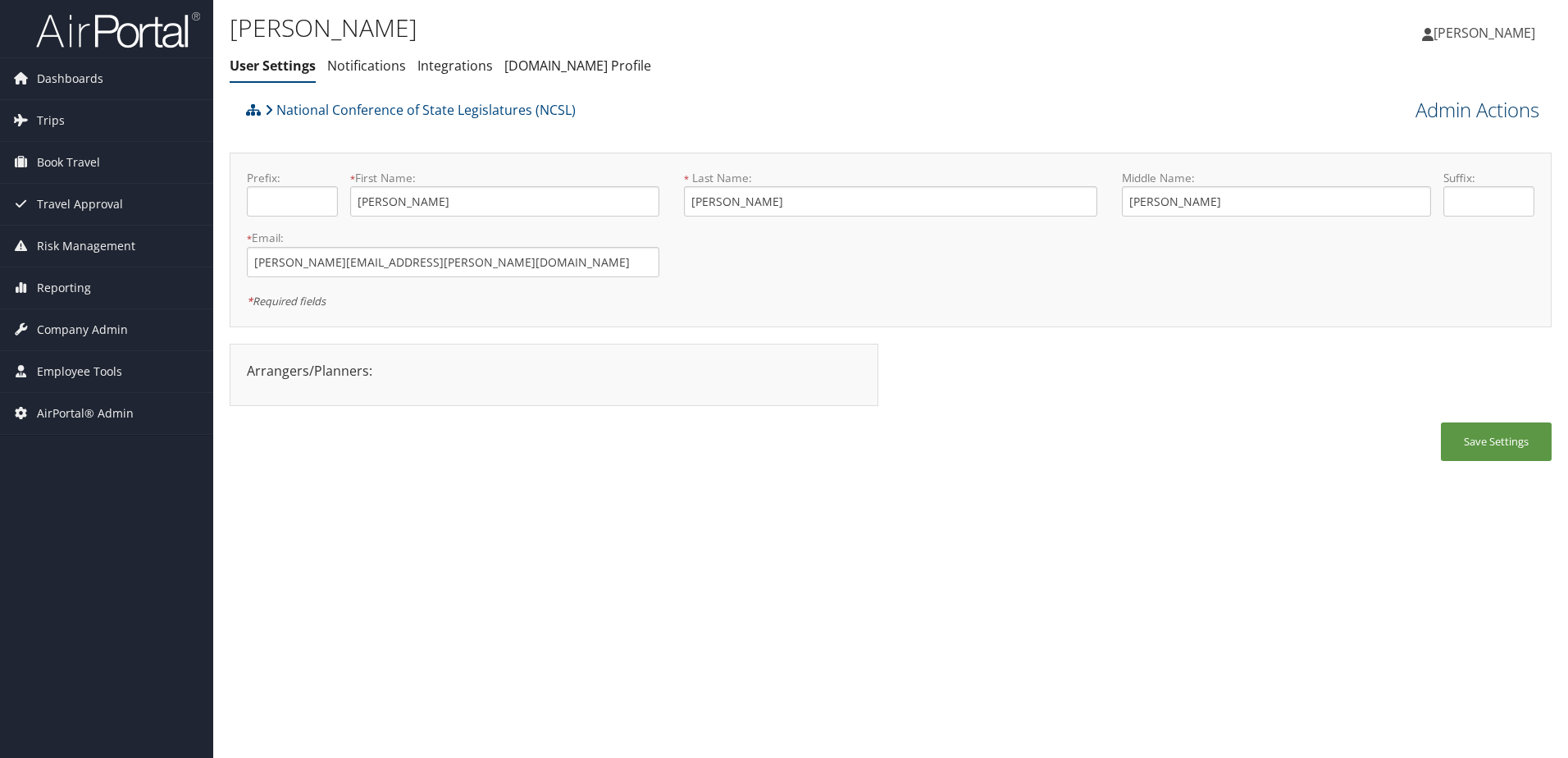
click at [1464, 105] on link "Admin Actions" at bounding box center [1478, 109] width 124 height 28
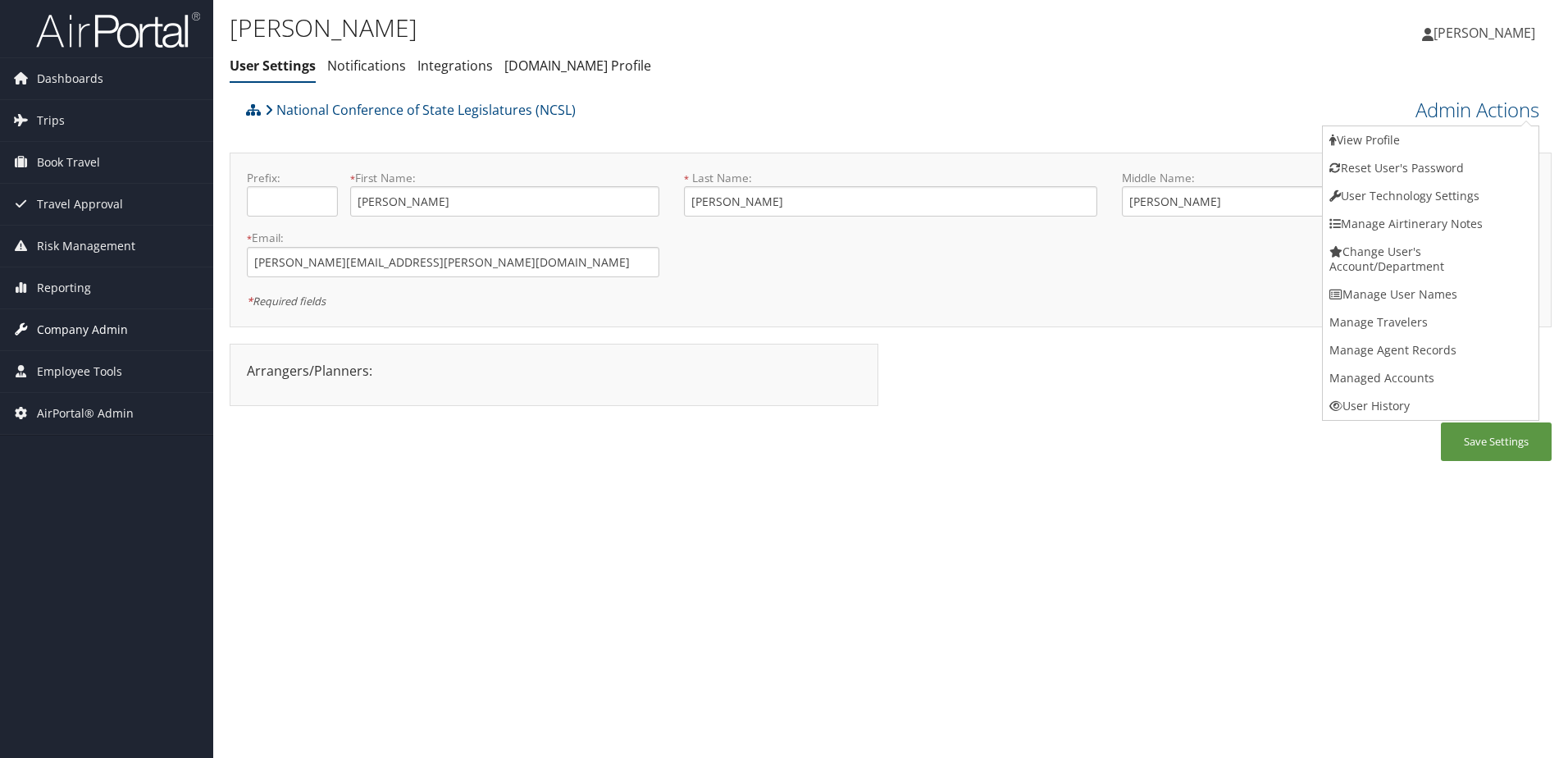
click at [44, 330] on span "Company Admin" at bounding box center [83, 329] width 91 height 41
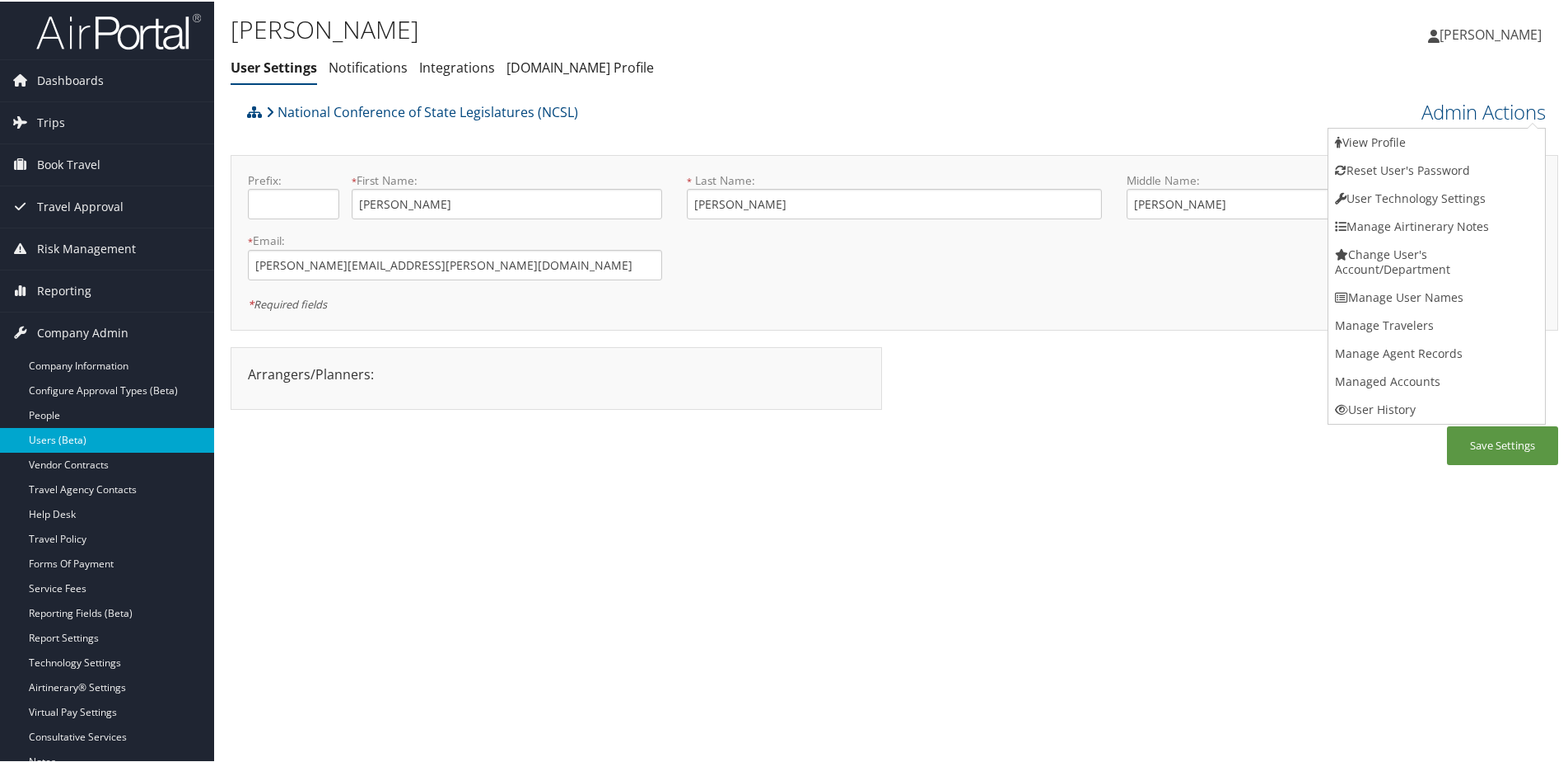
click at [53, 438] on link "Users (Beta)" at bounding box center [107, 438] width 214 height 25
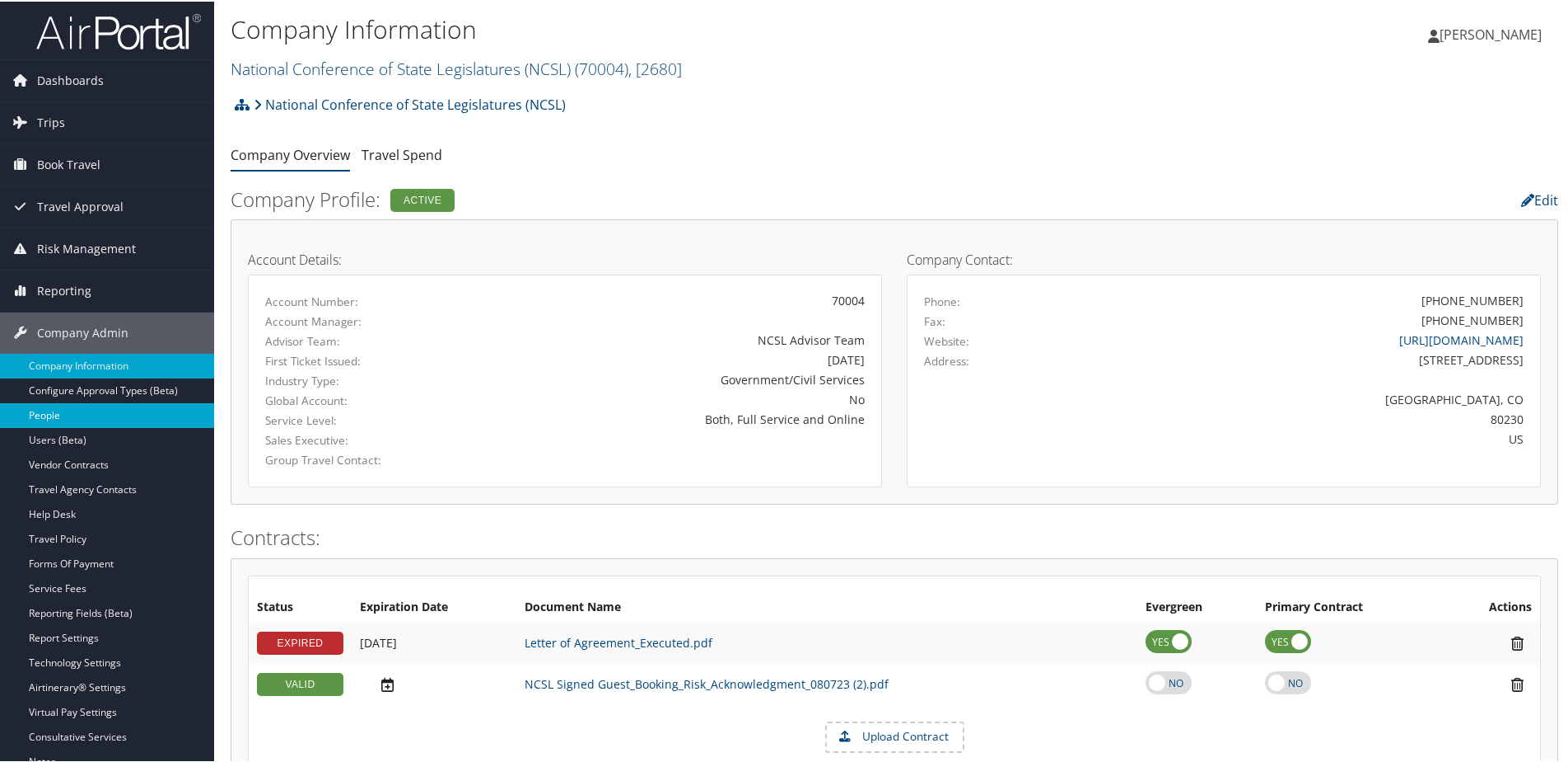
click at [43, 413] on link "People" at bounding box center [107, 413] width 214 height 25
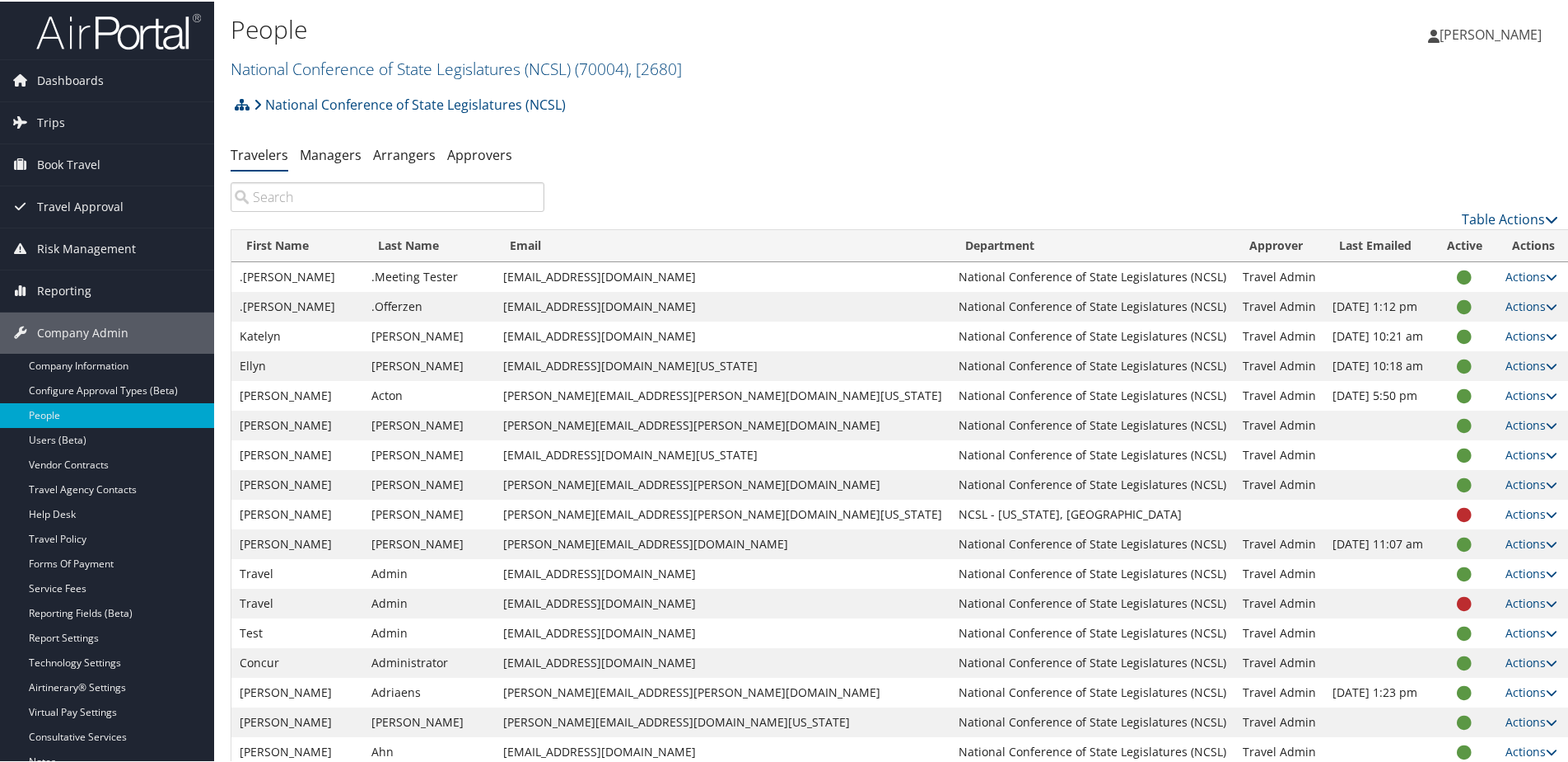
paste input "Cynthia Blaha"
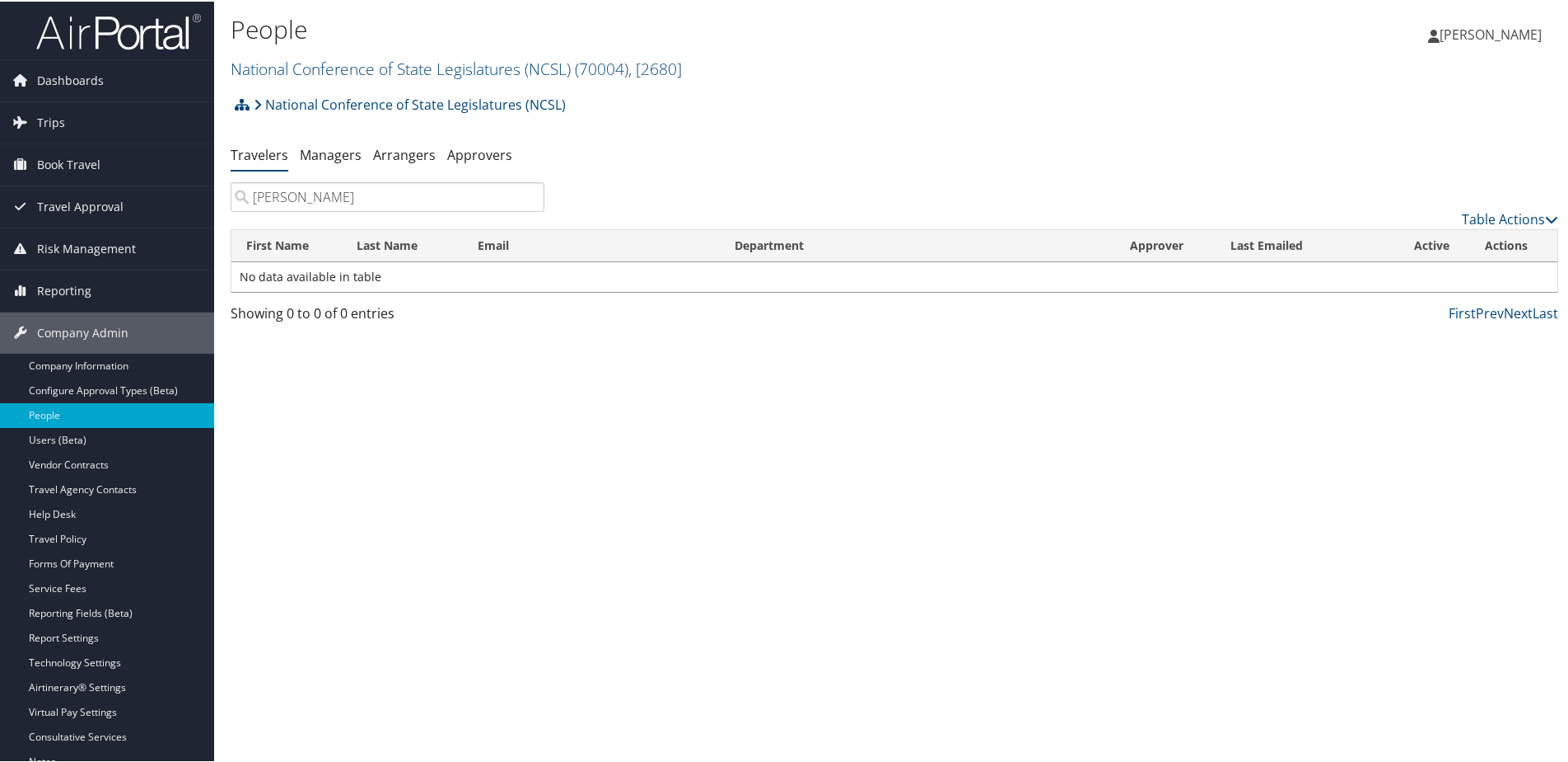
type input "Cynthia Blaha"
click at [437, 64] on link "National Conference of State Legislatures (NCSL) ( 70004 ) , [ 2680 ]" at bounding box center [456, 67] width 451 height 22
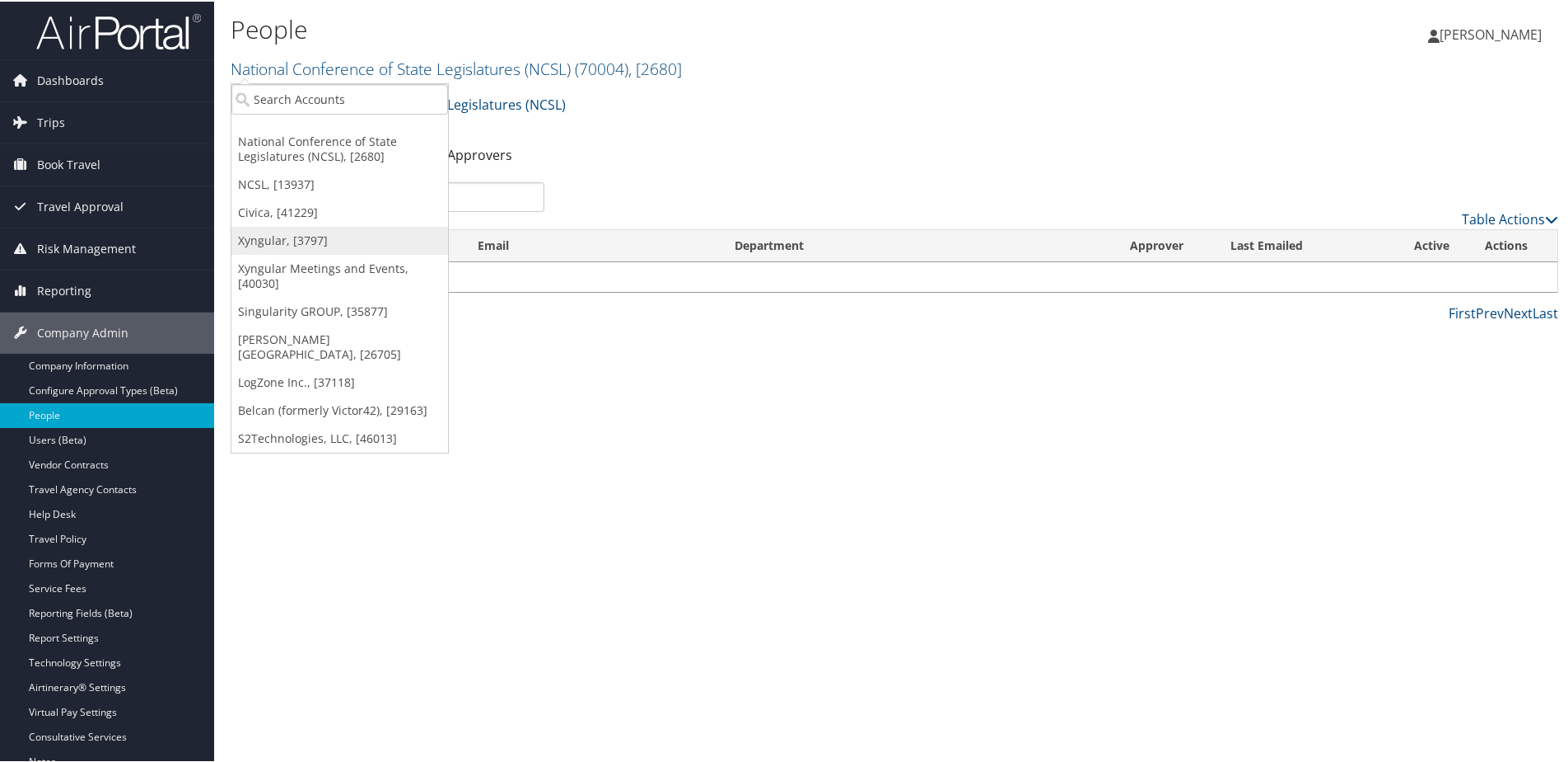
click at [265, 236] on link "Xyngular, [3797]" at bounding box center [340, 239] width 217 height 28
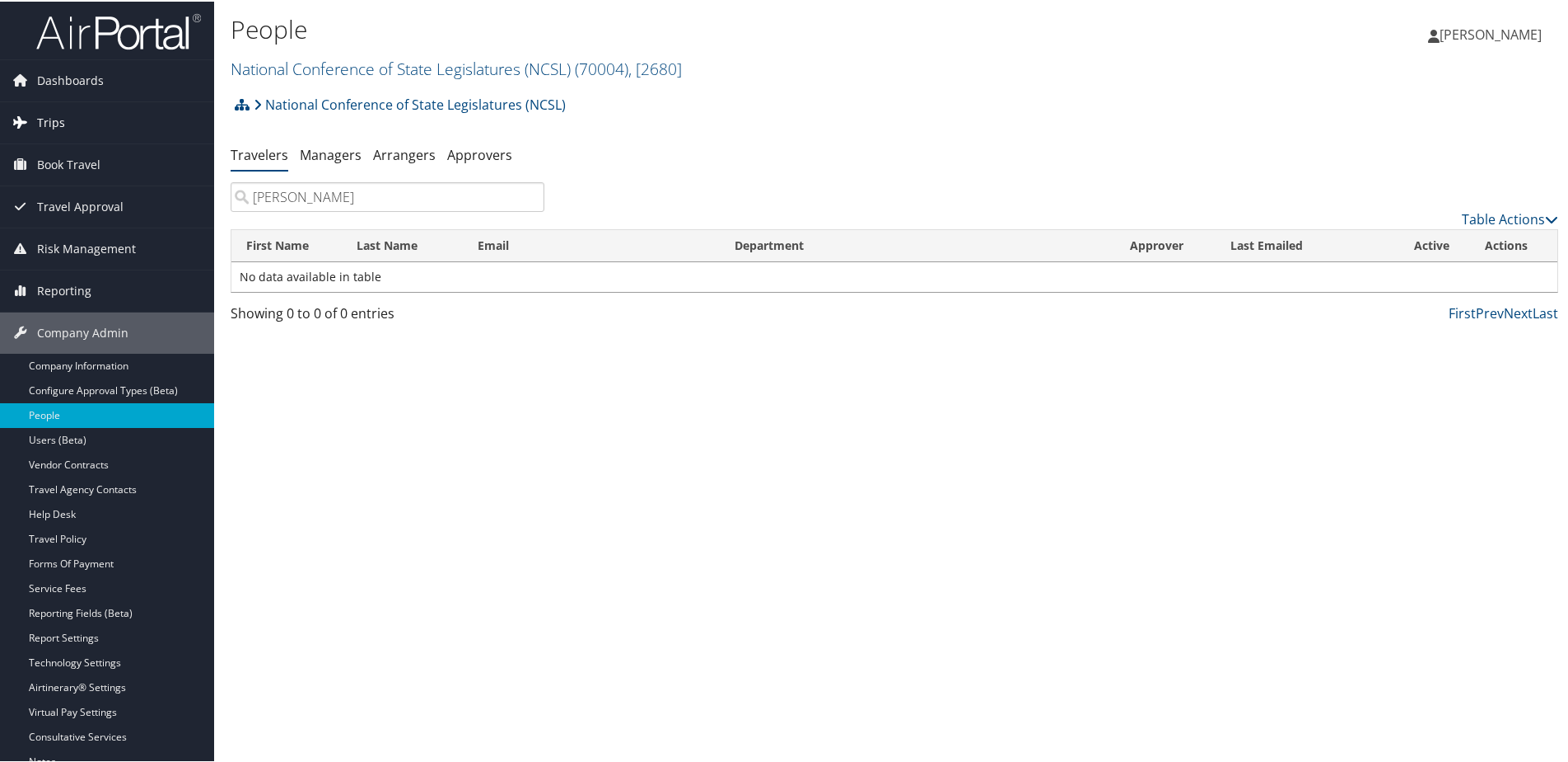
click at [65, 123] on link "Trips" at bounding box center [107, 120] width 214 height 41
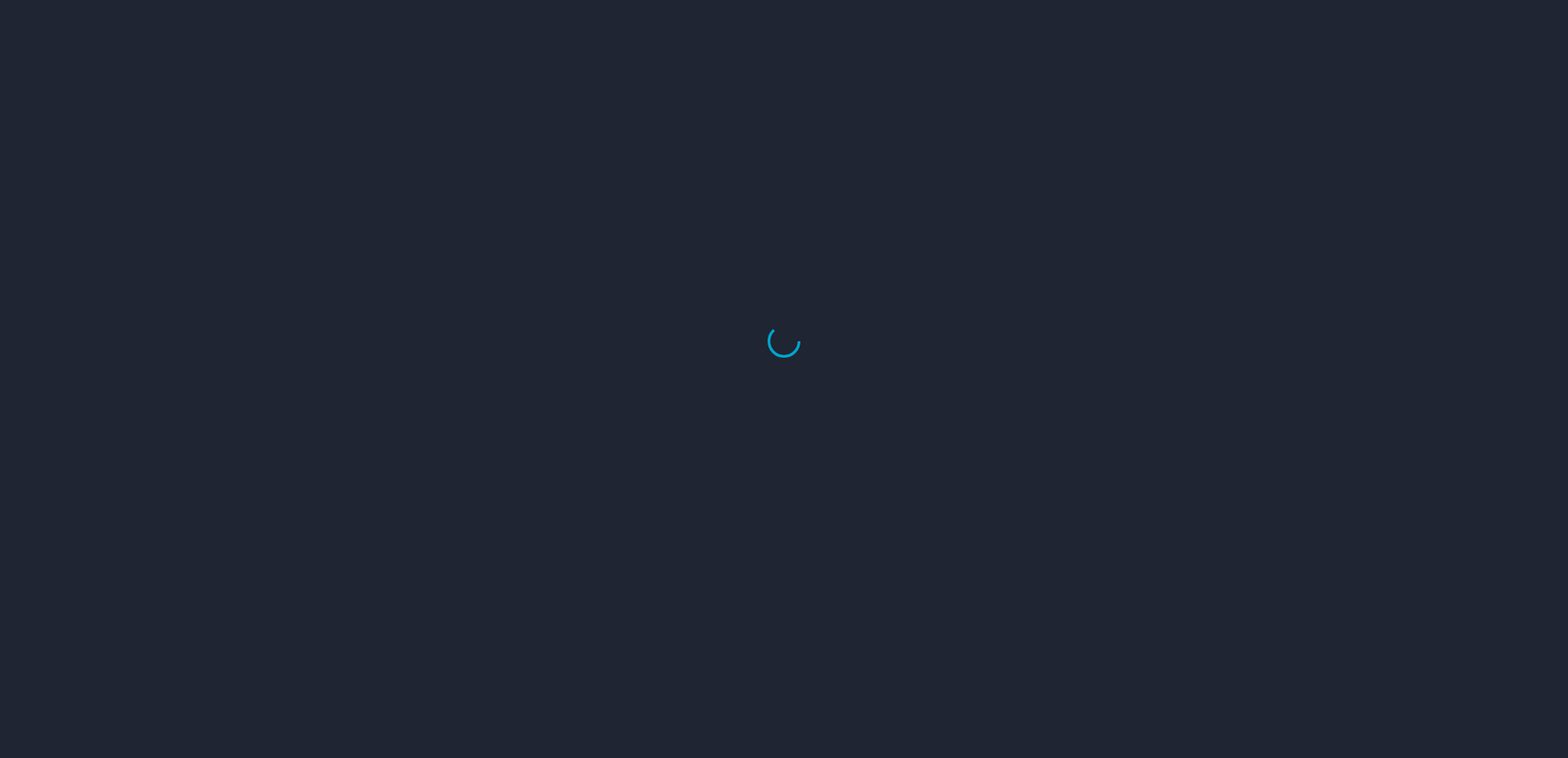
select select "US"
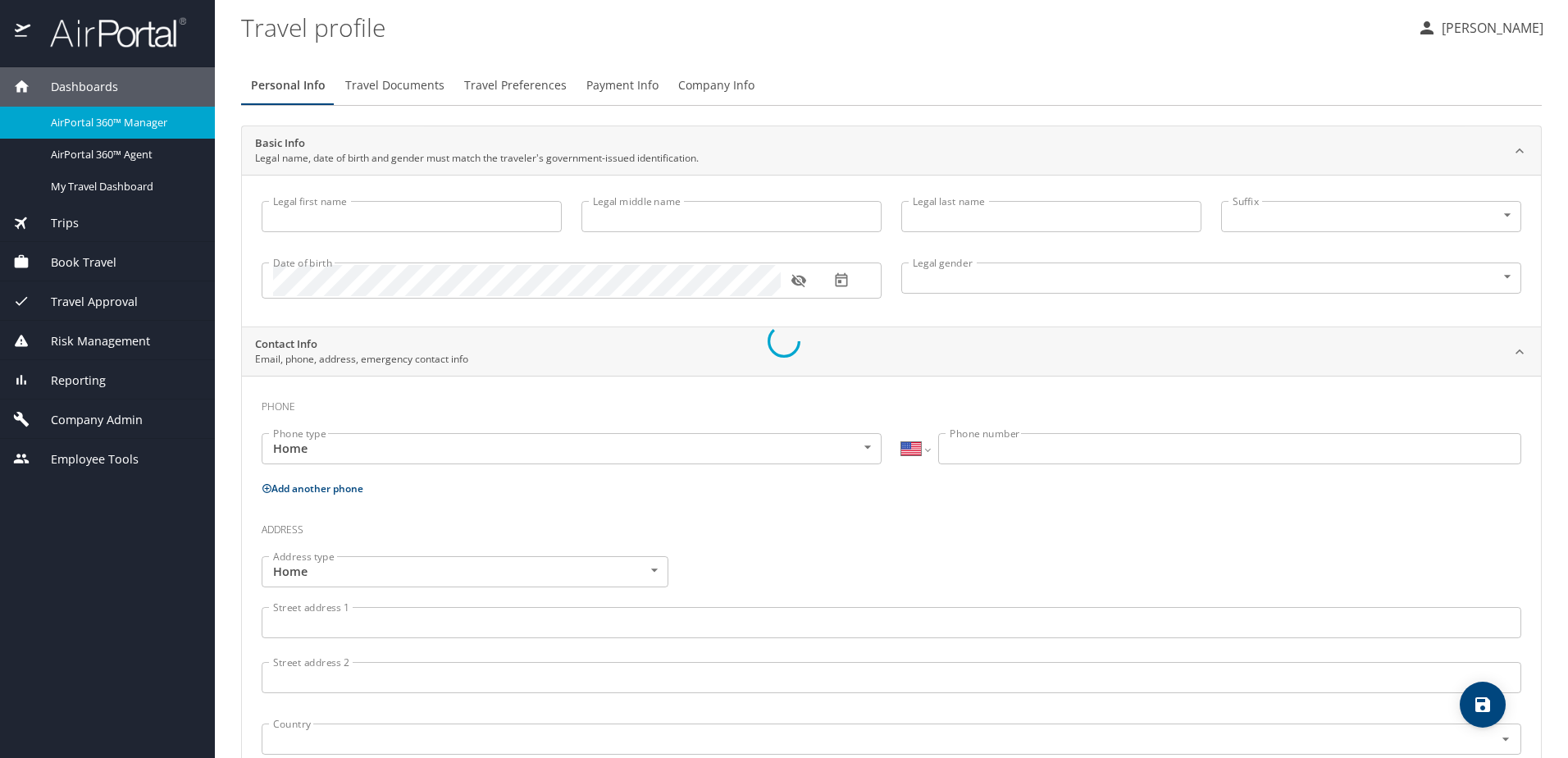
type input "[PERSON_NAME]"
type input "[DEMOGRAPHIC_DATA]"
select select "US"
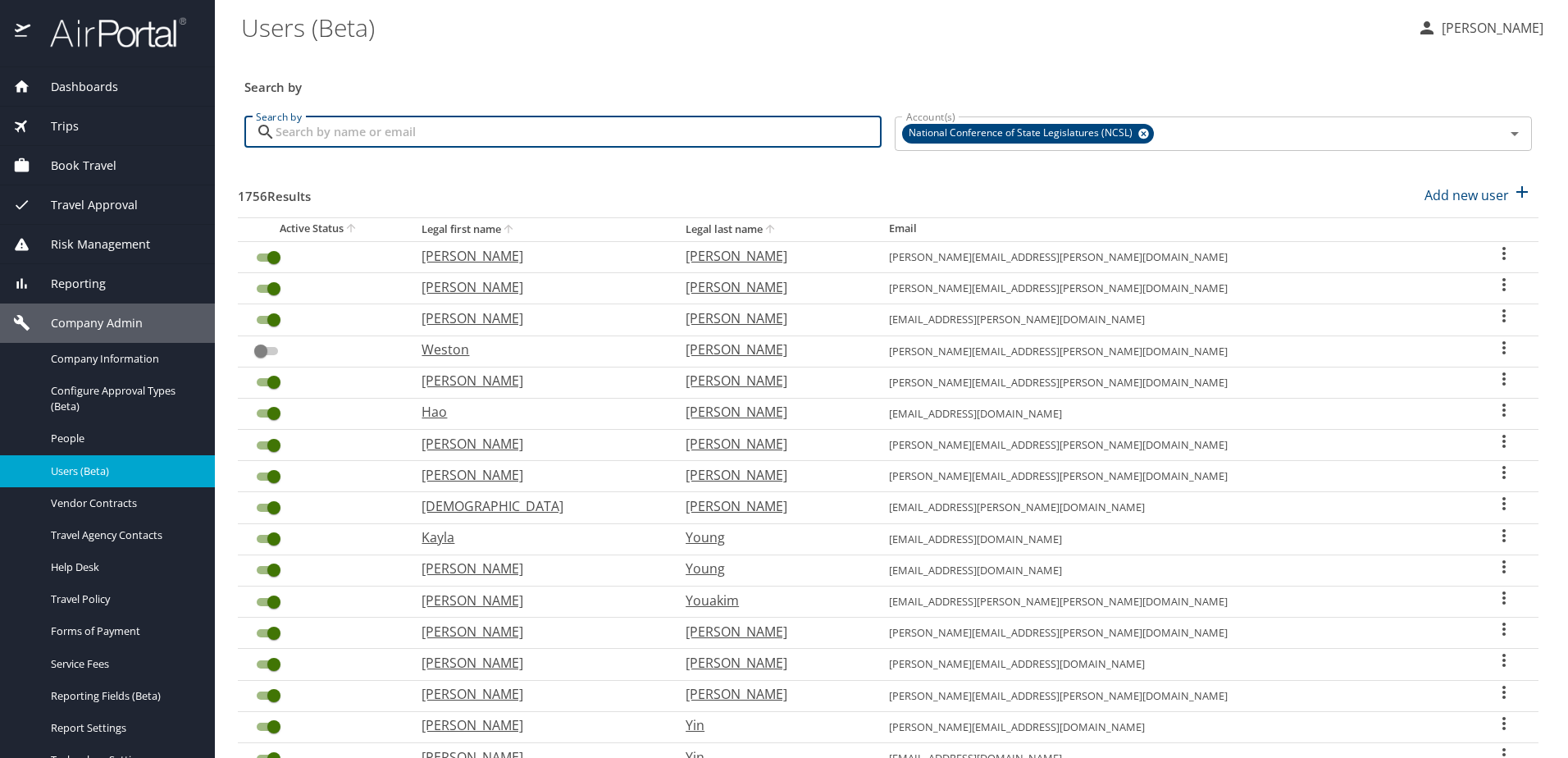
paste input "Cynthia Blaha"
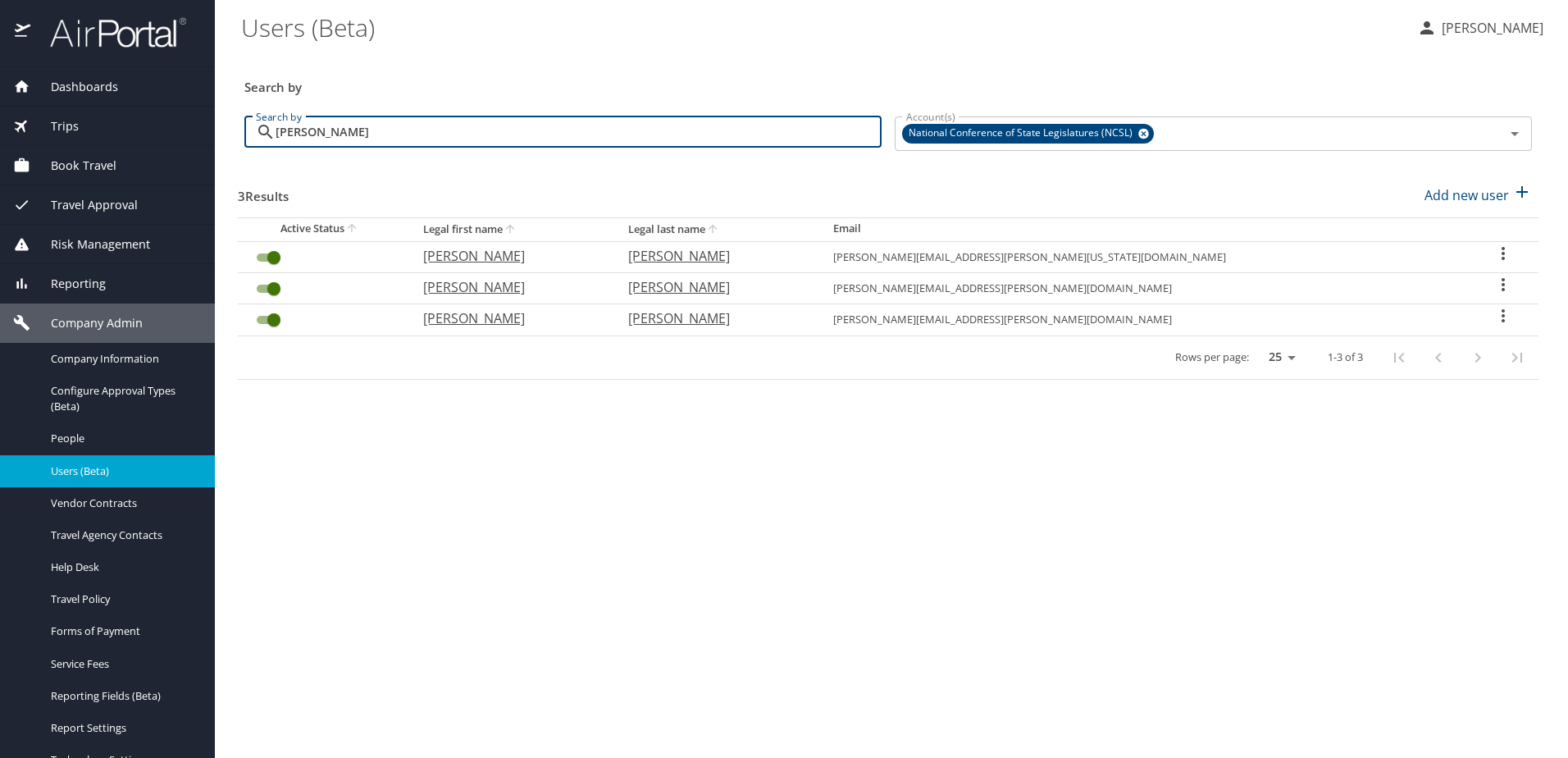
type input "Cynthia Blaha"
click at [1494, 316] on icon "User Search Table" at bounding box center [1503, 315] width 20 height 20
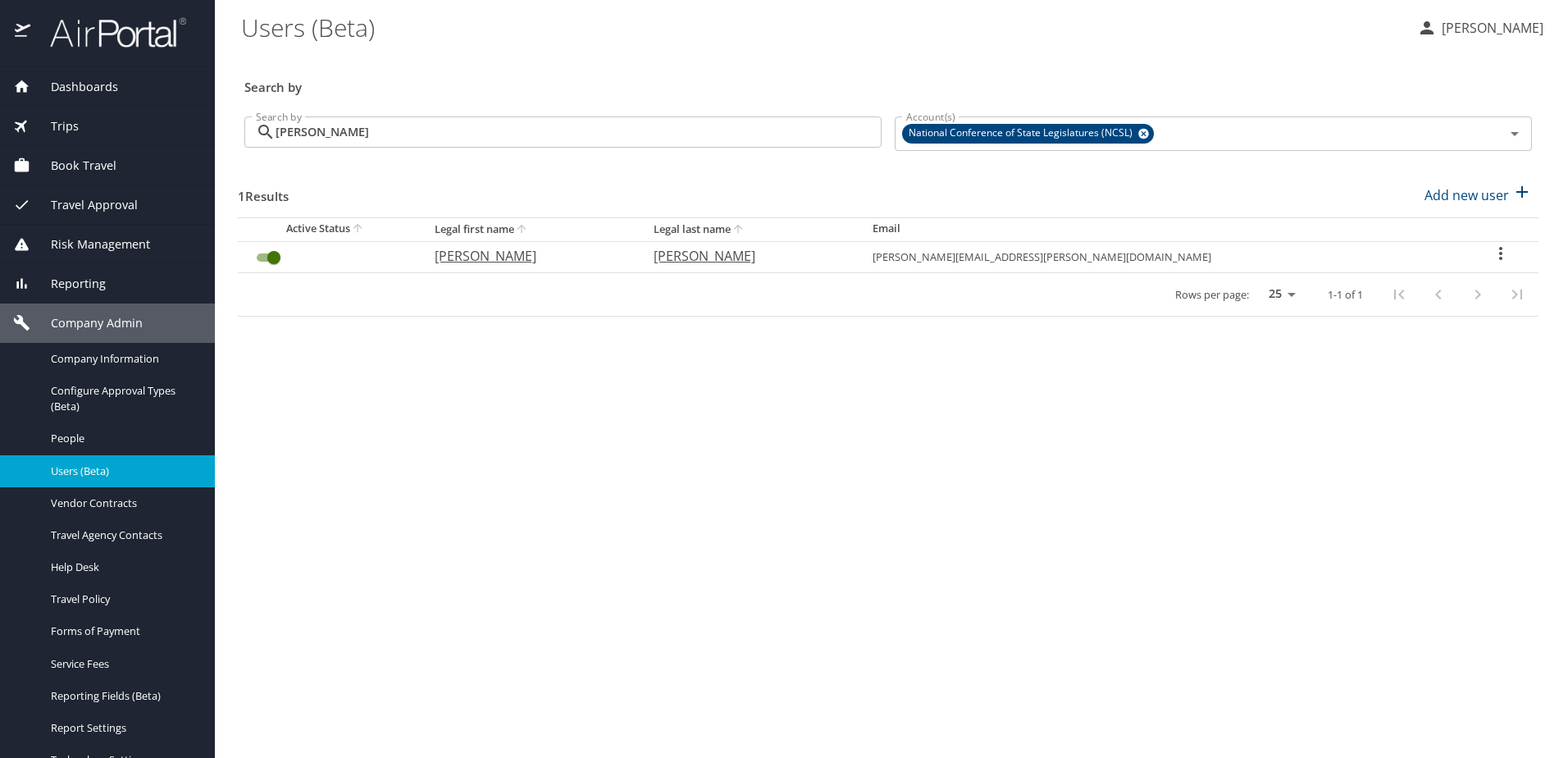
click at [1491, 252] on icon "User Search Table" at bounding box center [1501, 253] width 20 height 20
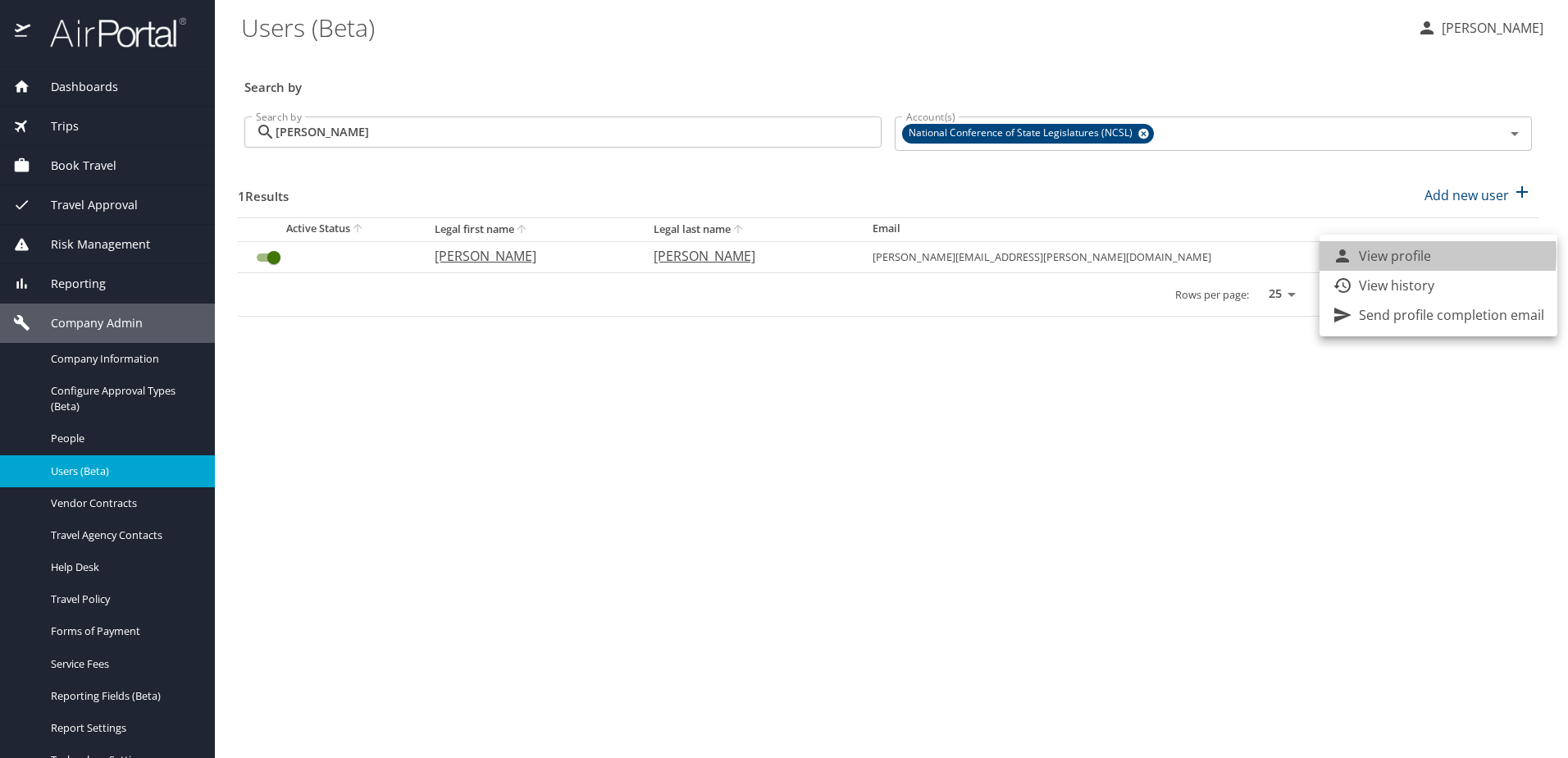
click at [1399, 255] on p "View profile" at bounding box center [1395, 256] width 72 height 20
select select "US"
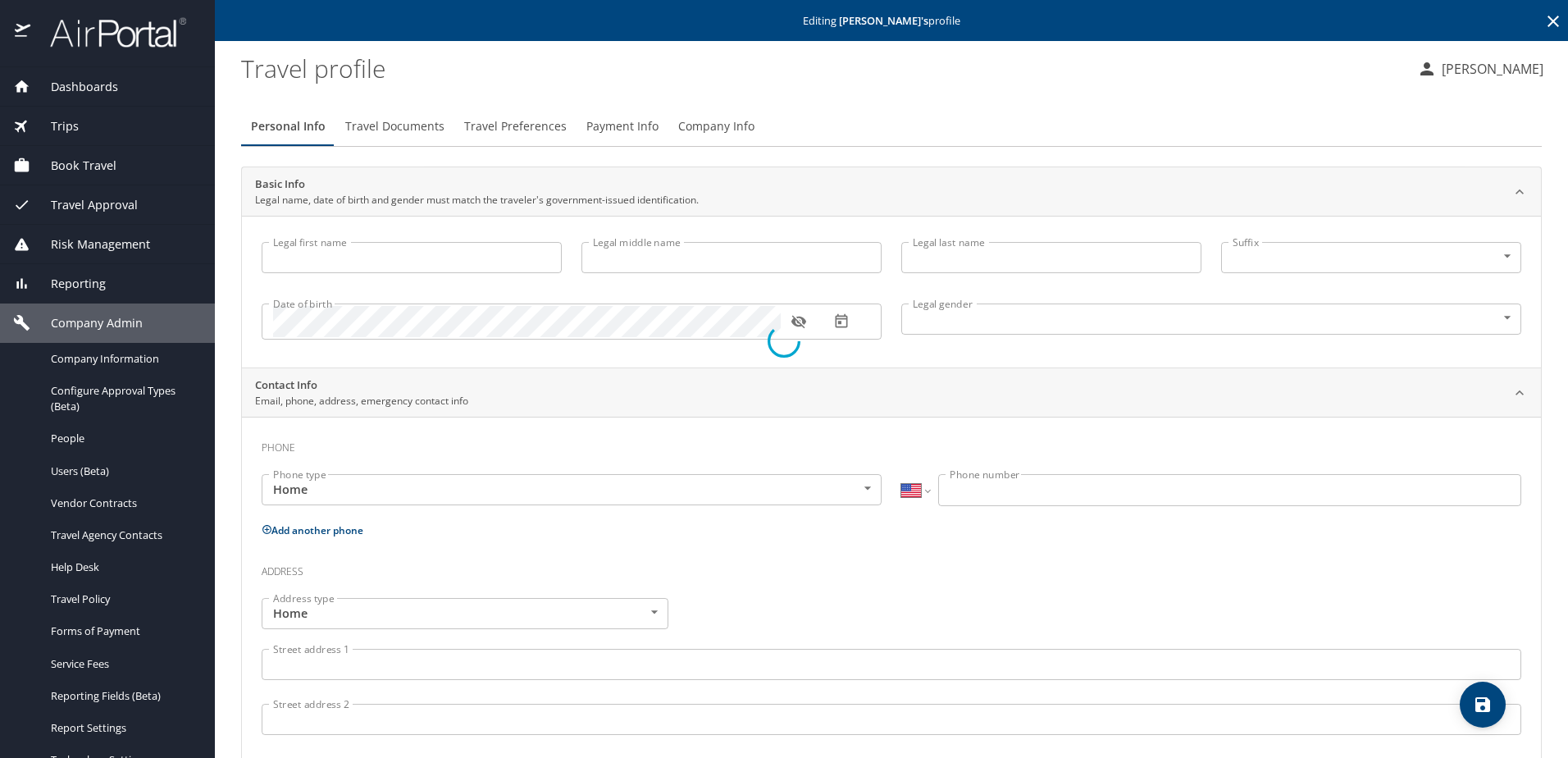
type input "Cynthia"
type input "Osborne"
type input "Blaha"
type input "Female"
select select "US"
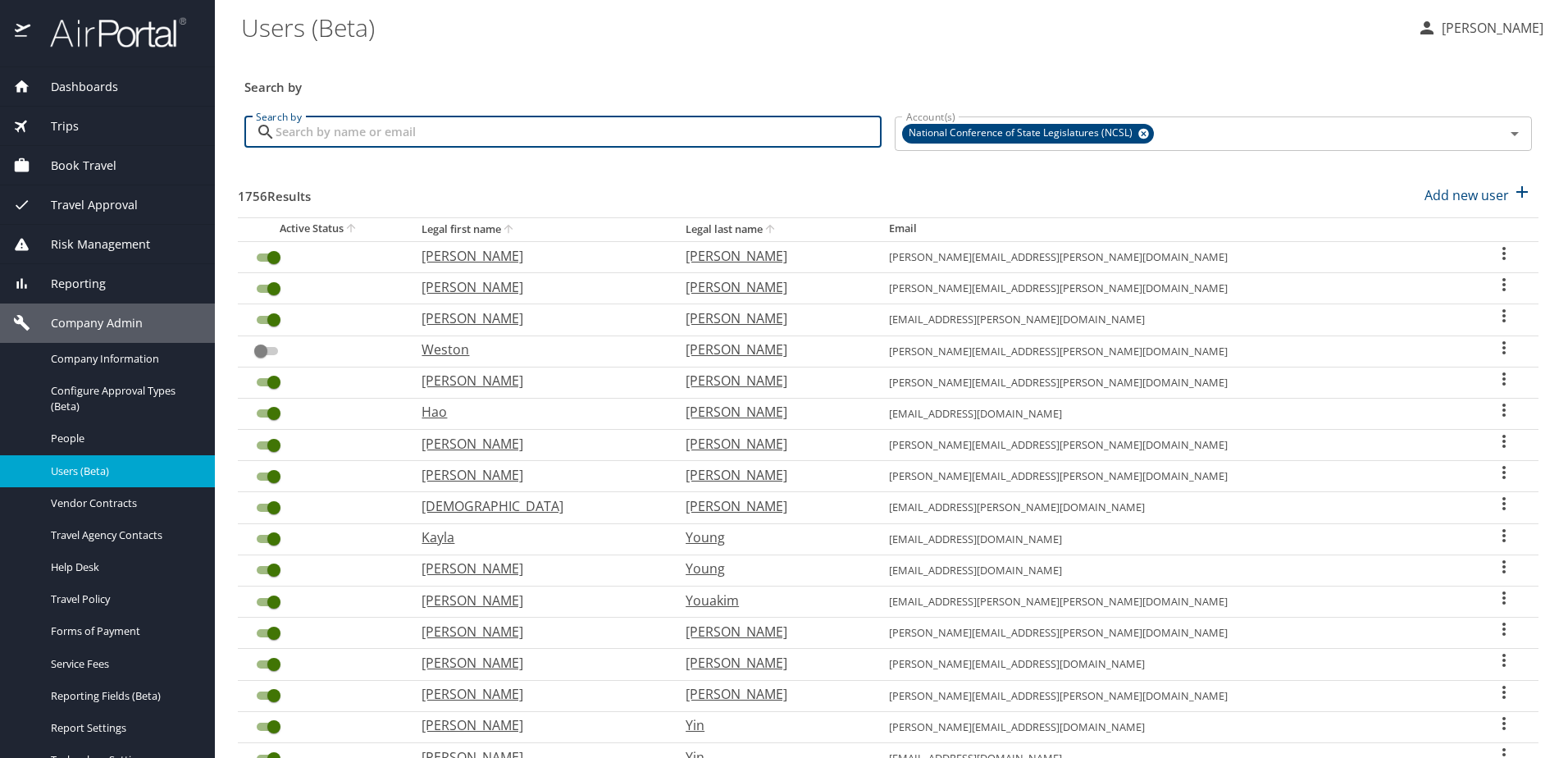
click at [354, 131] on input "Search by" at bounding box center [579, 132] width 606 height 31
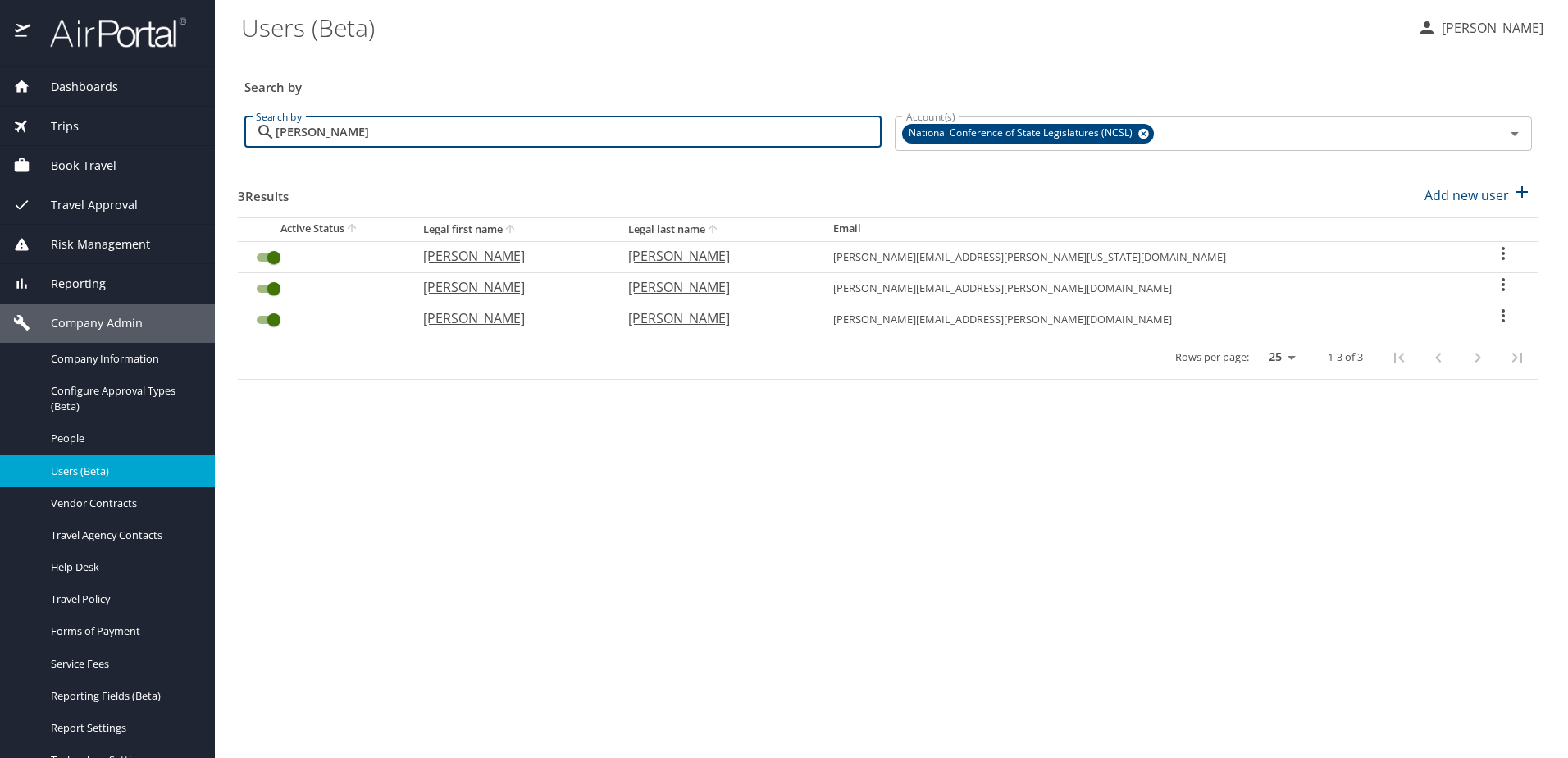
type input "cynthia"
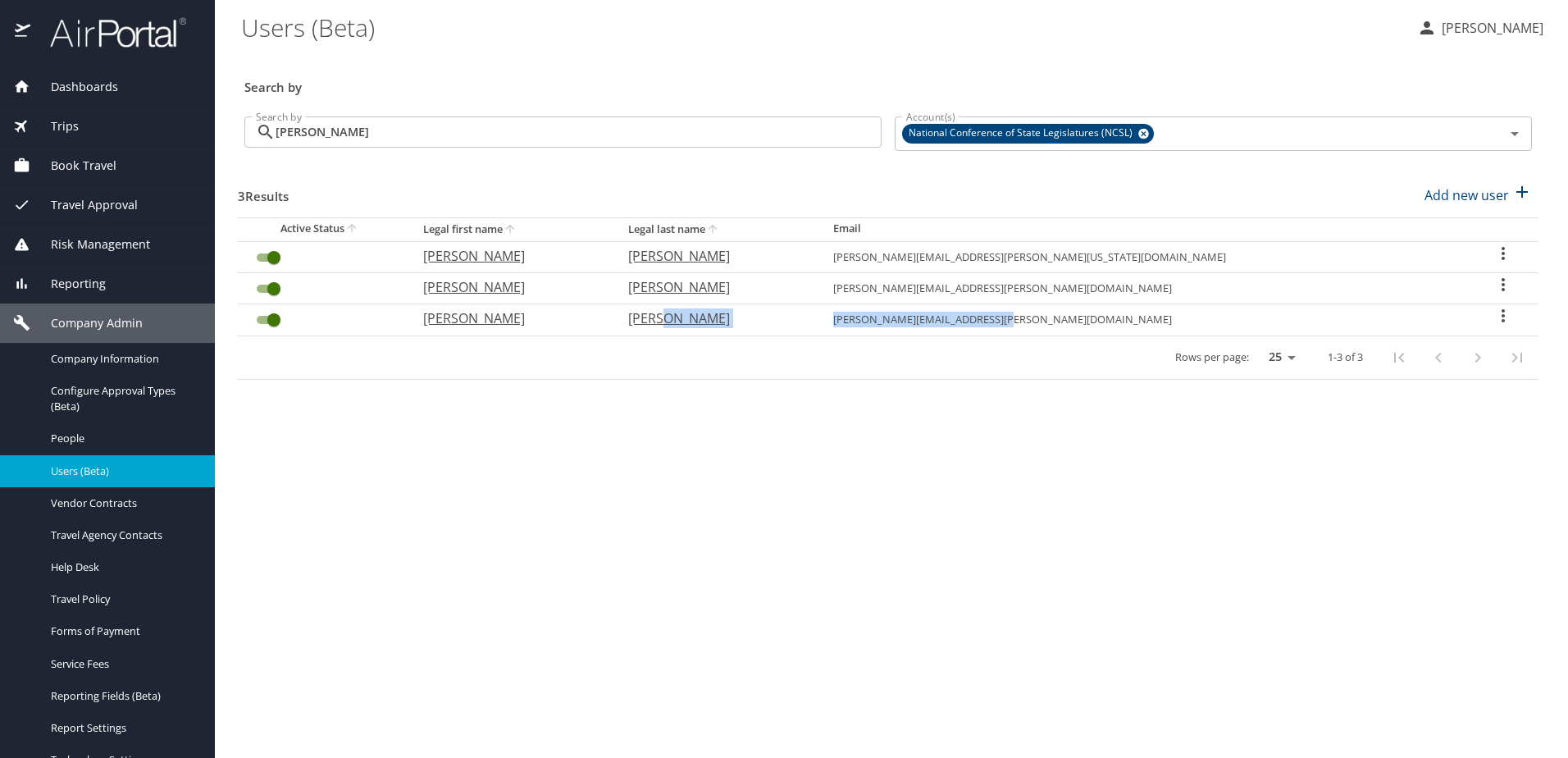
drag, startPoint x: 1037, startPoint y: 325, endPoint x: 1214, endPoint y: 323, distance: 177.0
click at [1214, 323] on tr "Cynthia Blaha cynthia.osborne@vanderbilt.edu" at bounding box center [888, 319] width 1301 height 31
copy tr "cynthia.osborne@vanderbilt.edu"
click at [67, 431] on span "People" at bounding box center [124, 438] width 144 height 15
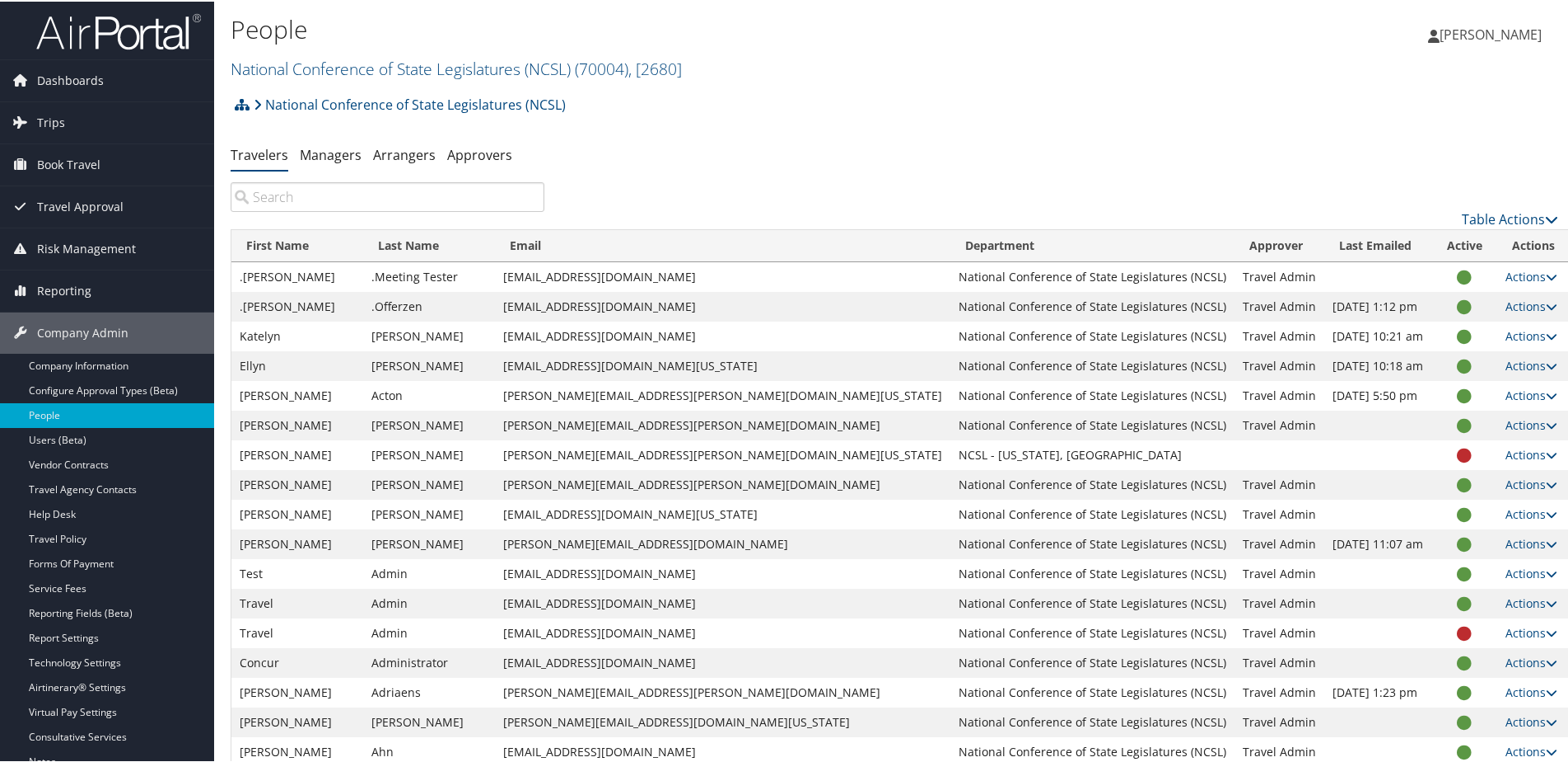
paste input "[PERSON_NAME][EMAIL_ADDRESS][PERSON_NAME][DOMAIN_NAME]"
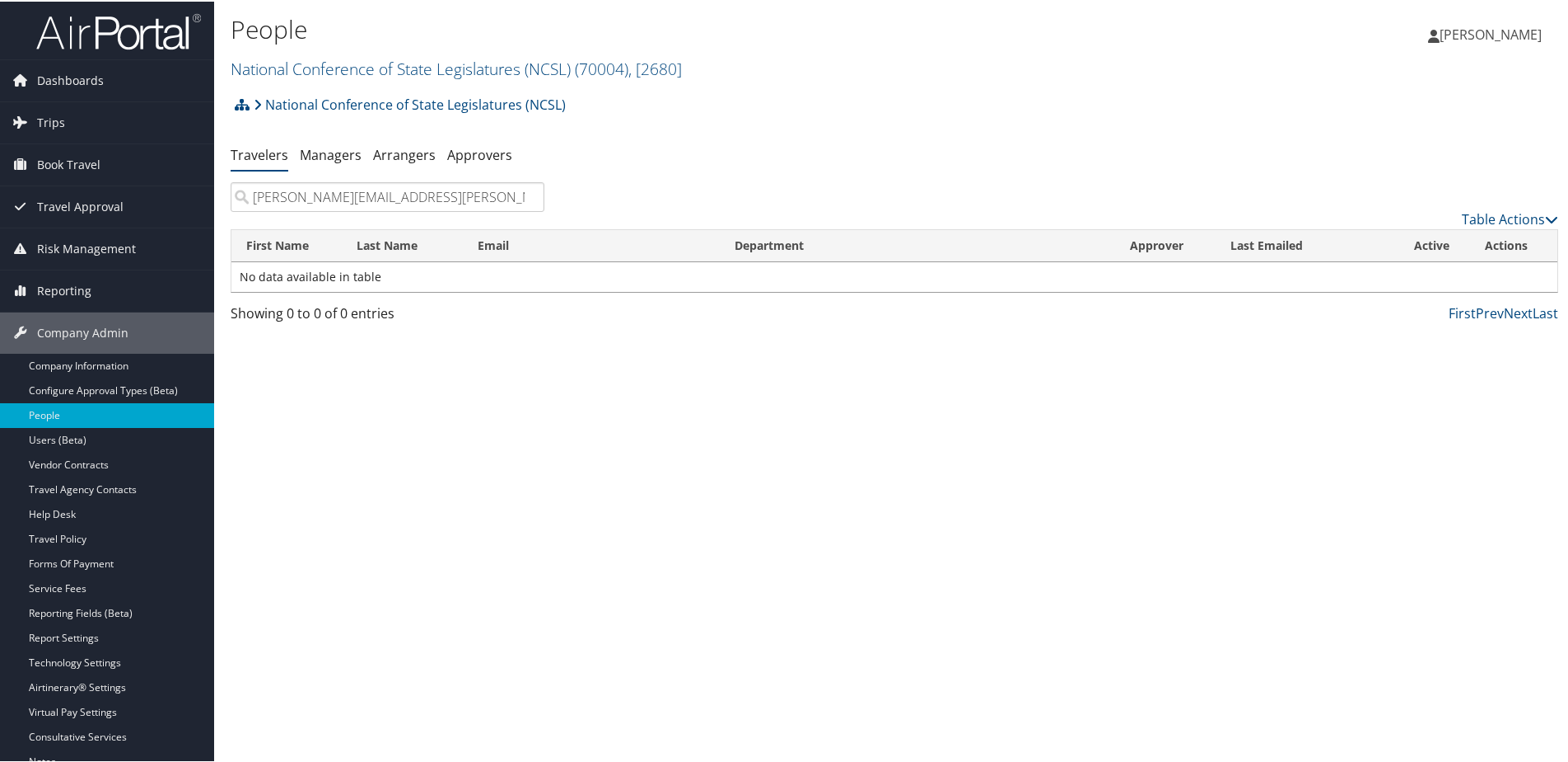
click at [282, 201] on input "[PERSON_NAME][EMAIL_ADDRESS][PERSON_NAME][DOMAIN_NAME]" at bounding box center [387, 195] width 314 height 30
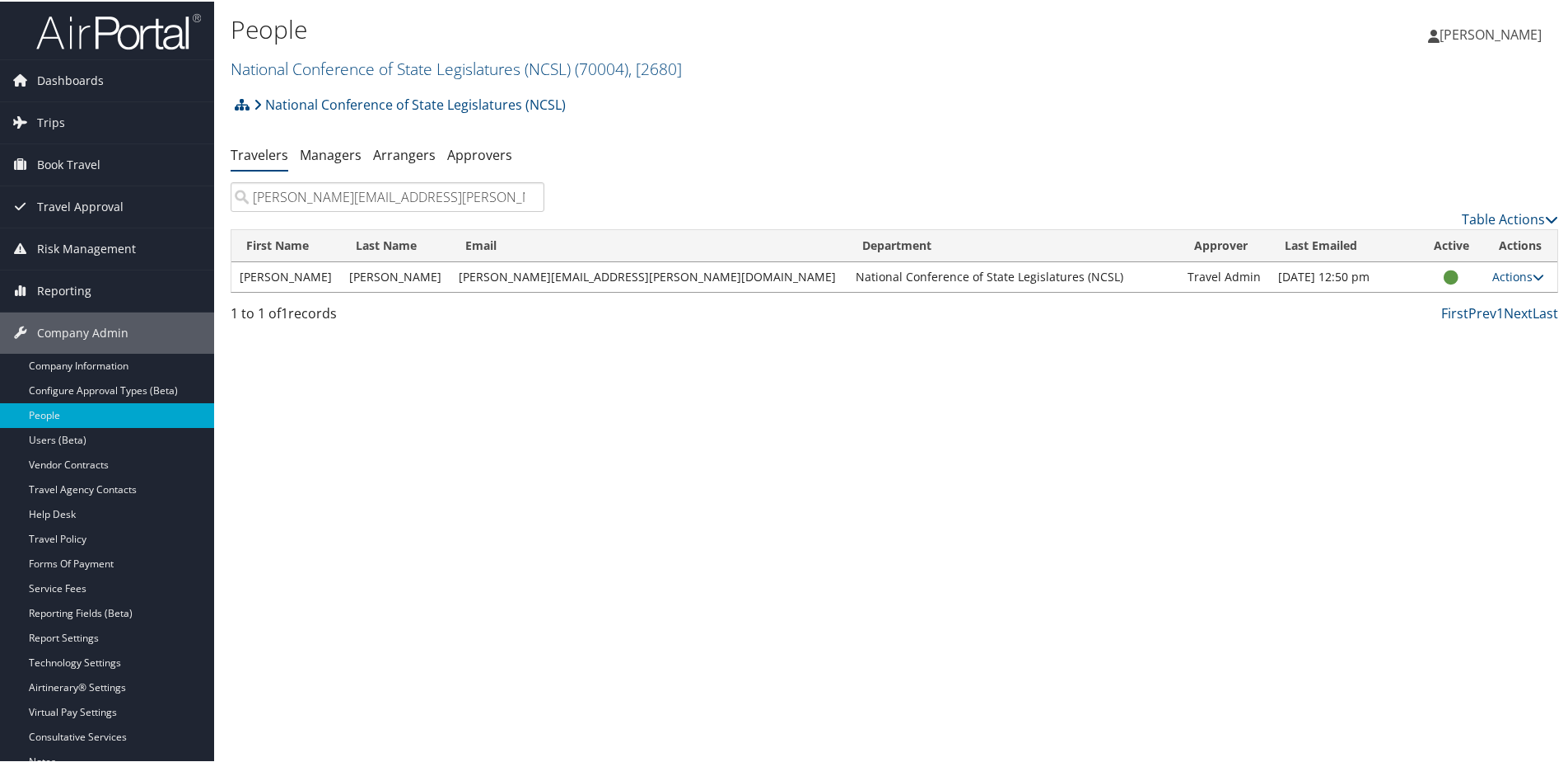
type input "[PERSON_NAME][EMAIL_ADDRESS][PERSON_NAME][DOMAIN_NAME]"
click at [303, 65] on link "National Conference of State Legislatures (NCSL) ( 70004 ) , [ 2680 ]" at bounding box center [456, 67] width 451 height 22
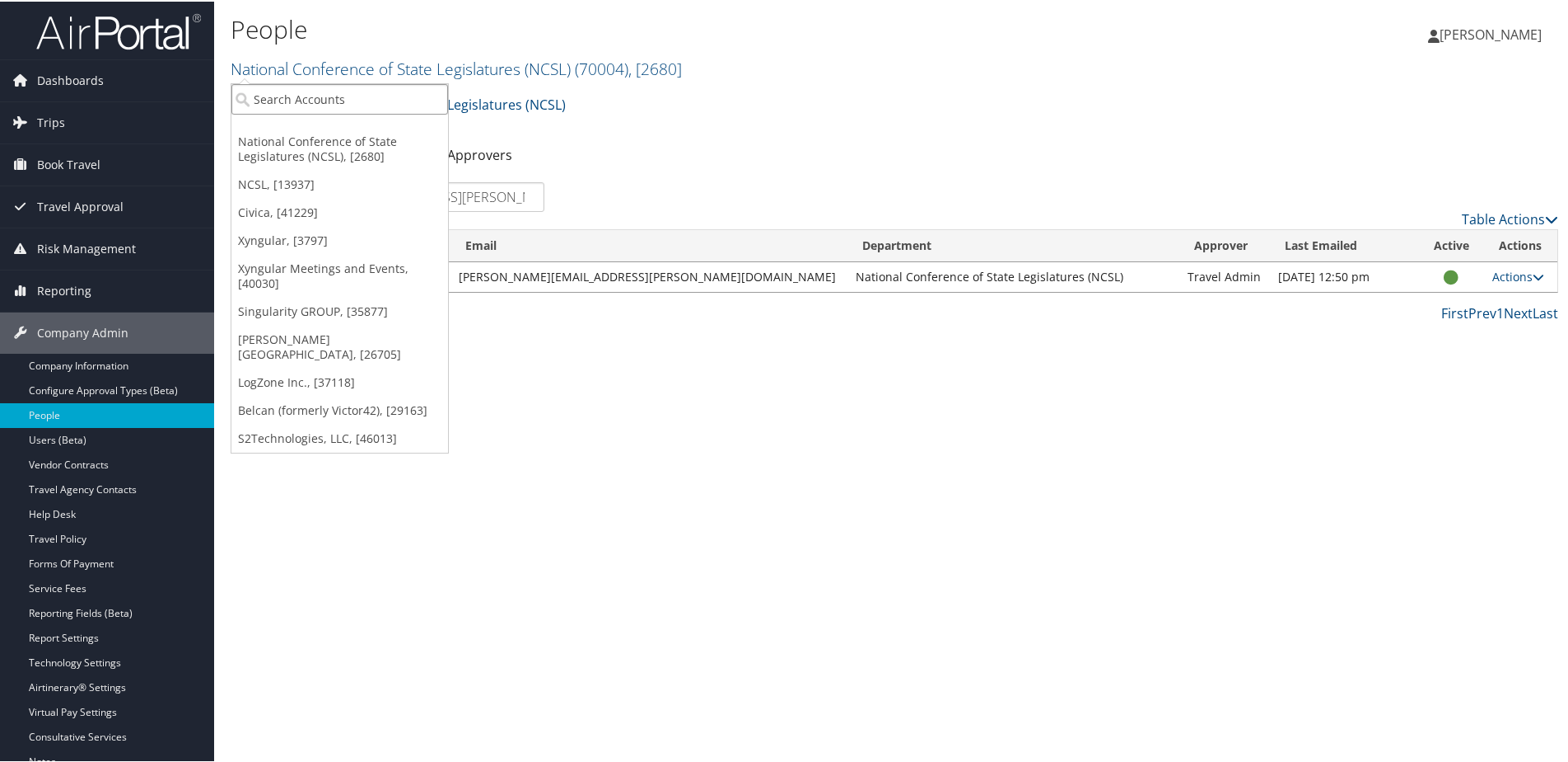
click at [303, 89] on input "search" at bounding box center [340, 97] width 217 height 31
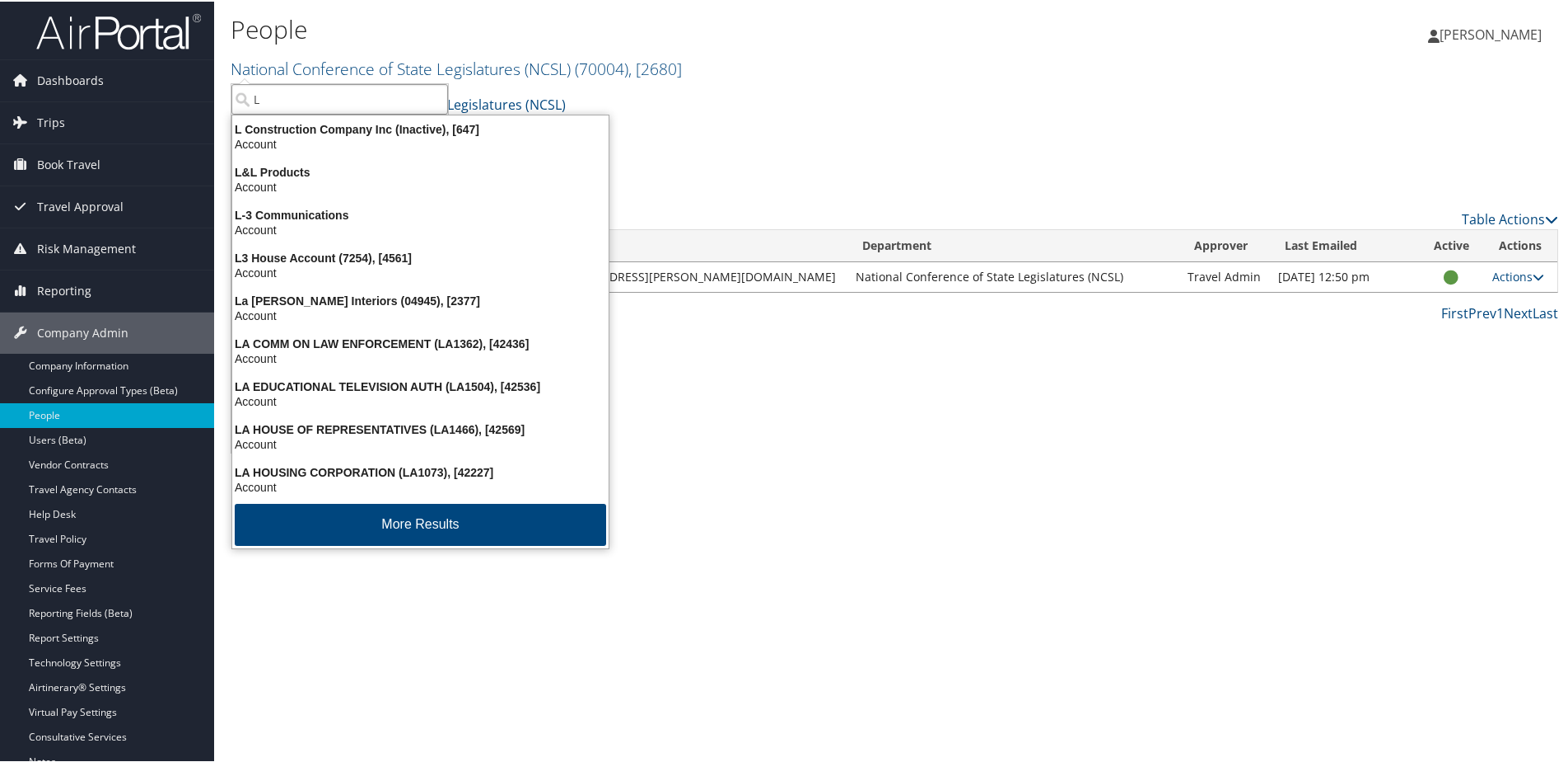
type input "L"
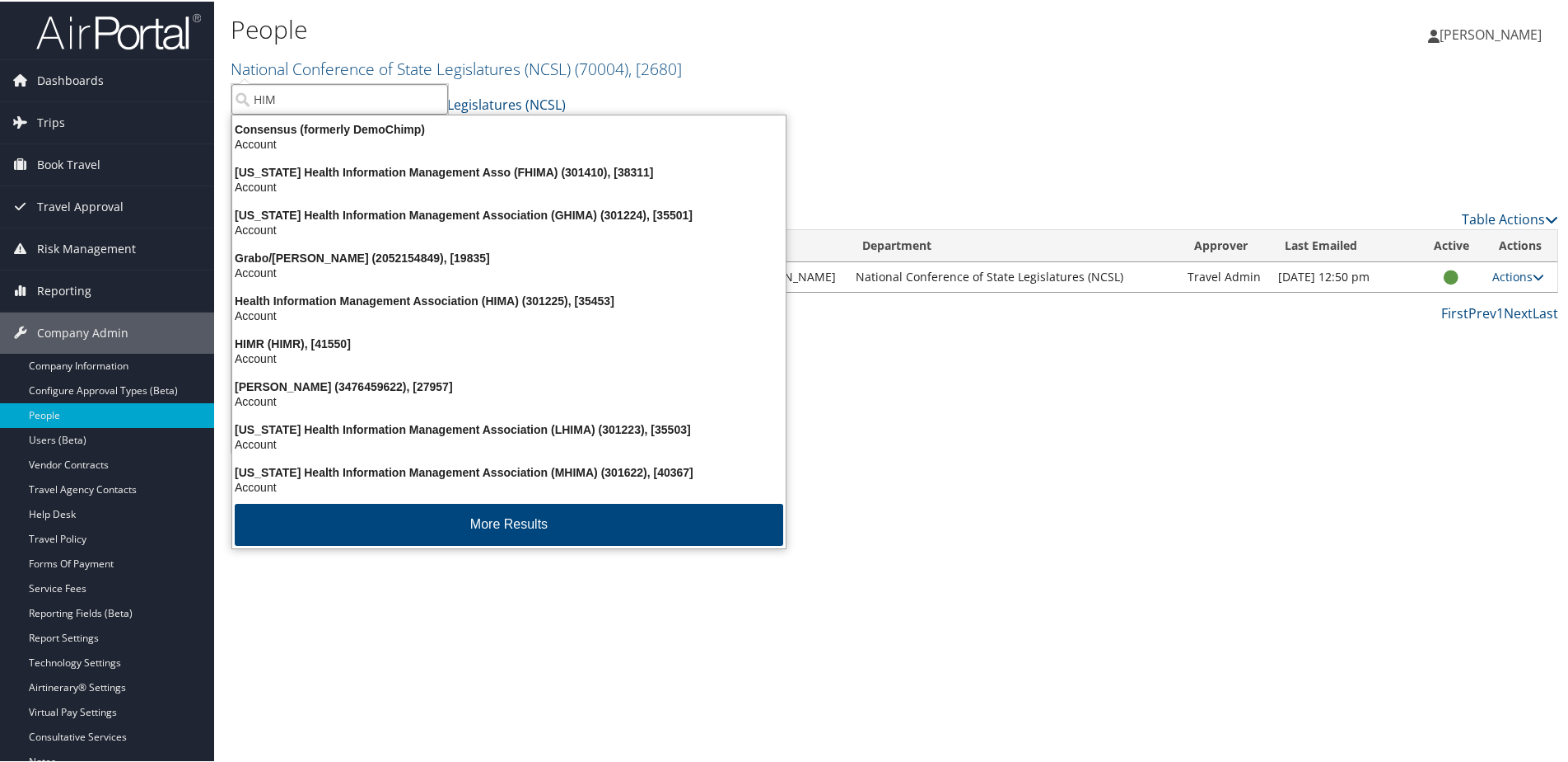
type input "HIMA"
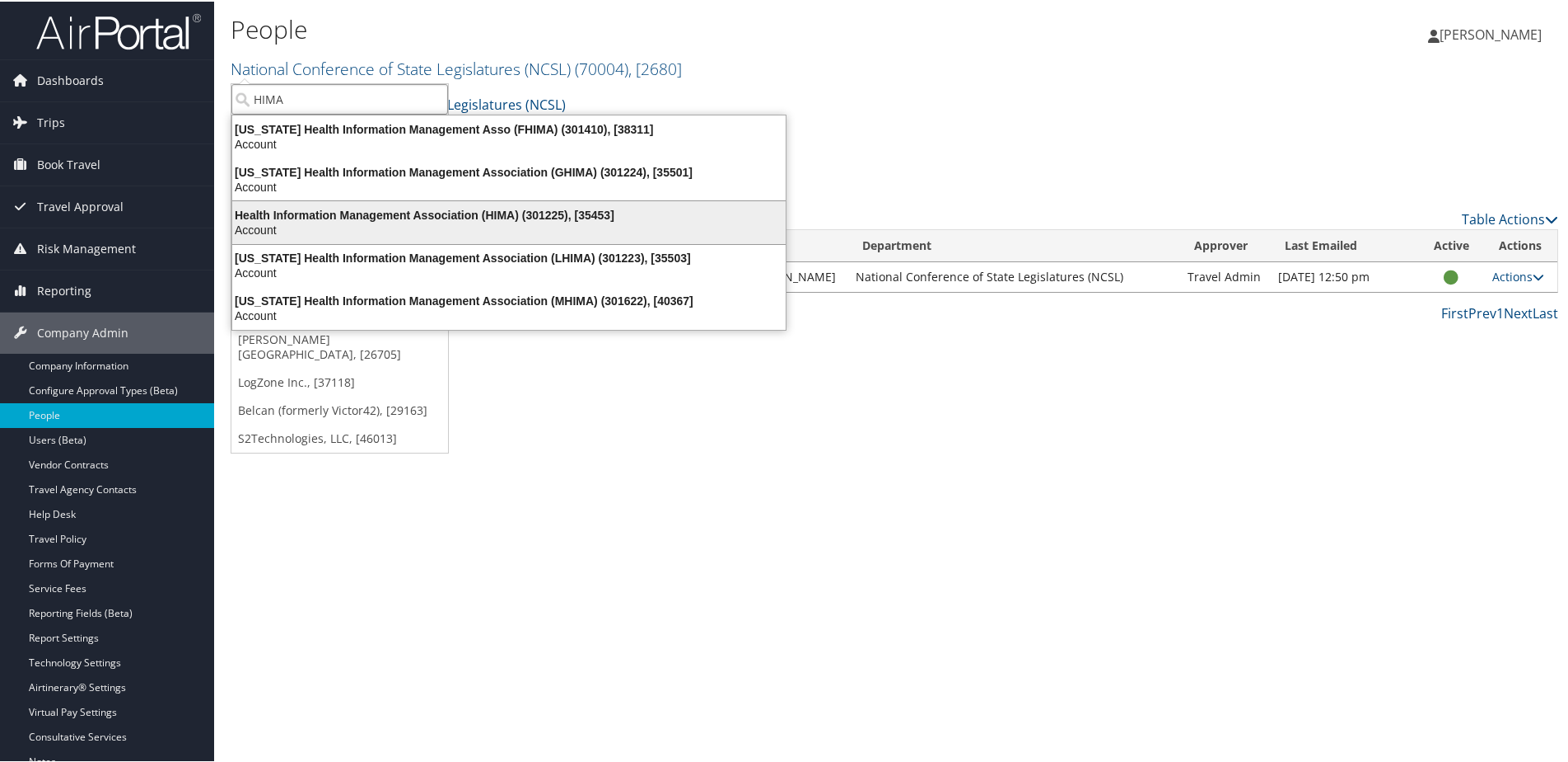
drag, startPoint x: 419, startPoint y: 258, endPoint x: 398, endPoint y: 210, distance: 52.4
click at [398, 210] on ul "[US_STATE] Health Information Management Asso (FHIMA) (301410), [38311] Account…" at bounding box center [510, 221] width 555 height 216
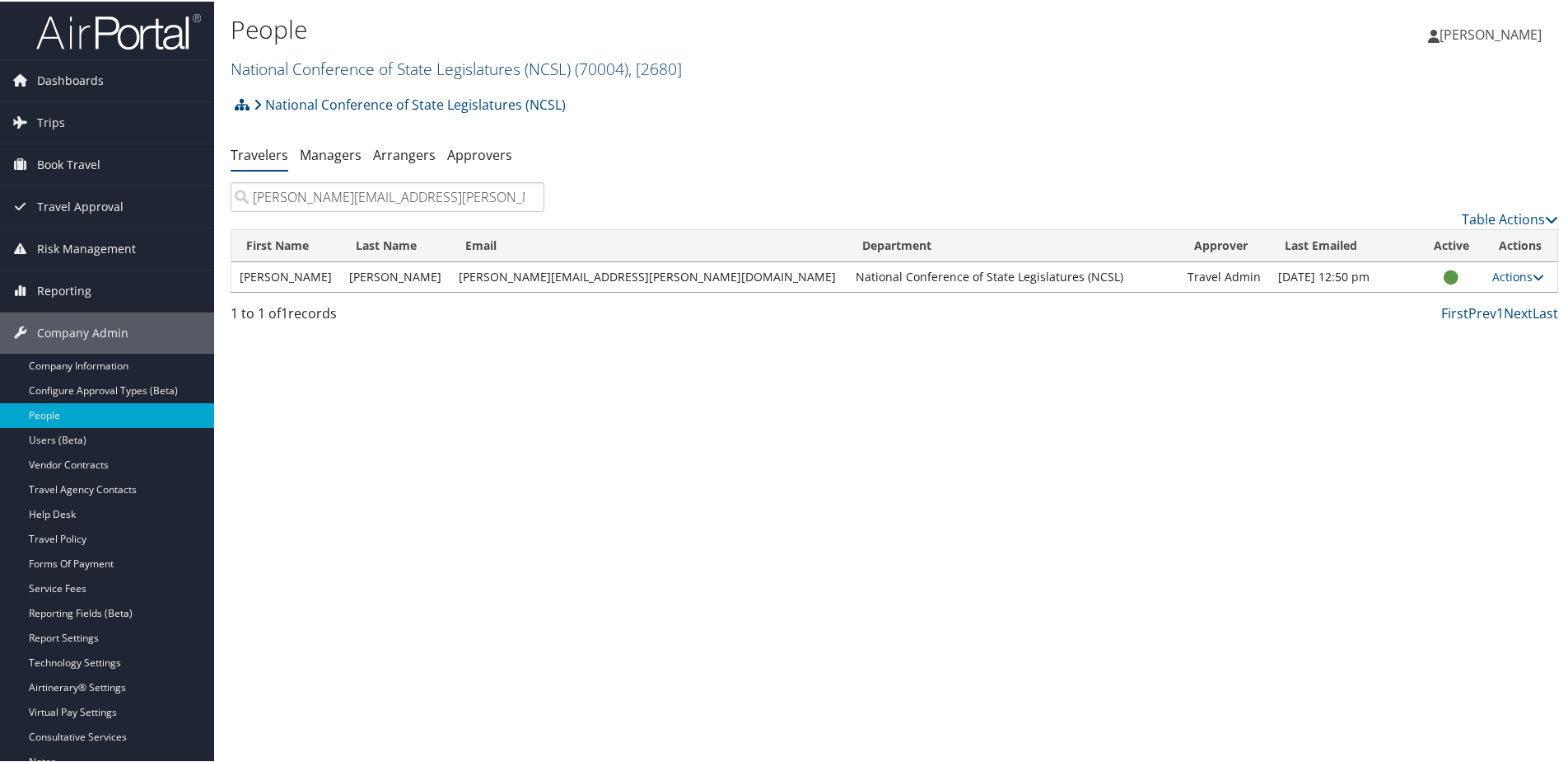
click at [299, 56] on link "National Conference of State Legislatures (NCSL) ( 70004 ) , [ 2680 ]" at bounding box center [456, 67] width 451 height 22
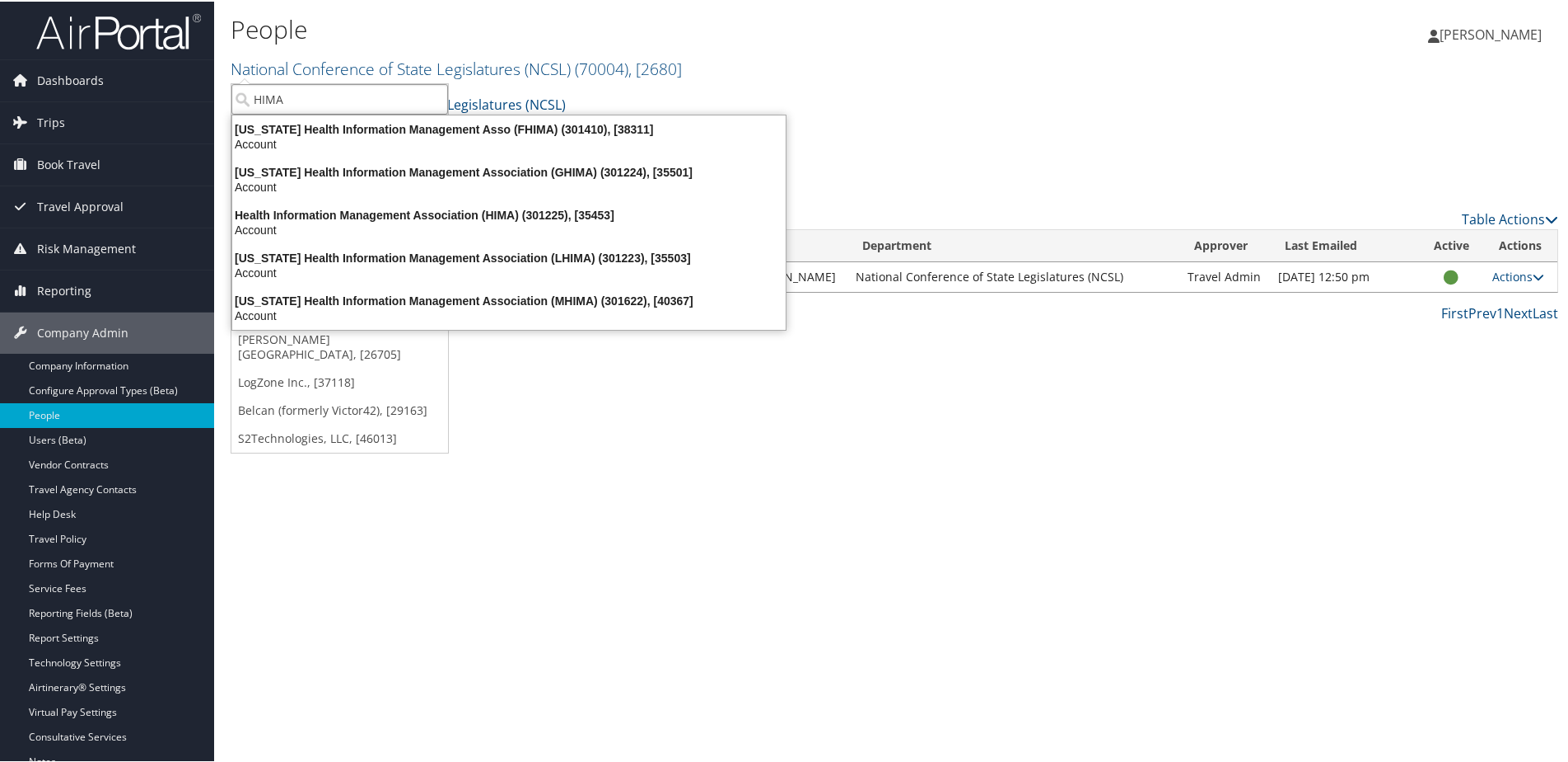
click at [299, 95] on input "HIMA" at bounding box center [340, 97] width 217 height 31
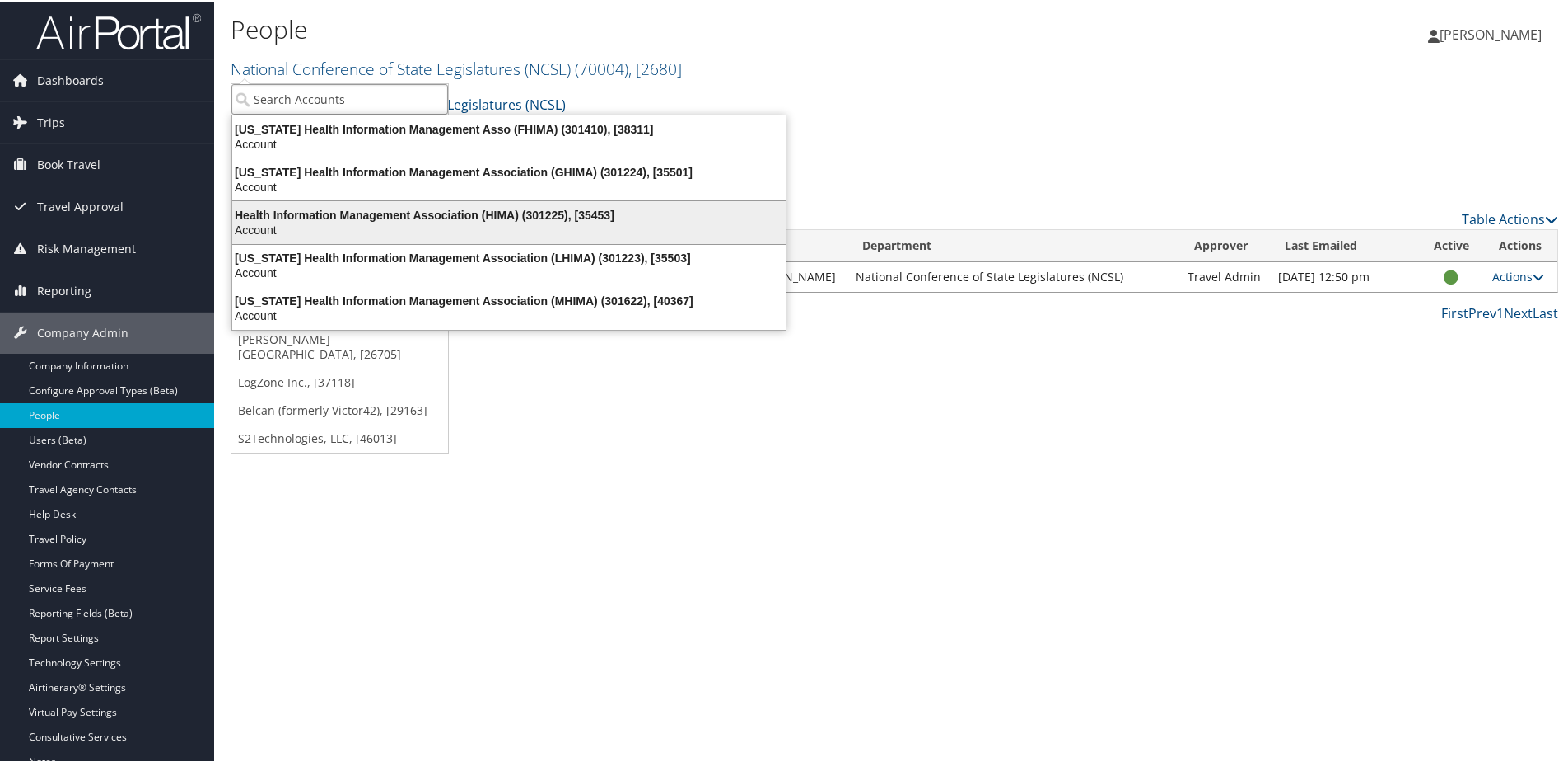
click at [343, 214] on div "Health Information Management Association (HIMA) (301225), [35453]" at bounding box center [509, 214] width 574 height 15
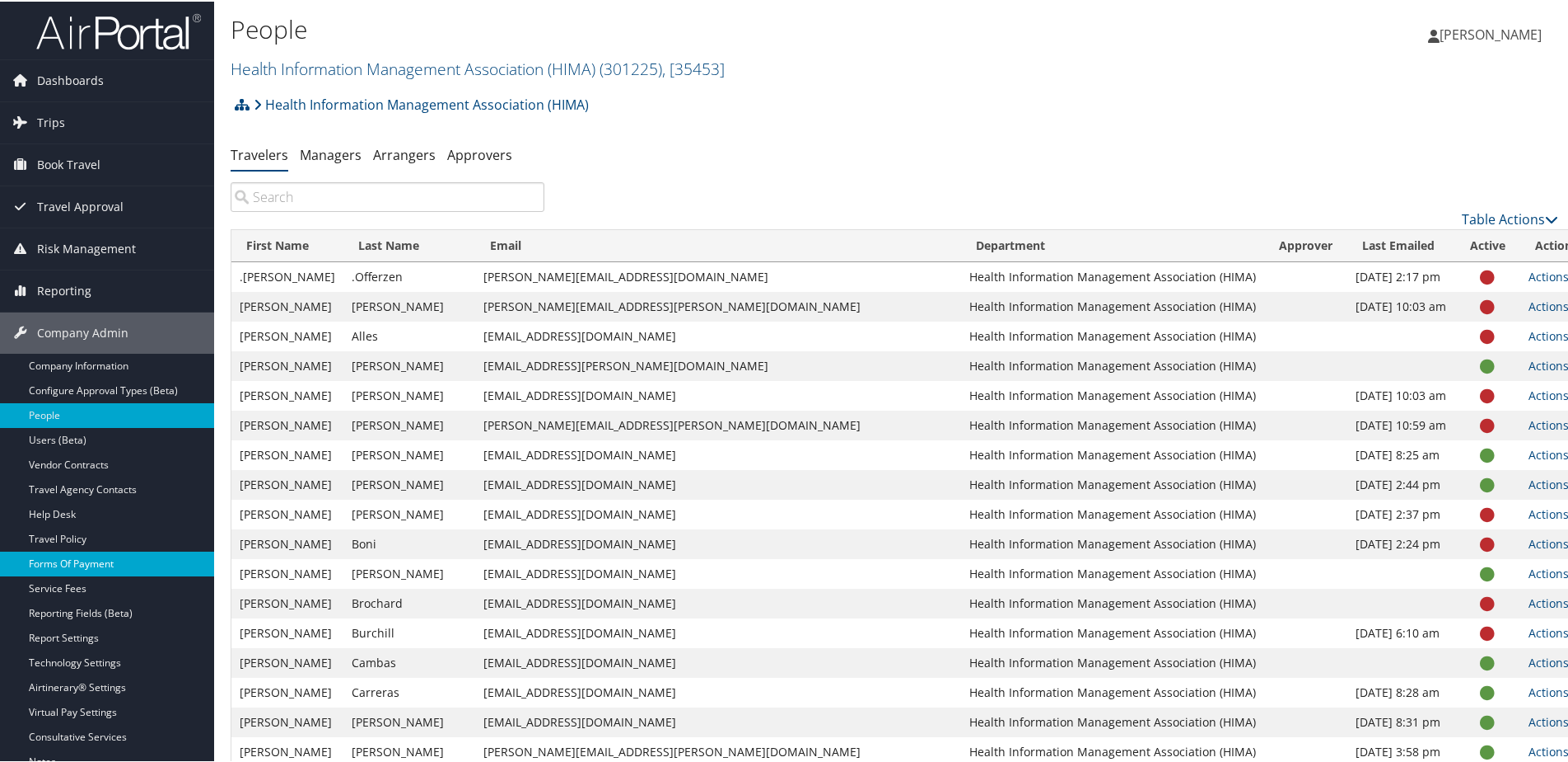
click at [93, 555] on link "Forms Of Payment" at bounding box center [107, 562] width 214 height 25
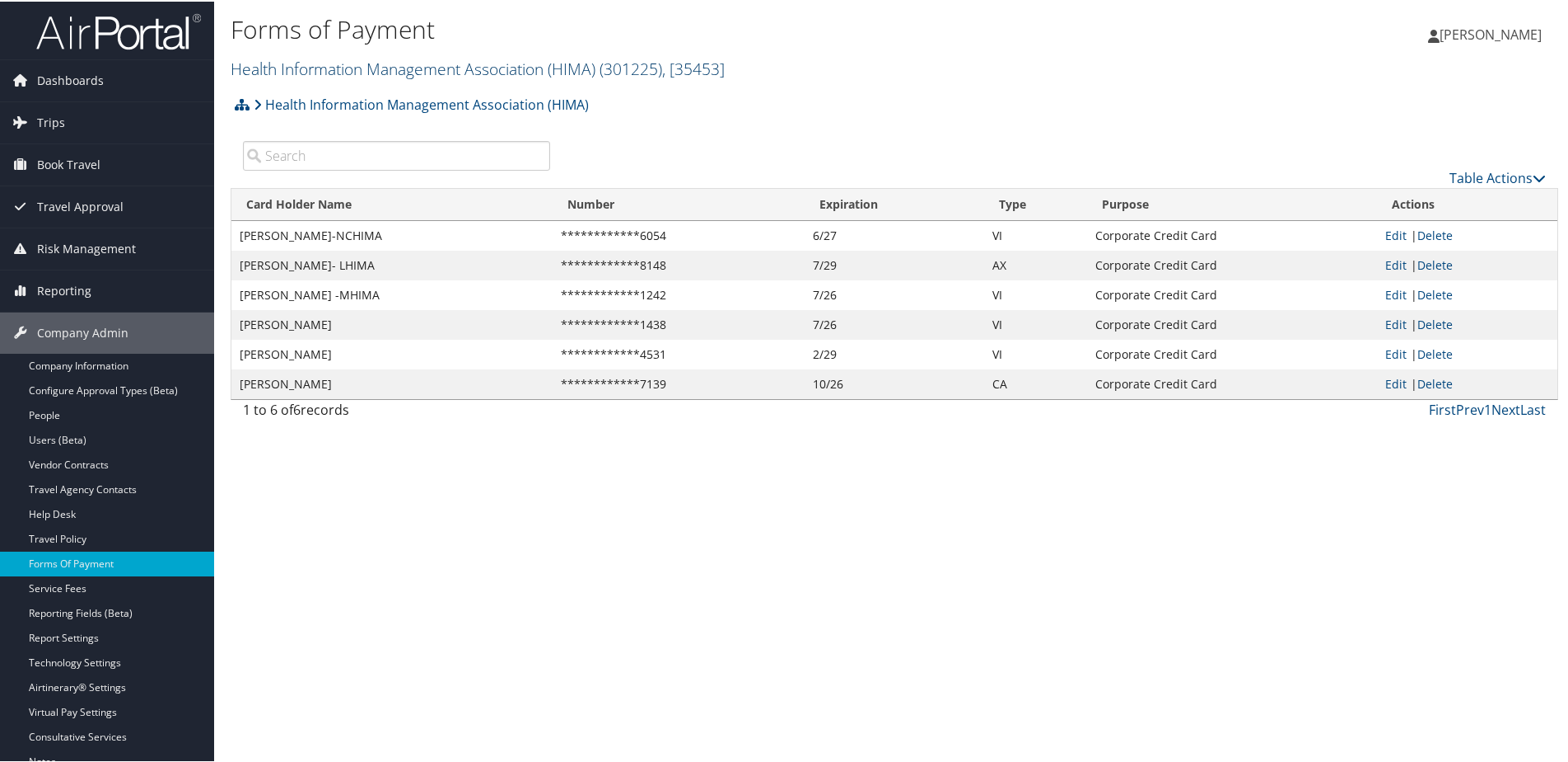
click at [273, 69] on link "Health Information Management Association (HIMA) ( 301225 ) , [ 35453 ]" at bounding box center [478, 67] width 494 height 22
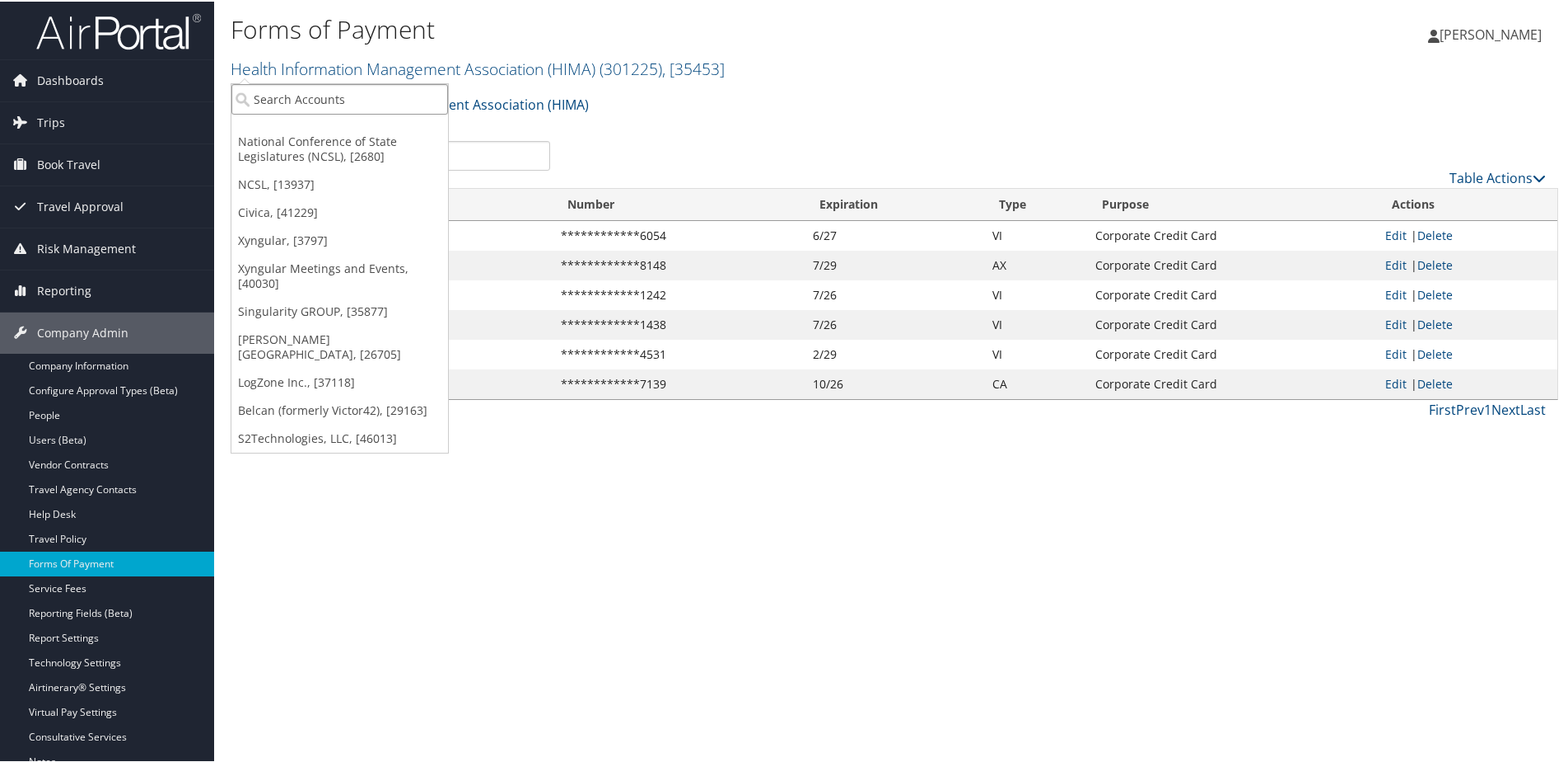
click at [268, 98] on input "search" at bounding box center [340, 97] width 217 height 31
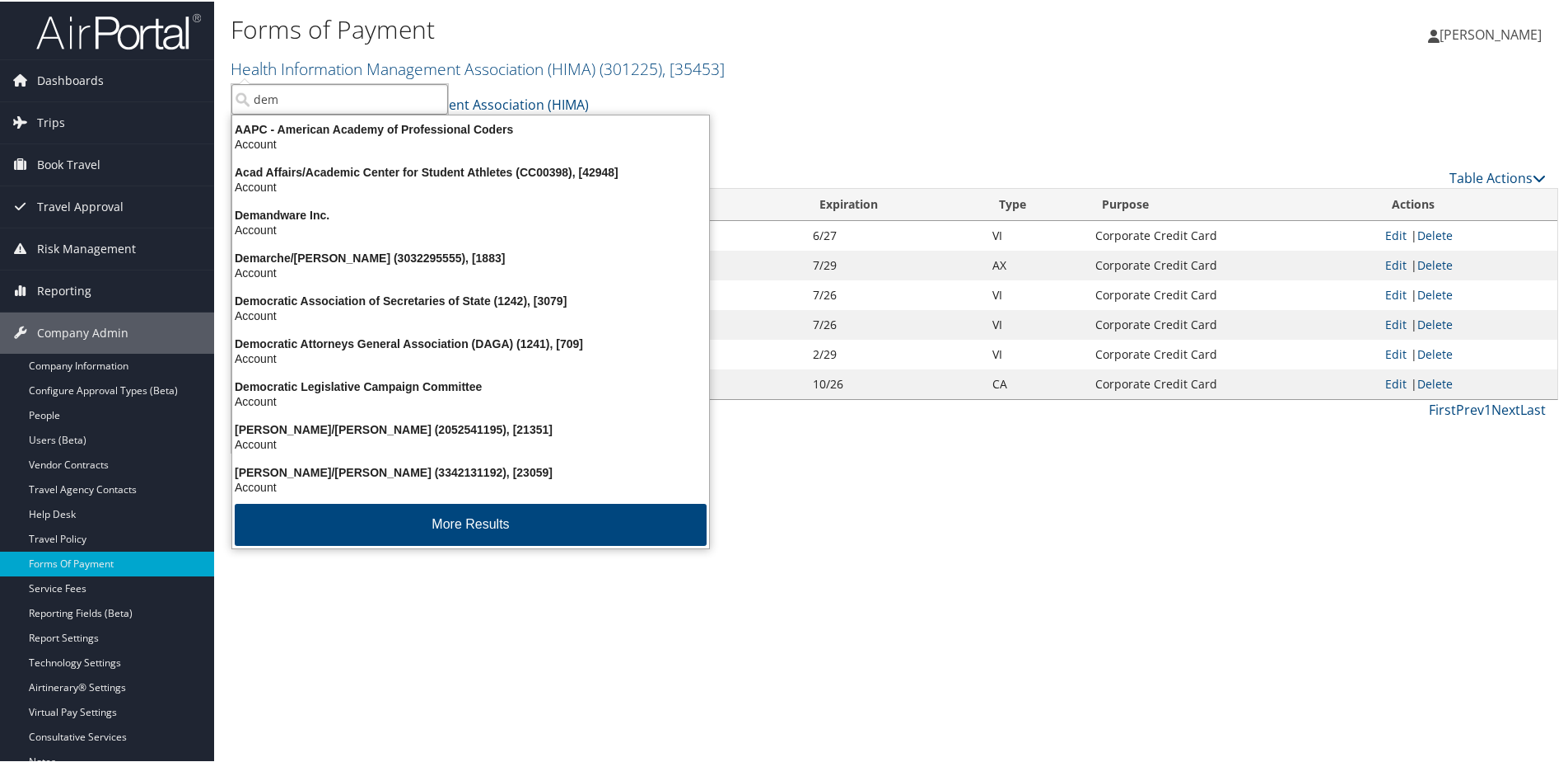
type input "demo"
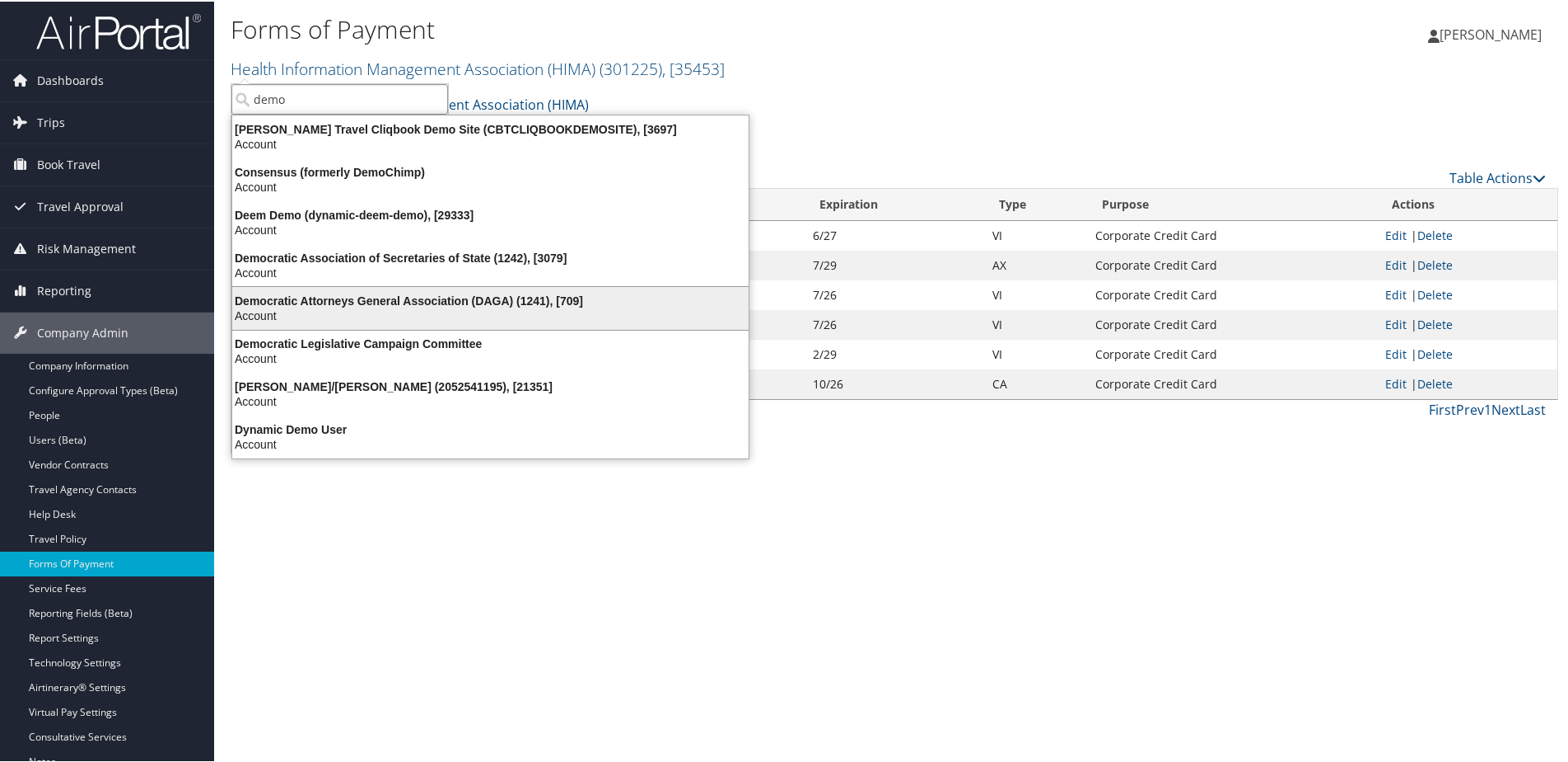
click at [301, 307] on div "Account" at bounding box center [491, 314] width 536 height 15
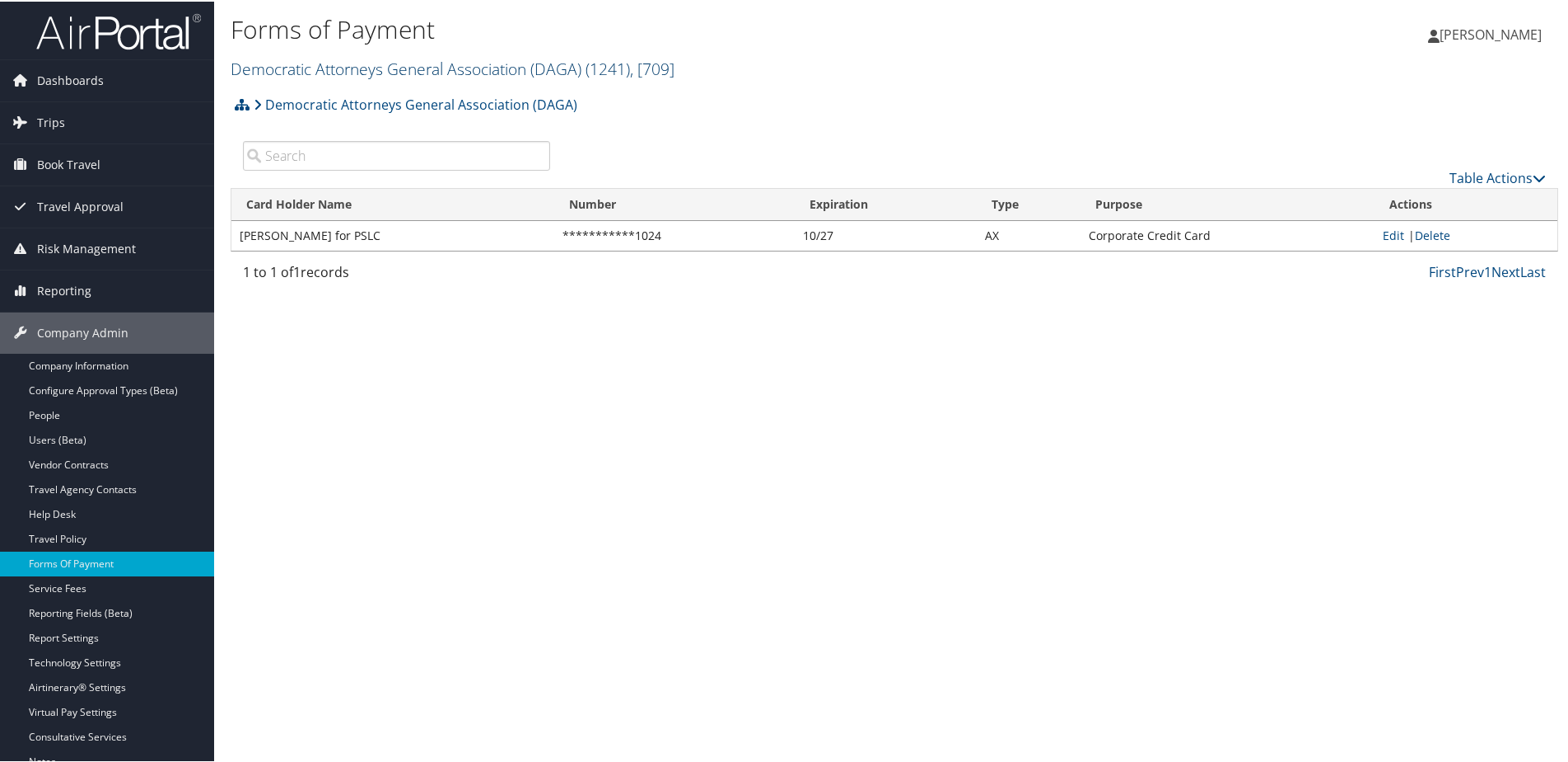
click at [295, 65] on link "Democratic Attorneys General Association (DAGA) ( 1241 ) , [ 709 ]" at bounding box center [452, 67] width 444 height 22
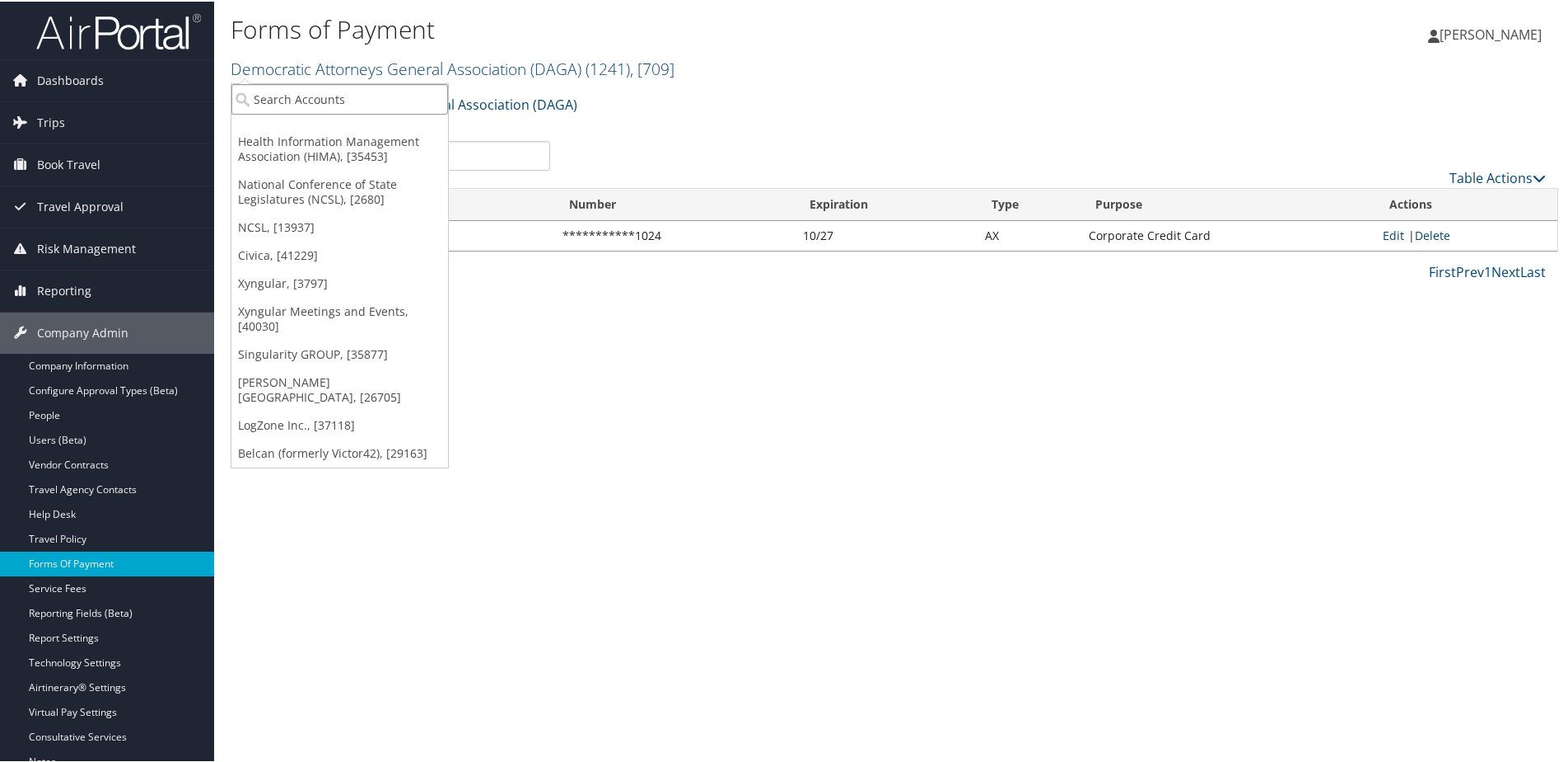
paste input "Democratic Attorney's General bar"
type input "Democratic Attorney"
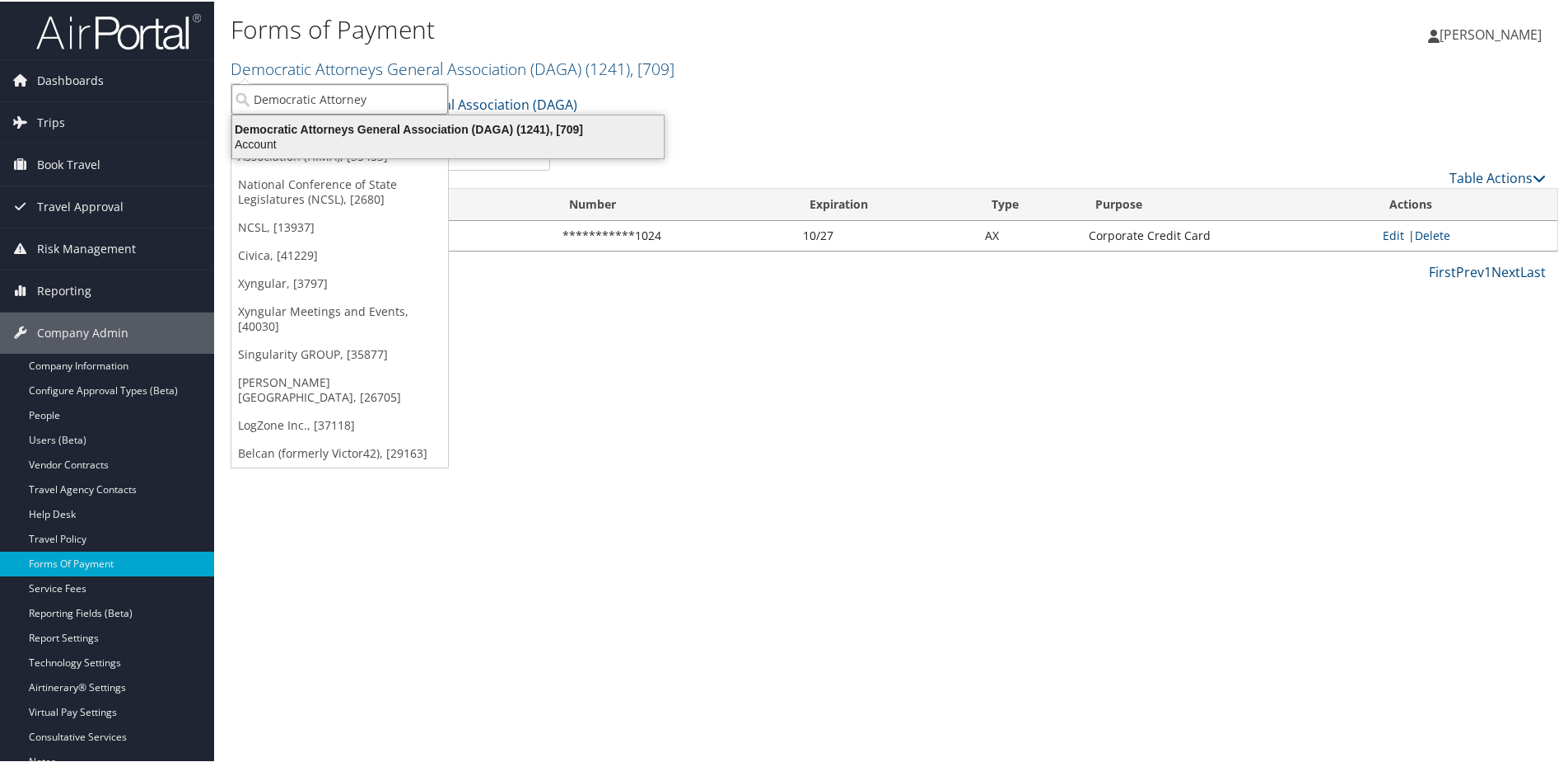
click at [368, 130] on div "Democratic Attorneys General Association (DAGA) (1241), [709]" at bounding box center [448, 128] width 451 height 15
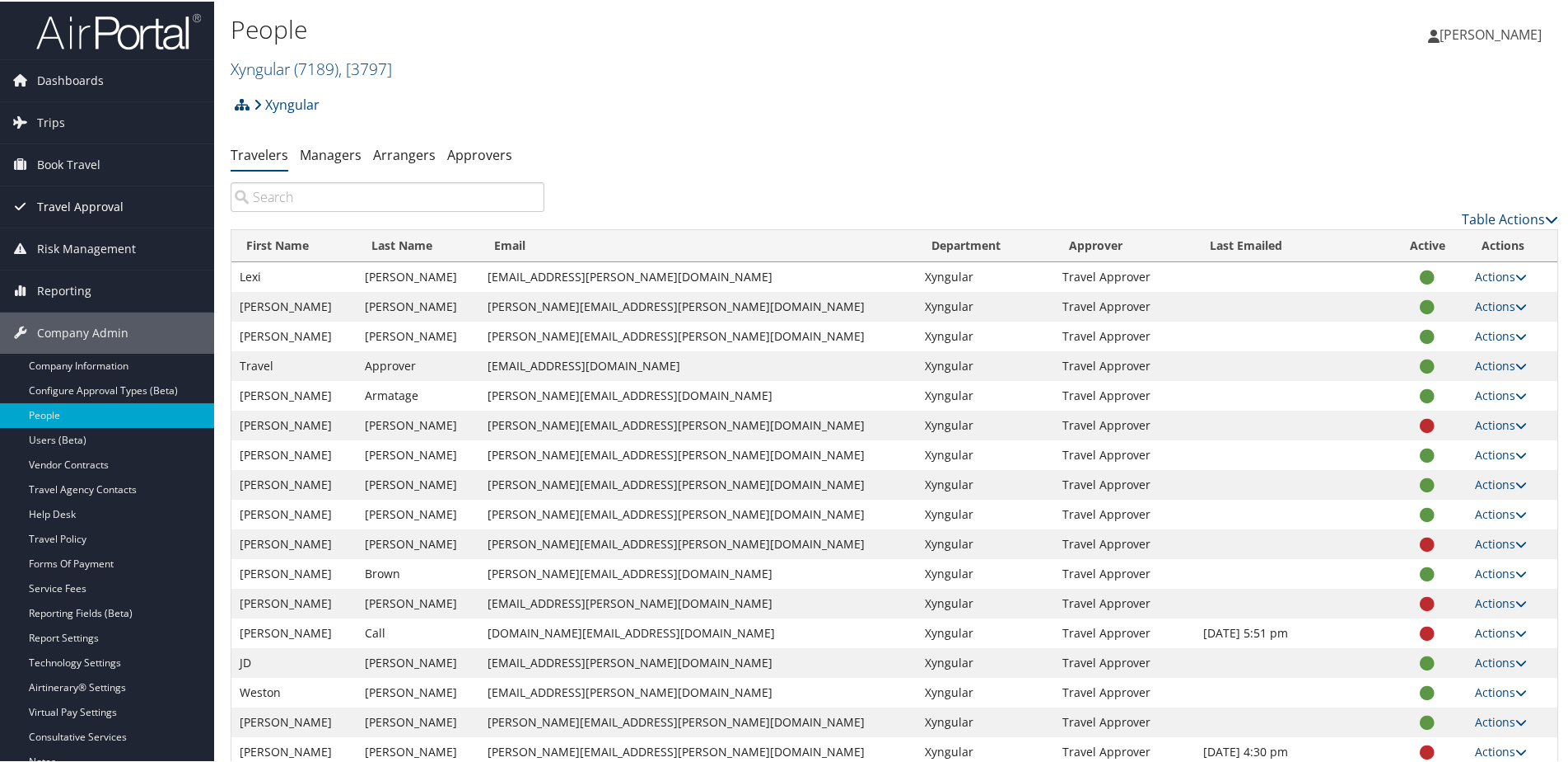
click at [63, 206] on span "Travel Approval" at bounding box center [80, 204] width 87 height 41
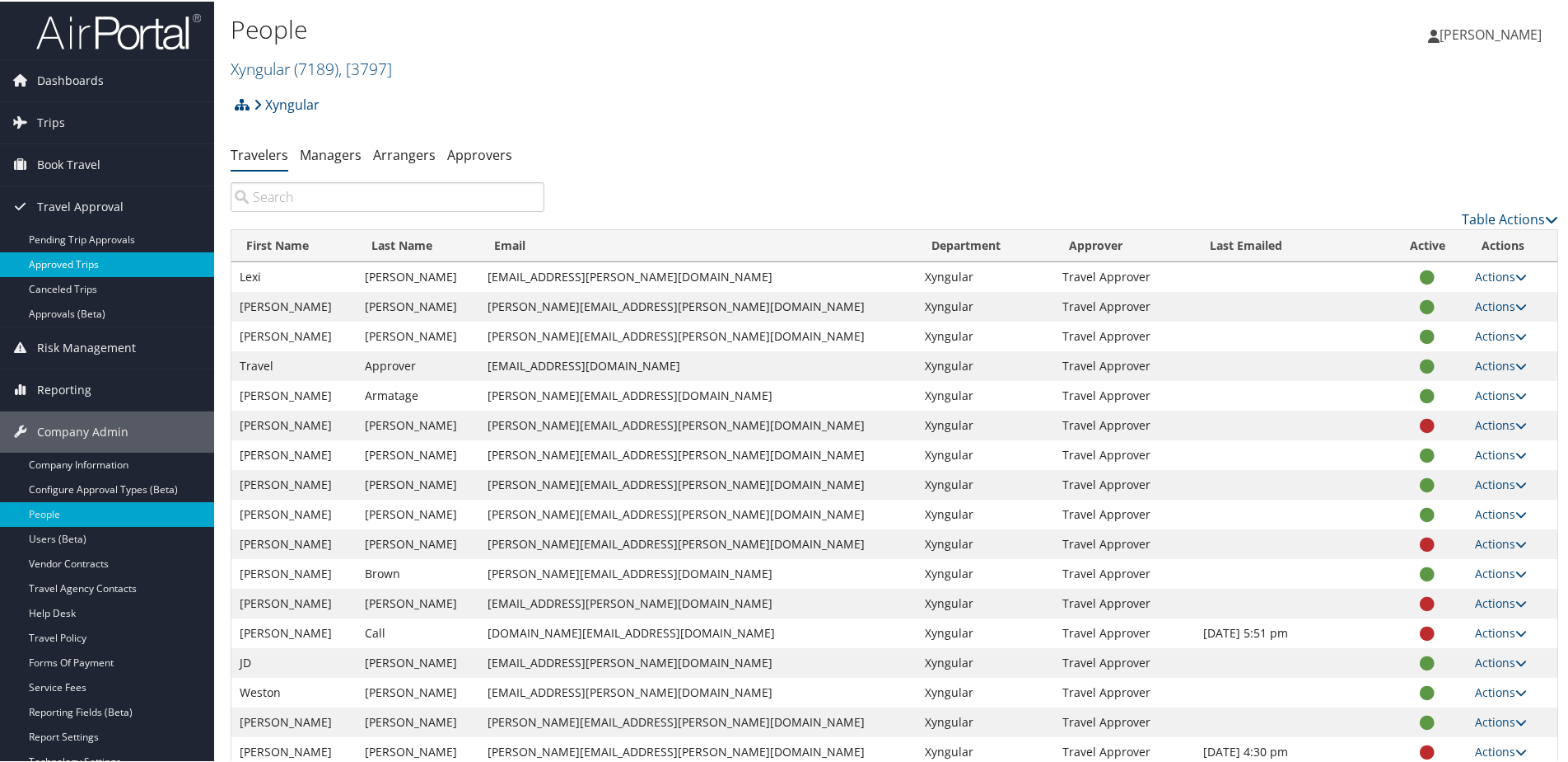
click at [72, 261] on link "Approved Trips" at bounding box center [107, 263] width 214 height 25
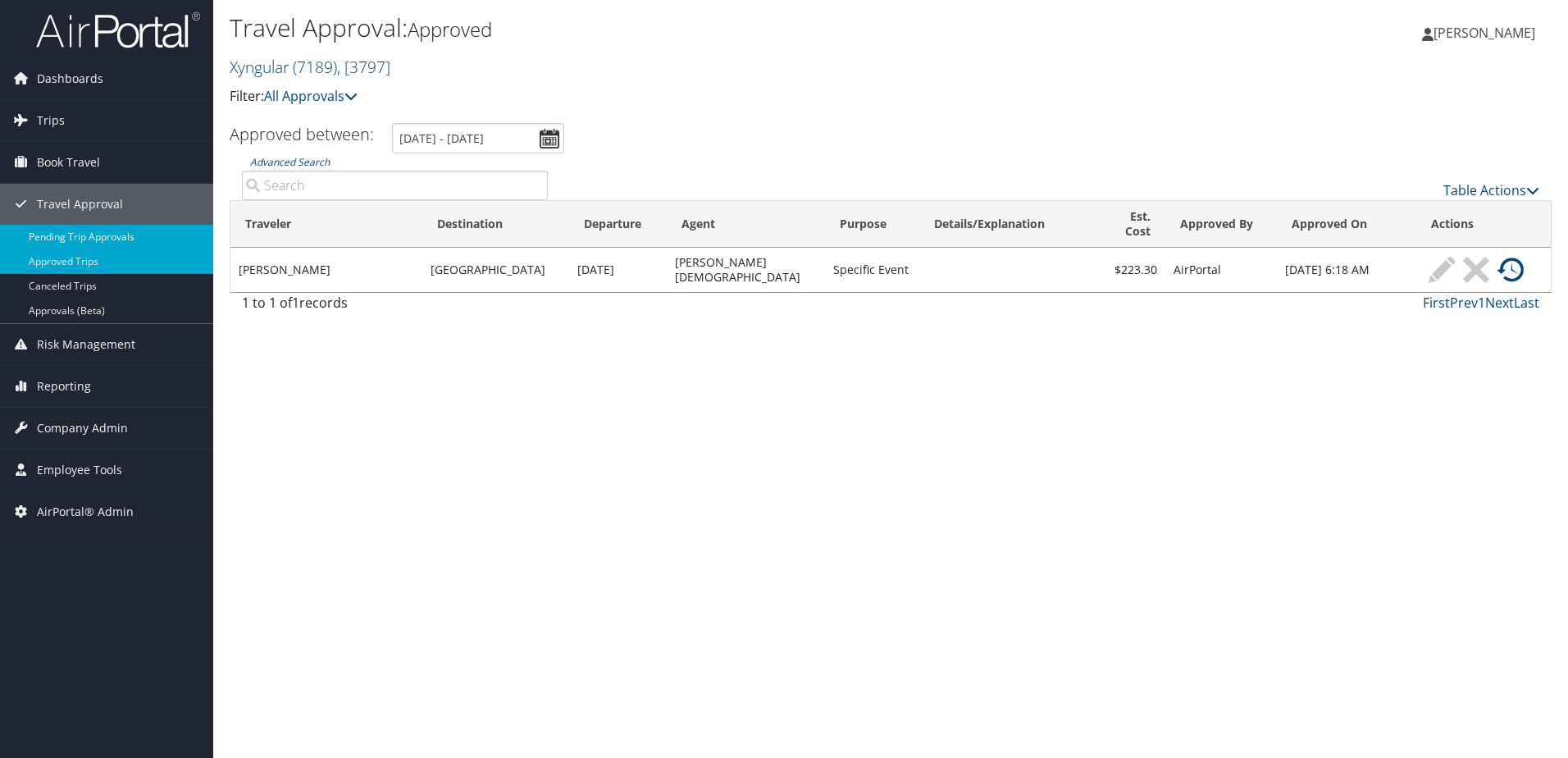
click at [68, 237] on link "Pending Trip Approvals" at bounding box center [106, 237] width 213 height 25
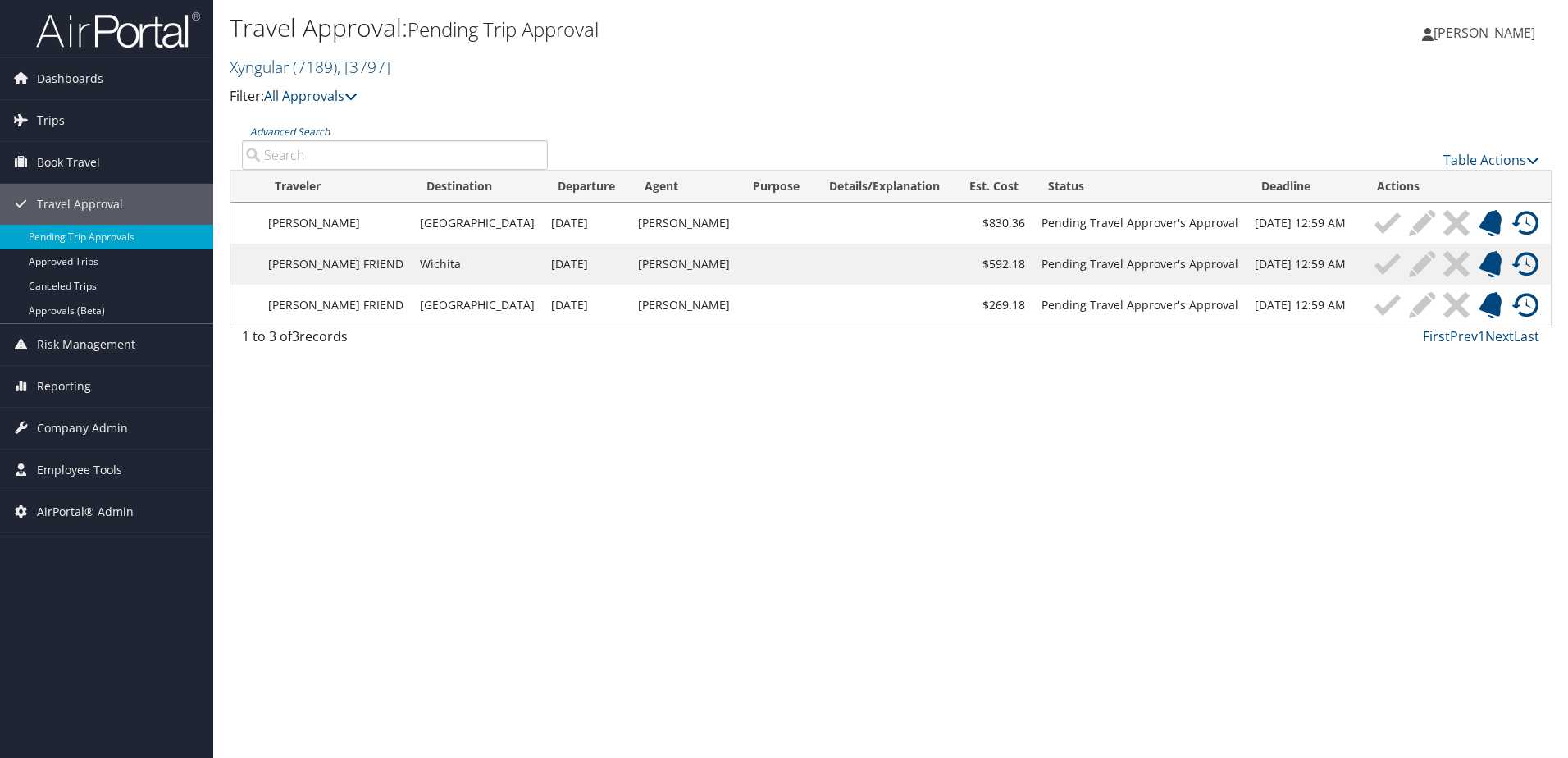
click at [1513, 222] on img at bounding box center [1526, 223] width 27 height 27
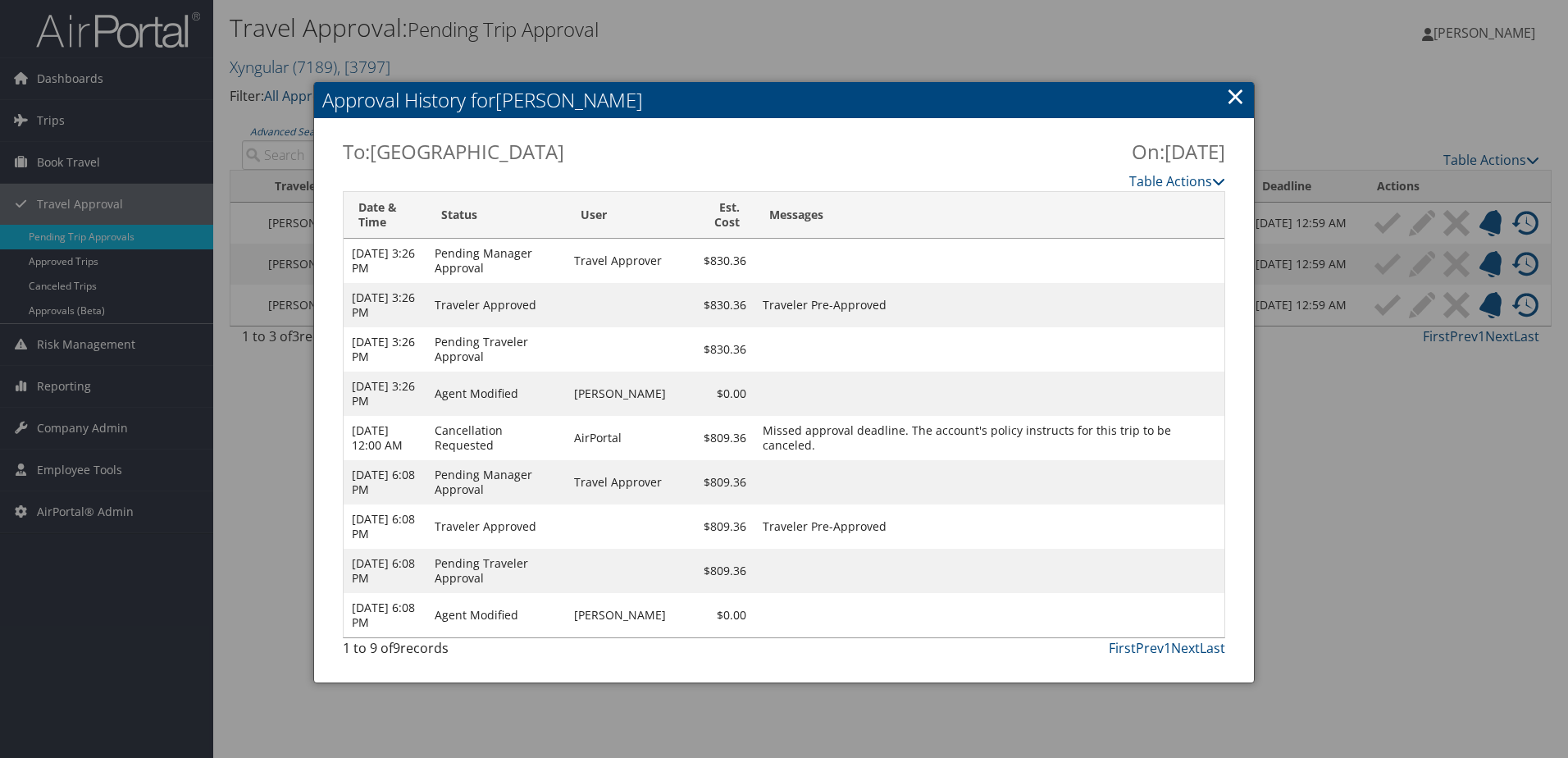
click at [1230, 96] on link "×" at bounding box center [1235, 96] width 19 height 33
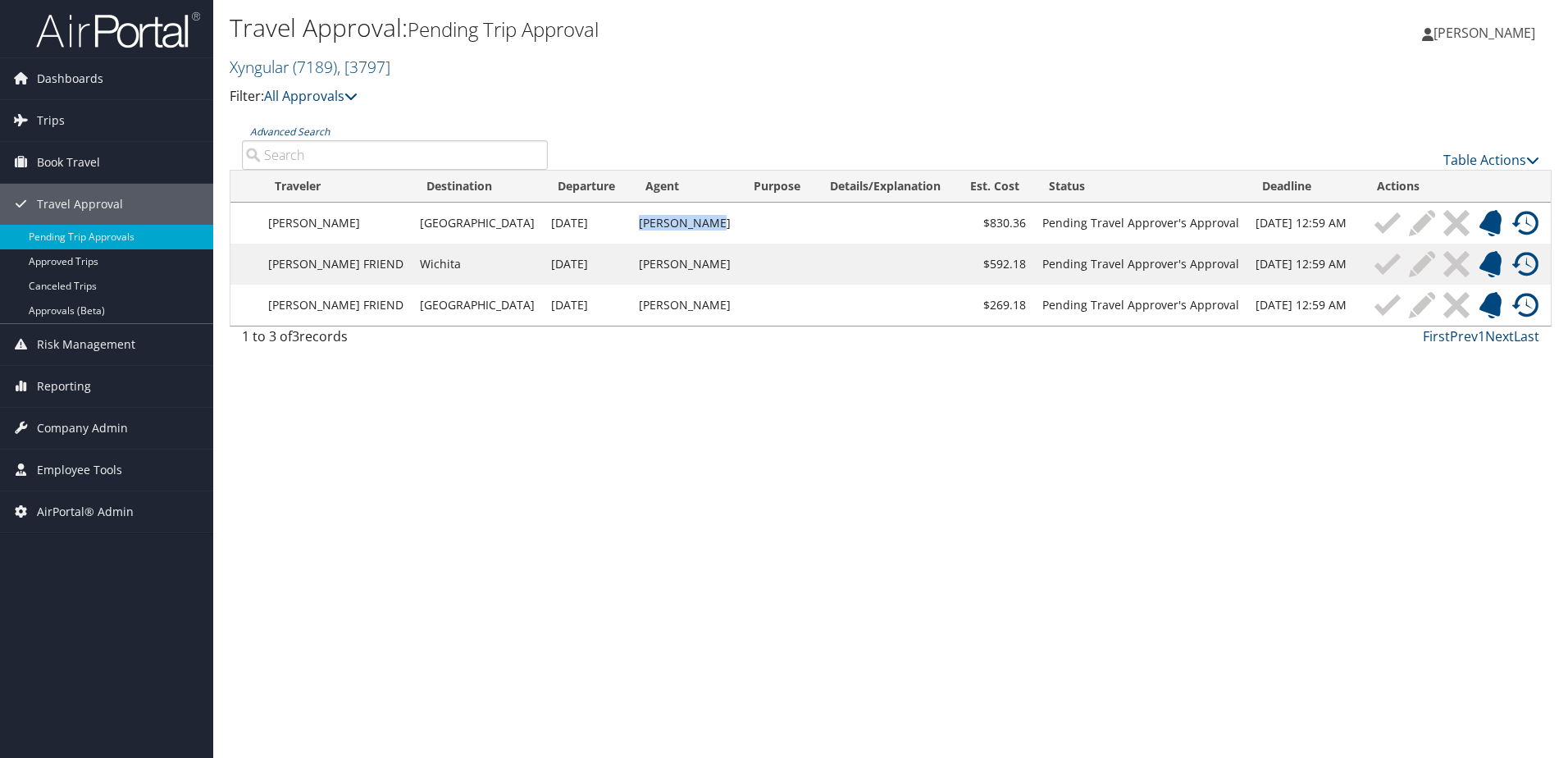
drag, startPoint x: 602, startPoint y: 224, endPoint x: 673, endPoint y: 226, distance: 71.0
click at [673, 226] on td "Vivek Ranjan" at bounding box center [685, 222] width 108 height 41
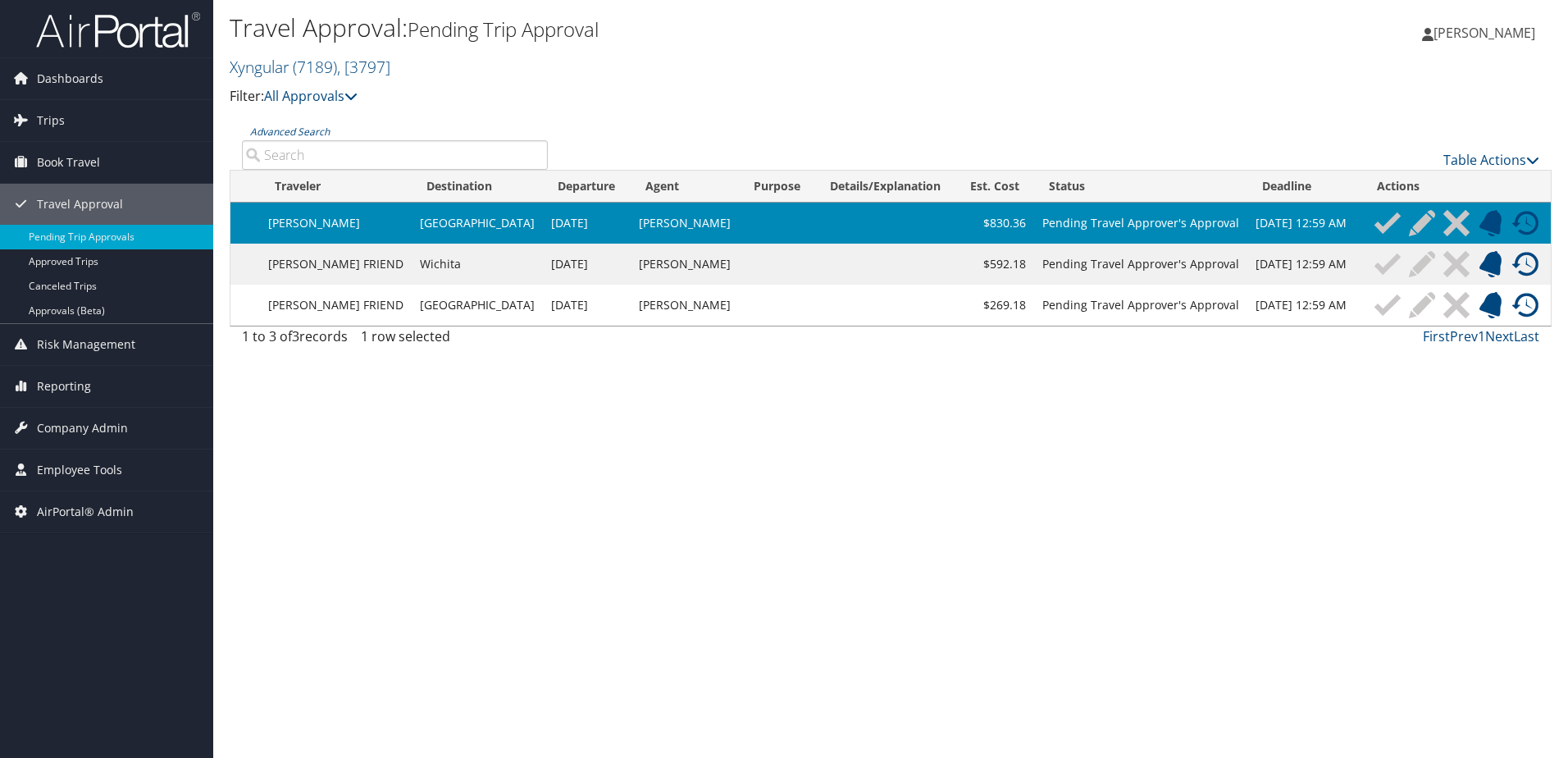
click at [615, 399] on div "Travel Approval: Pending Trip Approval Xyngular ( 7189 ) , [ 3797 ] Xyngular Na…" at bounding box center [890, 379] width 1355 height 758
click at [615, 396] on div "Travel Approval: Pending Trip Approval Xyngular ( 7189 ) , [ 3797 ] Xyngular Na…" at bounding box center [890, 379] width 1355 height 758
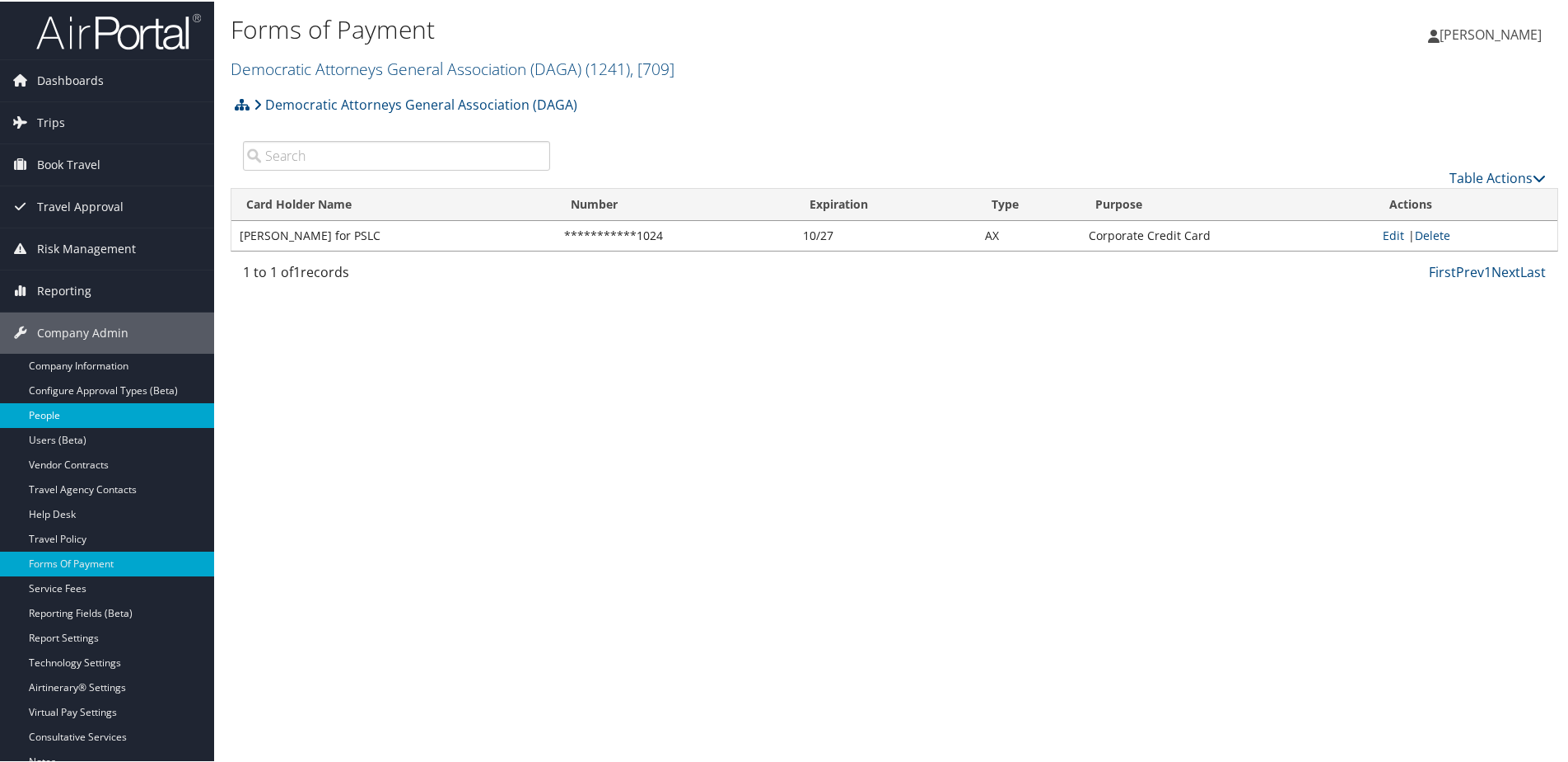
click at [52, 413] on link "People" at bounding box center [107, 413] width 214 height 25
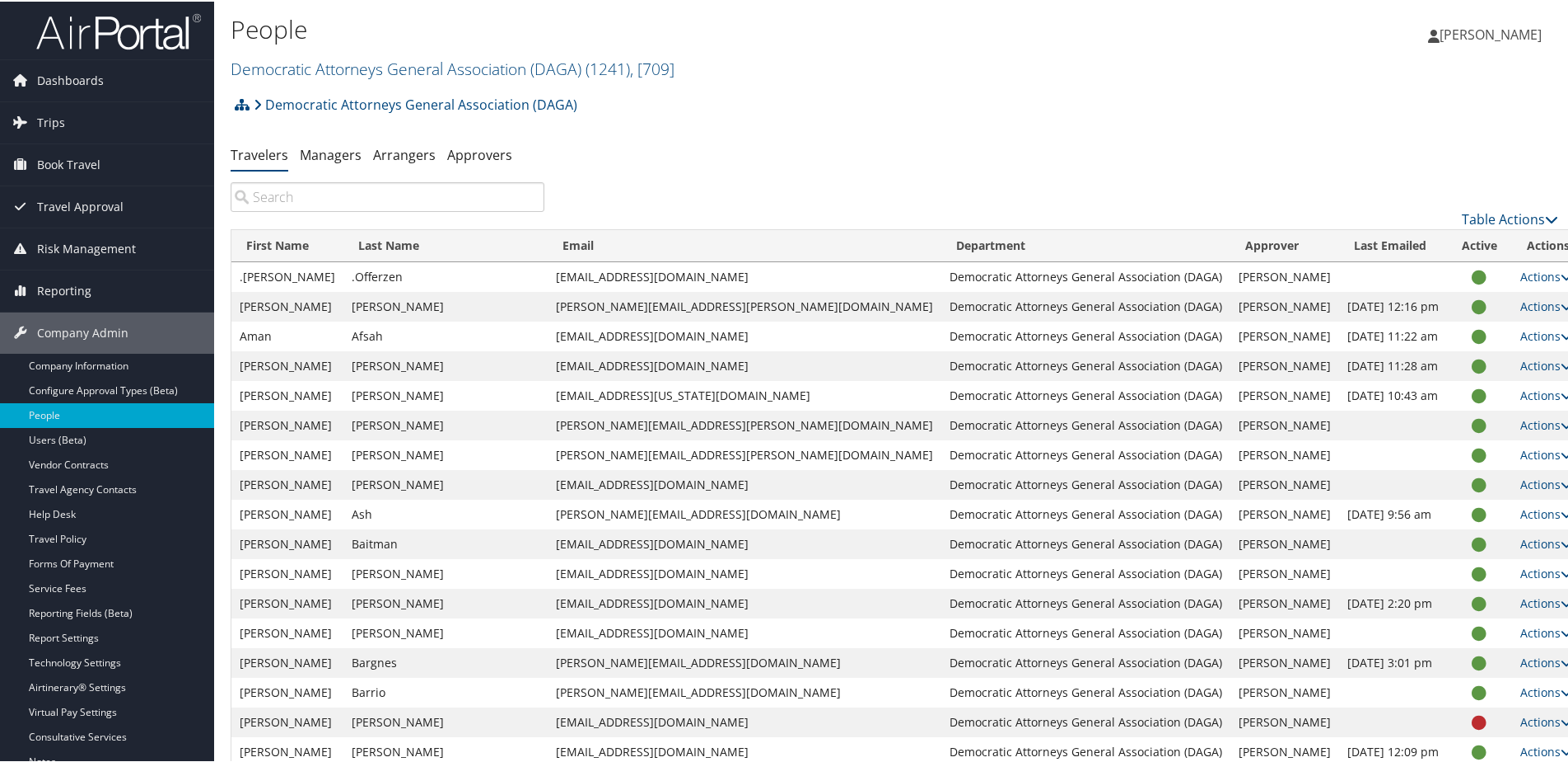
paste input "carly@dems.ag"
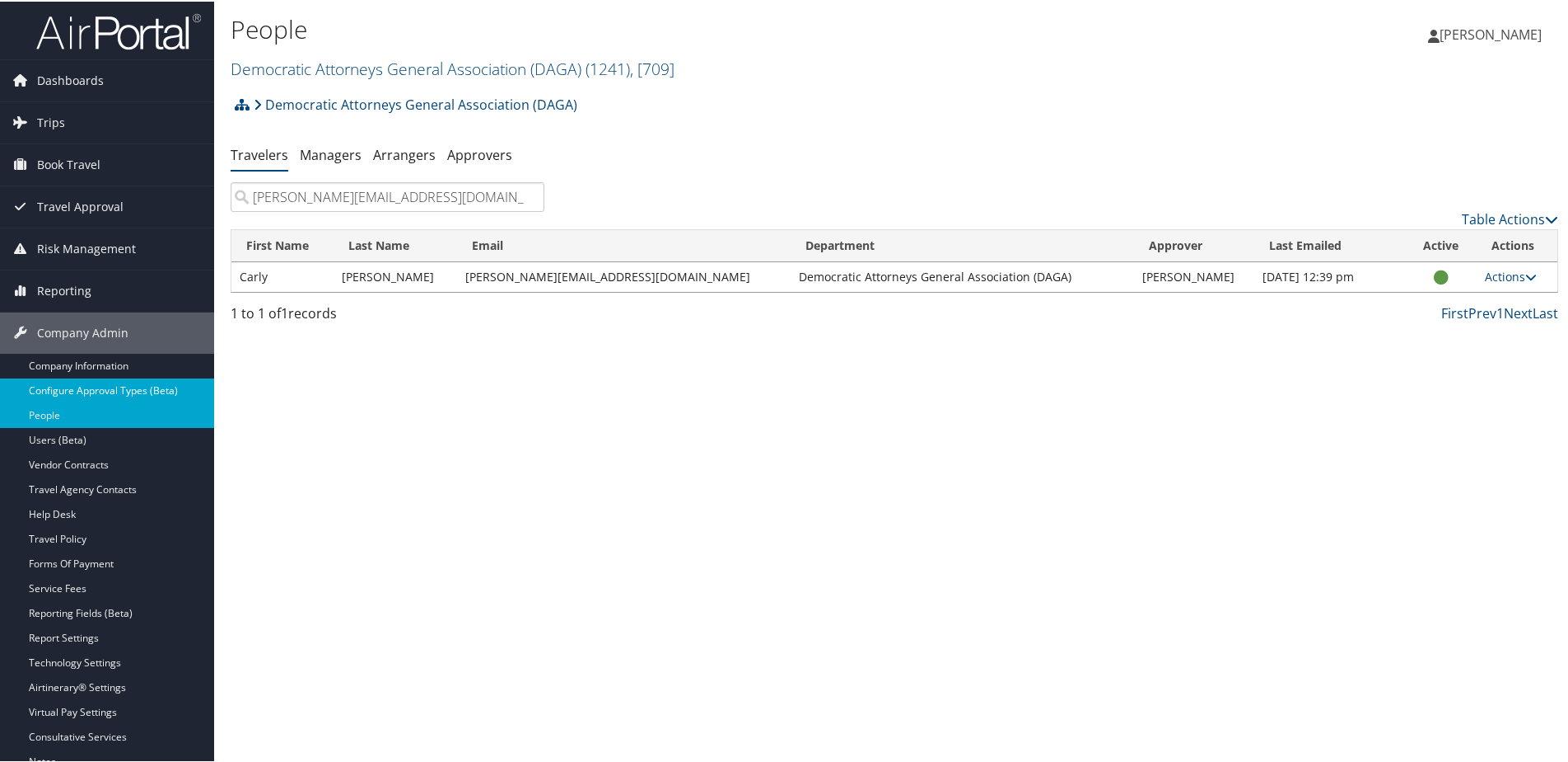
type input "carly@dems.ag"
click at [316, 63] on link "Democratic Attorneys General Association (DAGA) ( 1241 ) , [ 709 ]" at bounding box center [452, 67] width 444 height 22
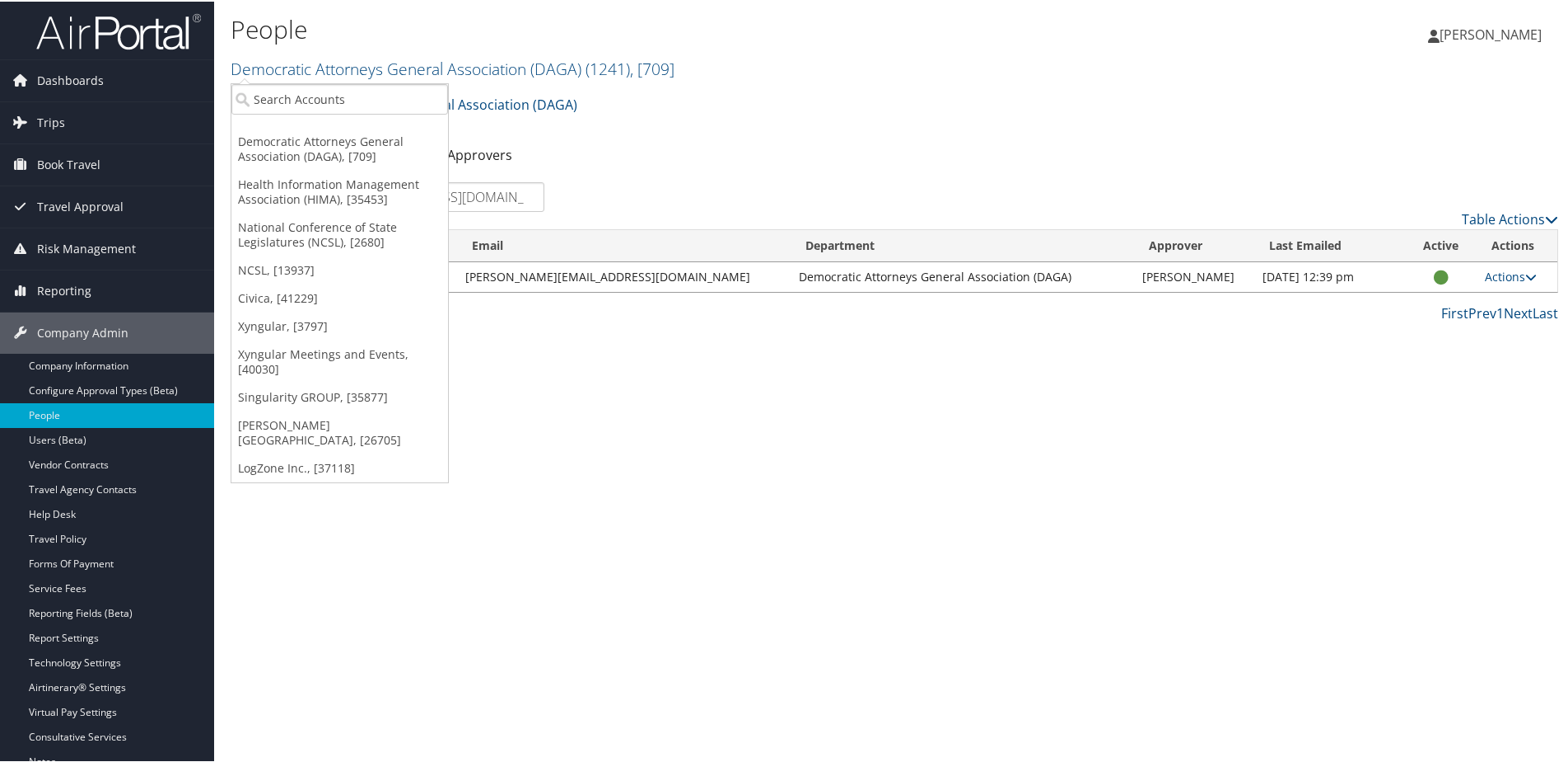
click at [767, 97] on div "Democratic Attorneys General Association (DAGA) Account Structure Democratic At…" at bounding box center [894, 109] width 1328 height 45
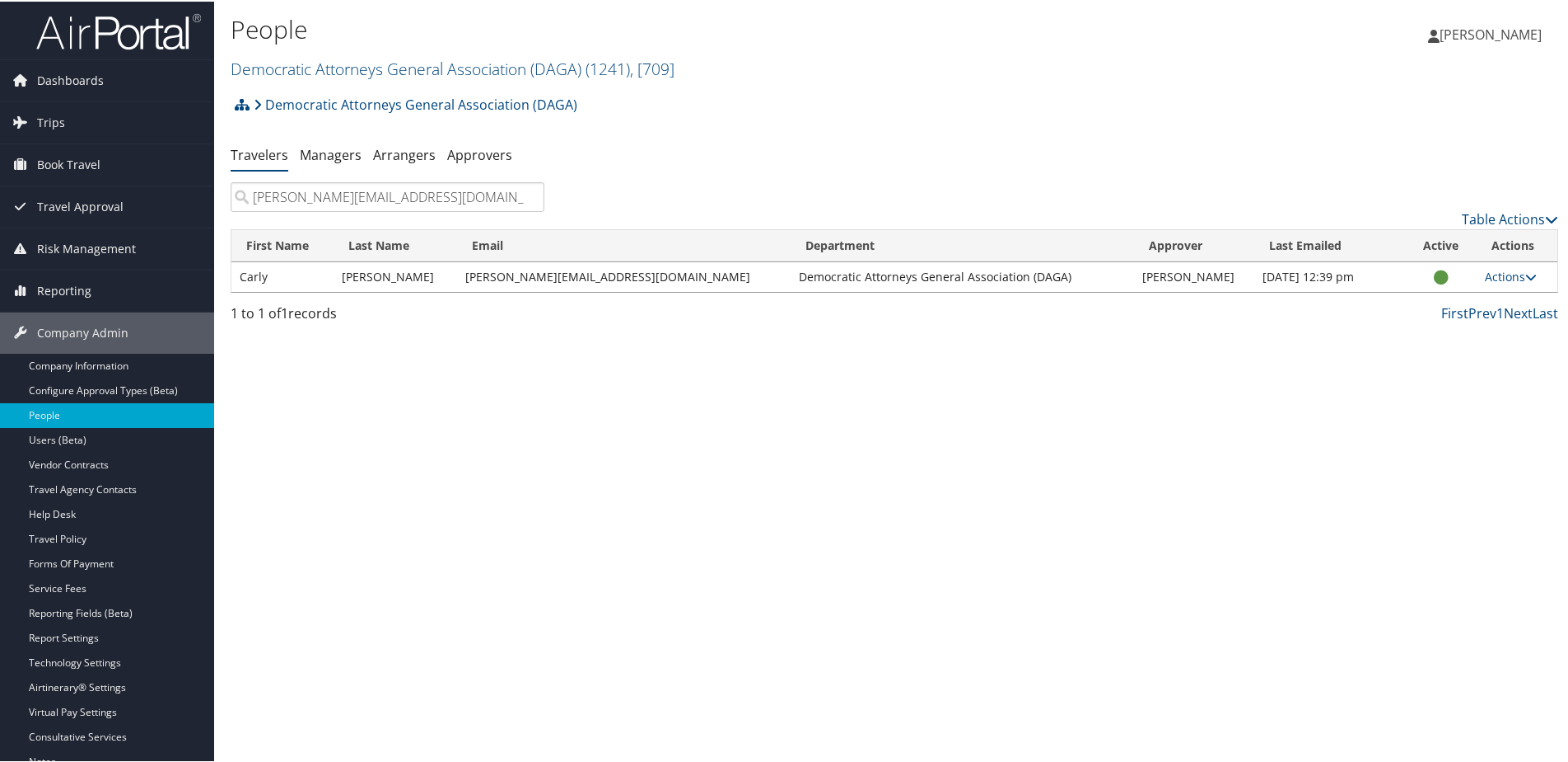
drag, startPoint x: 354, startPoint y: 199, endPoint x: 258, endPoint y: 196, distance: 96.0
click at [255, 198] on input "carly@dems.ag" at bounding box center [387, 195] width 314 height 30
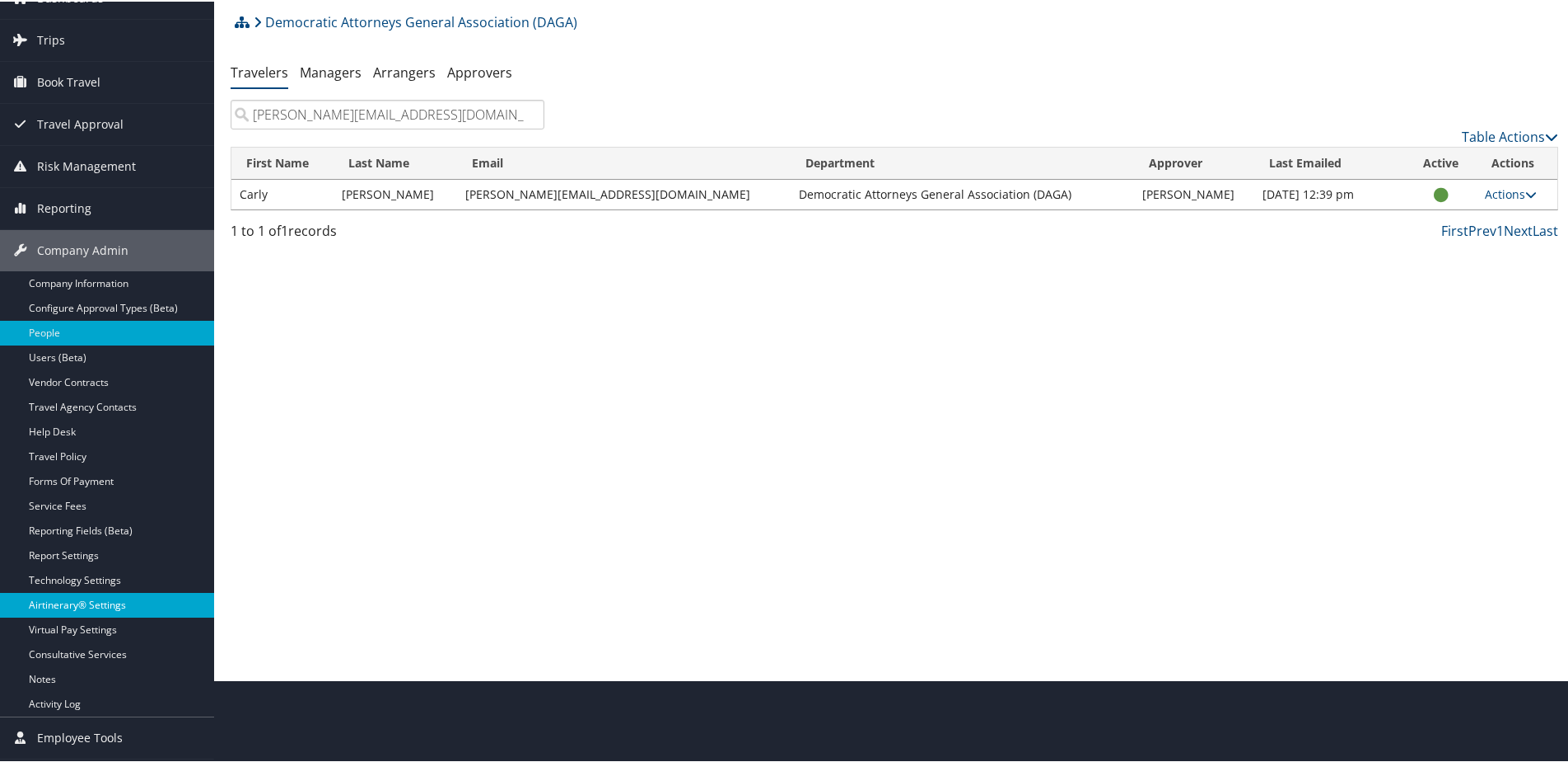
click at [61, 604] on link "Airtinerary® Settings" at bounding box center [107, 603] width 214 height 25
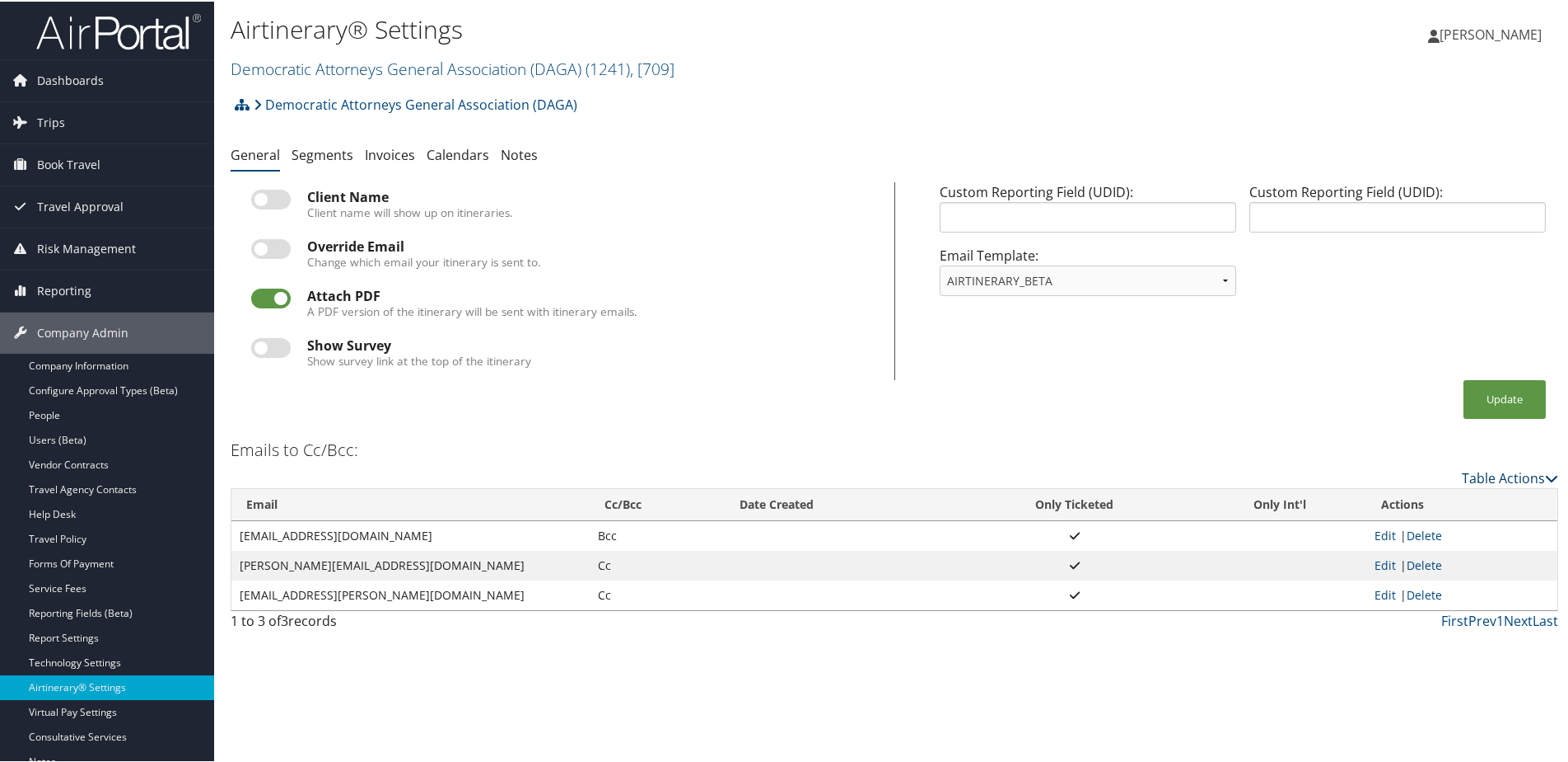
click at [1482, 476] on link "Table Actions" at bounding box center [1510, 476] width 96 height 18
click at [1420, 495] on link "Add New Cc Email" at bounding box center [1442, 501] width 217 height 28
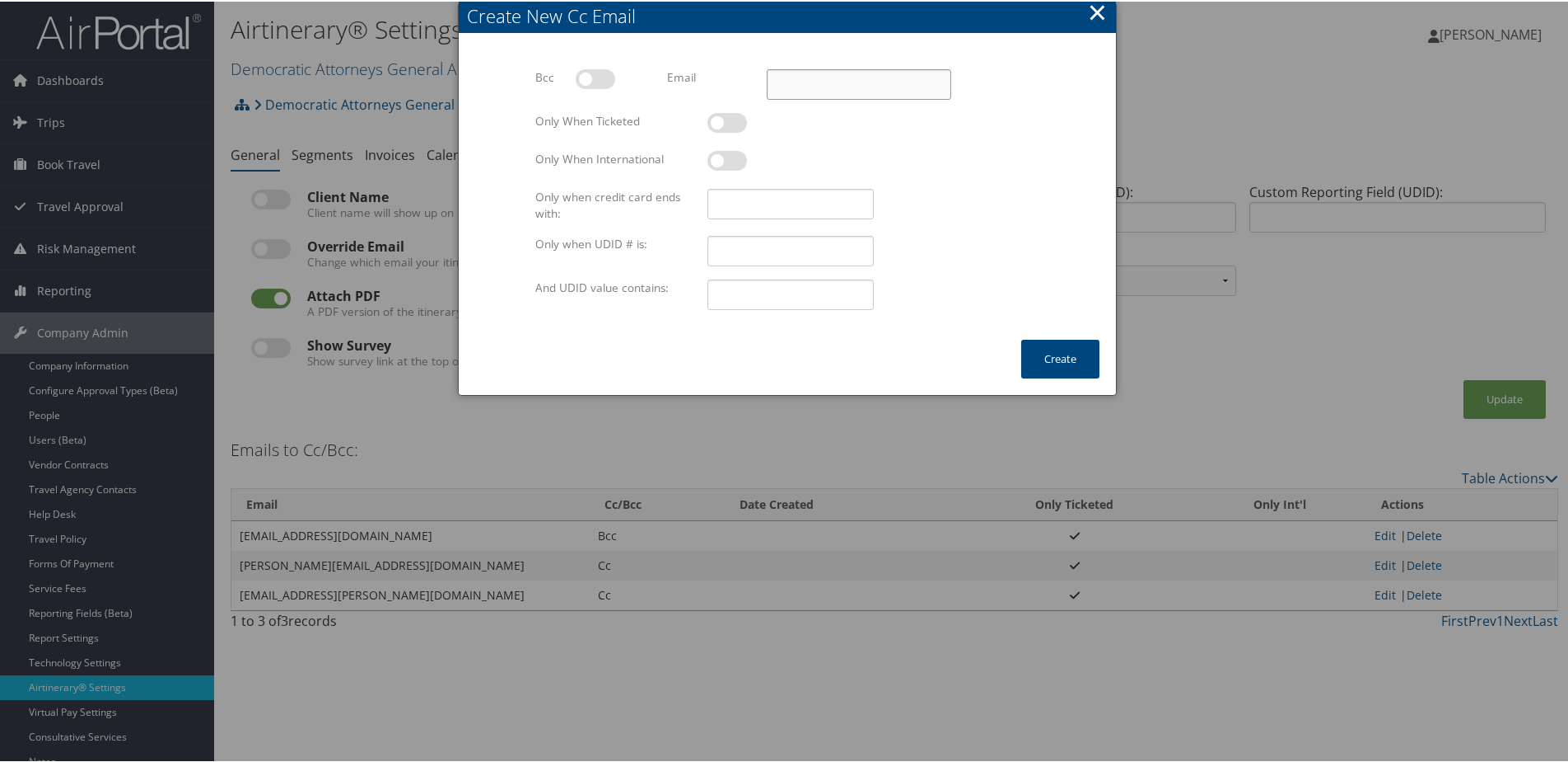
paste input "carly@dems.ag"
type input "carly@dems.ag"
click at [721, 122] on label at bounding box center [726, 121] width 39 height 20
click at [721, 122] on input "checkbox" at bounding box center [721, 123] width 10 height 11
checkbox input "true"
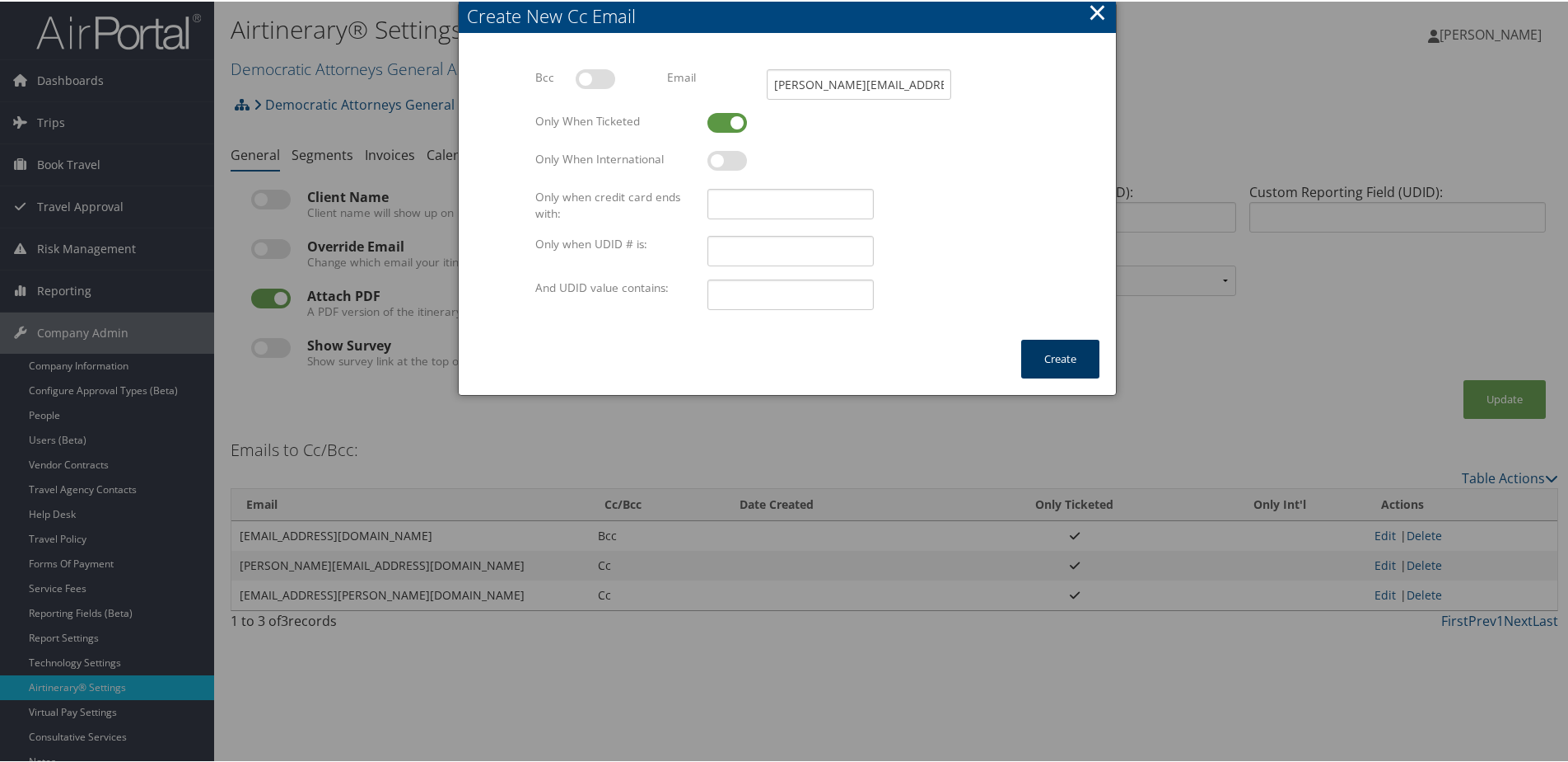
click at [1053, 354] on button "Create" at bounding box center [1060, 357] width 78 height 39
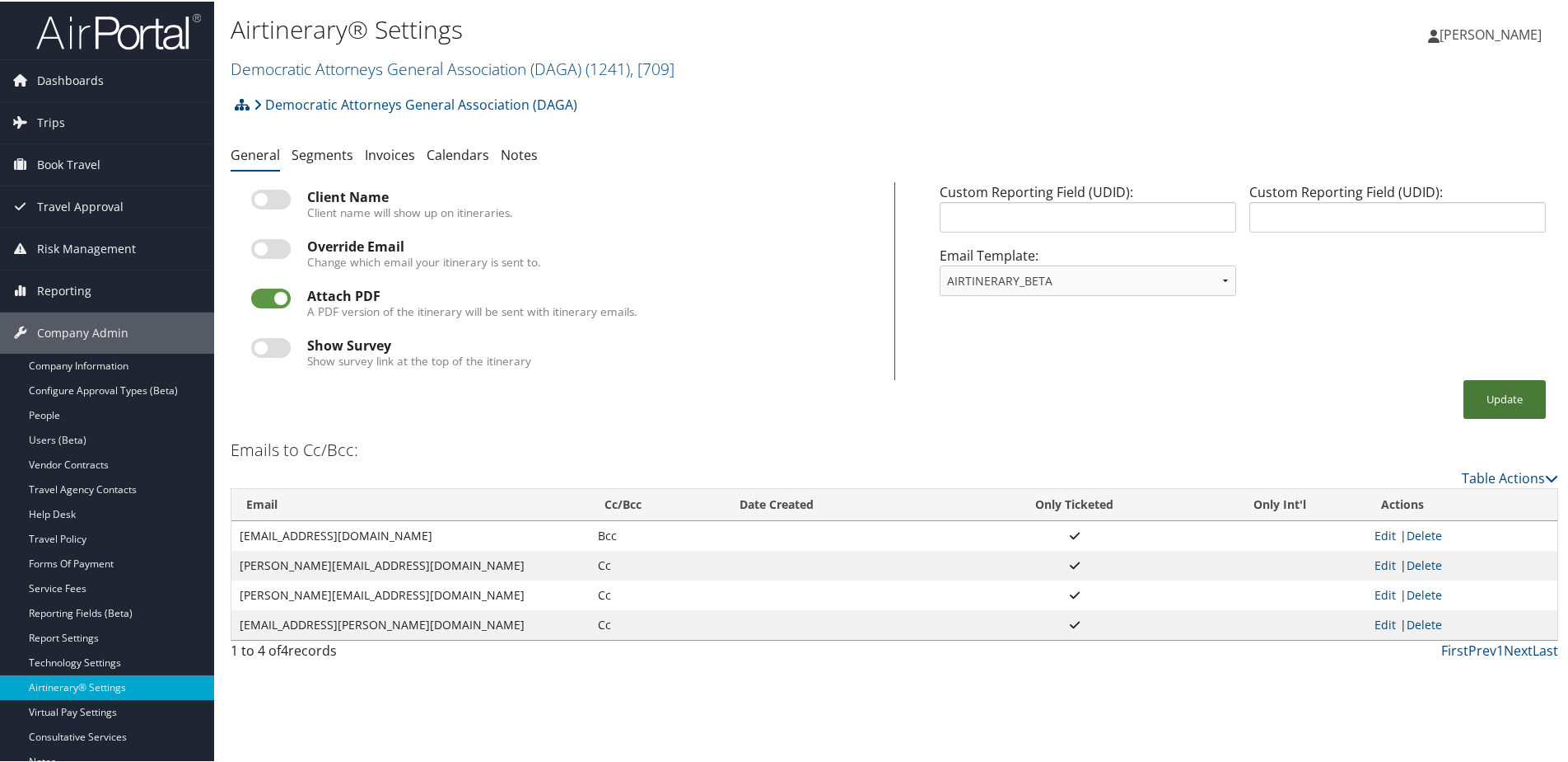
click at [1474, 393] on button "Update" at bounding box center [1505, 397] width 82 height 39
click at [75, 370] on link "Company Information" at bounding box center [107, 365] width 214 height 25
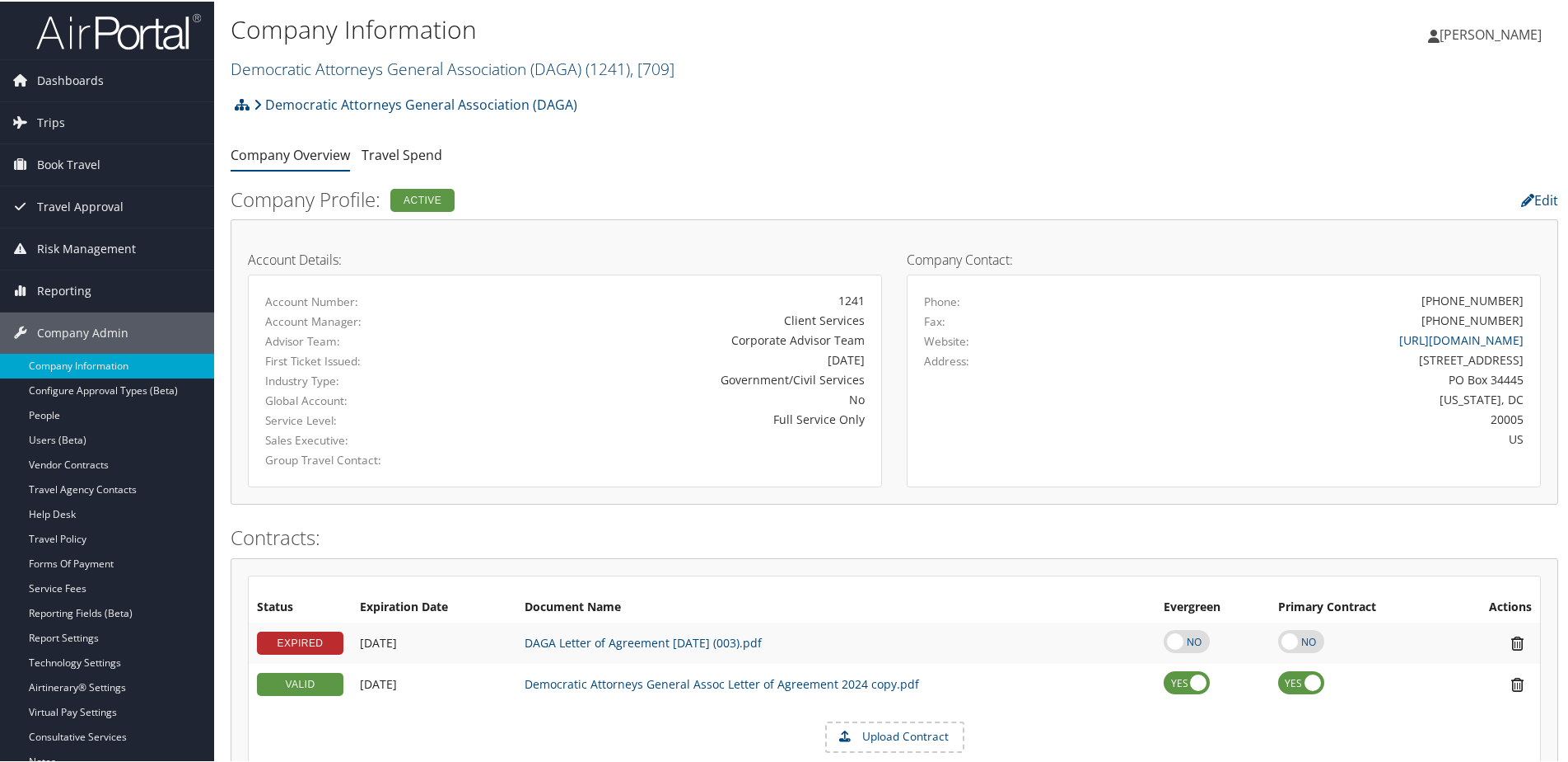
click at [345, 70] on link "Democratic Attorneys General Association (DAGA) ( 1241 ) , [ 709 ]" at bounding box center [452, 67] width 444 height 22
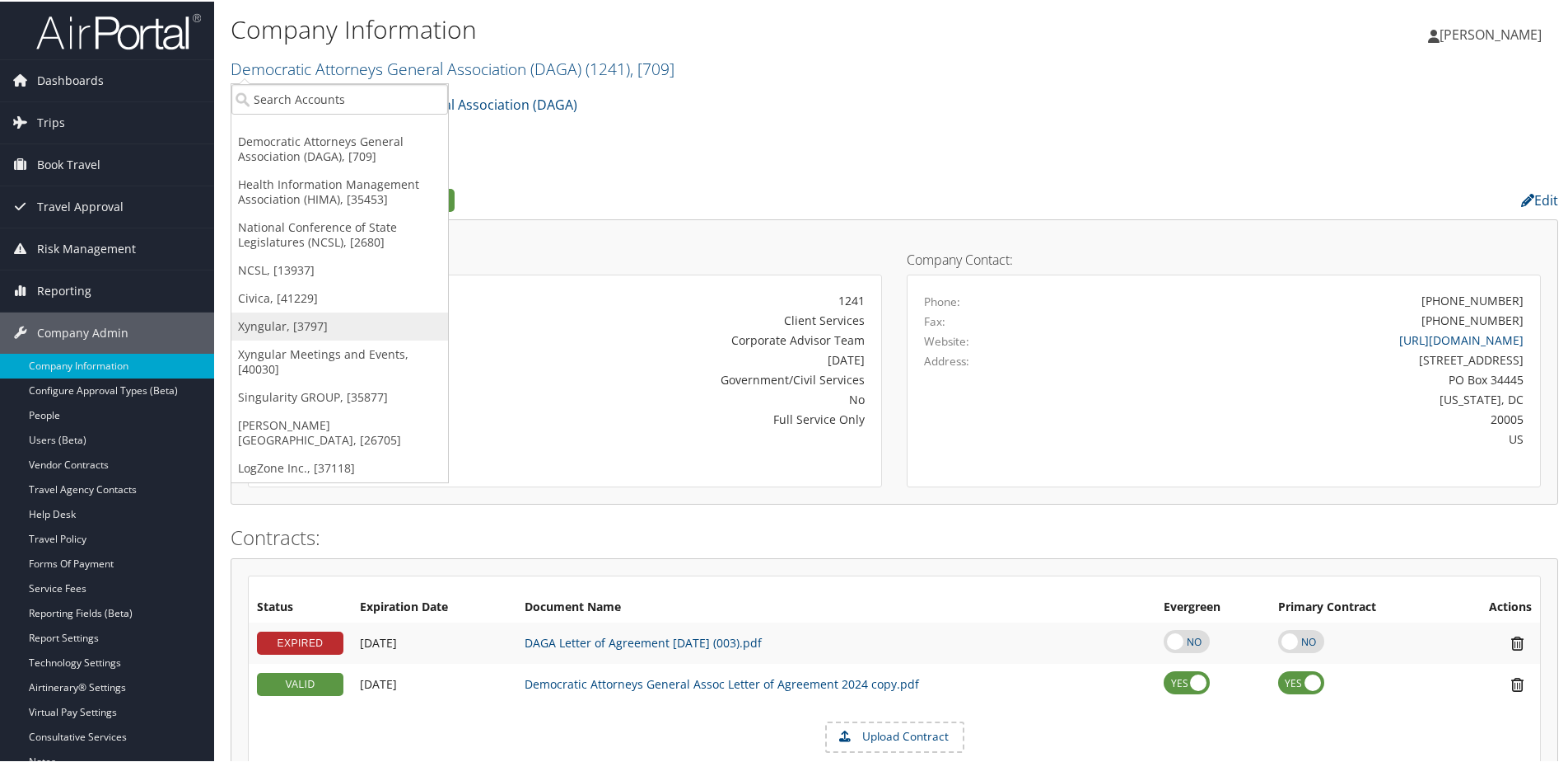
click at [276, 326] on link "Xyngular, [3797]" at bounding box center [340, 324] width 217 height 28
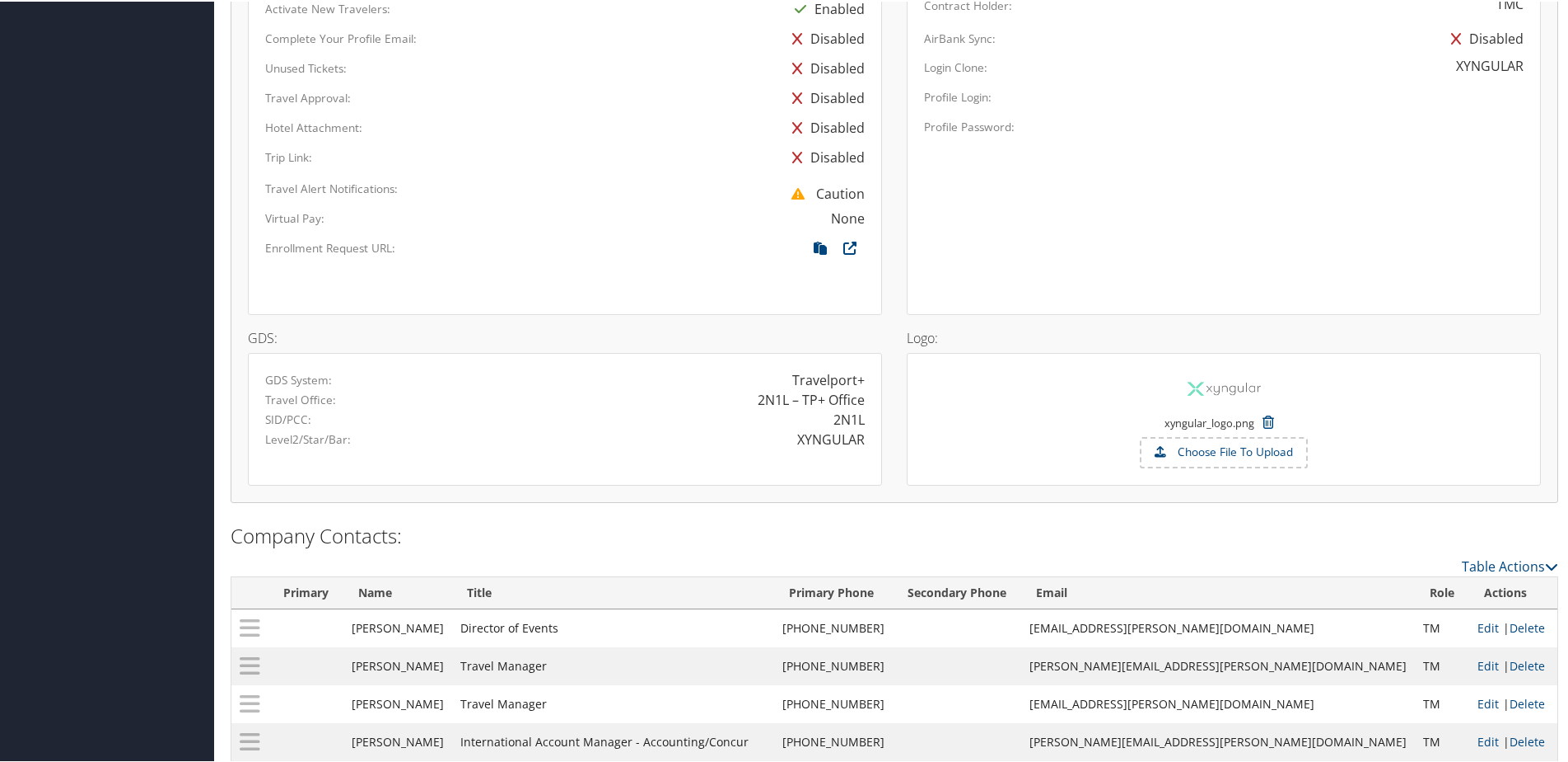
scroll to position [1071, 0]
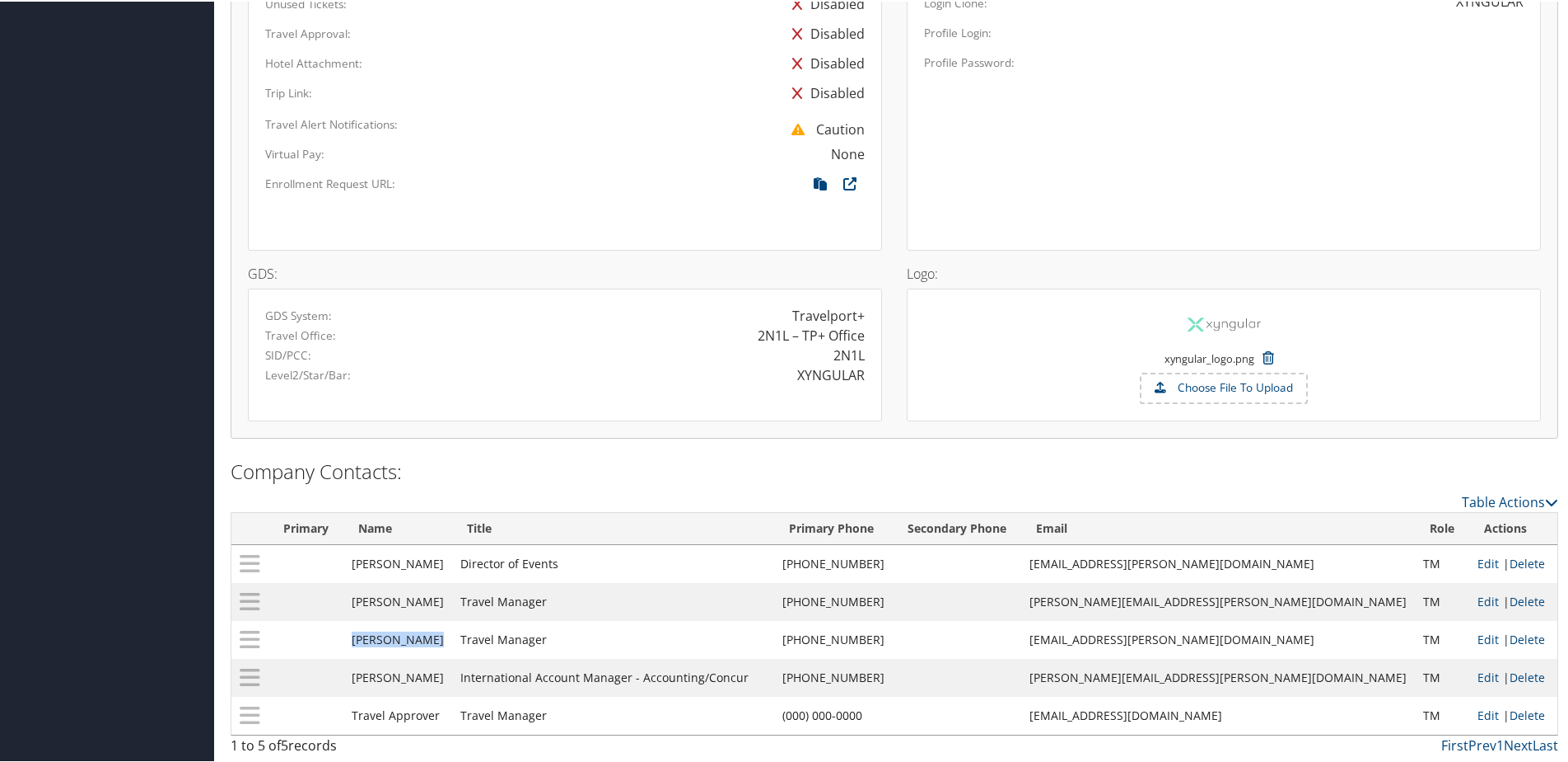
drag, startPoint x: 364, startPoint y: 635, endPoint x: 456, endPoint y: 635, distance: 92.0
click at [452, 635] on td "[PERSON_NAME]" at bounding box center [398, 638] width 109 height 38
copy td "[PERSON_NAME]"
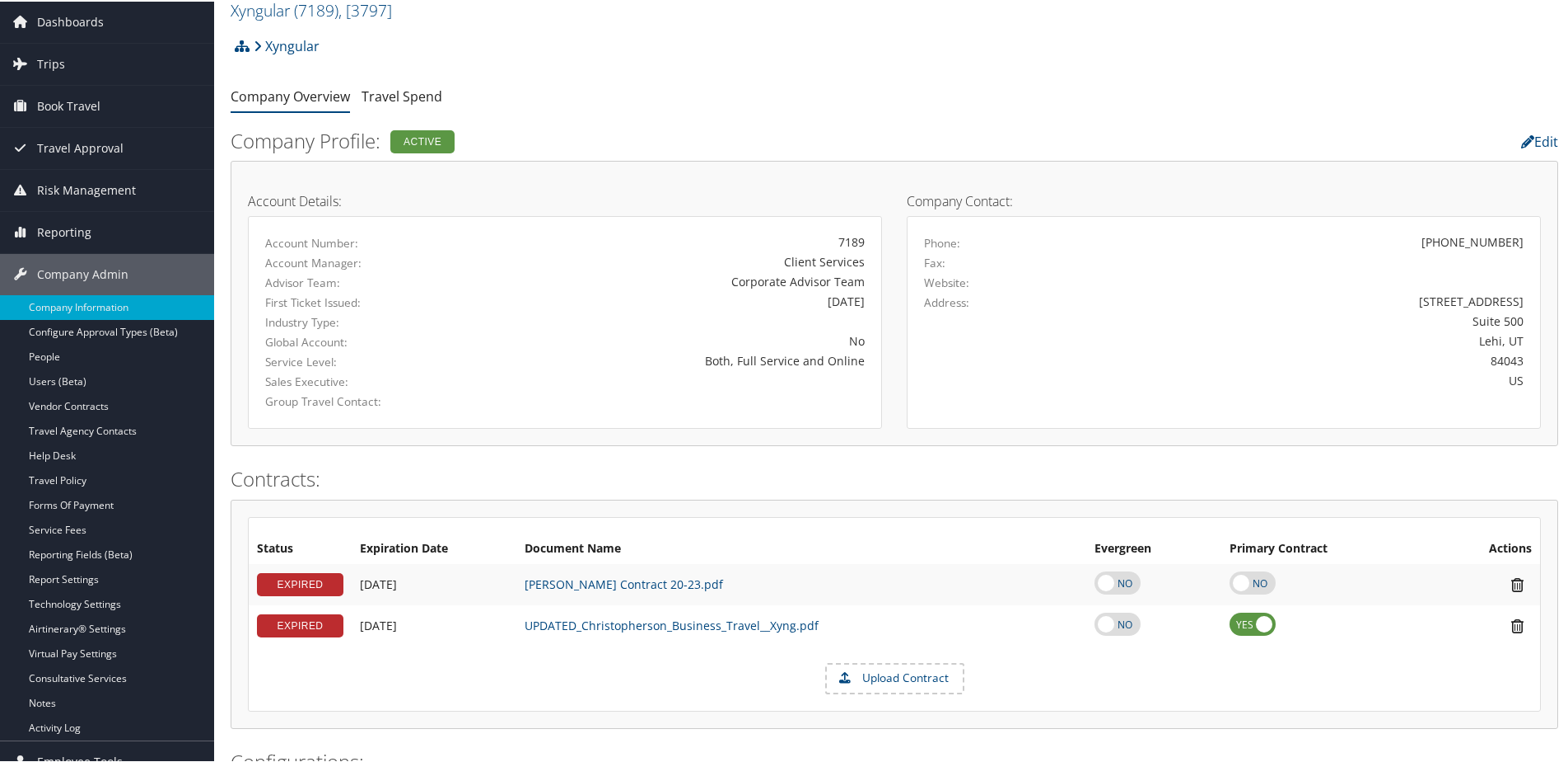
scroll to position [0, 0]
